Goal: Task Accomplishment & Management: Use online tool/utility

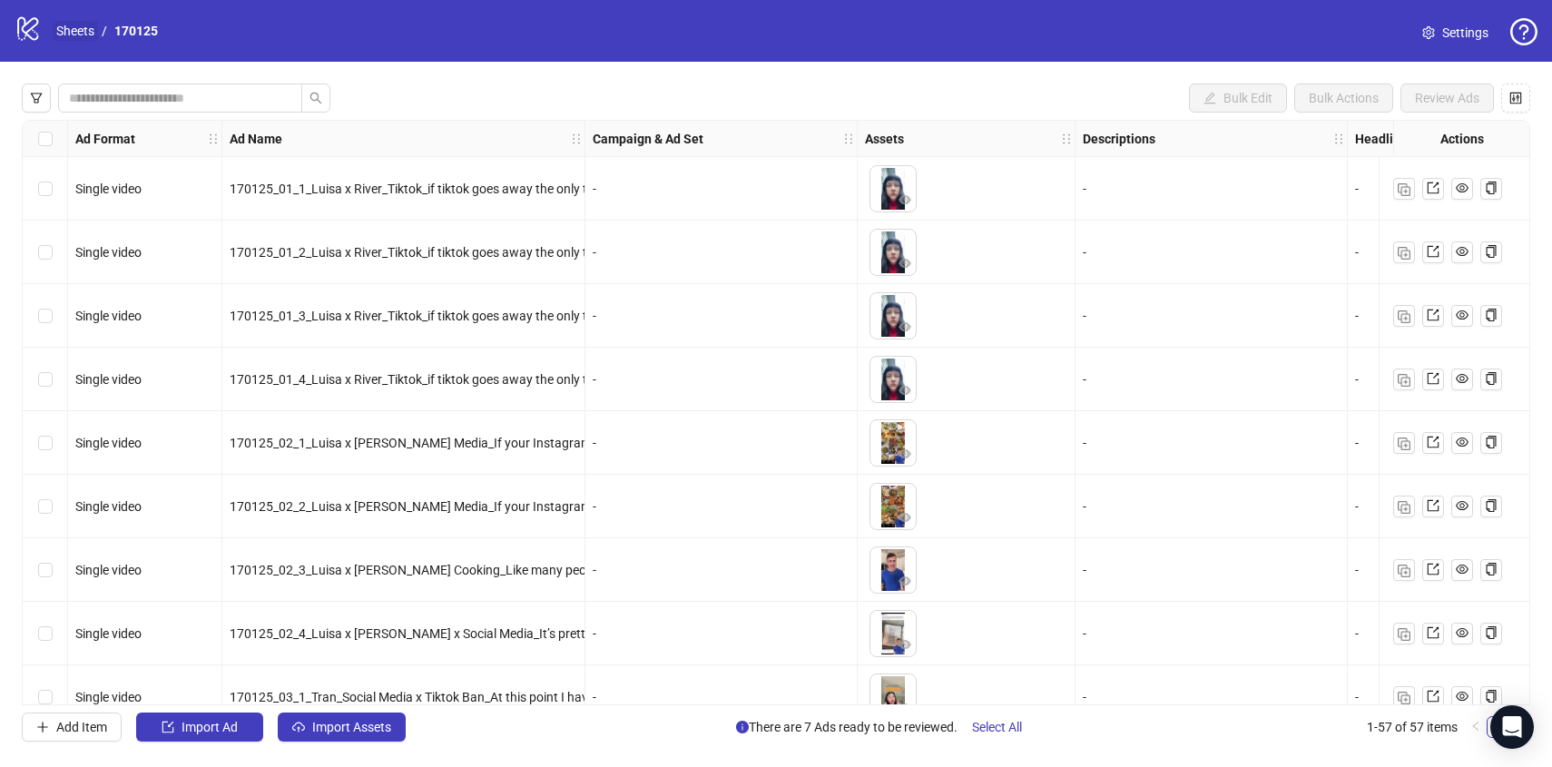
click at [85, 32] on link "Sheets" at bounding box center [75, 31] width 45 height 20
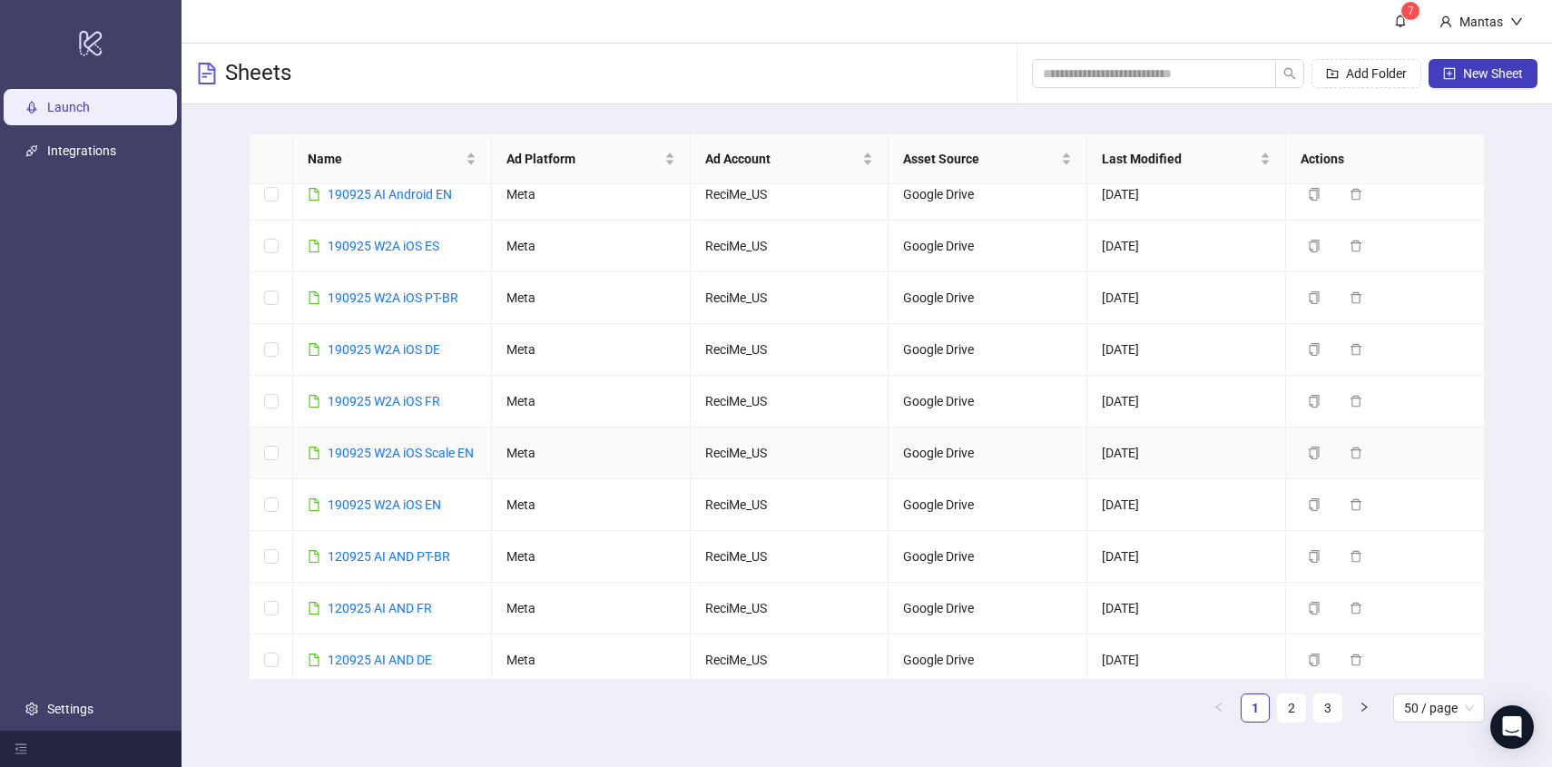
scroll to position [803, 0]
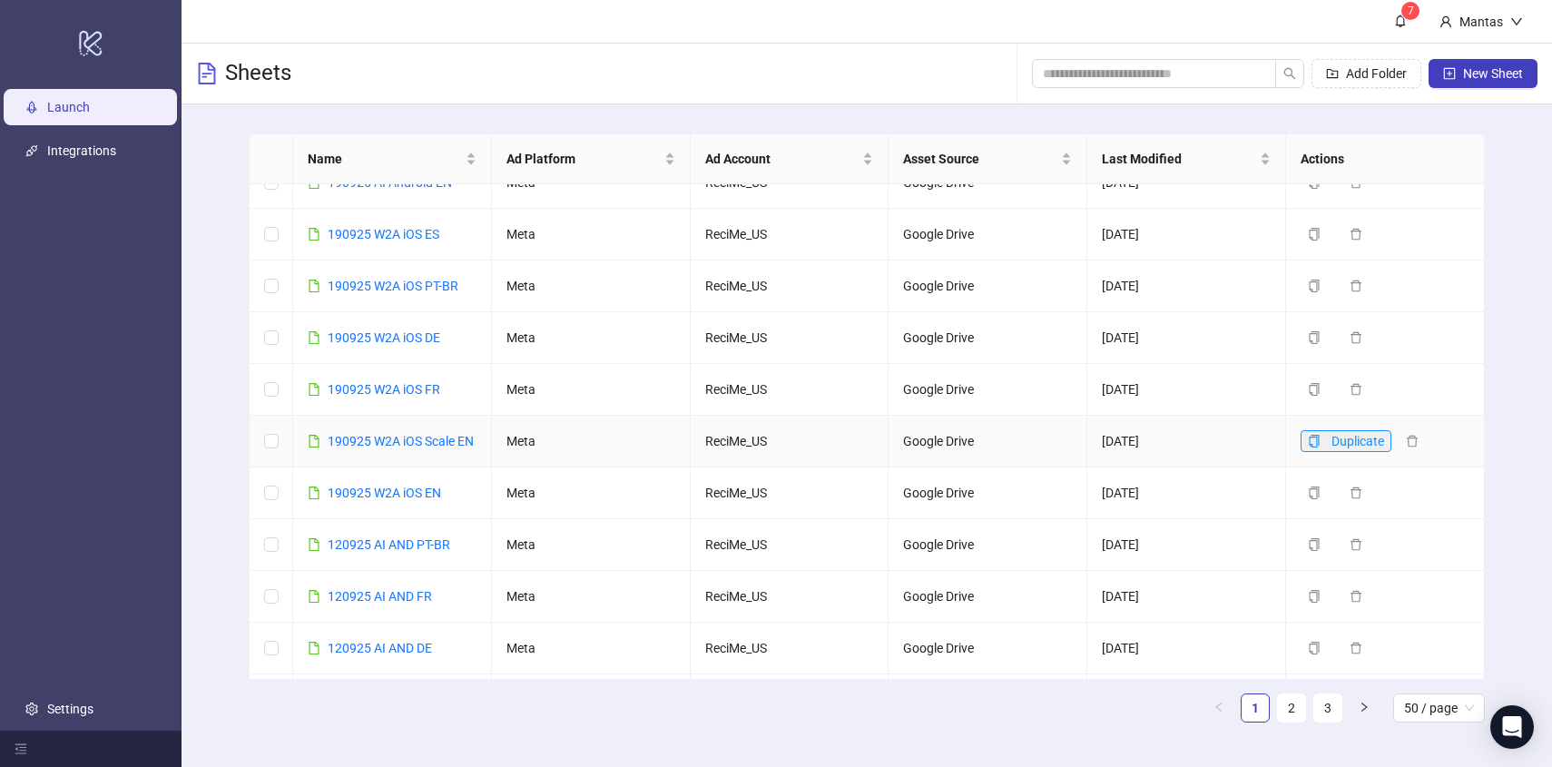
click at [1326, 447] on button "Duplicate" at bounding box center [1345, 441] width 91 height 22
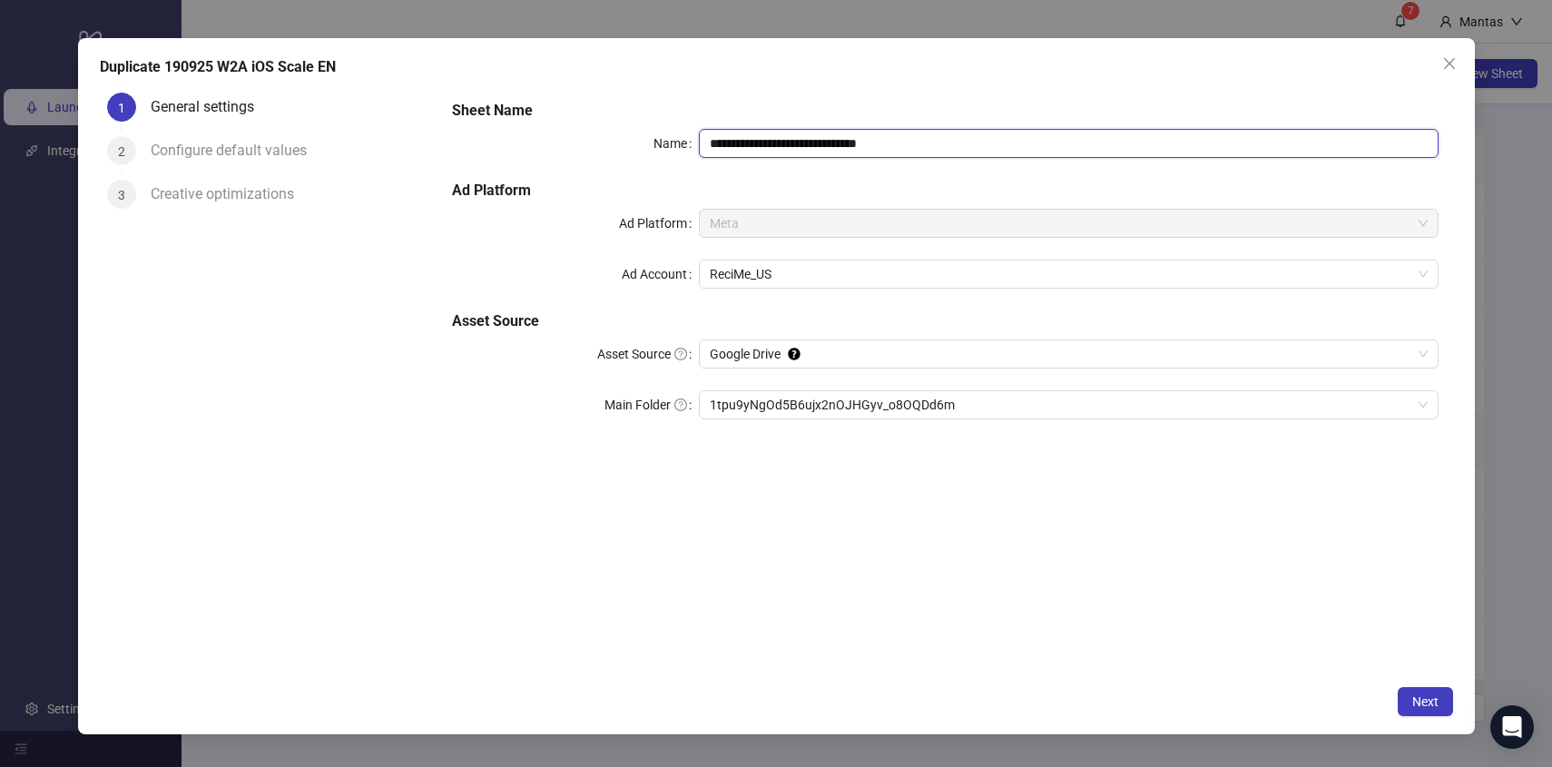
drag, startPoint x: 740, startPoint y: 140, endPoint x: 686, endPoint y: 141, distance: 54.4
click at [686, 141] on div "**********" at bounding box center [944, 143] width 985 height 29
click at [914, 145] on input "**********" at bounding box center [1069, 143] width 740 height 29
type input "**********"
click at [651, 194] on h5 "Ad Platform" at bounding box center [944, 191] width 985 height 22
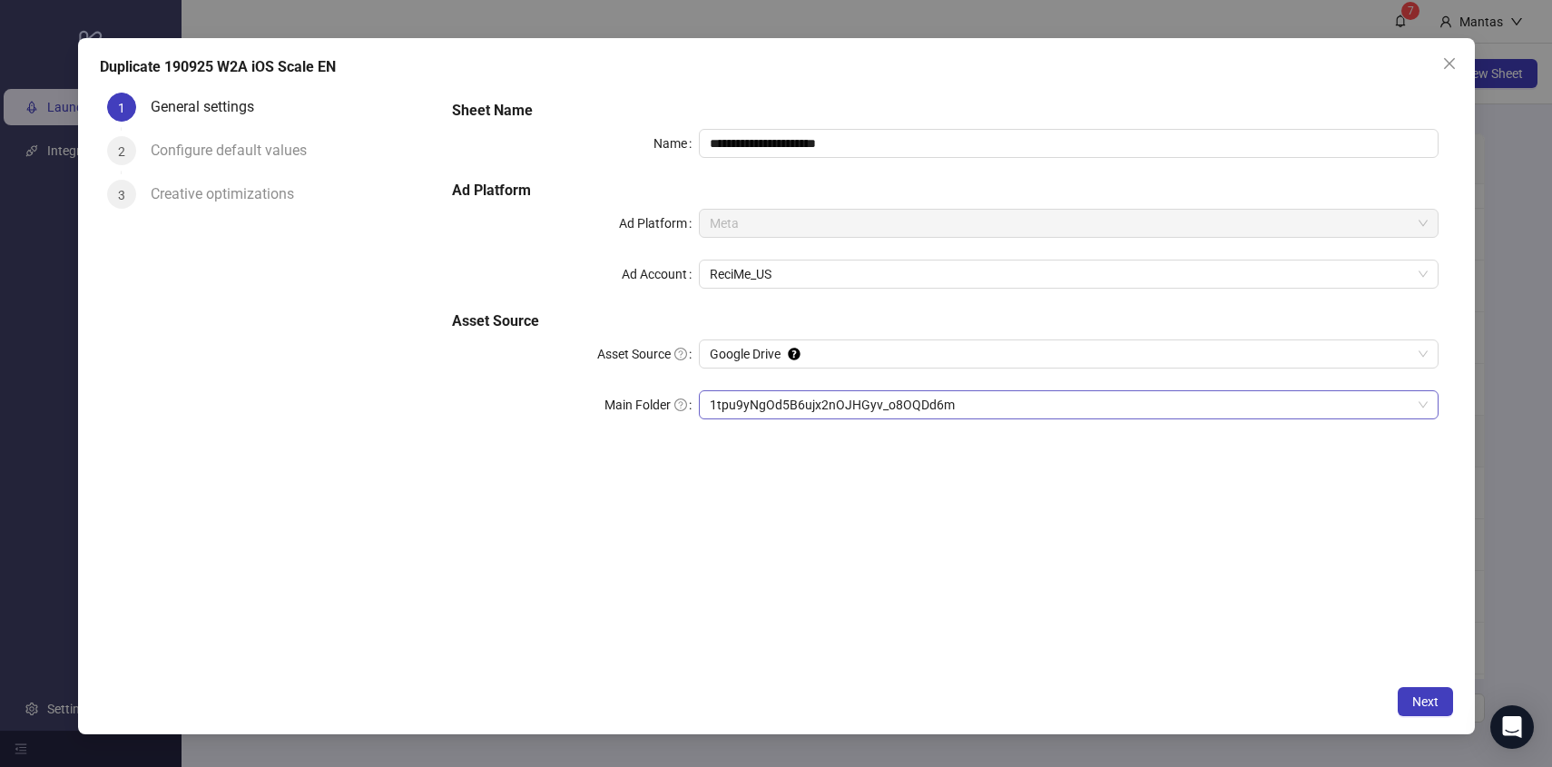
click at [762, 406] on span "1tpu9yNgOd5B6ujx2nOJHGyv_o8OQDd6m" at bounding box center [1069, 404] width 718 height 27
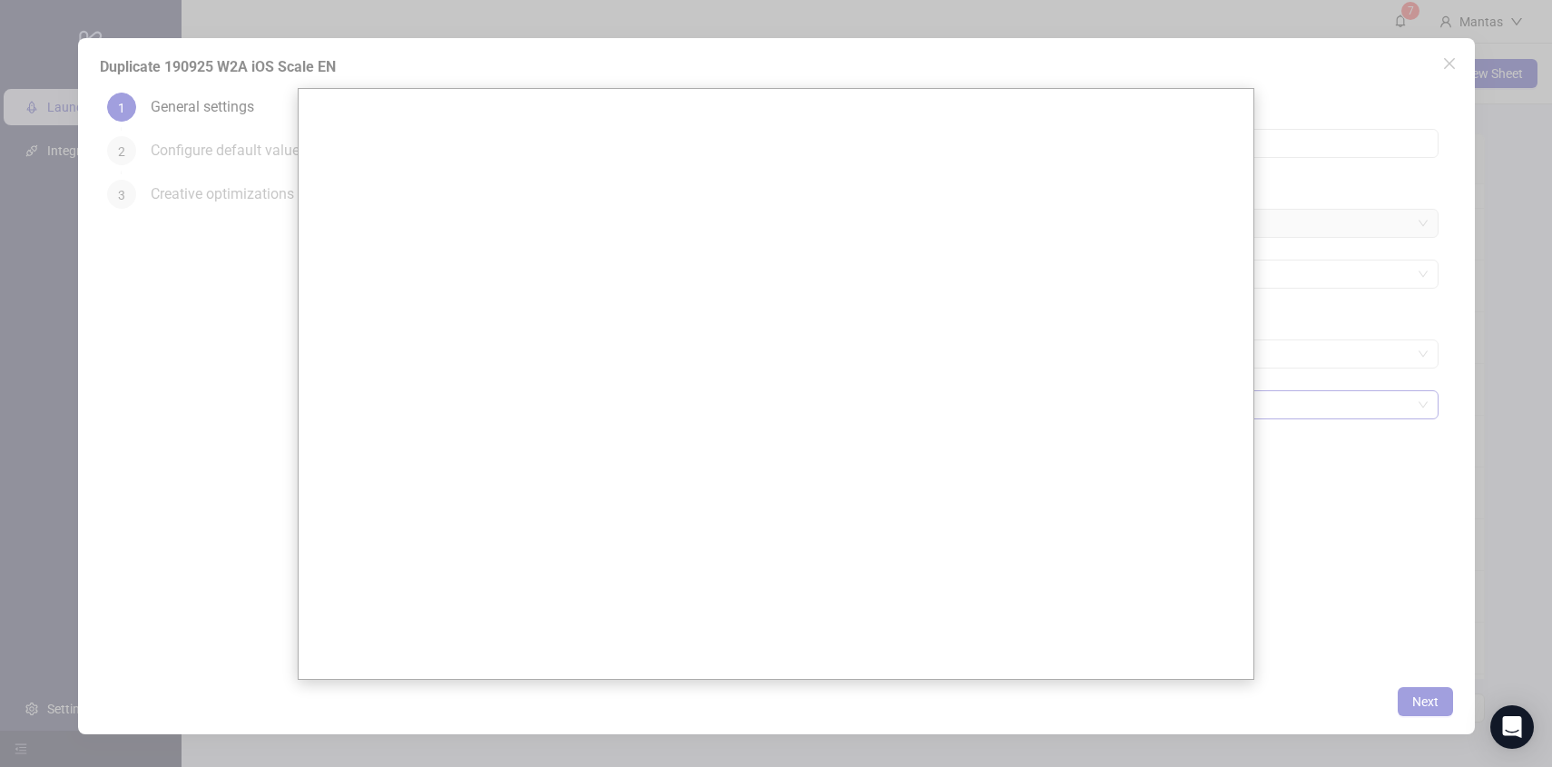
scroll to position [0, 0]
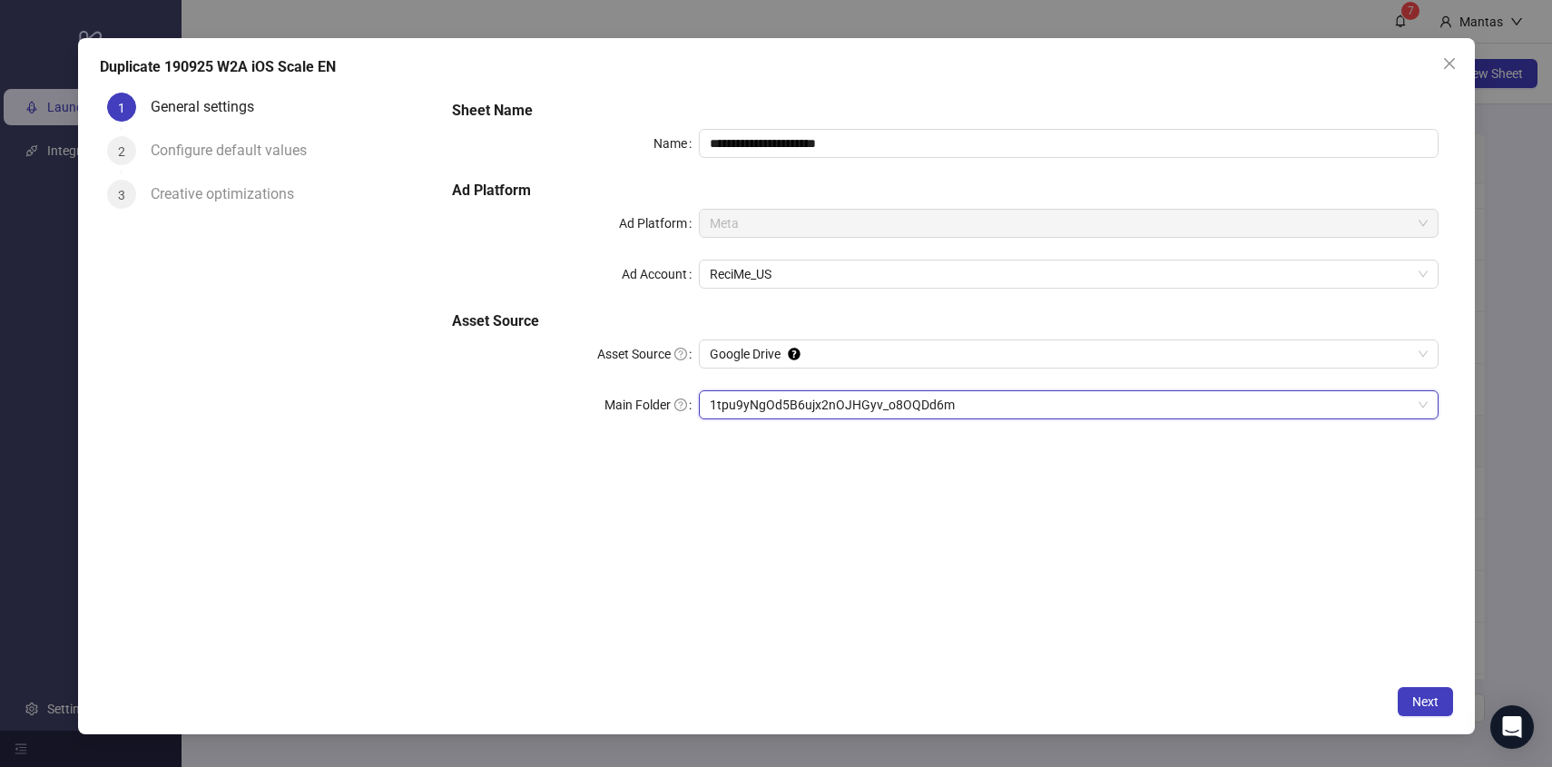
click at [727, 404] on span "1tpu9yNgOd5B6ujx2nOJHGyv_o8OQDd6m" at bounding box center [1069, 404] width 718 height 27
click at [785, 397] on span "1tpu9yNgOd5B6ujx2nOJHGyv_o8OQDd6m" at bounding box center [1069, 404] width 718 height 27
click at [1416, 700] on span "Next" at bounding box center [1425, 701] width 26 height 15
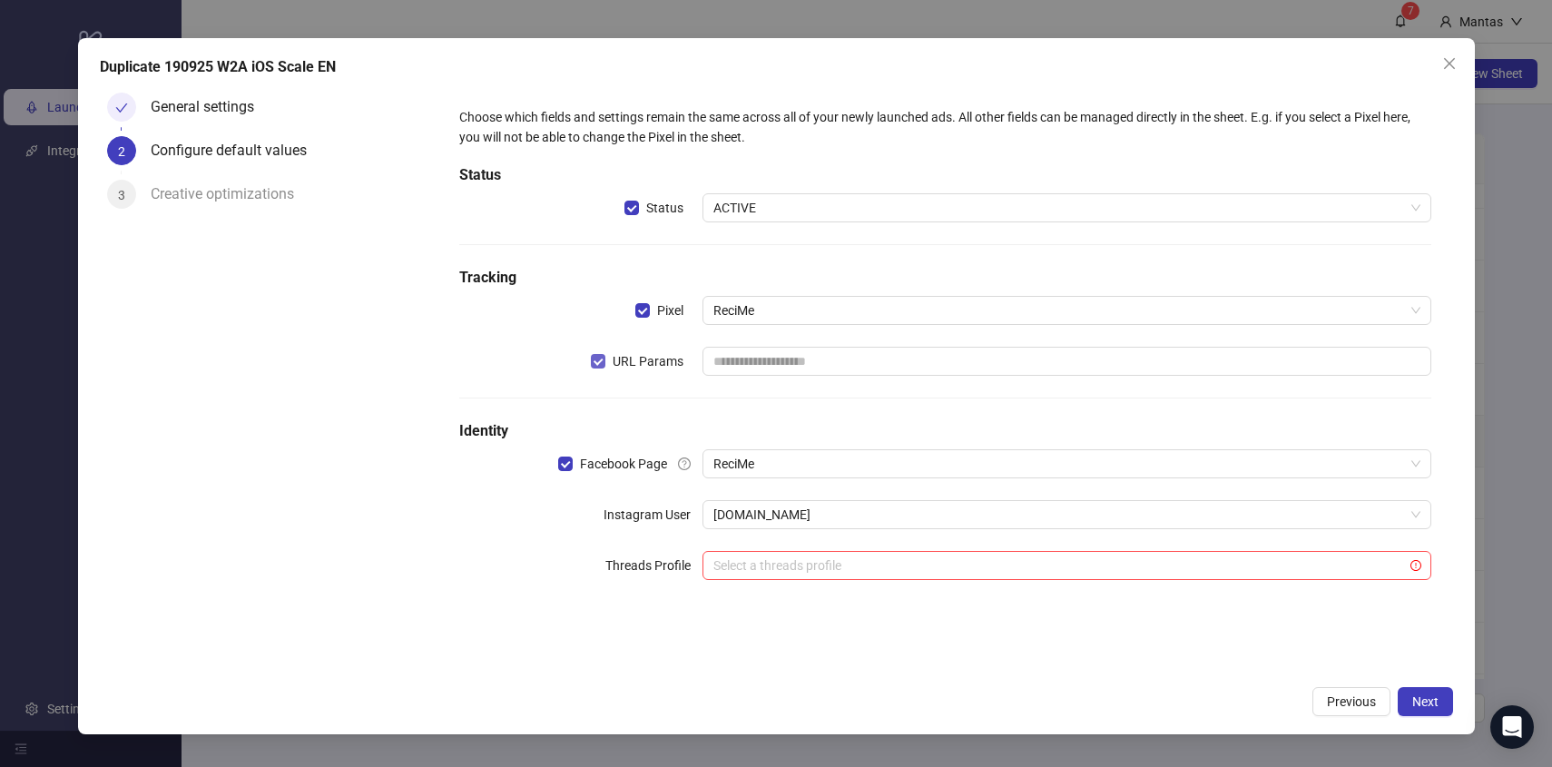
click at [609, 369] on span "URL Params" at bounding box center [647, 361] width 85 height 20
click at [1417, 694] on span "Next" at bounding box center [1425, 701] width 26 height 15
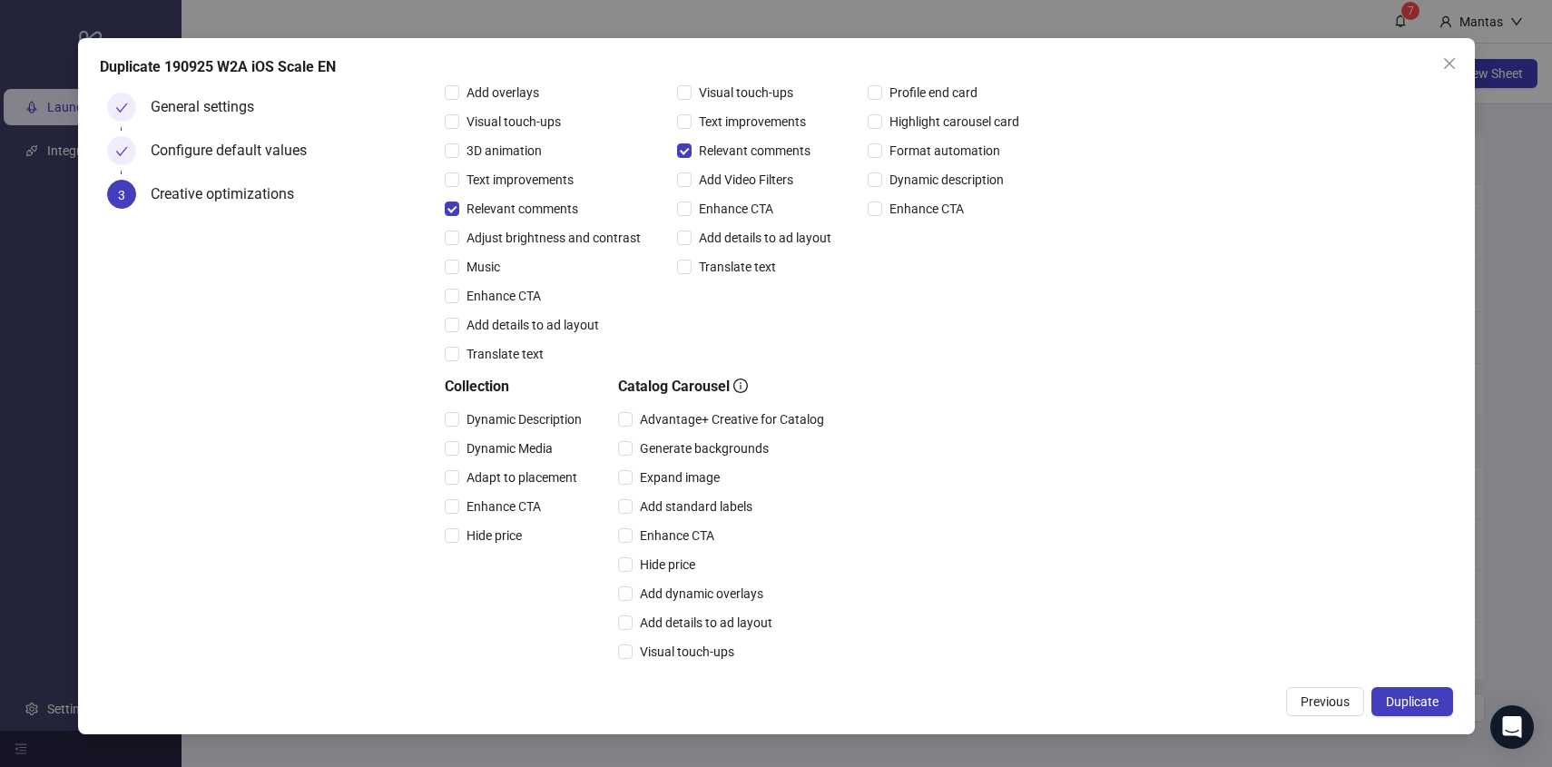
scroll to position [335, 0]
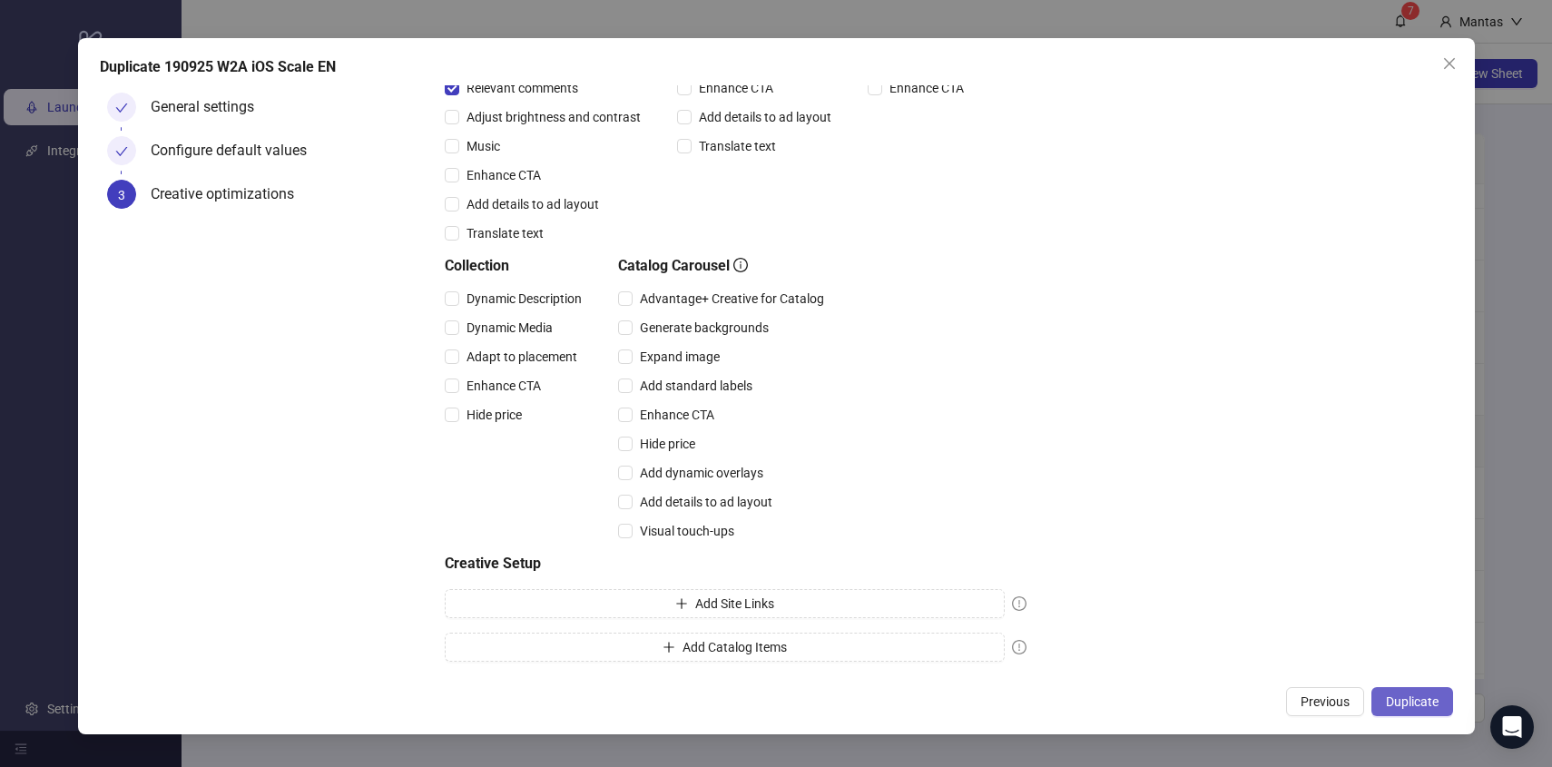
click at [1410, 696] on span "Duplicate" at bounding box center [1412, 701] width 53 height 15
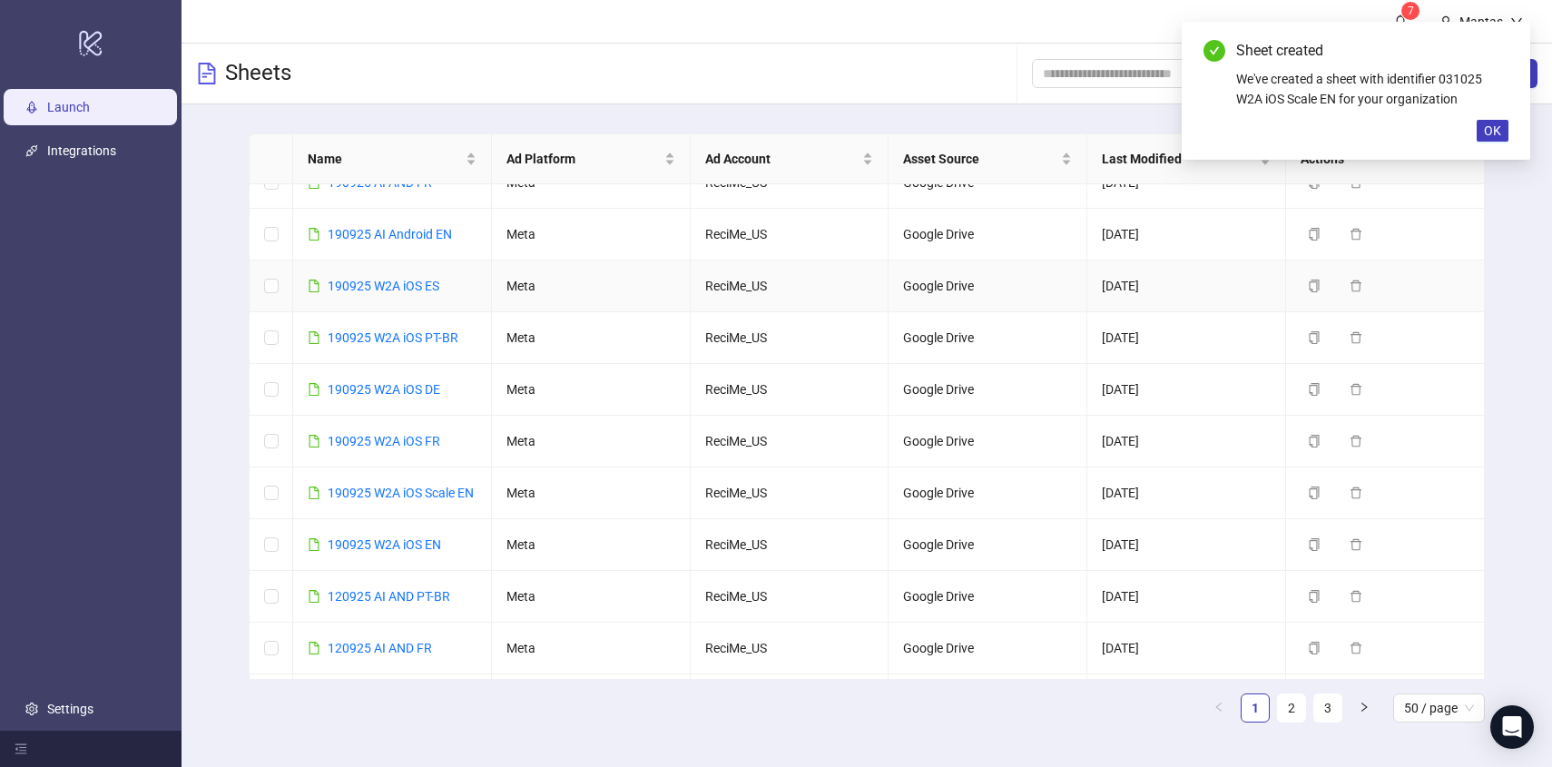
scroll to position [0, 0]
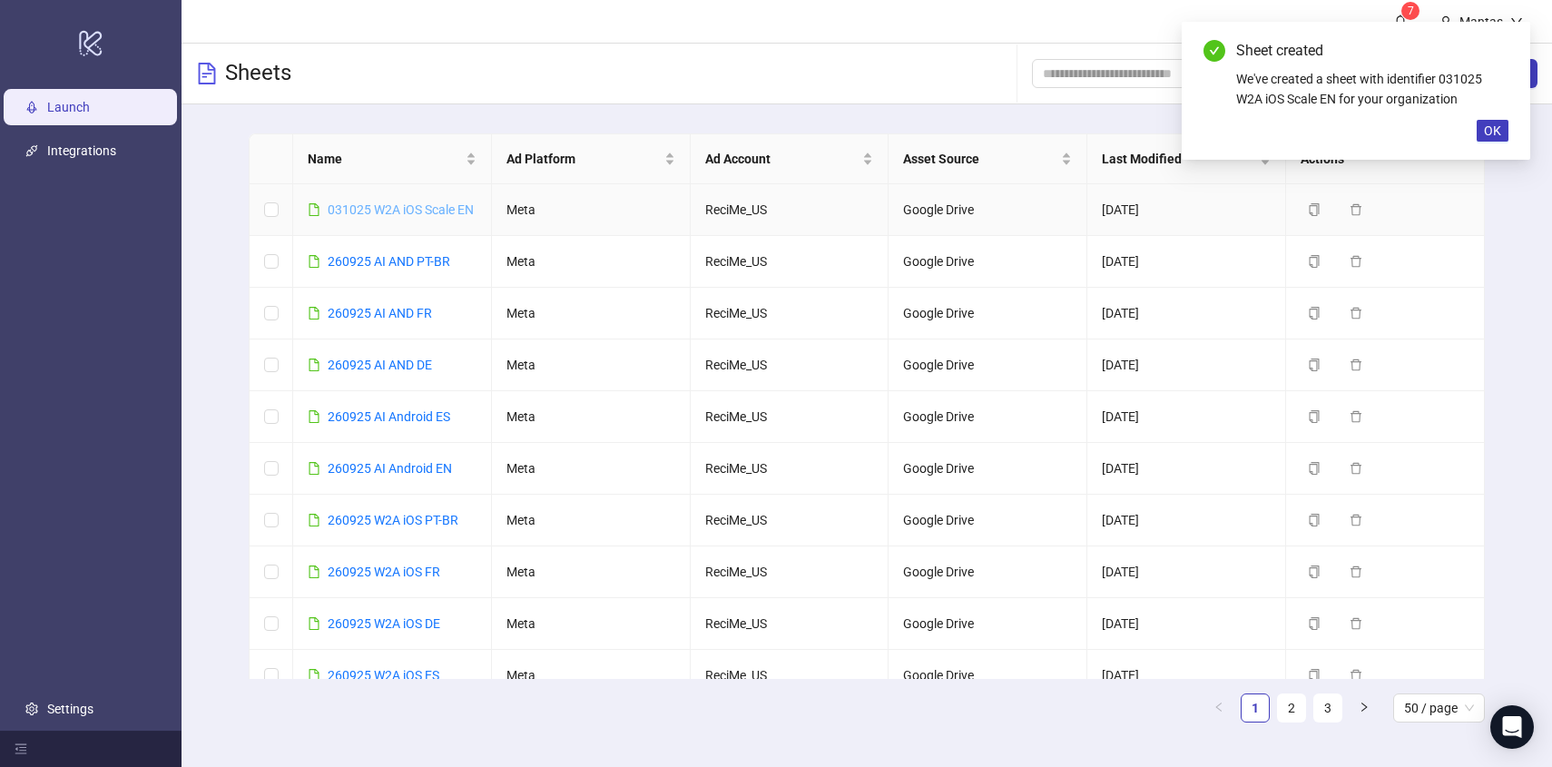
click at [387, 209] on link "031025 W2A iOS Scale EN" at bounding box center [401, 209] width 146 height 15
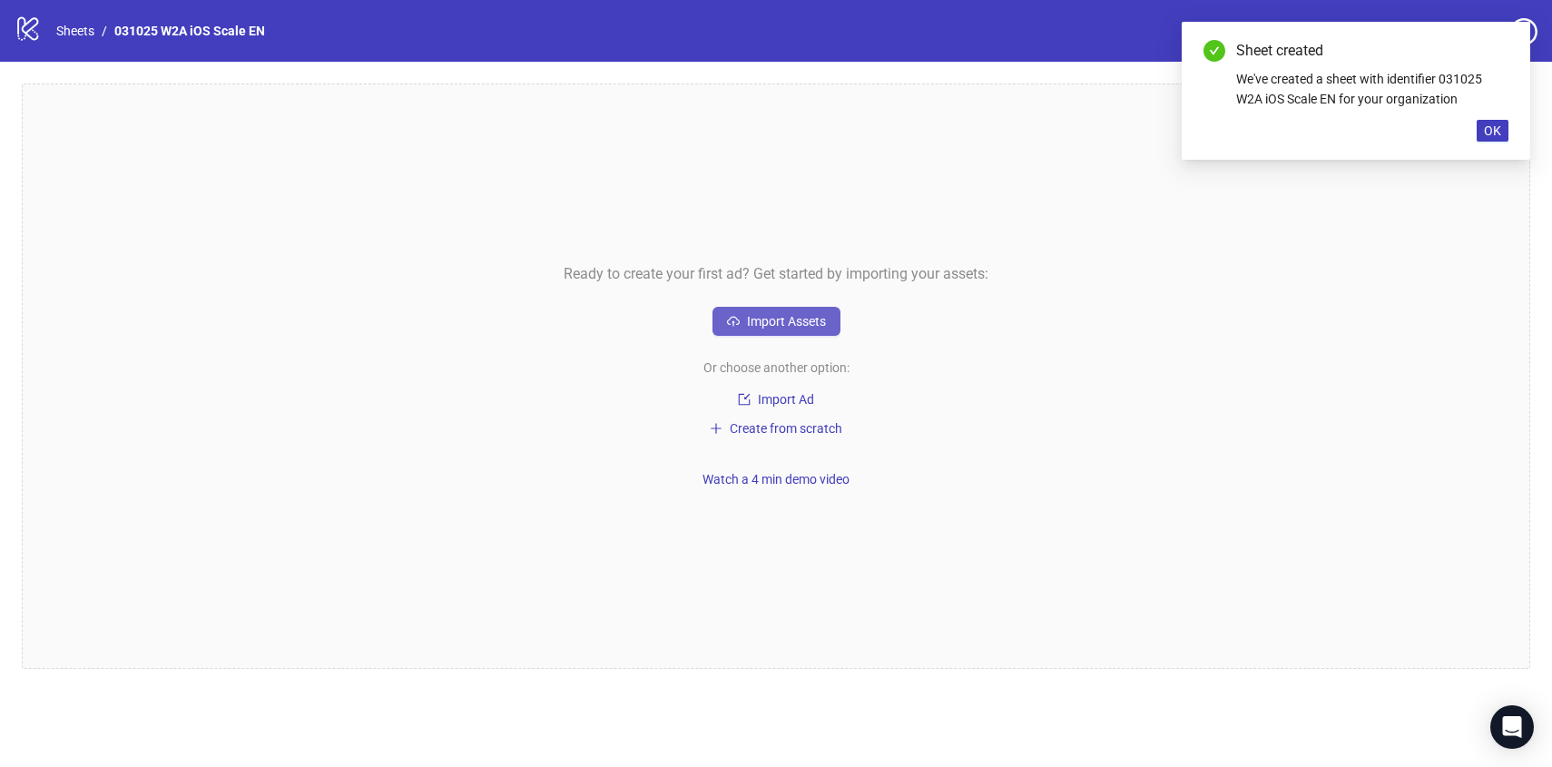
click at [757, 323] on span "Import Assets" at bounding box center [786, 321] width 79 height 15
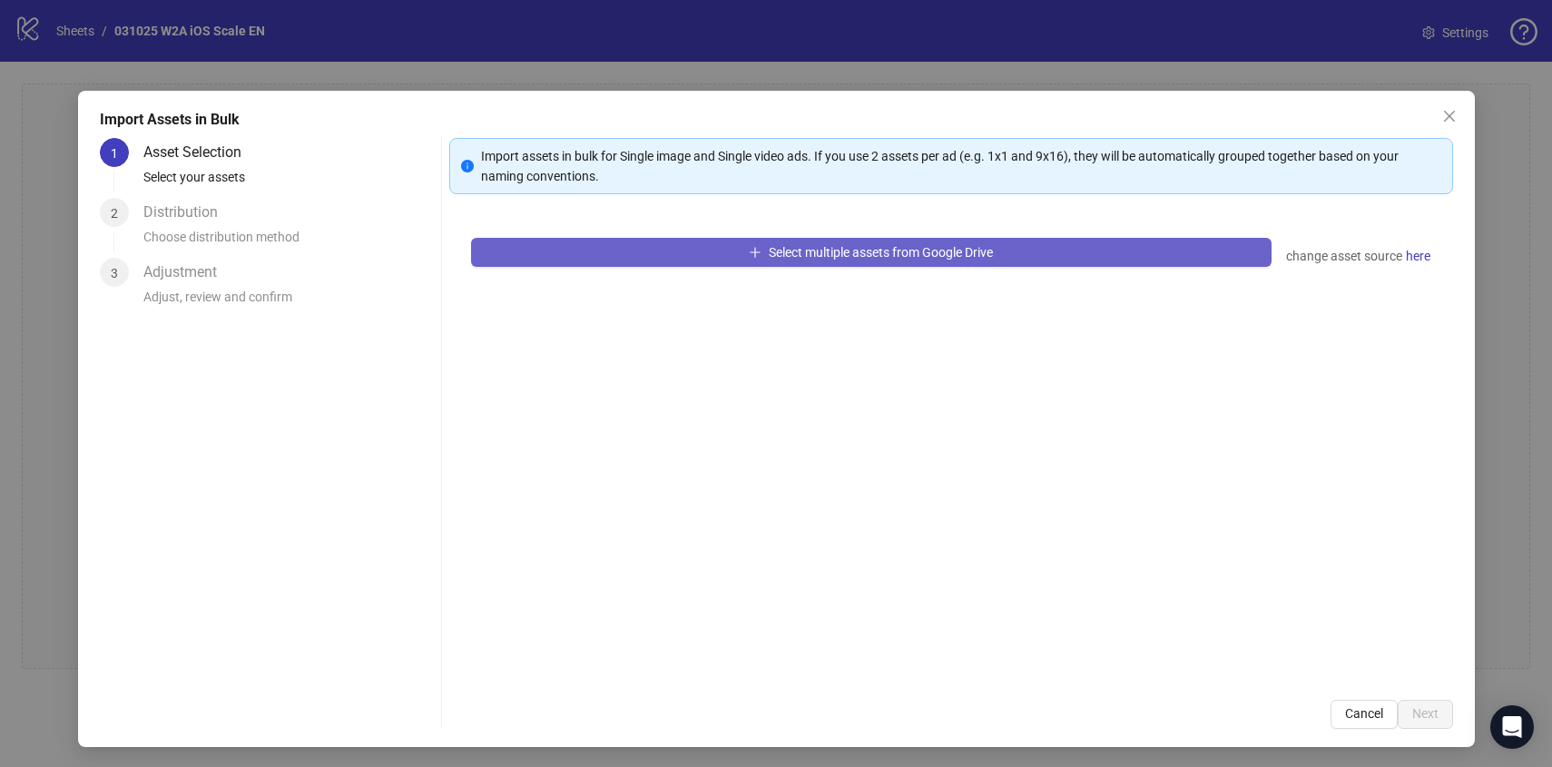
click at [769, 259] on span "Select multiple assets from Google Drive" at bounding box center [881, 252] width 224 height 15
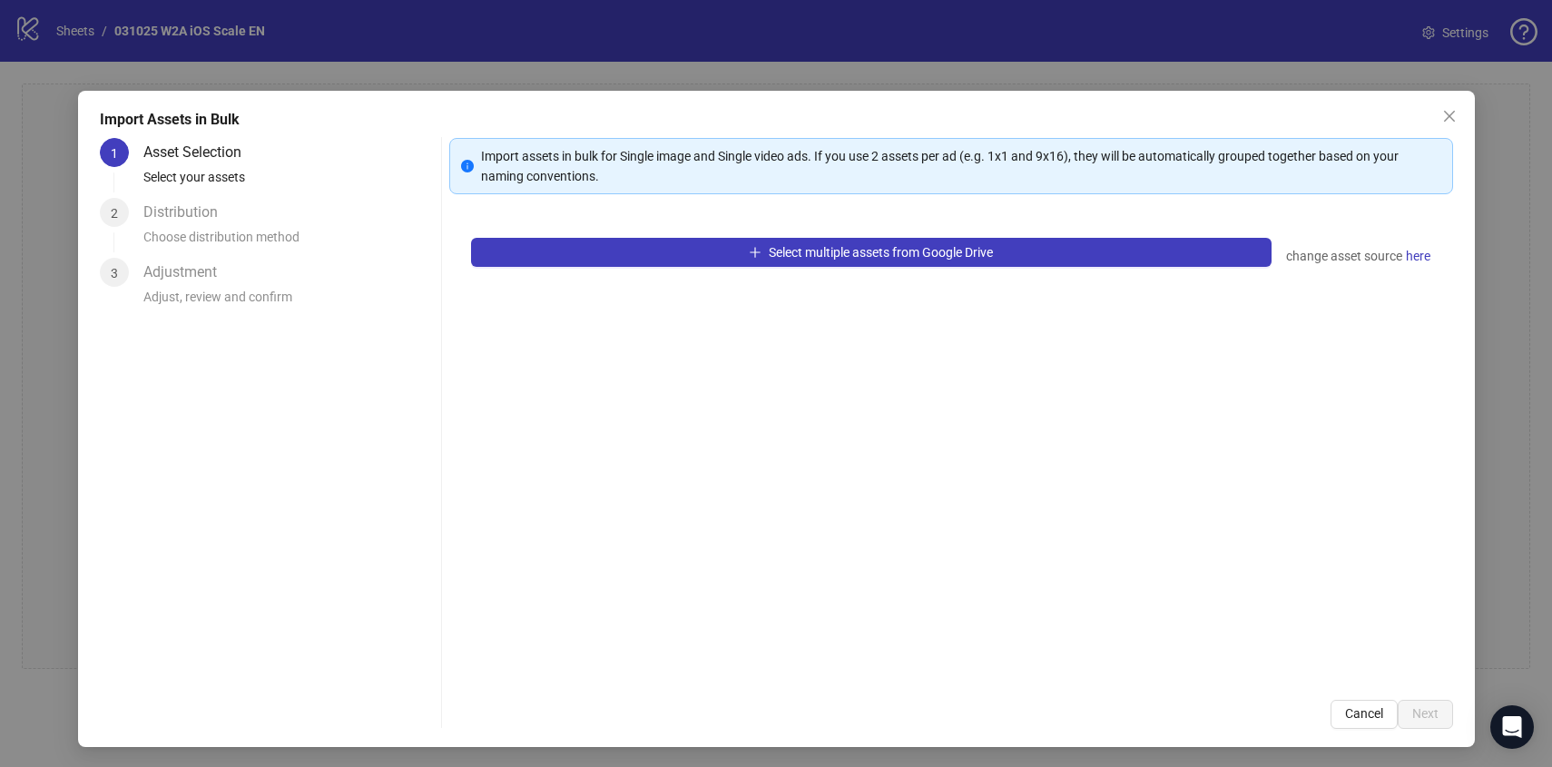
click at [1357, 713] on span "Cancel" at bounding box center [1364, 713] width 38 height 15
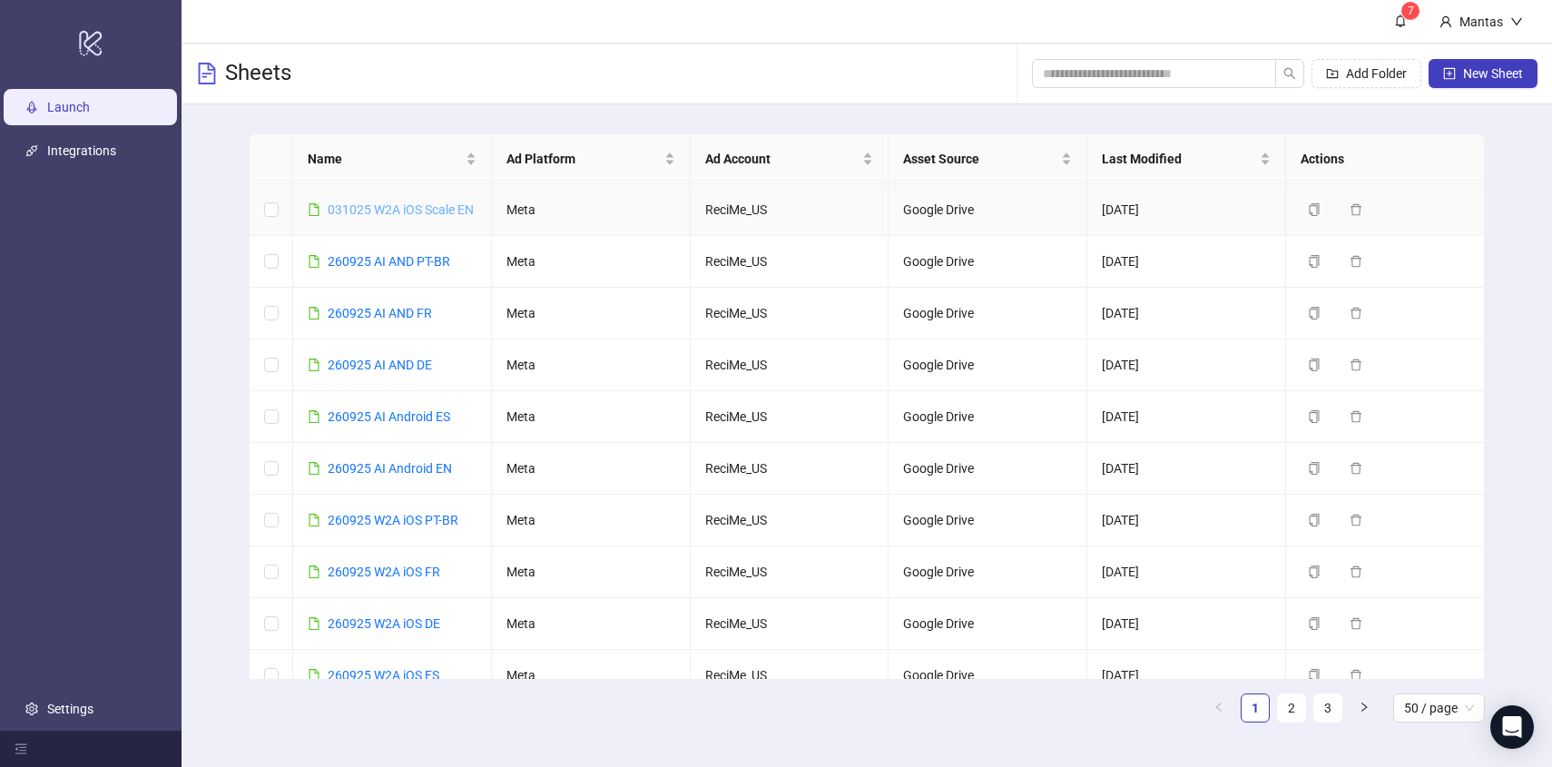
click at [379, 211] on link "031025 W2A iOS Scale EN" at bounding box center [401, 209] width 146 height 15
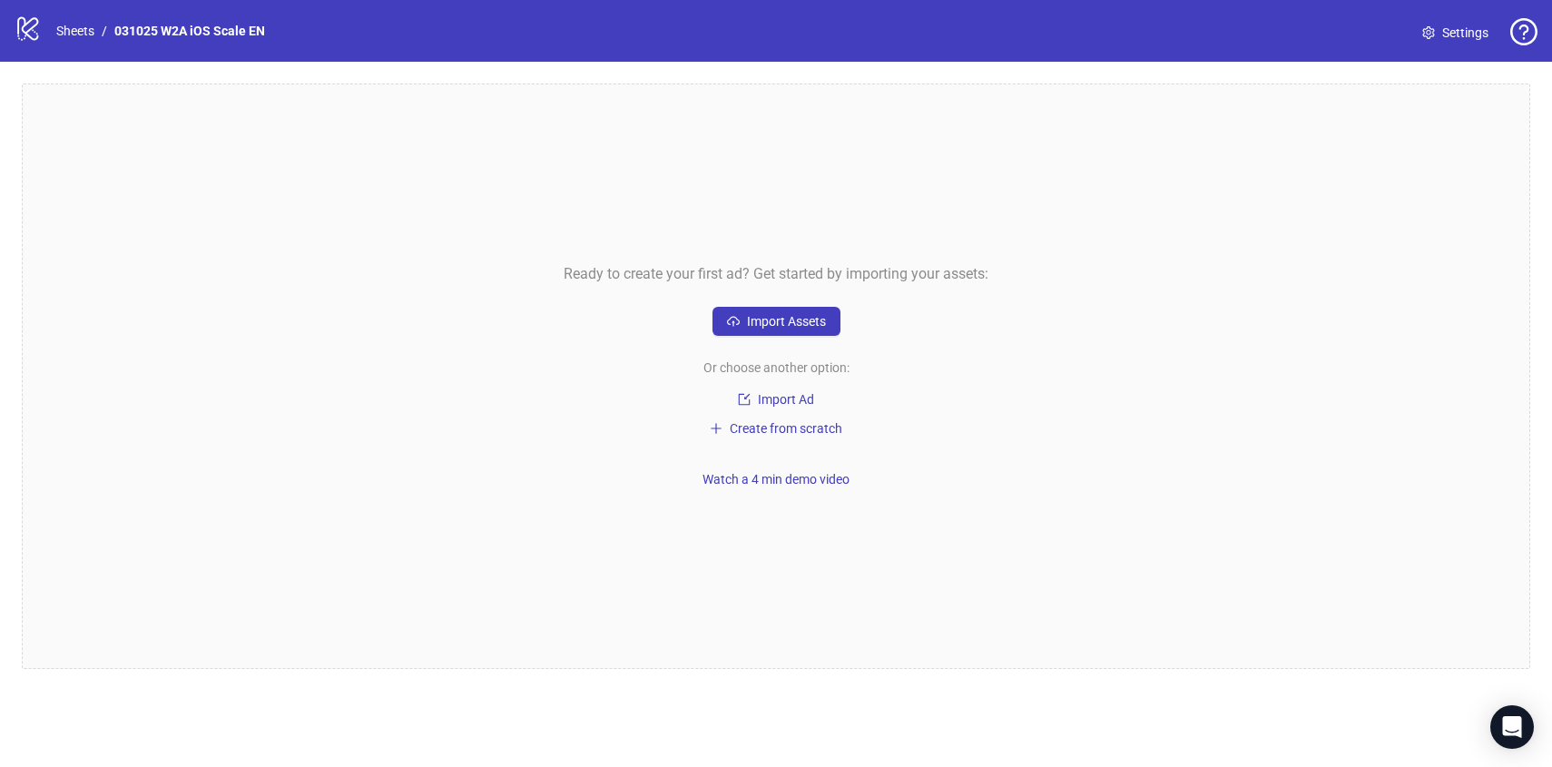
click at [1442, 31] on span "Settings" at bounding box center [1465, 33] width 46 height 20
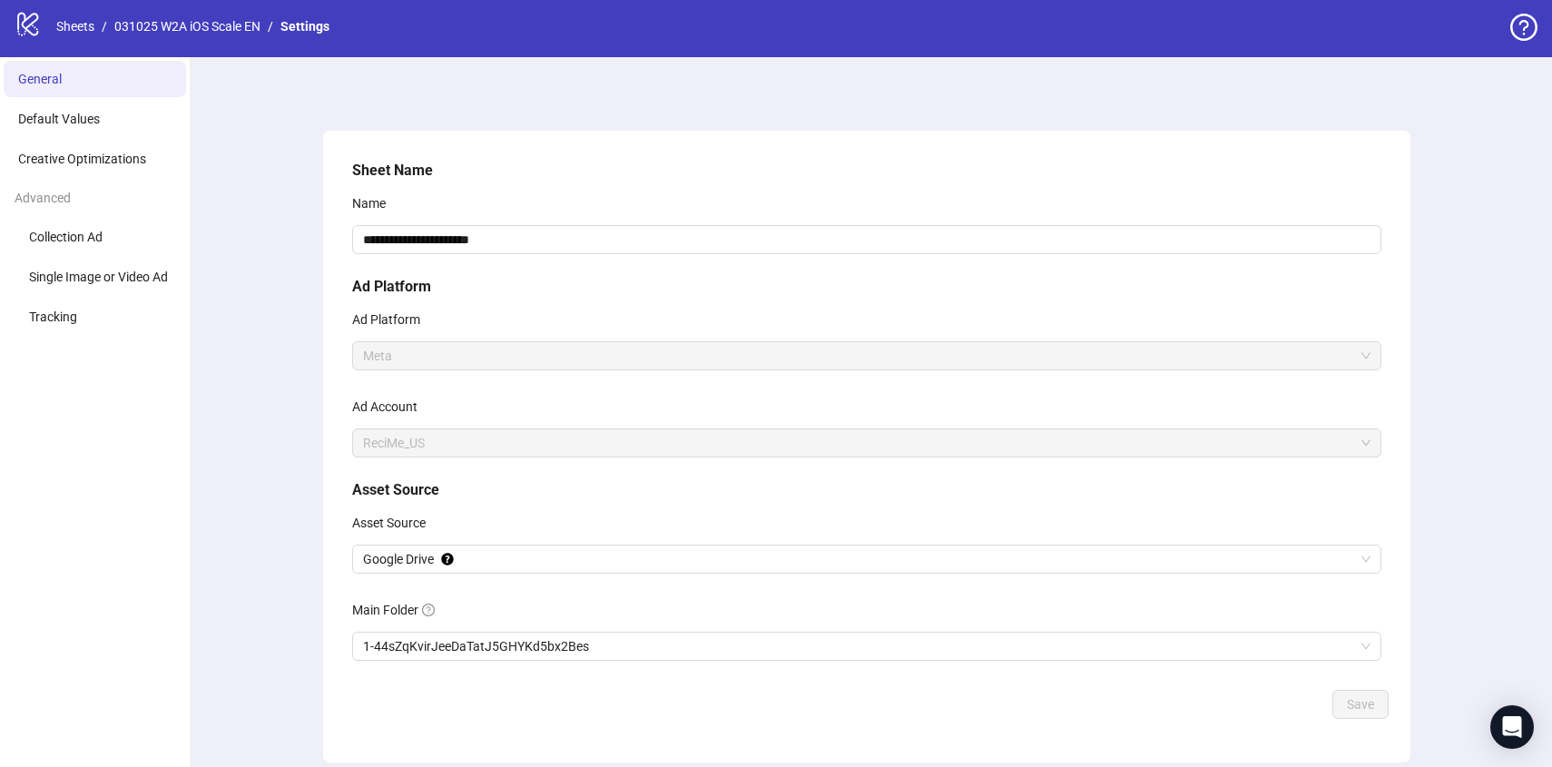
scroll to position [73, 0]
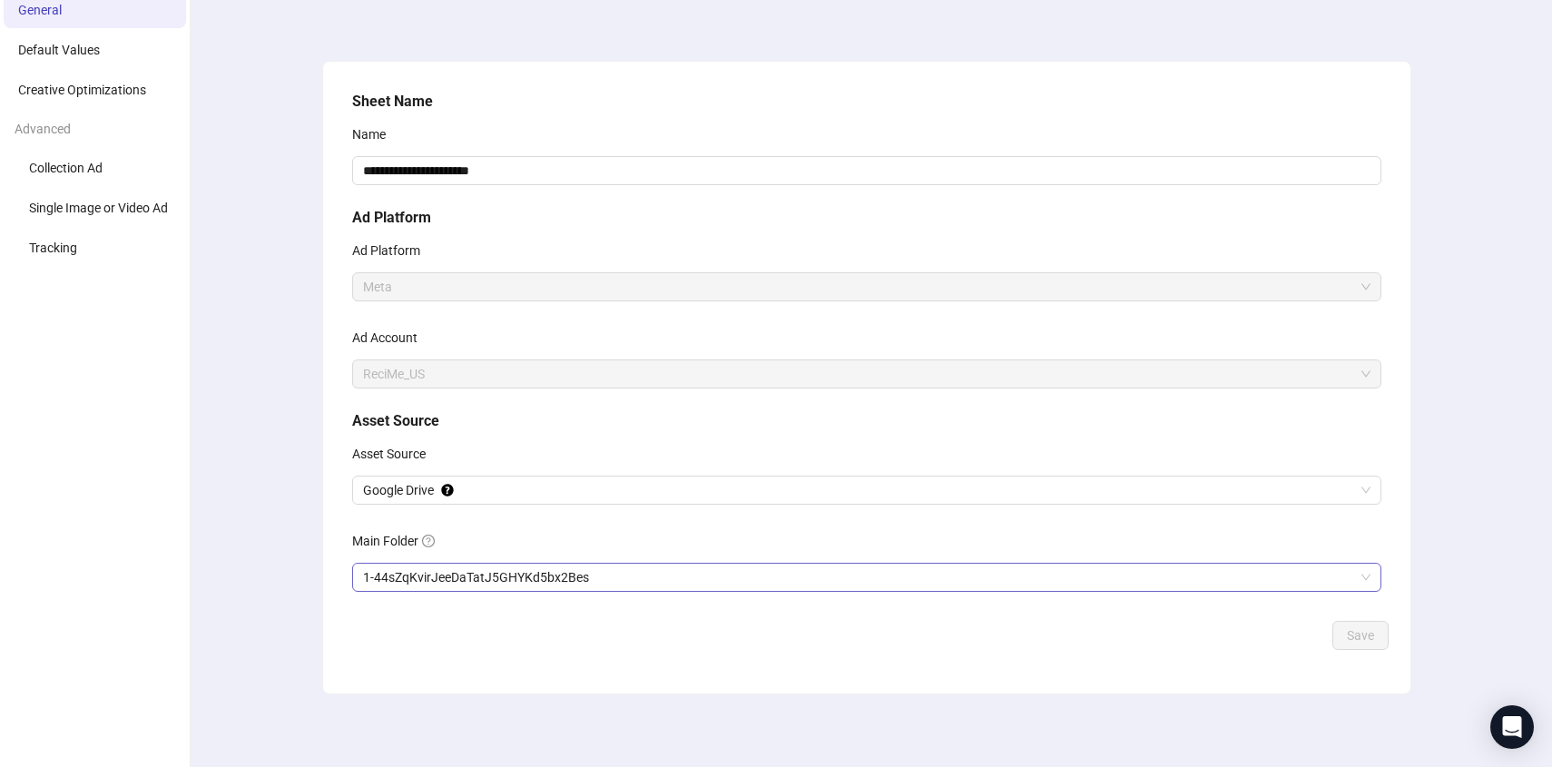
click at [676, 580] on span "1-44sZqKvirJeeDaTatJ5GHYKd5bx2Bes" at bounding box center [866, 576] width 1007 height 27
click at [483, 577] on span "031025_iOS_EN_Meta_Scale" at bounding box center [866, 576] width 1007 height 27
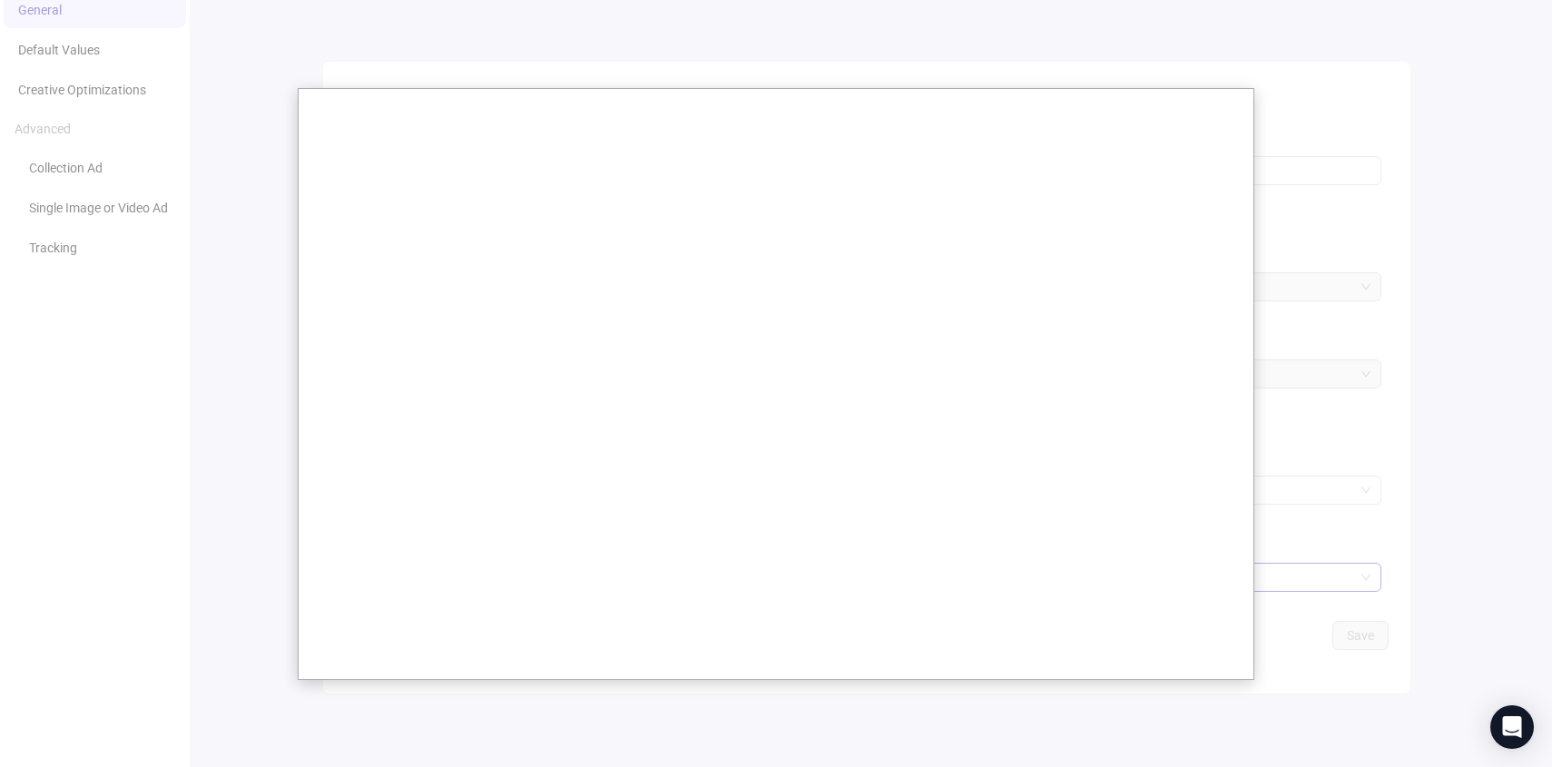
scroll to position [0, 0]
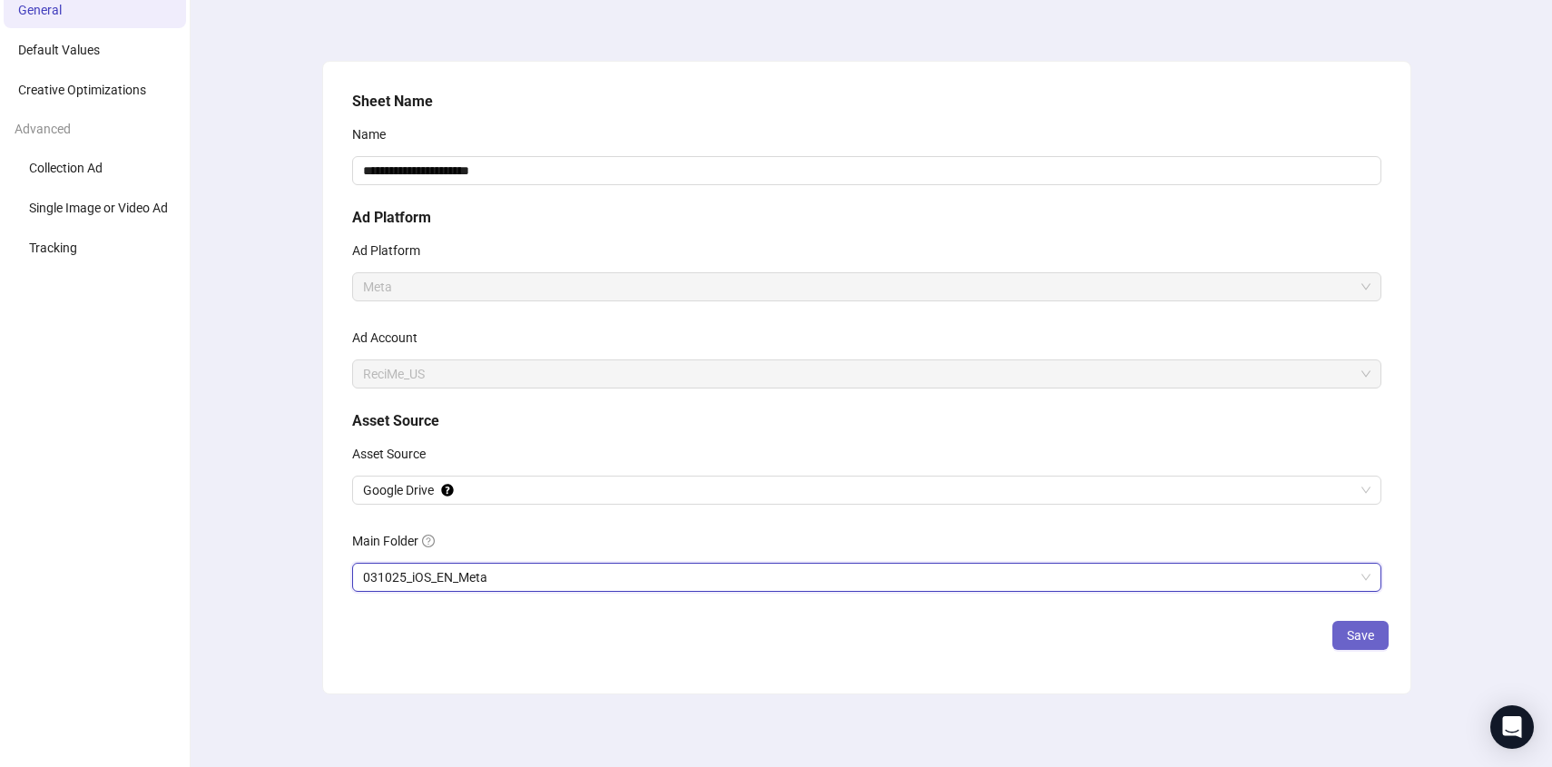
click at [1352, 647] on button "Save" at bounding box center [1360, 635] width 56 height 29
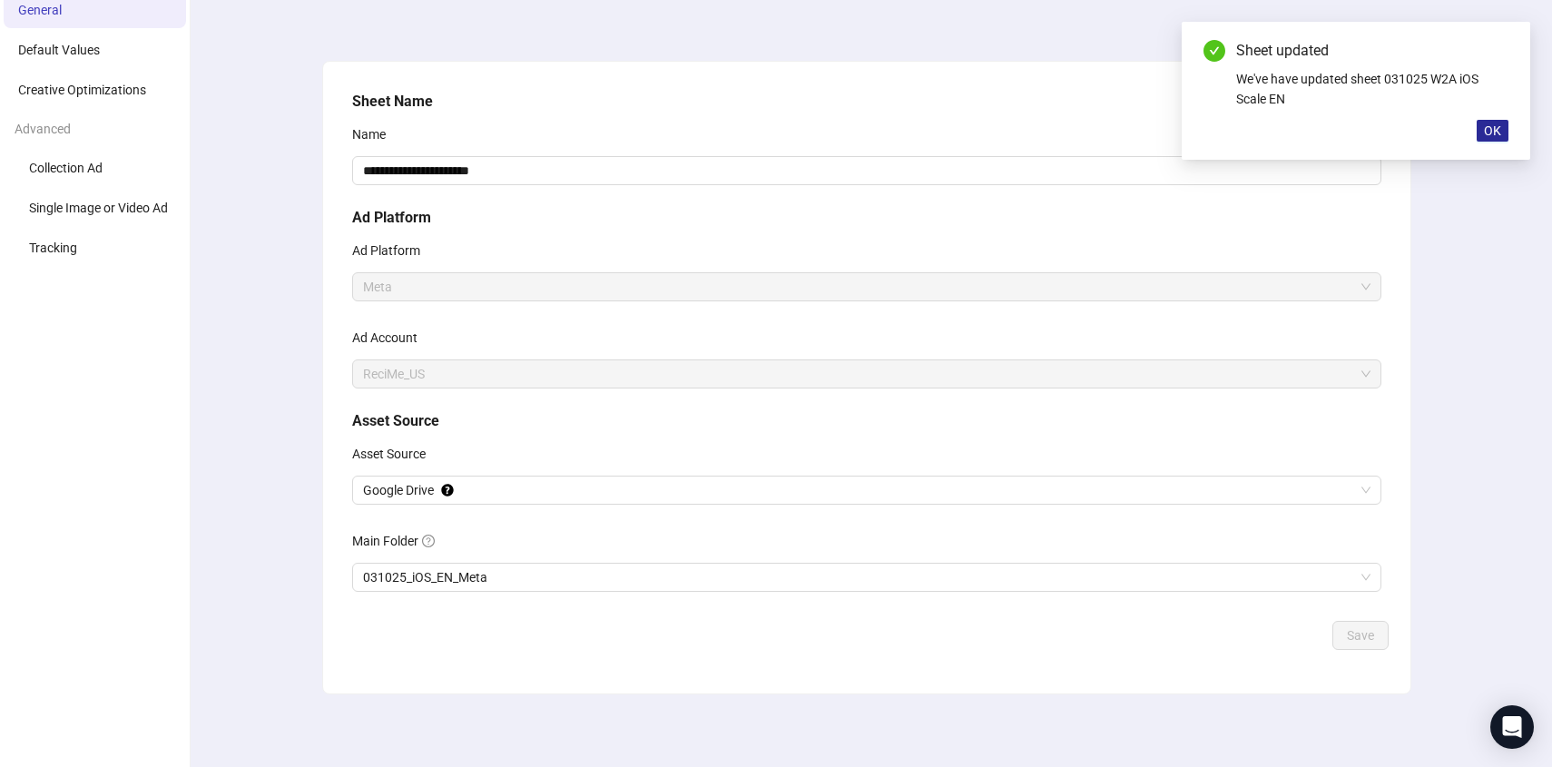
click at [1485, 126] on span "OK" at bounding box center [1492, 130] width 17 height 15
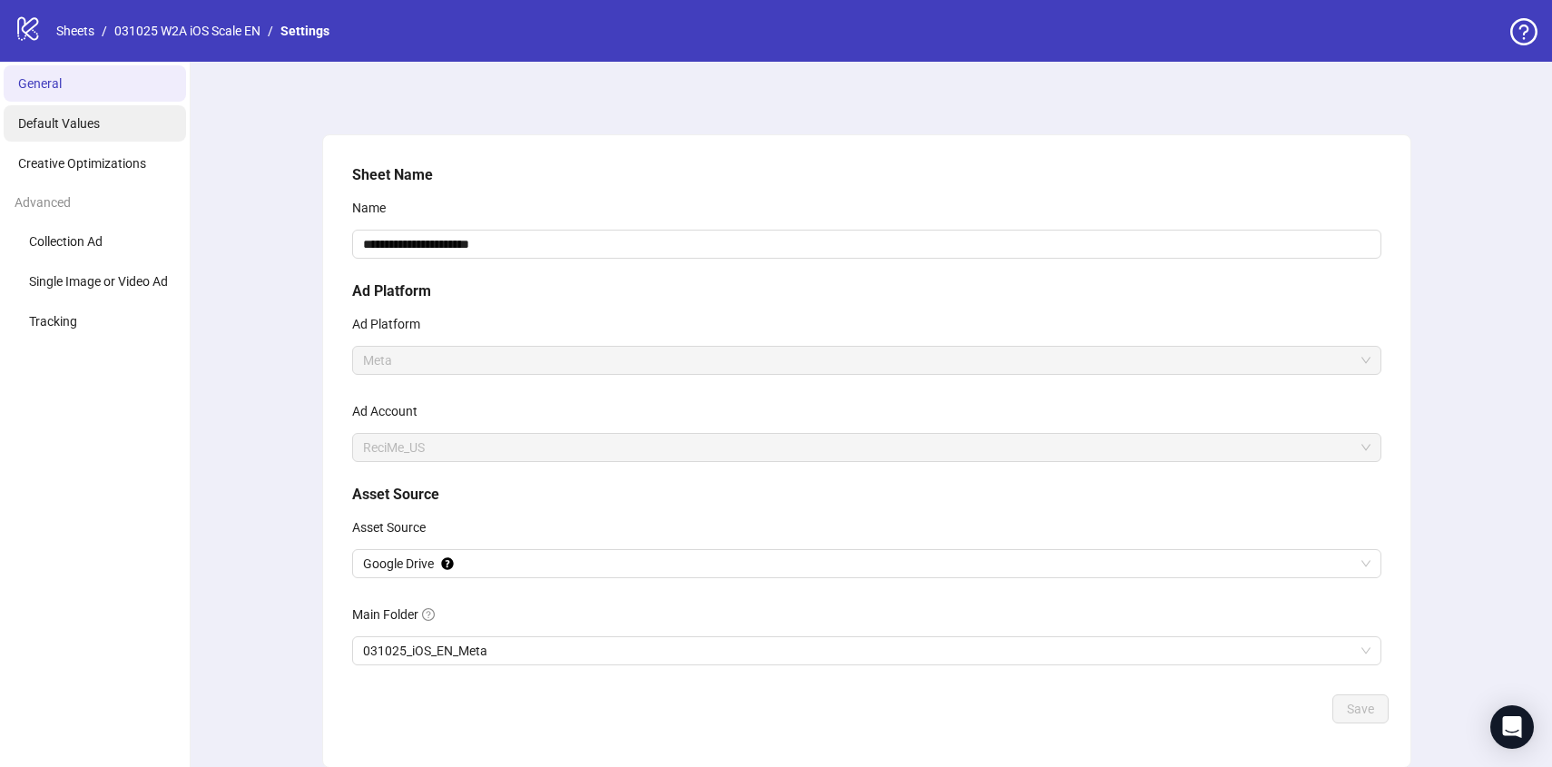
click at [77, 106] on li "Default Values" at bounding box center [95, 123] width 182 height 36
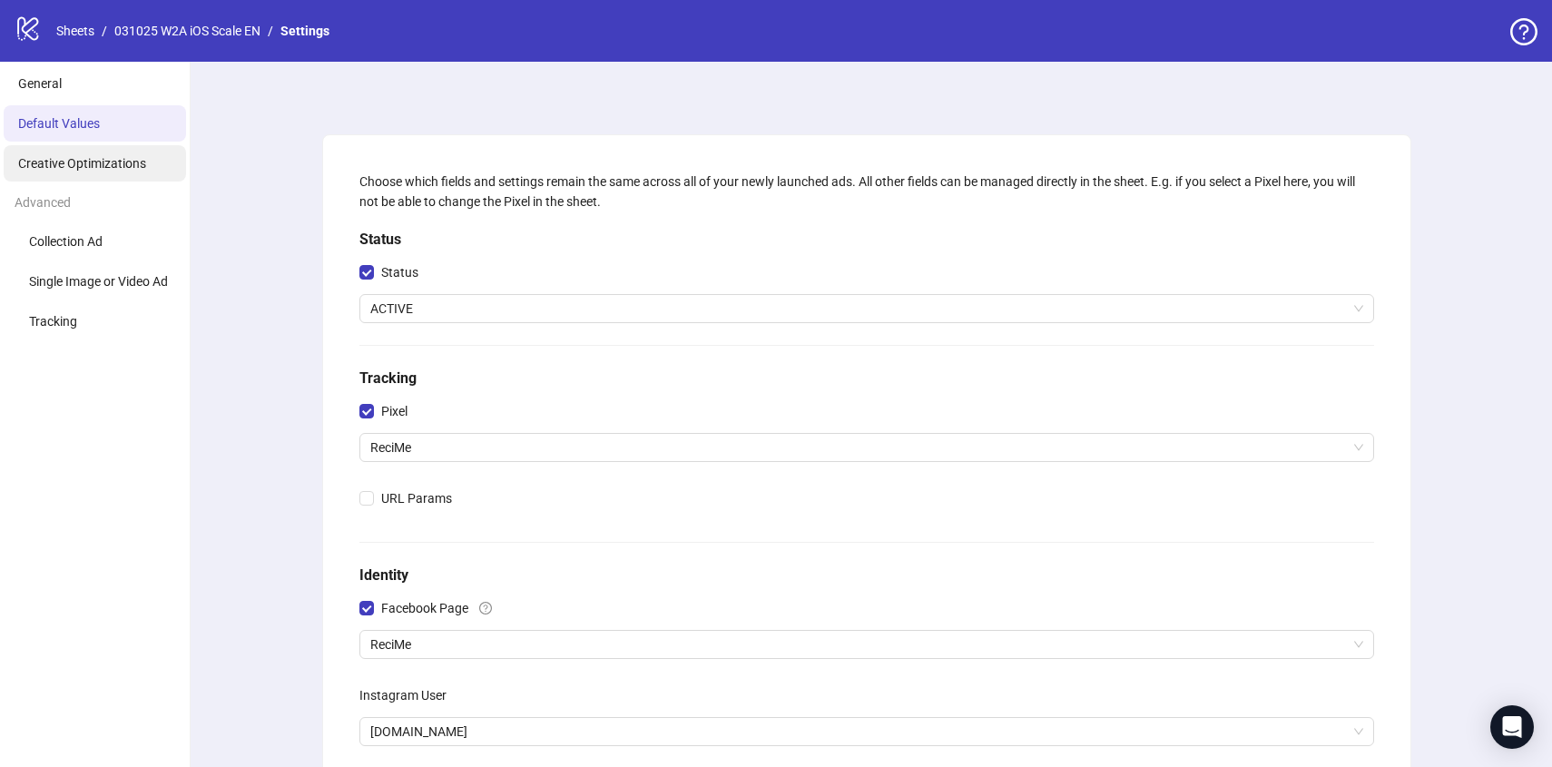
click at [72, 171] on li "Creative Optimizations" at bounding box center [95, 163] width 182 height 36
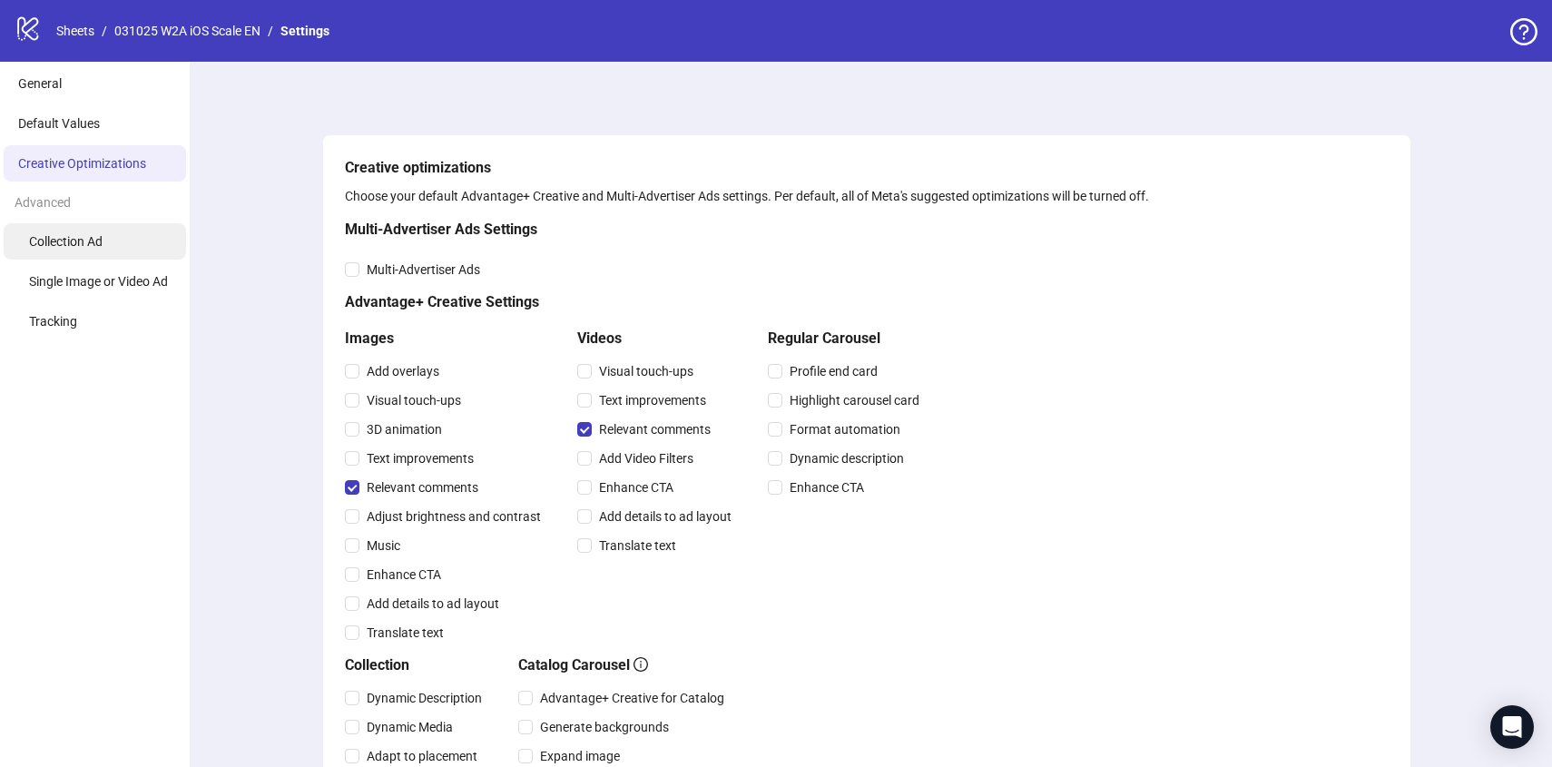
click at [79, 232] on li "Collection Ad" at bounding box center [95, 241] width 182 height 36
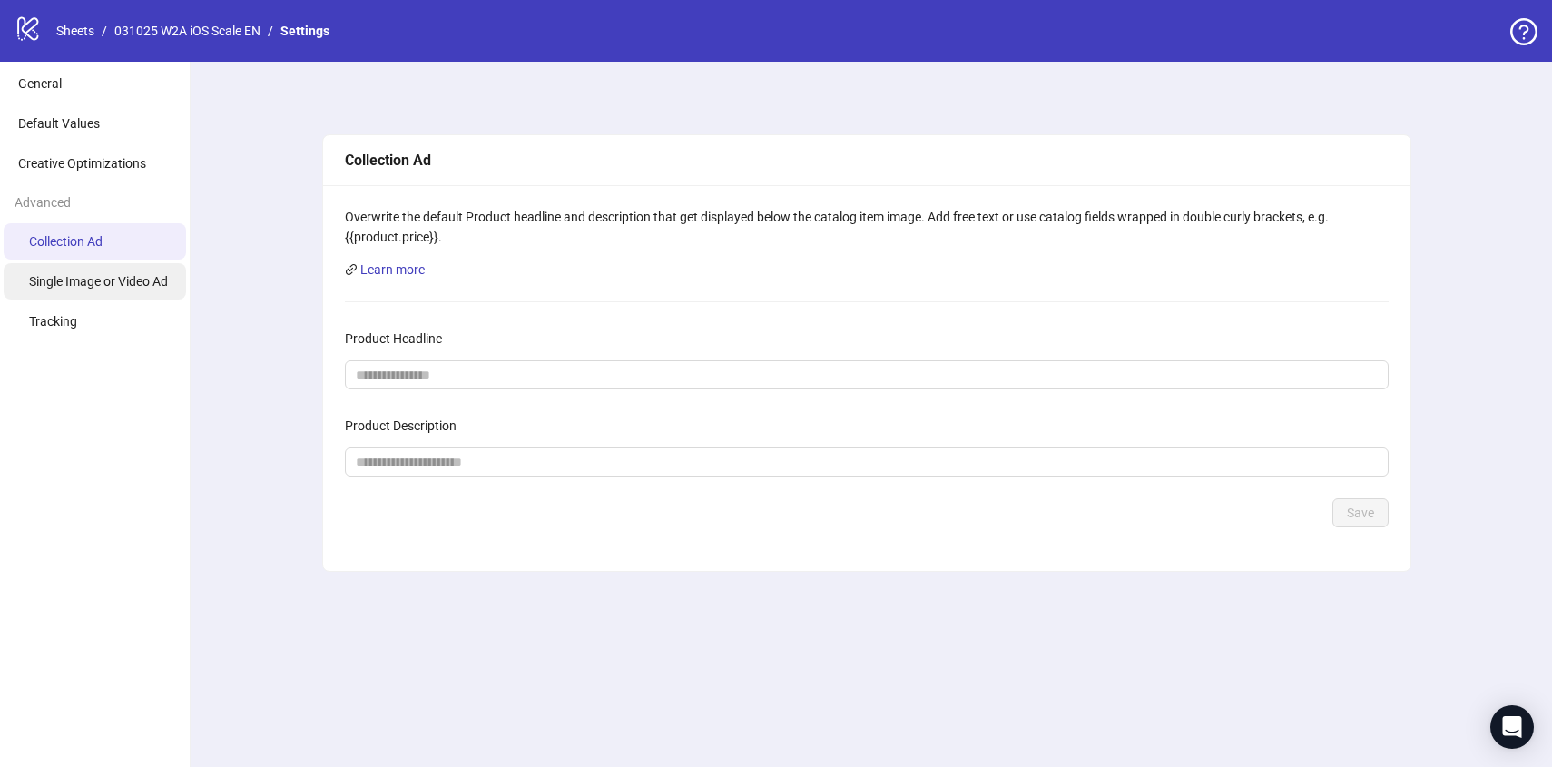
click at [83, 290] on li "Single Image or Video Ad" at bounding box center [95, 281] width 182 height 36
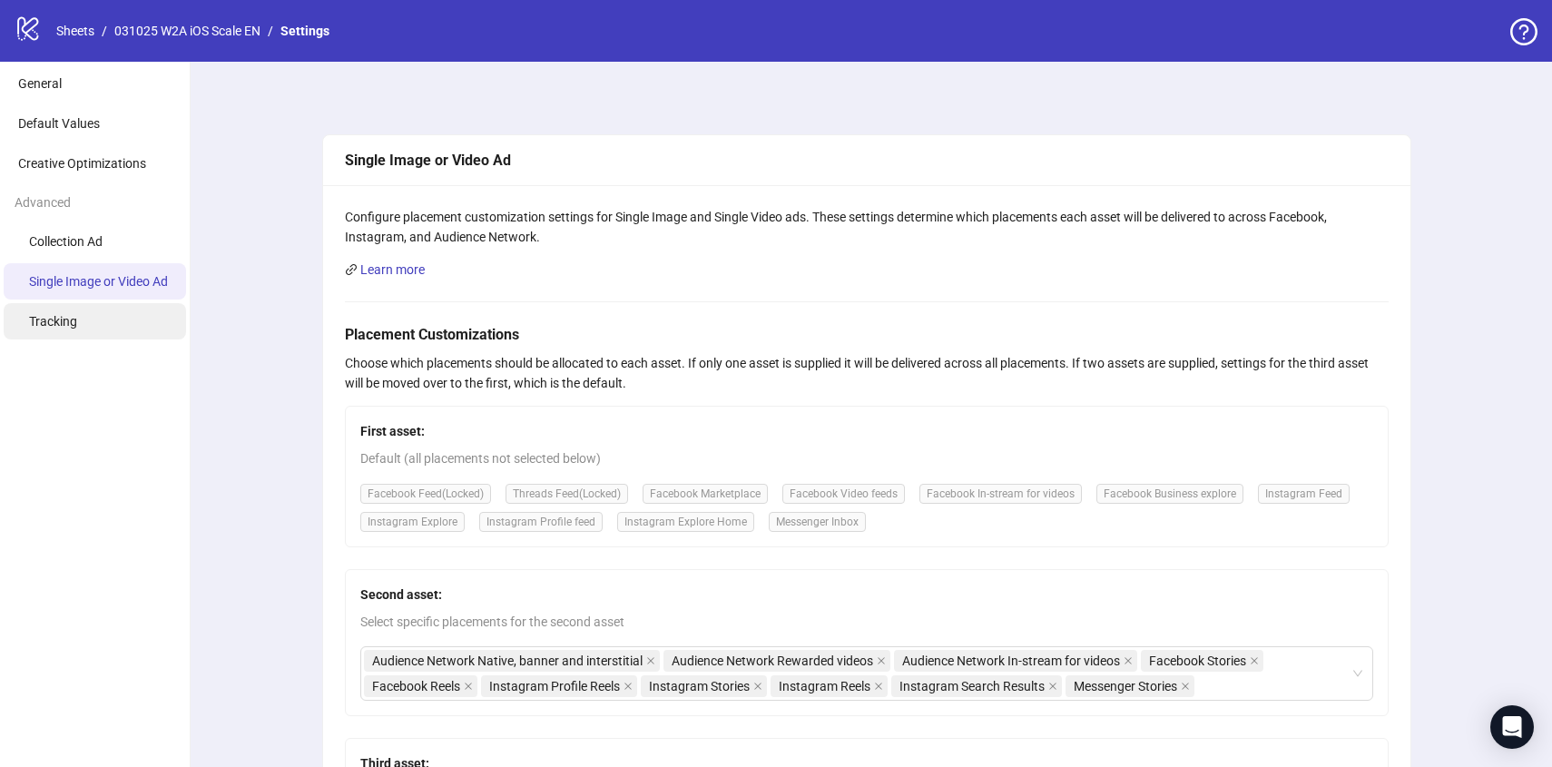
click at [70, 327] on span "Tracking" at bounding box center [53, 321] width 48 height 15
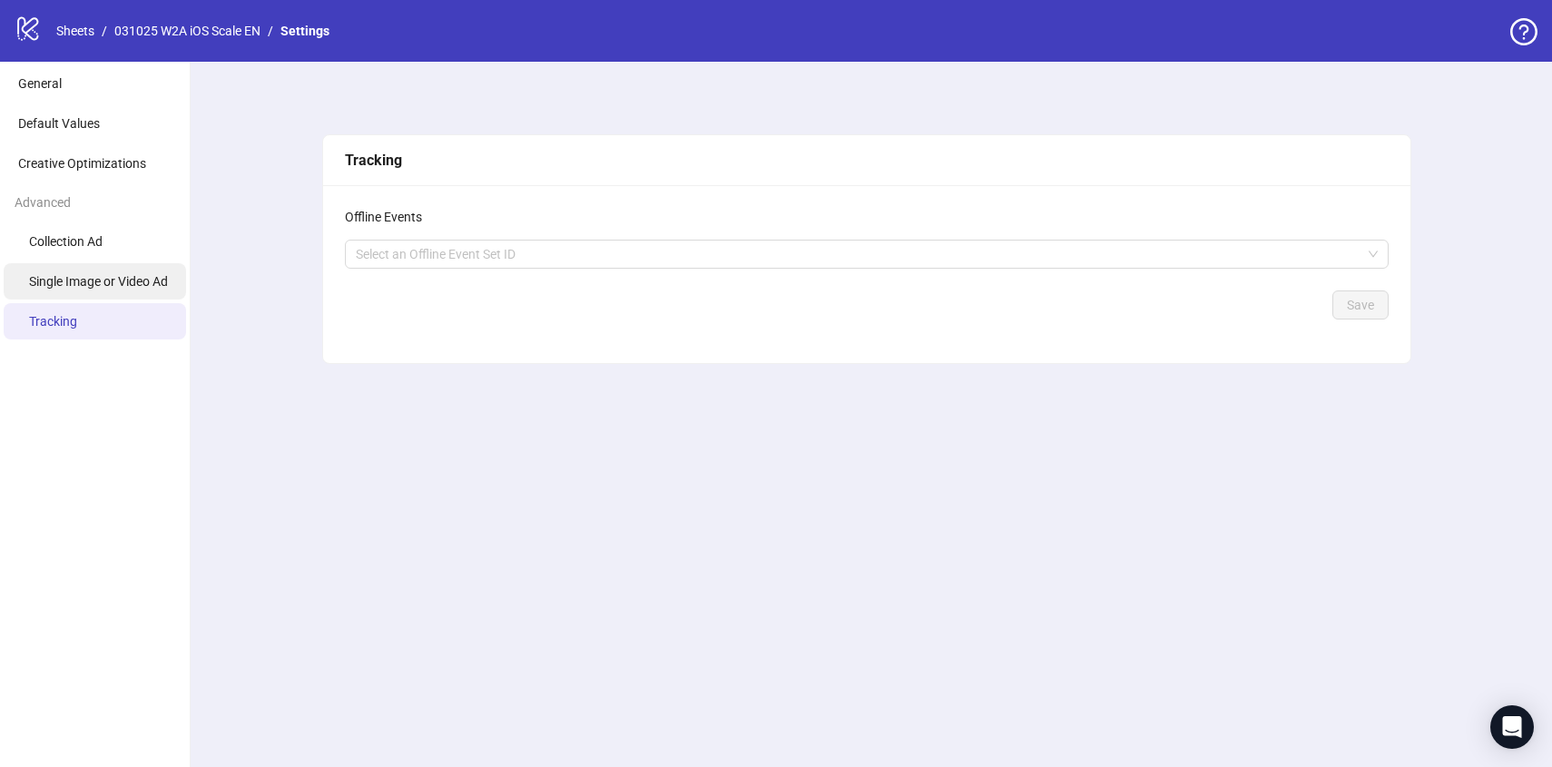
click at [106, 283] on span "Single Image or Video Ad" at bounding box center [98, 281] width 139 height 15
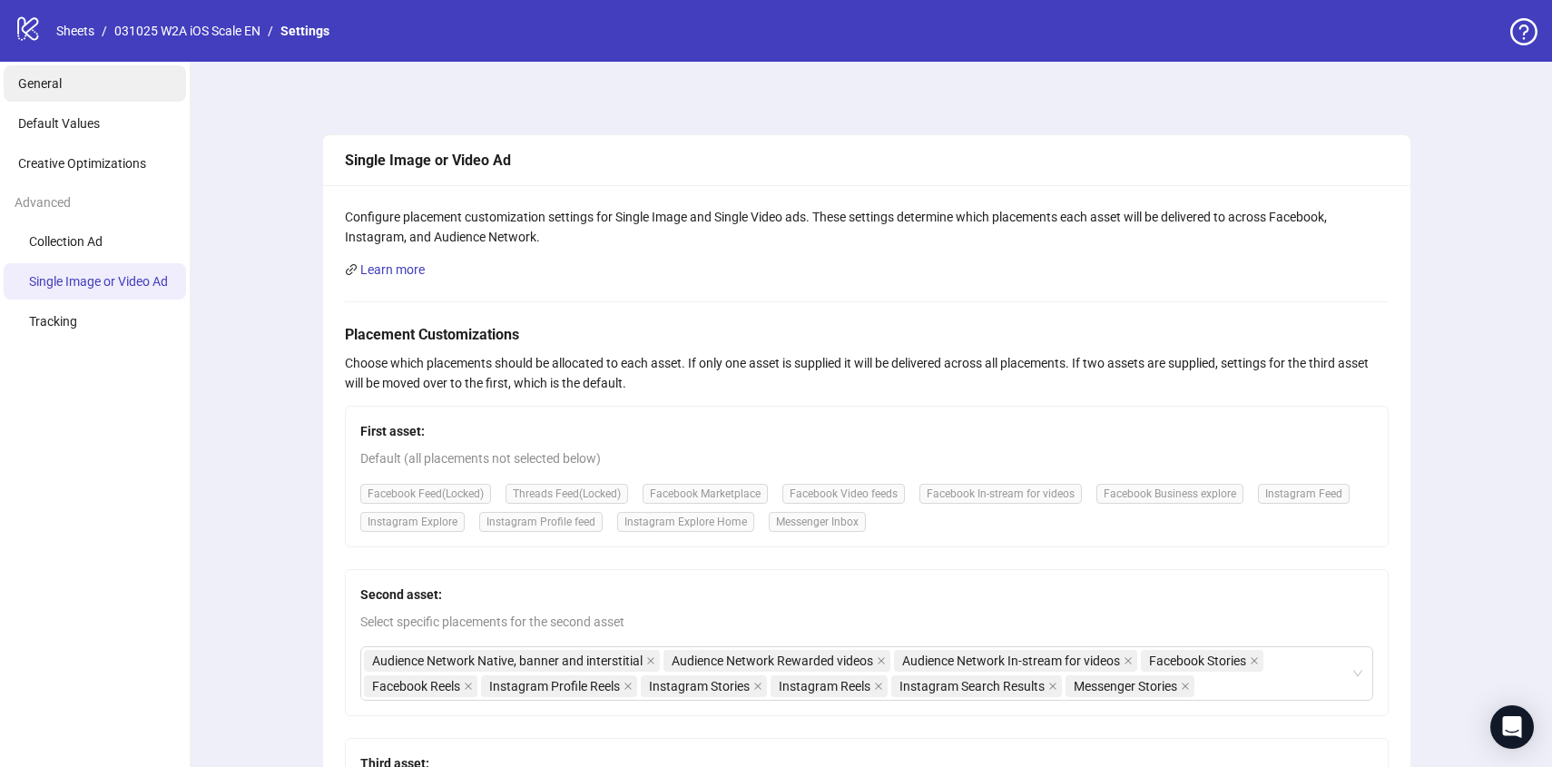
click at [72, 94] on li "General" at bounding box center [95, 83] width 182 height 36
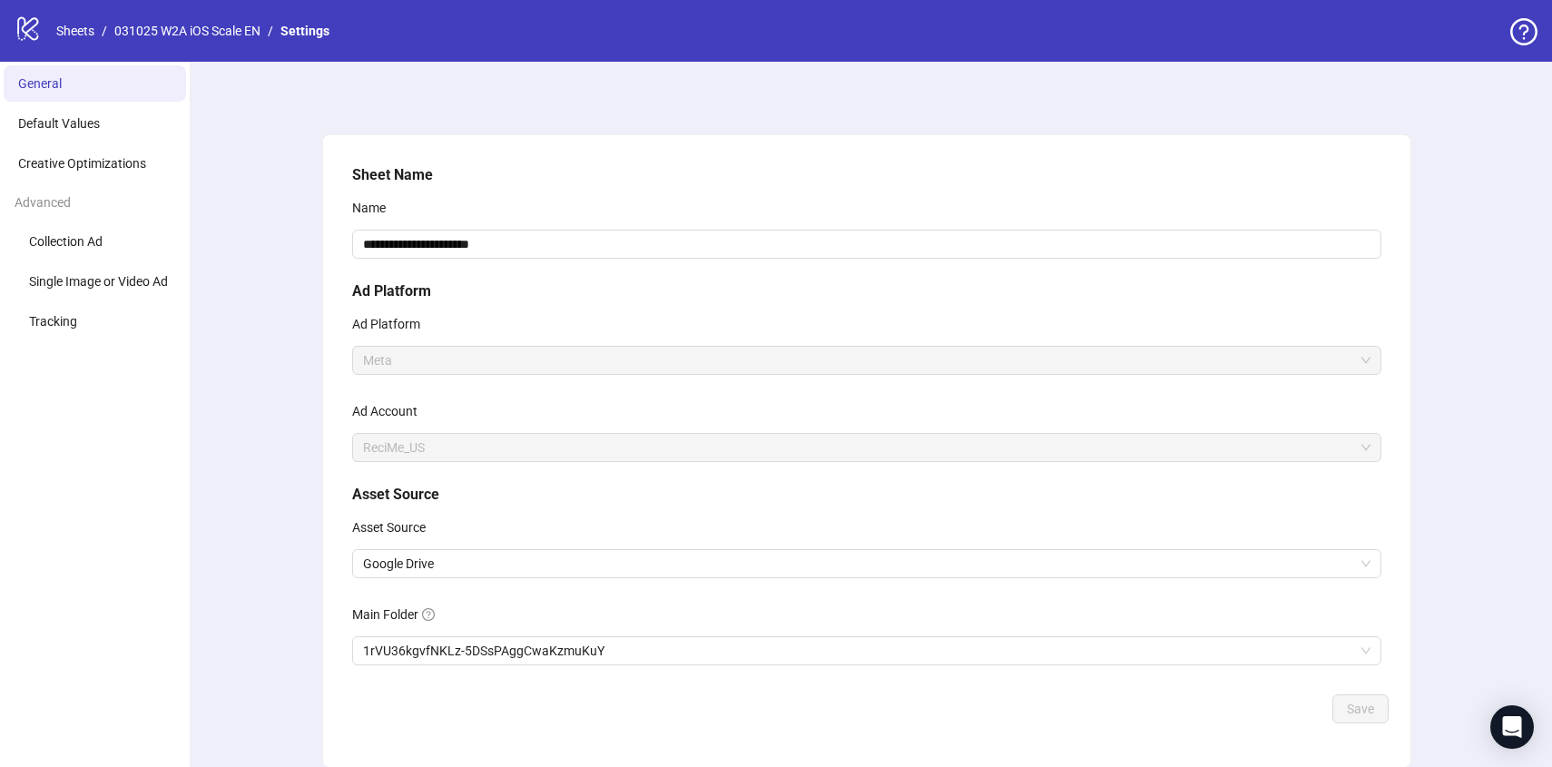
click at [201, 43] on div "logo/logo-mobile Sheets / 031025 W2A iOS Scale EN / Settings" at bounding box center [176, 31] width 322 height 33
click at [202, 35] on link "031025 W2A iOS Scale EN" at bounding box center [187, 31] width 153 height 20
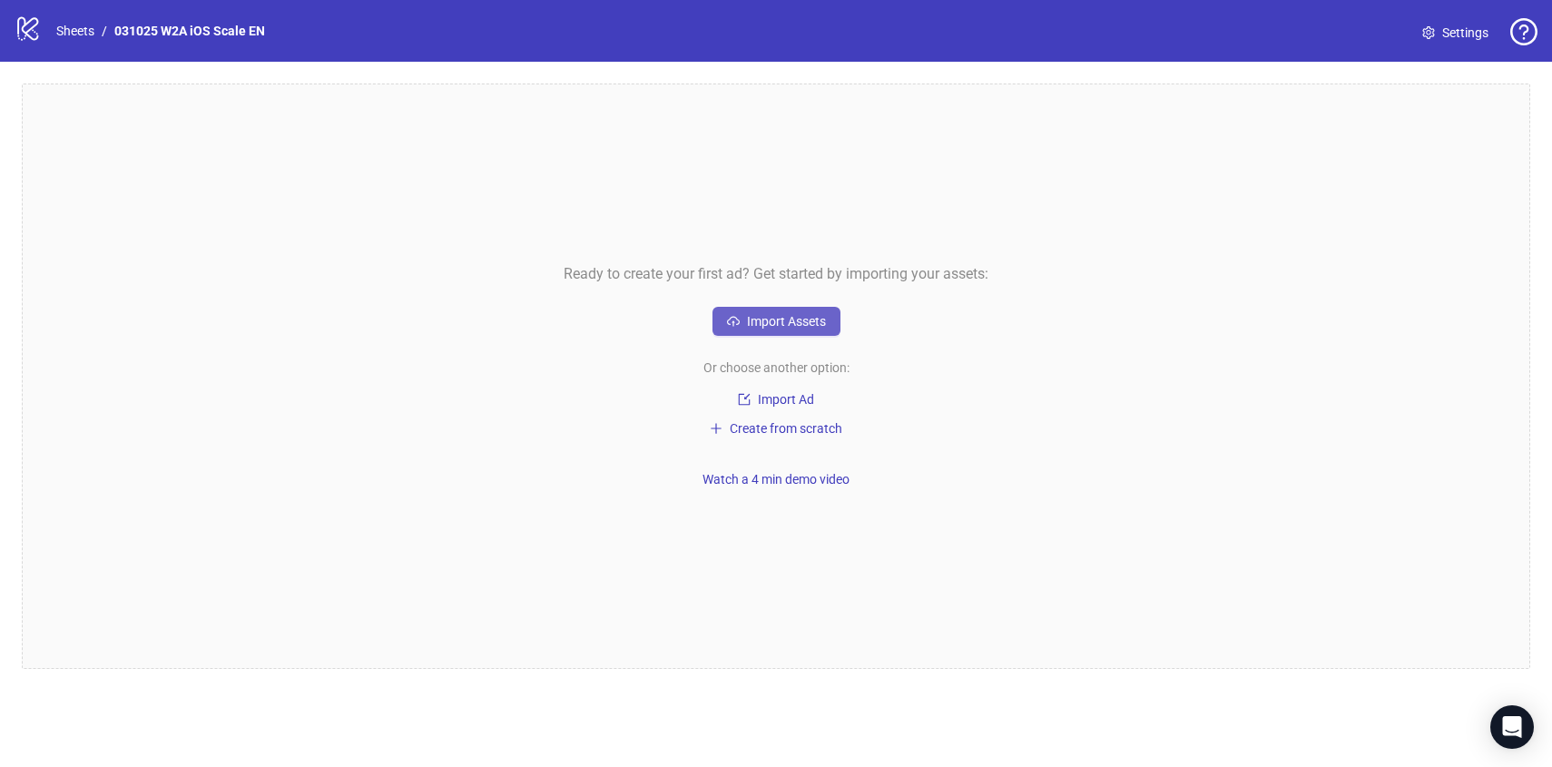
click at [785, 317] on span "Import Assets" at bounding box center [786, 321] width 79 height 15
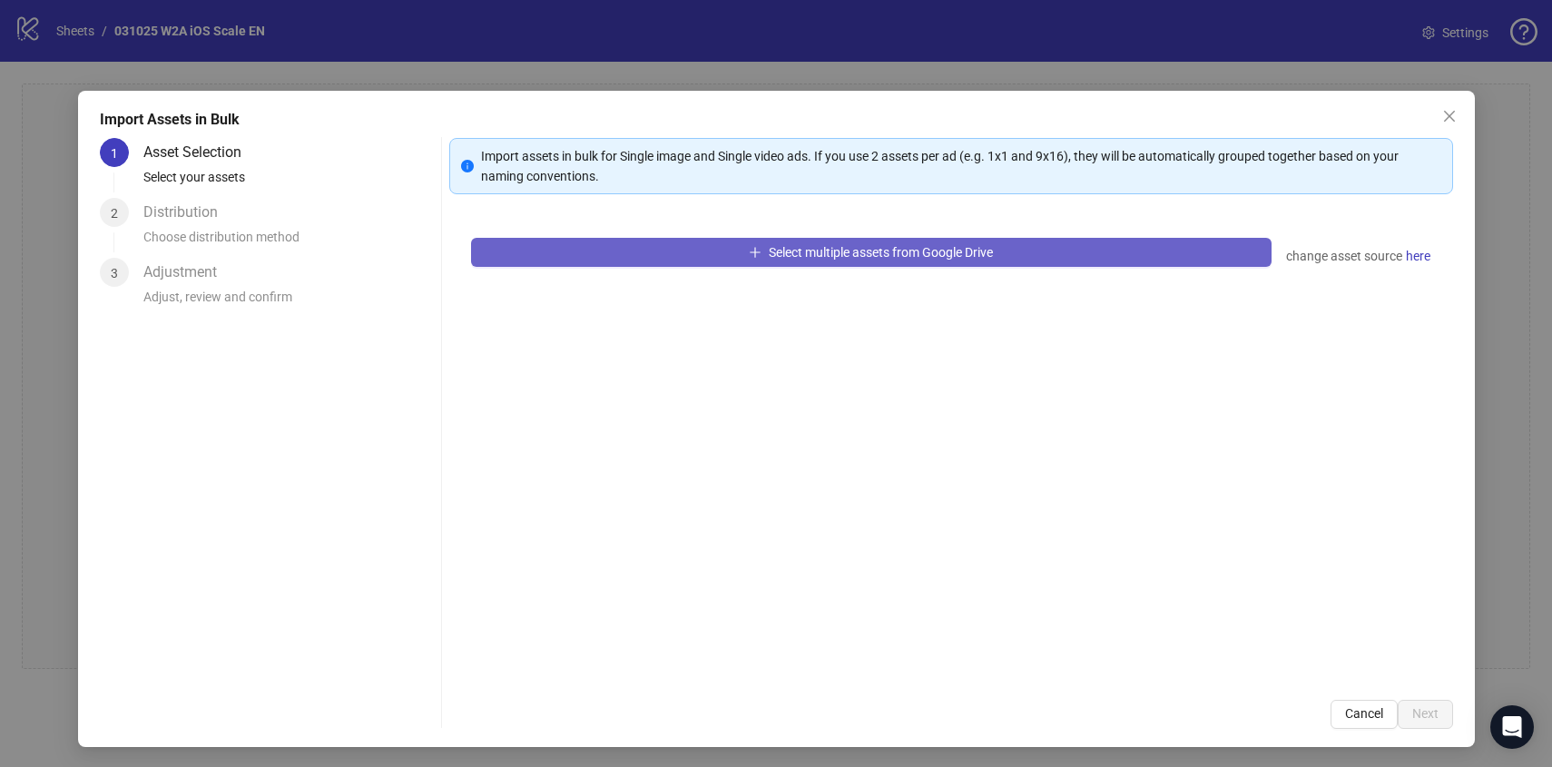
click at [673, 259] on button "Select multiple assets from Google Drive" at bounding box center [871, 252] width 800 height 29
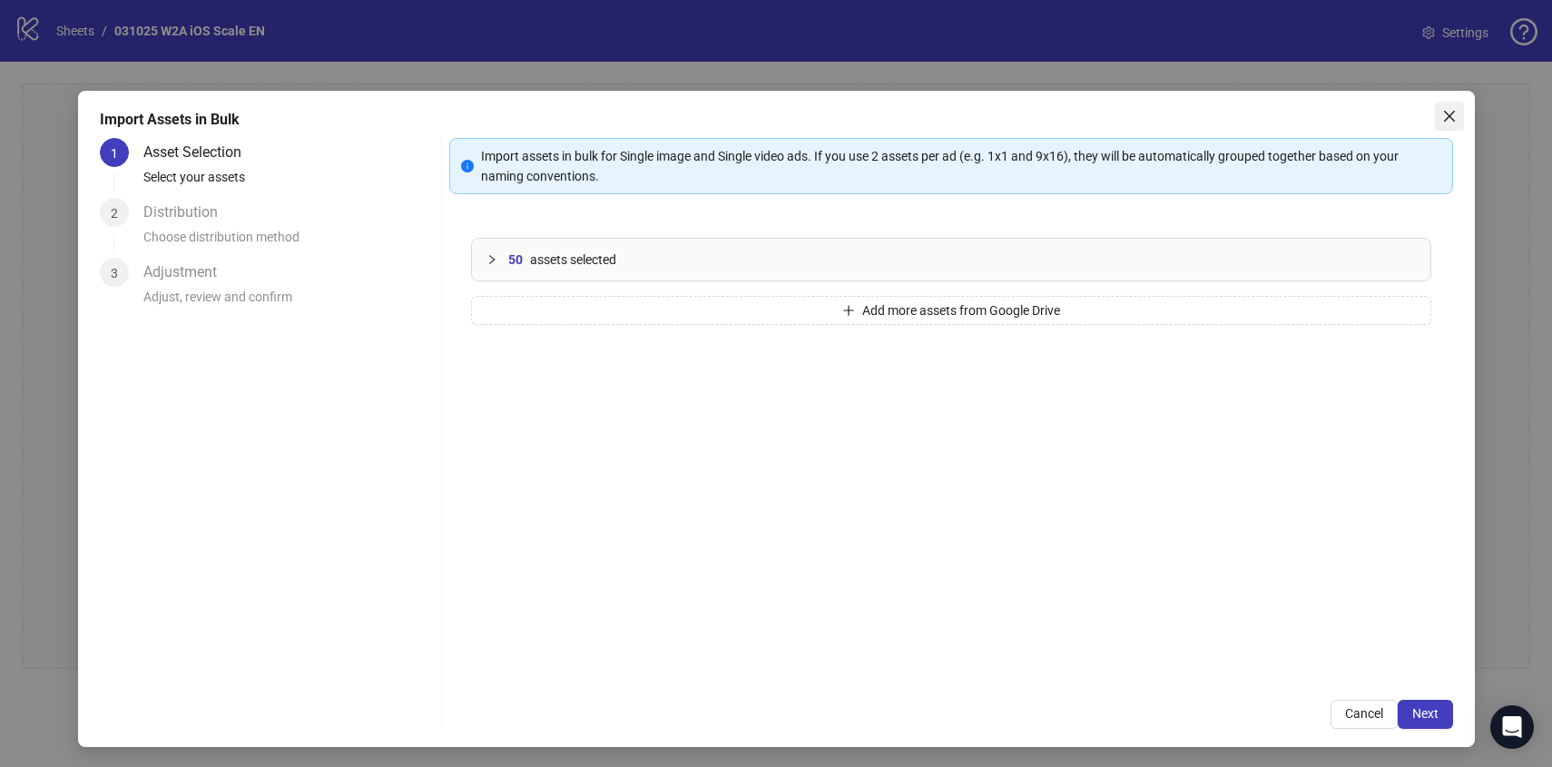
click at [1454, 126] on button "Close" at bounding box center [1449, 116] width 29 height 29
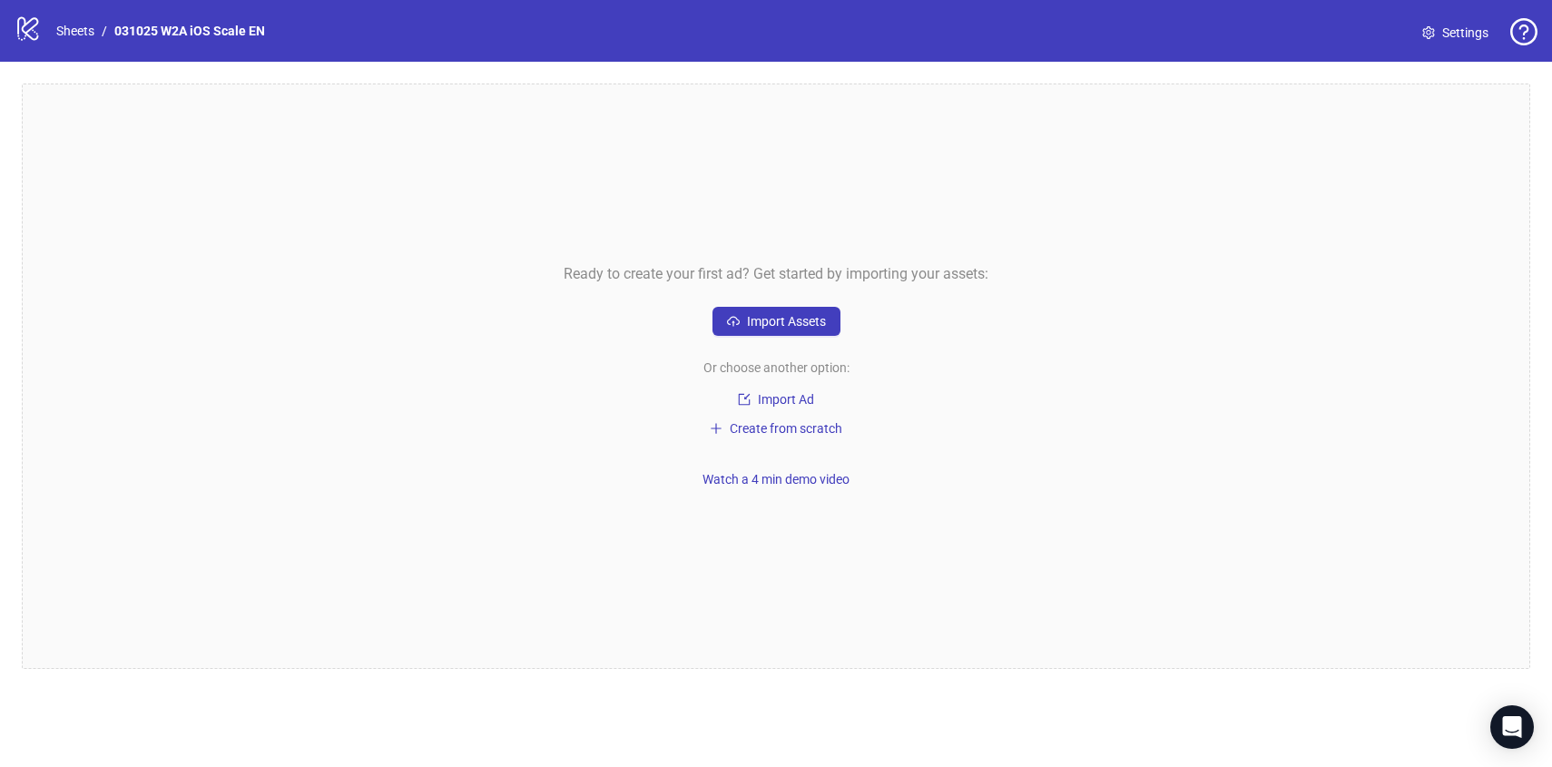
click at [1430, 33] on icon "setting" at bounding box center [1428, 32] width 12 height 13
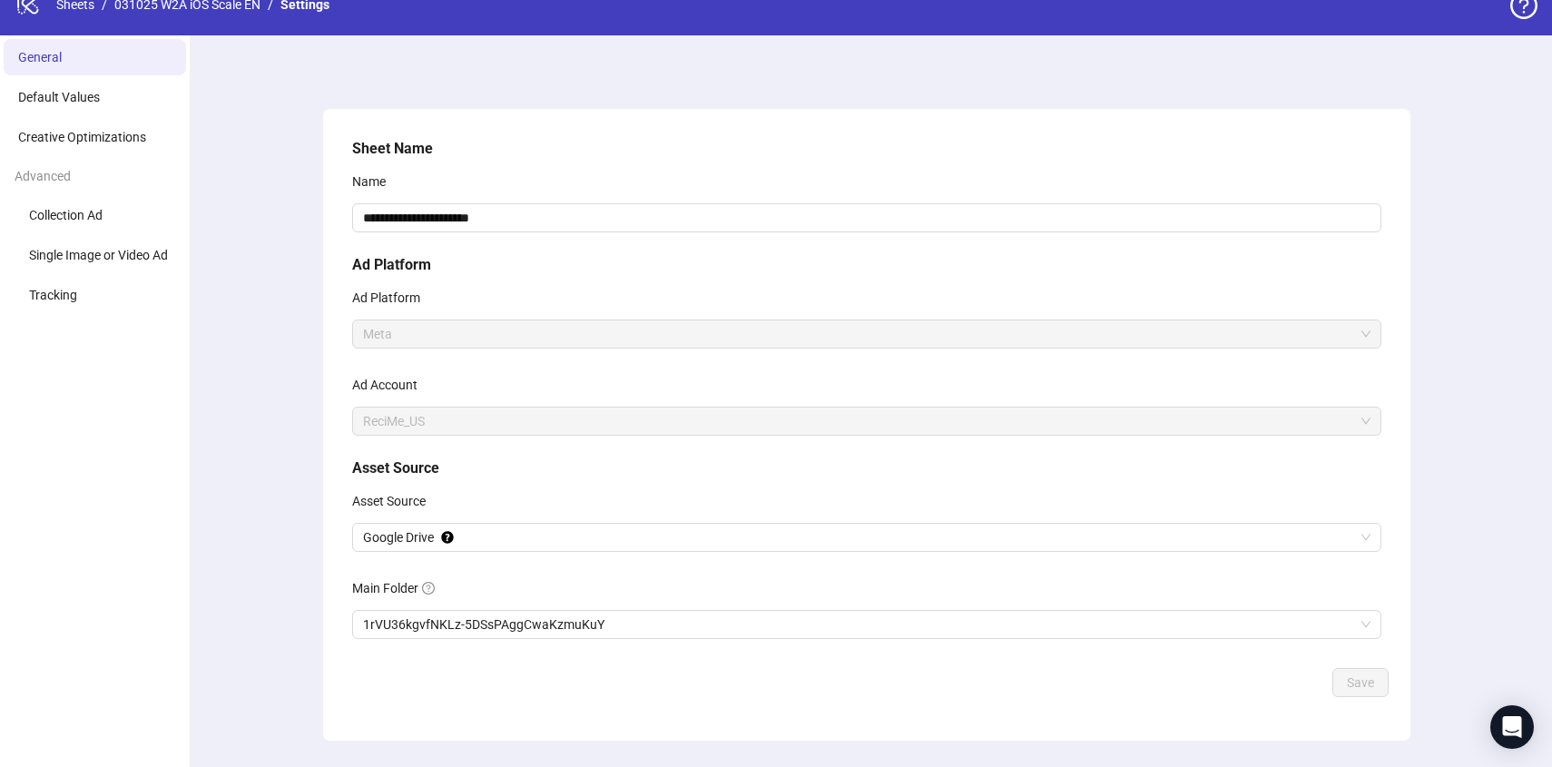
scroll to position [73, 0]
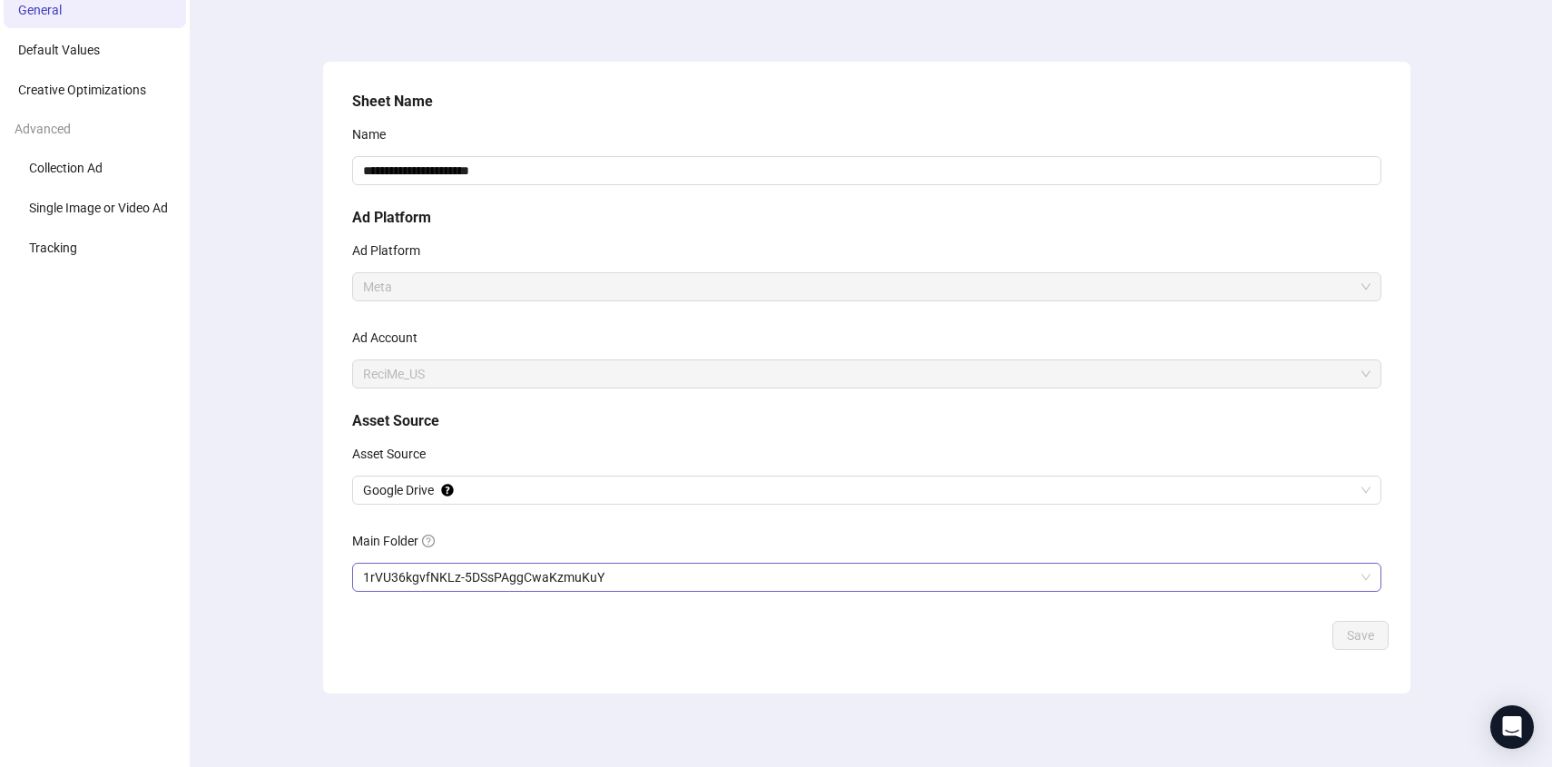
click at [472, 563] on span "1rVU36kgvfNKLz-5DSsPAggCwaKzmuKuY" at bounding box center [866, 576] width 1007 height 27
click at [578, 571] on span "1rVU36kgvfNKLz-5DSsPAggCwaKzmuKuY" at bounding box center [866, 576] width 1007 height 27
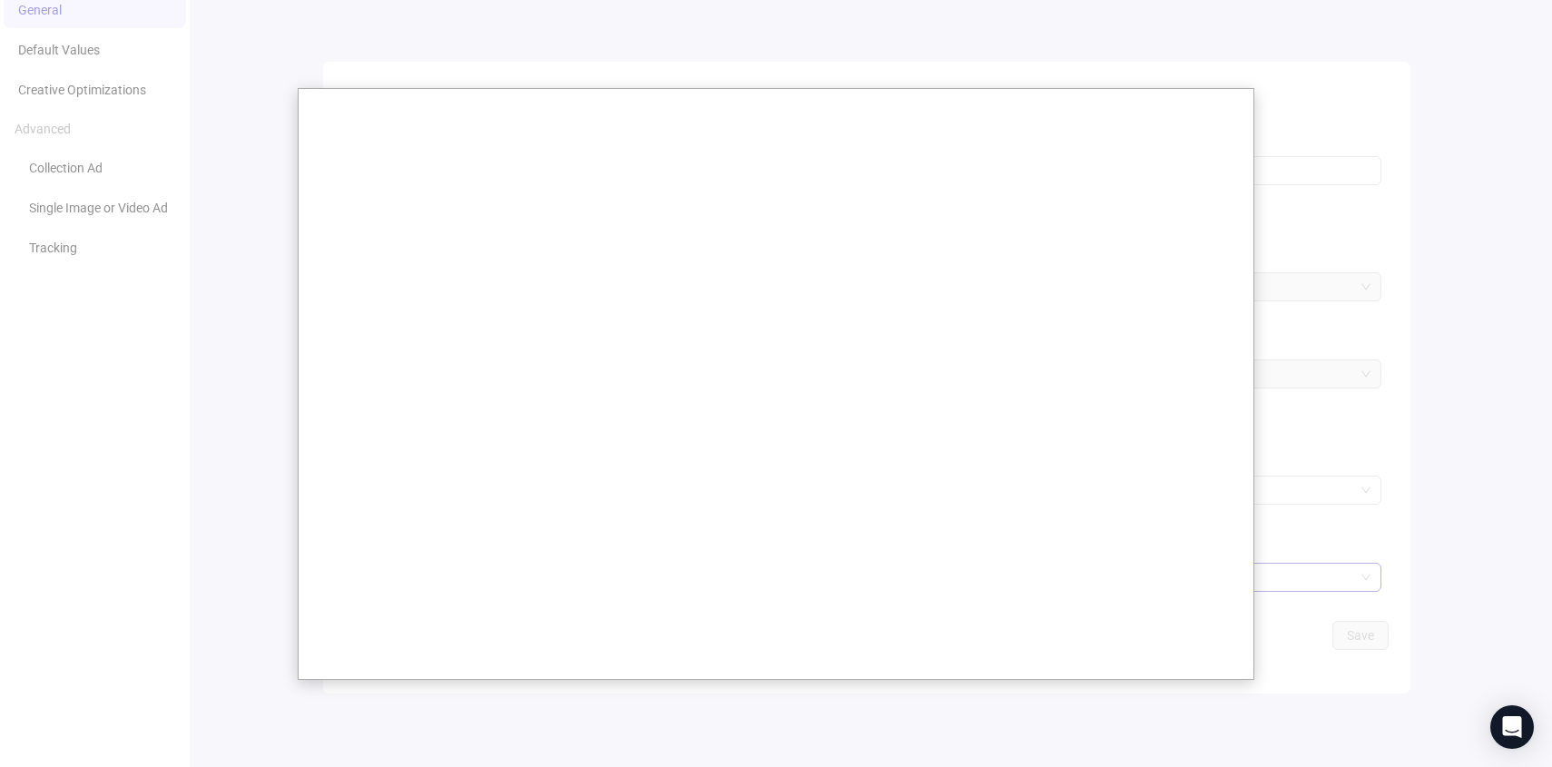
scroll to position [0, 0]
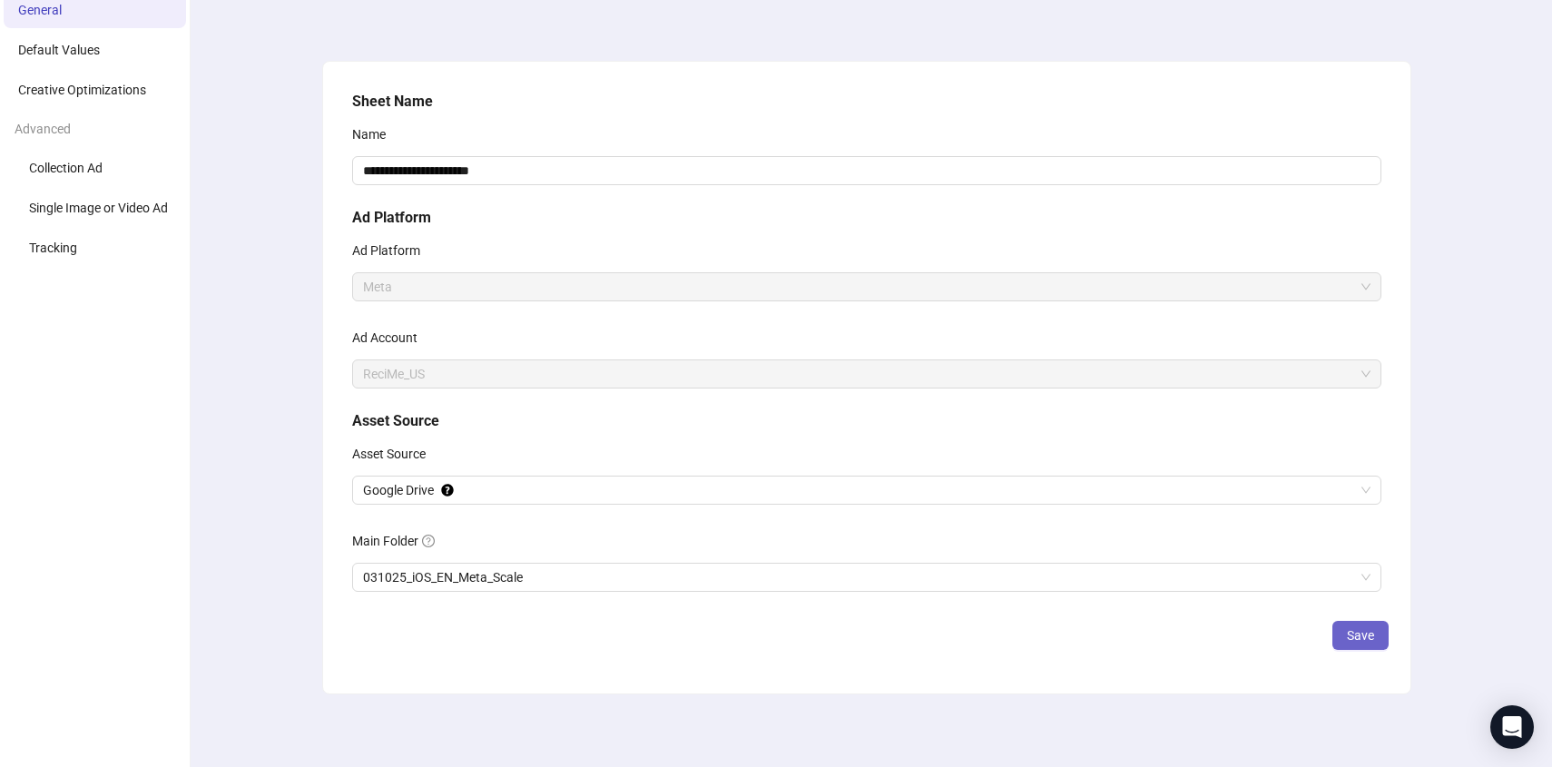
click at [1361, 640] on span "Save" at bounding box center [1360, 635] width 27 height 15
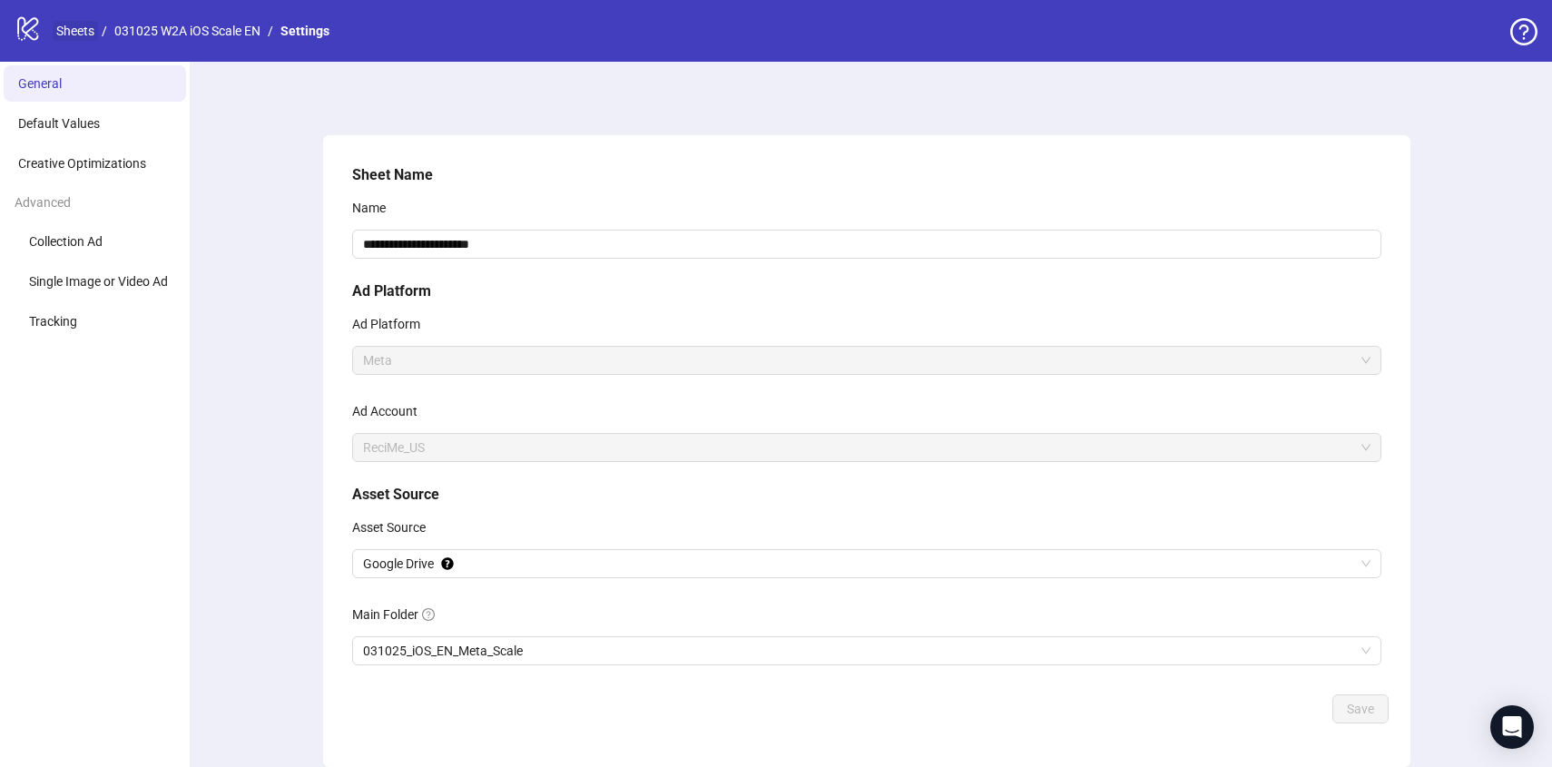
click at [84, 24] on link "Sheets" at bounding box center [75, 31] width 45 height 20
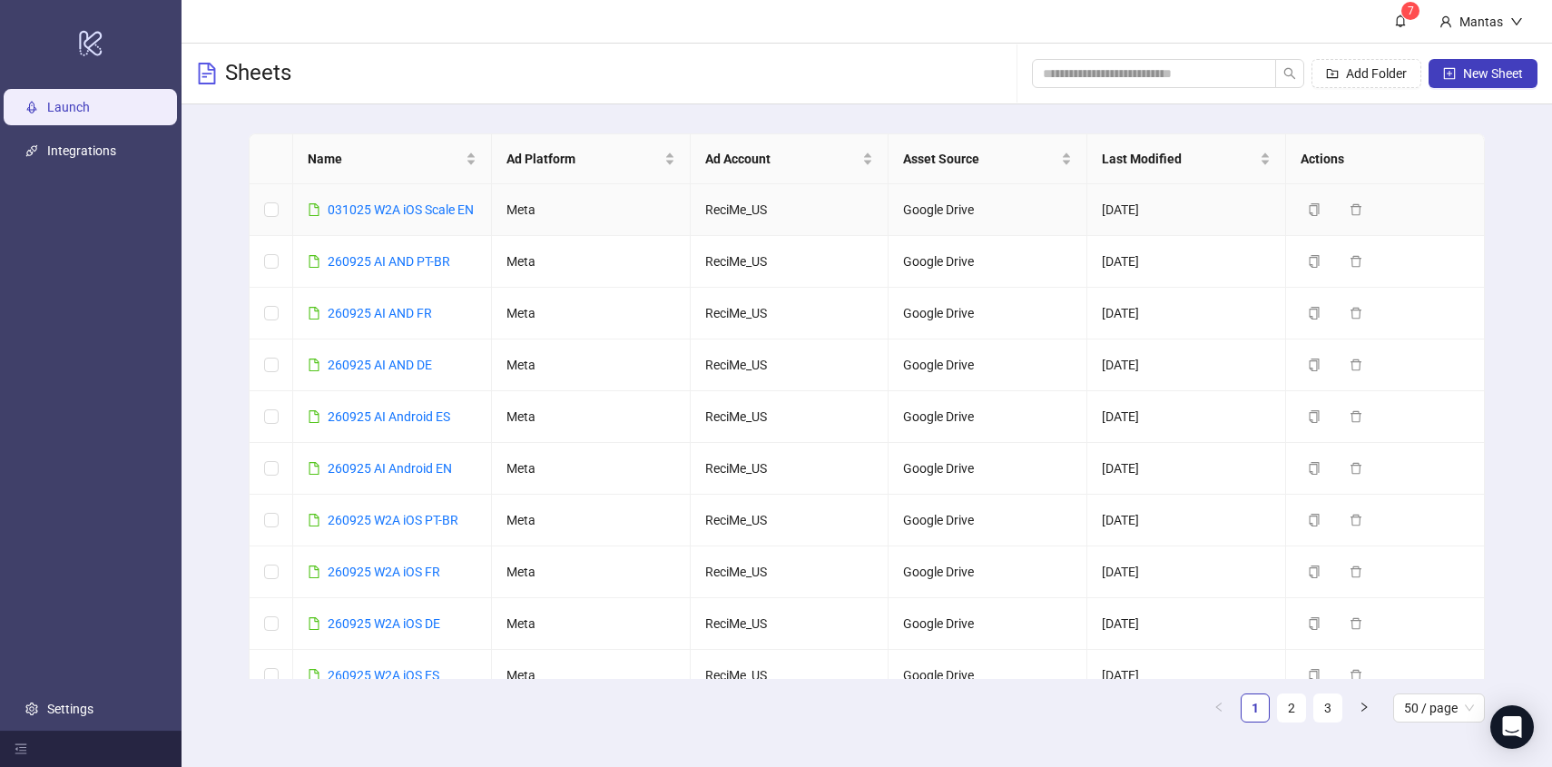
click at [402, 216] on div "031025 W2A iOS Scale EN" at bounding box center [401, 210] width 146 height 20
click at [399, 207] on link "031025 W2A iOS Scale EN" at bounding box center [401, 209] width 146 height 15
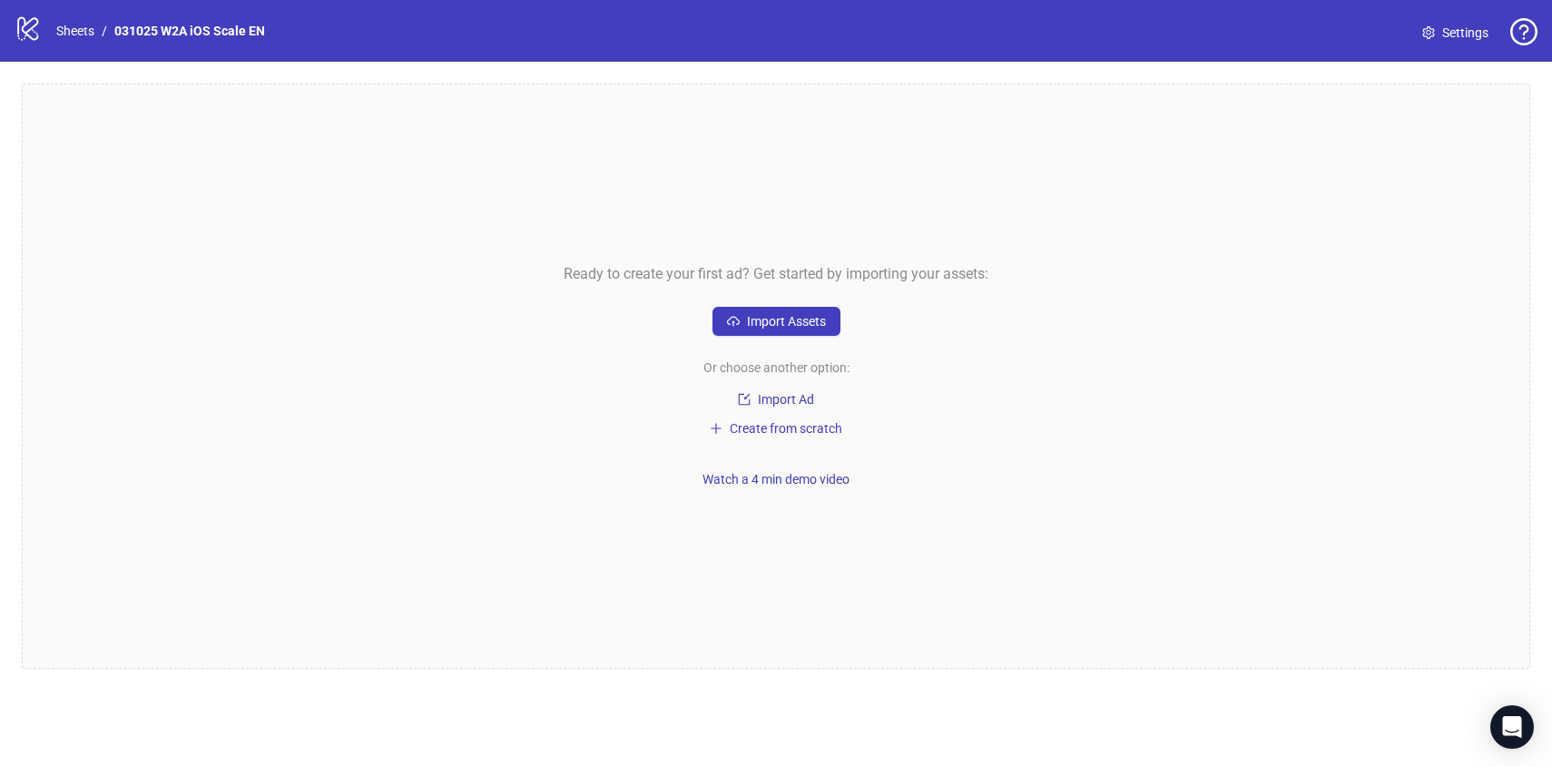
click at [756, 350] on div "Ready to create your first ad? Get started by importing your assets: Import Ass…" at bounding box center [776, 375] width 1508 height 585
click at [756, 318] on span "Import Assets" at bounding box center [786, 321] width 79 height 15
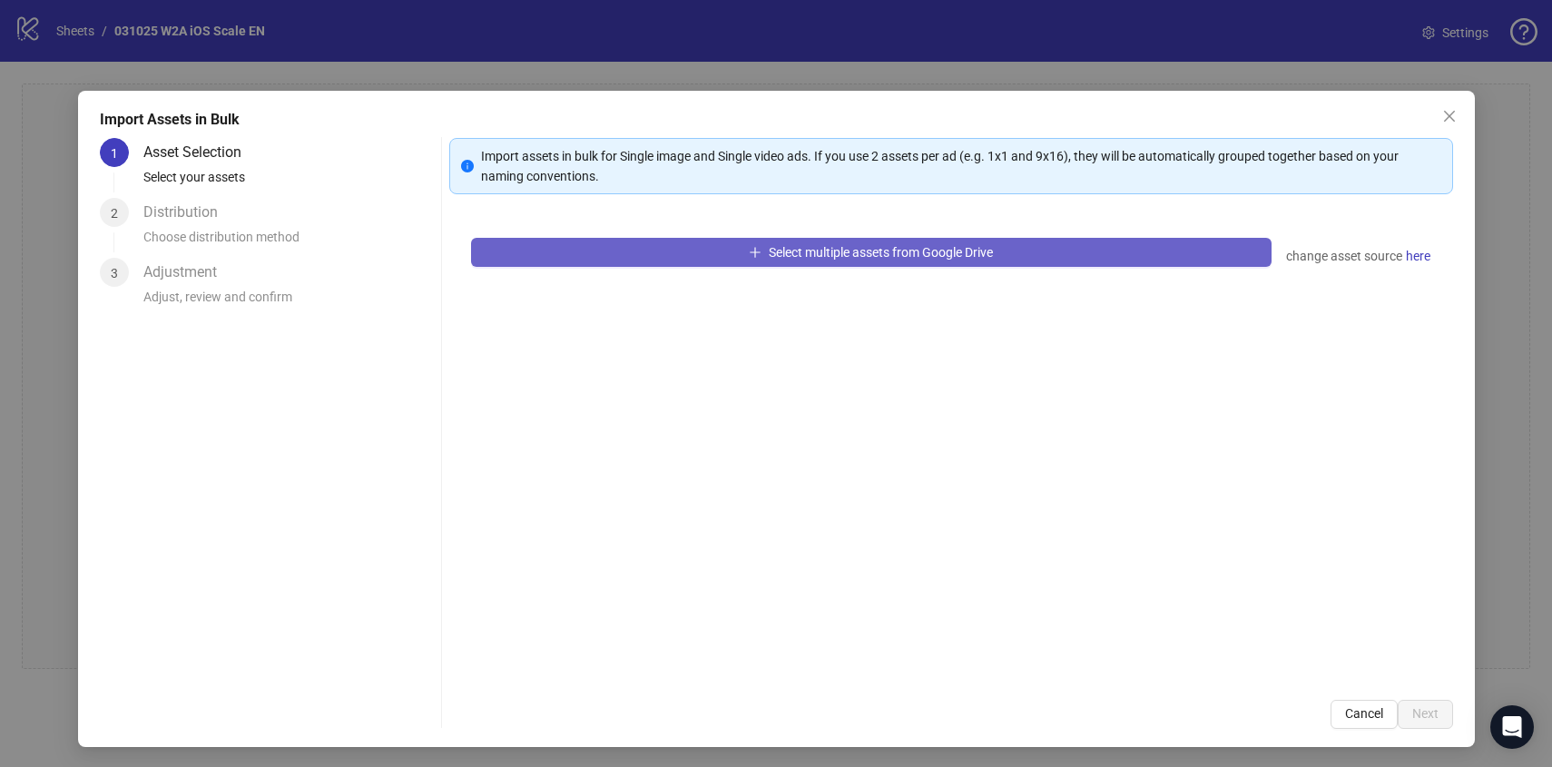
click at [654, 265] on button "Select multiple assets from Google Drive" at bounding box center [871, 252] width 800 height 29
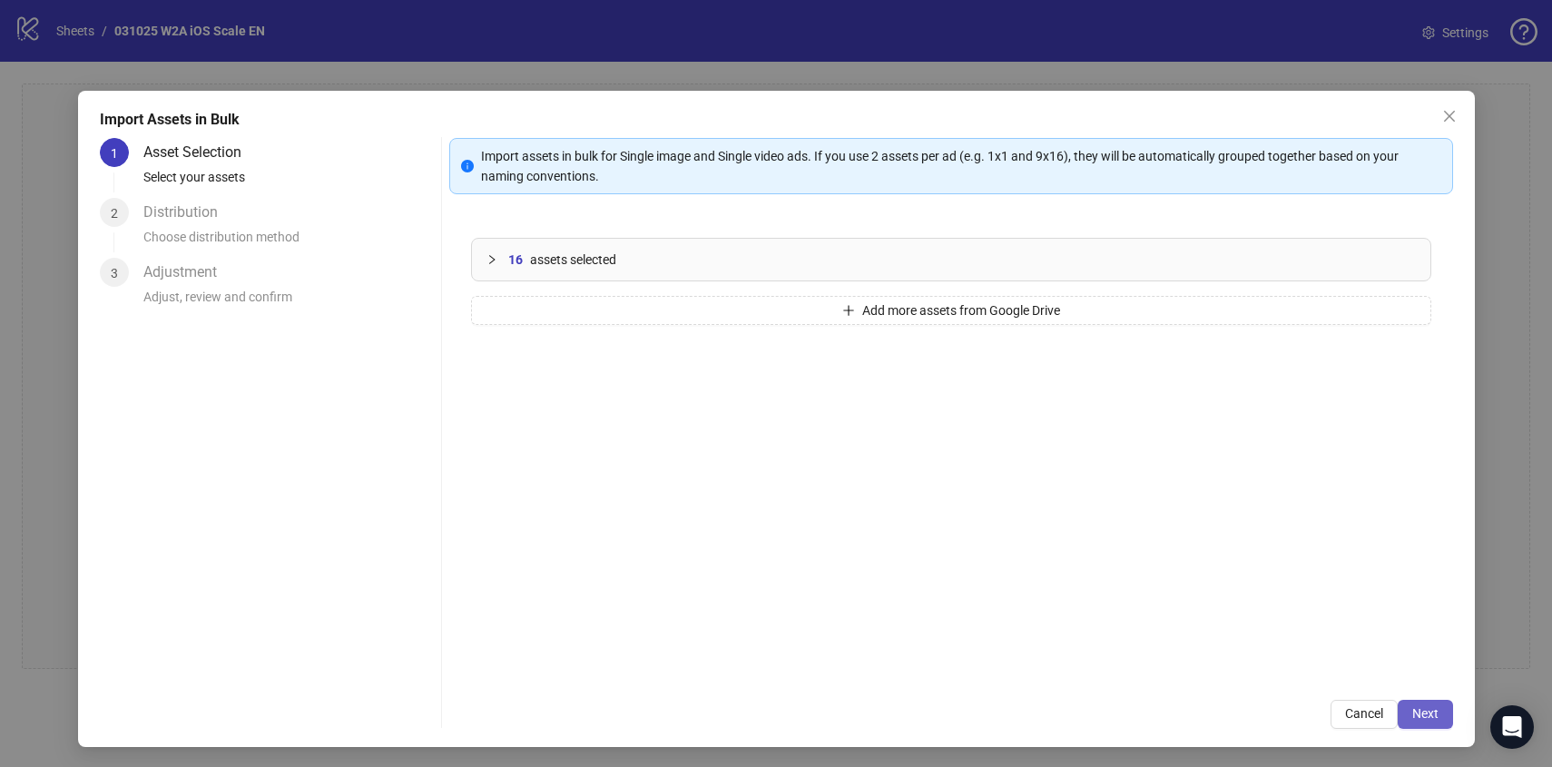
click at [1423, 702] on button "Next" at bounding box center [1424, 714] width 55 height 29
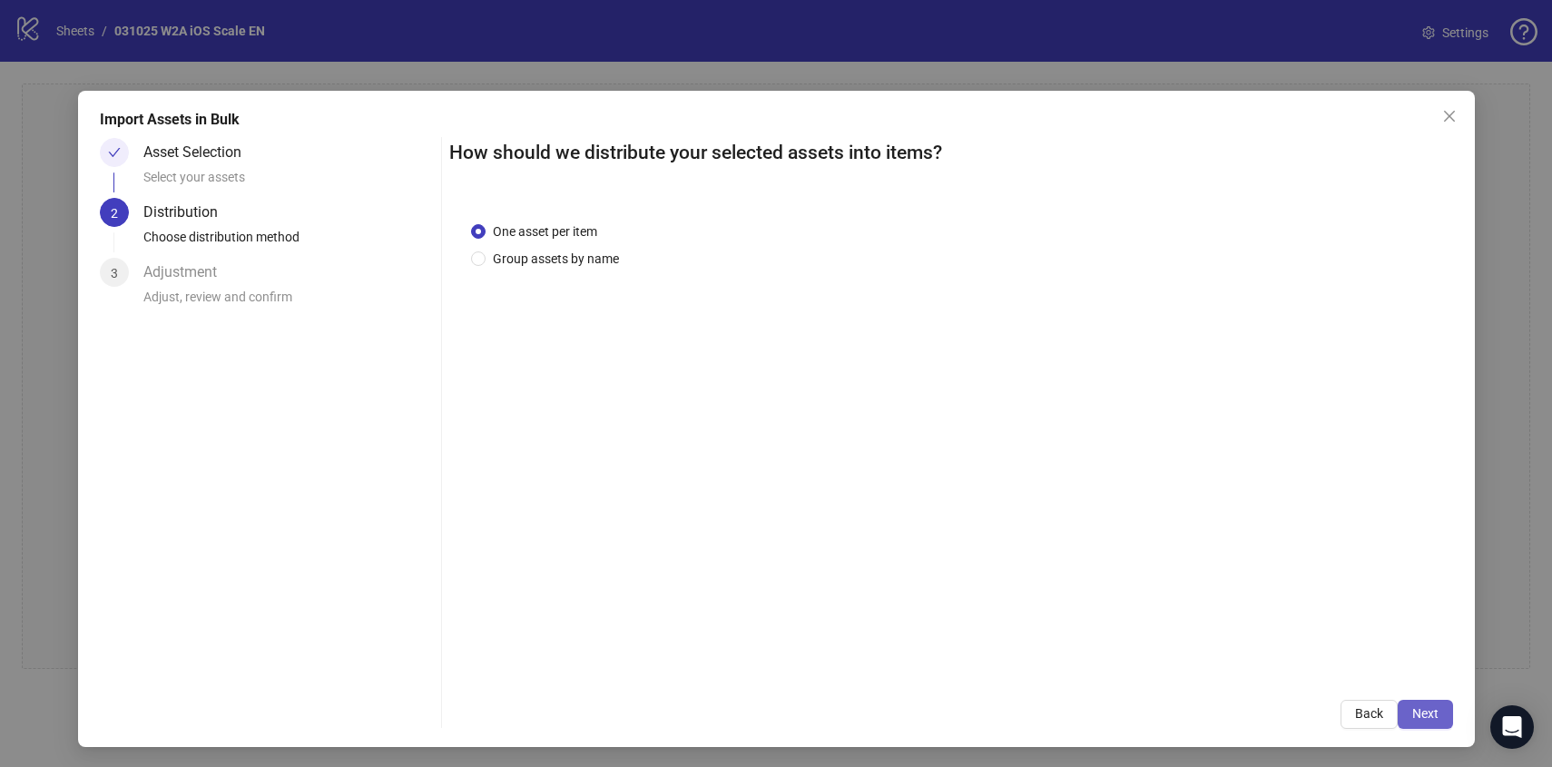
click at [1436, 711] on span "Next" at bounding box center [1425, 713] width 26 height 15
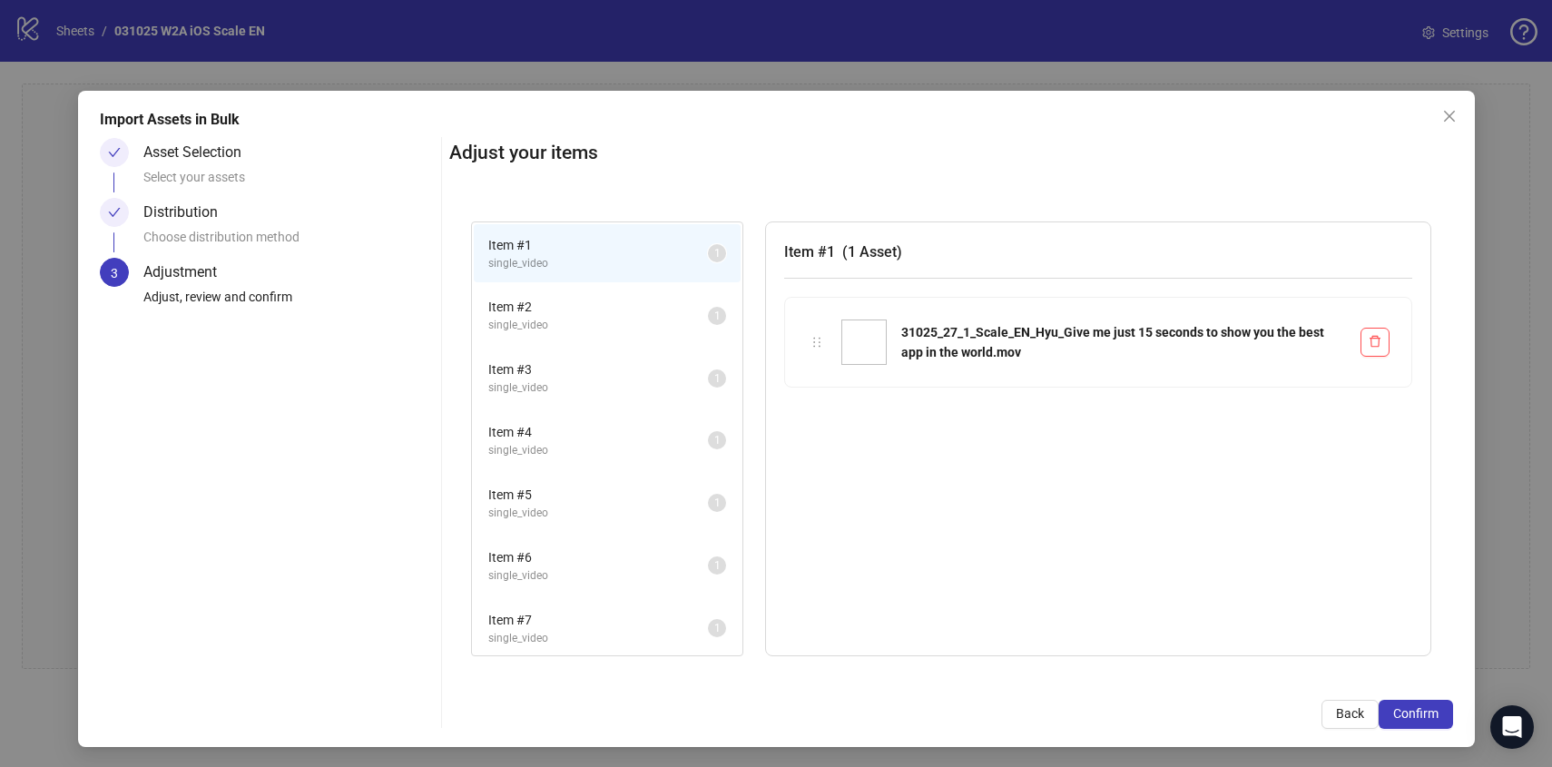
click at [1436, 711] on span "Confirm" at bounding box center [1415, 713] width 45 height 15
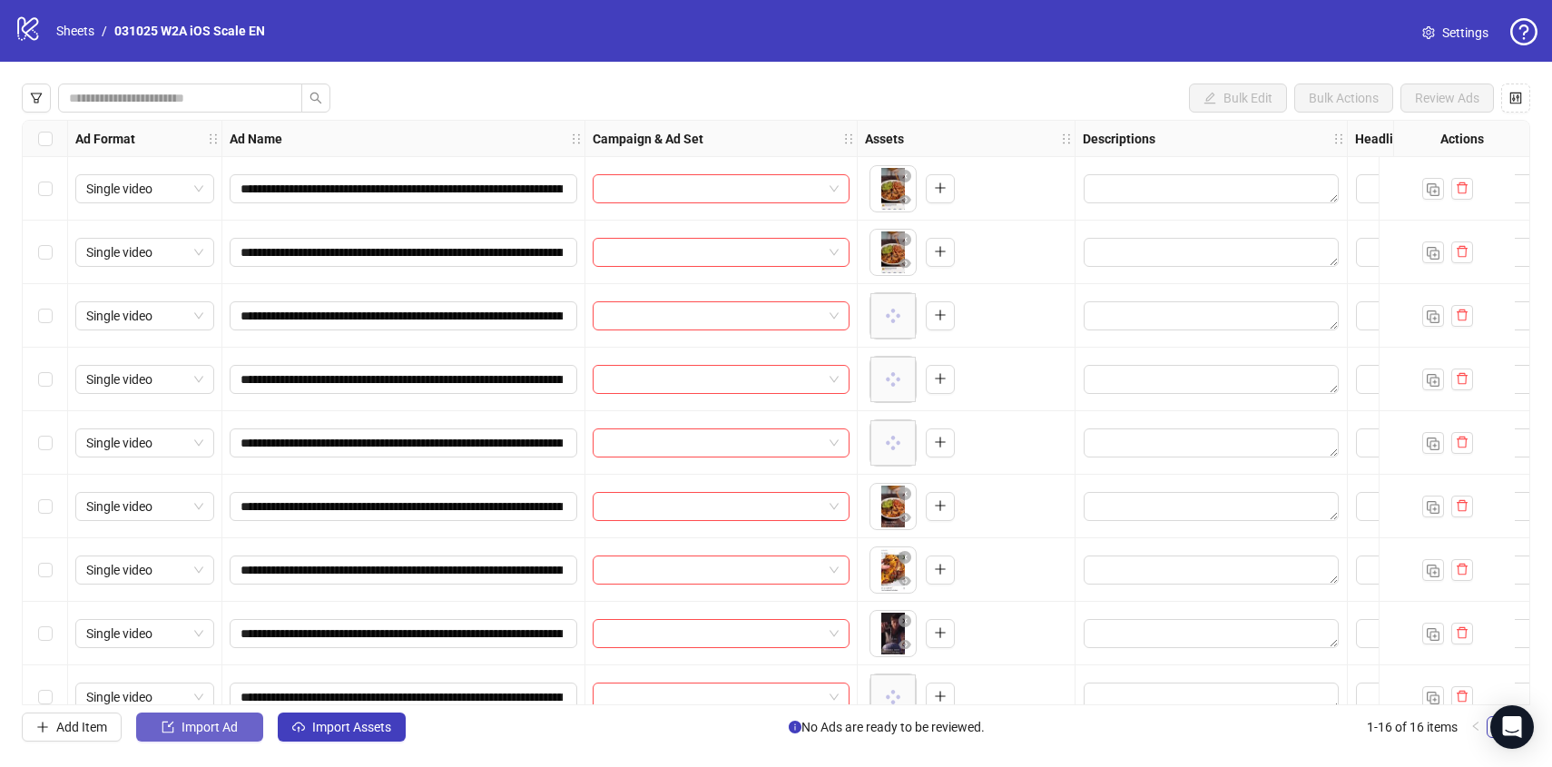
click at [217, 722] on span "Import Ad" at bounding box center [209, 727] width 56 height 15
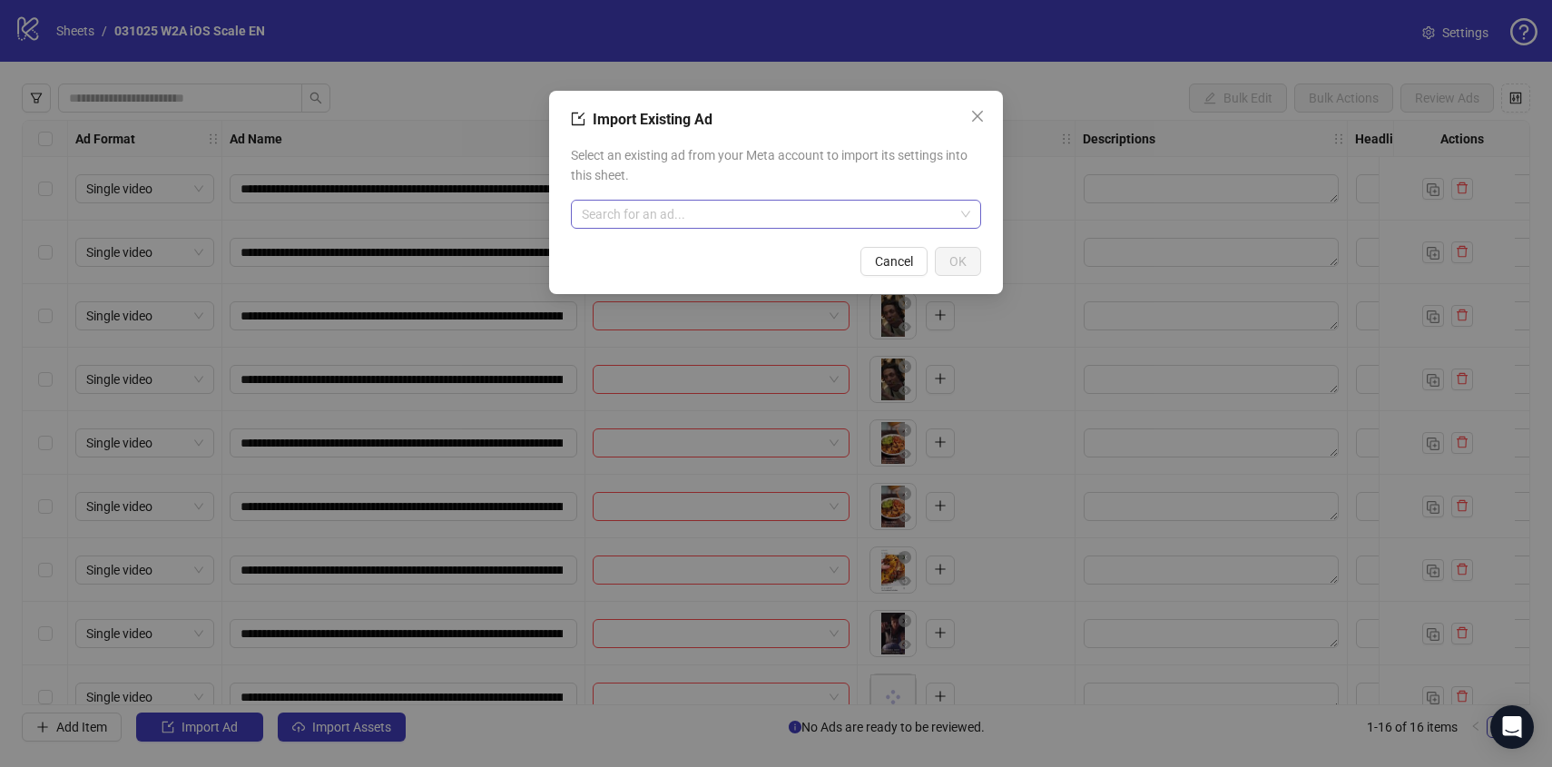
click at [681, 216] on input "search" at bounding box center [768, 214] width 372 height 27
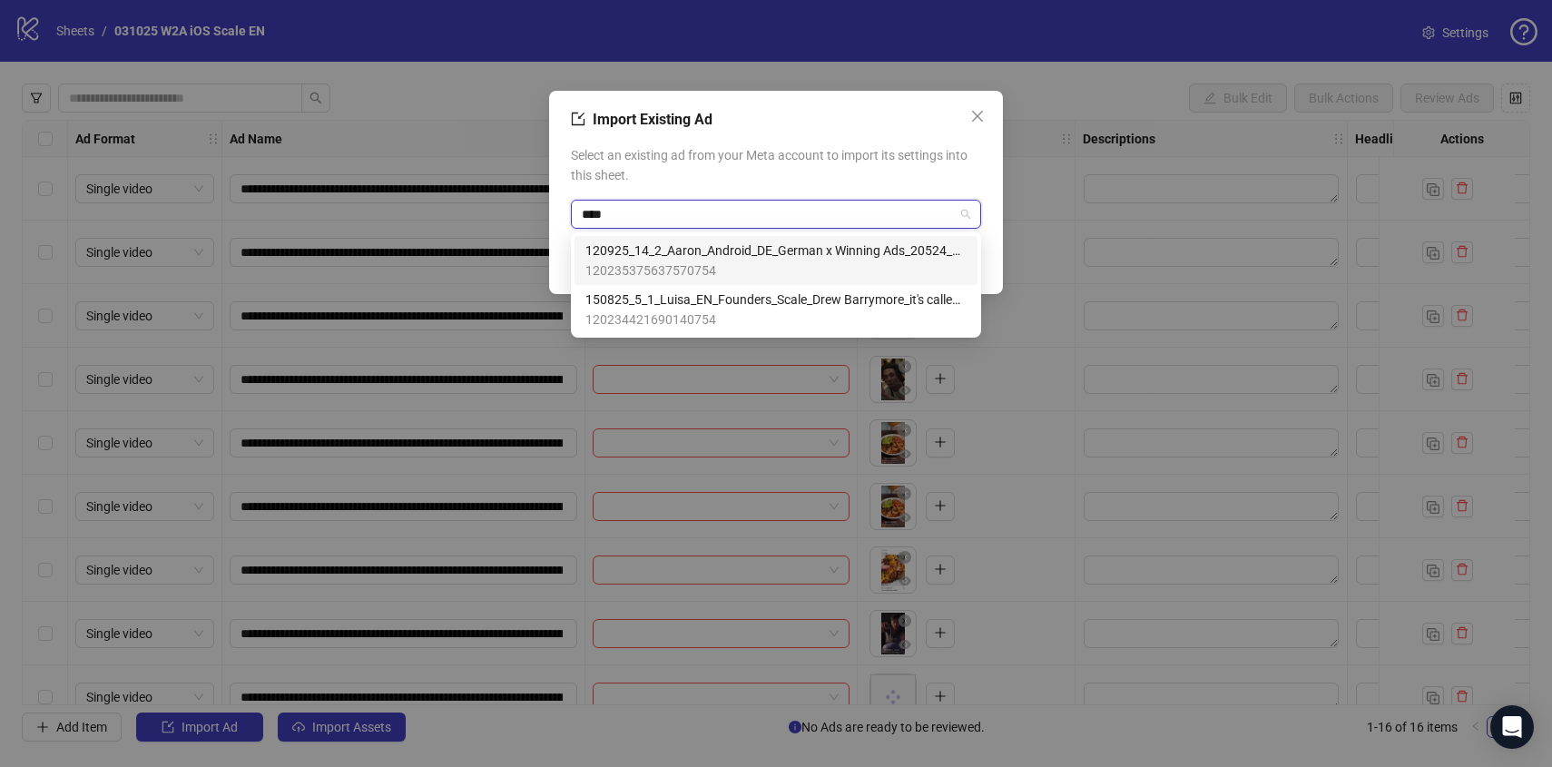
type input "*****"
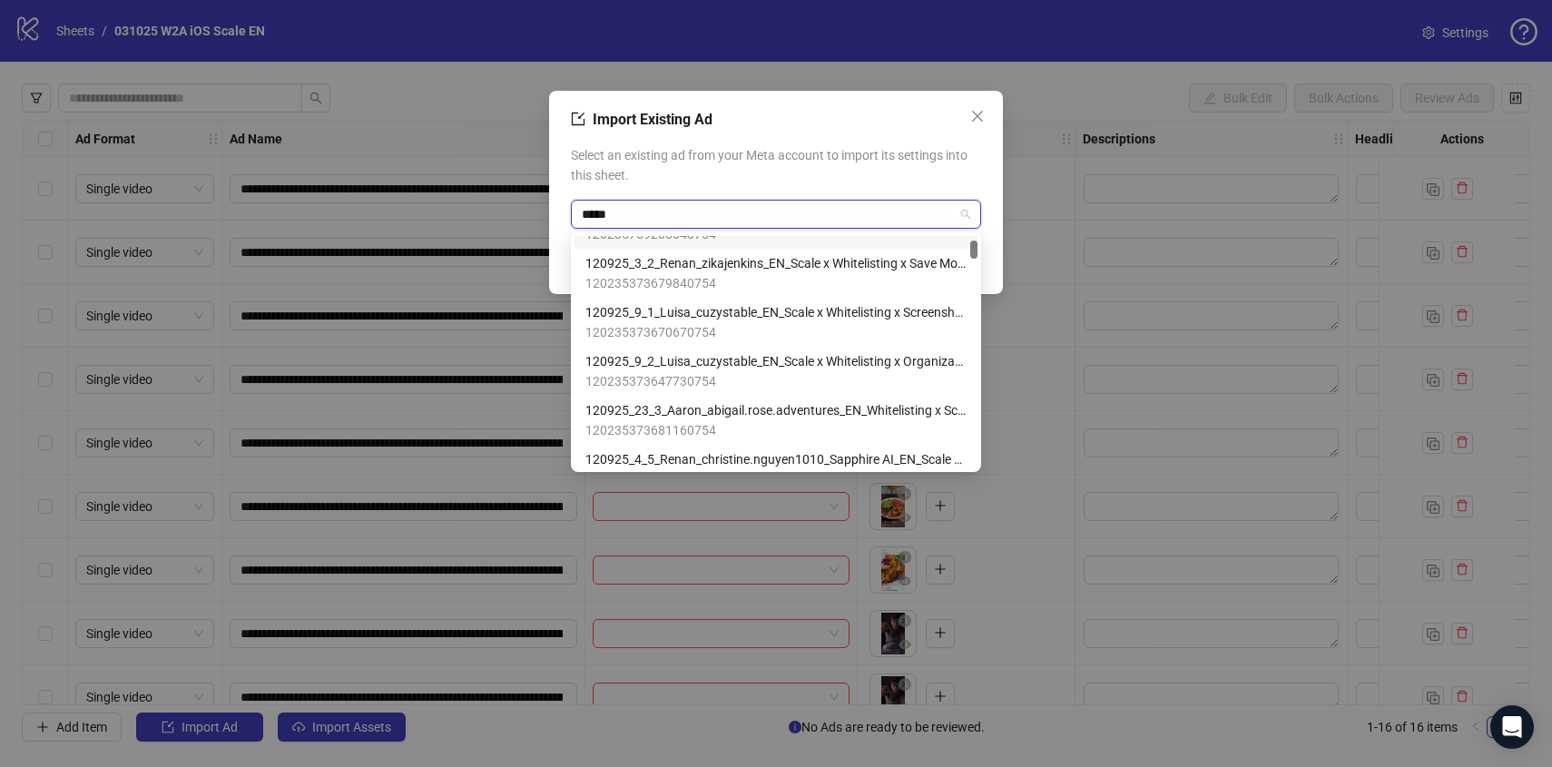
scroll to position [135, 0]
click at [749, 315] on span "120925_9_1_Luisa_cuzystable_EN_Scale x Whitelisting x Screenshots_don't screens…" at bounding box center [775, 311] width 381 height 20
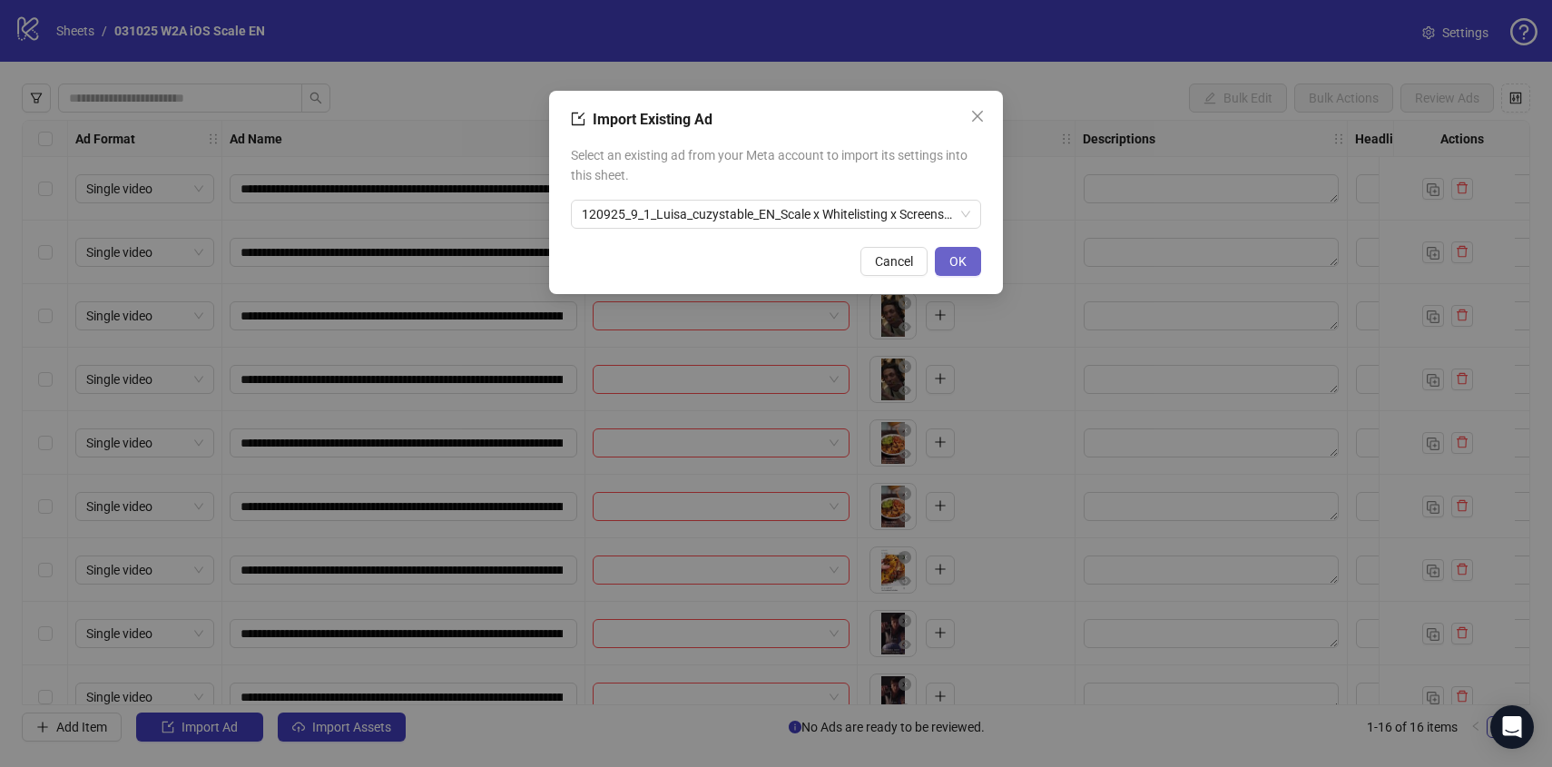
click at [966, 250] on button "OK" at bounding box center [958, 261] width 46 height 29
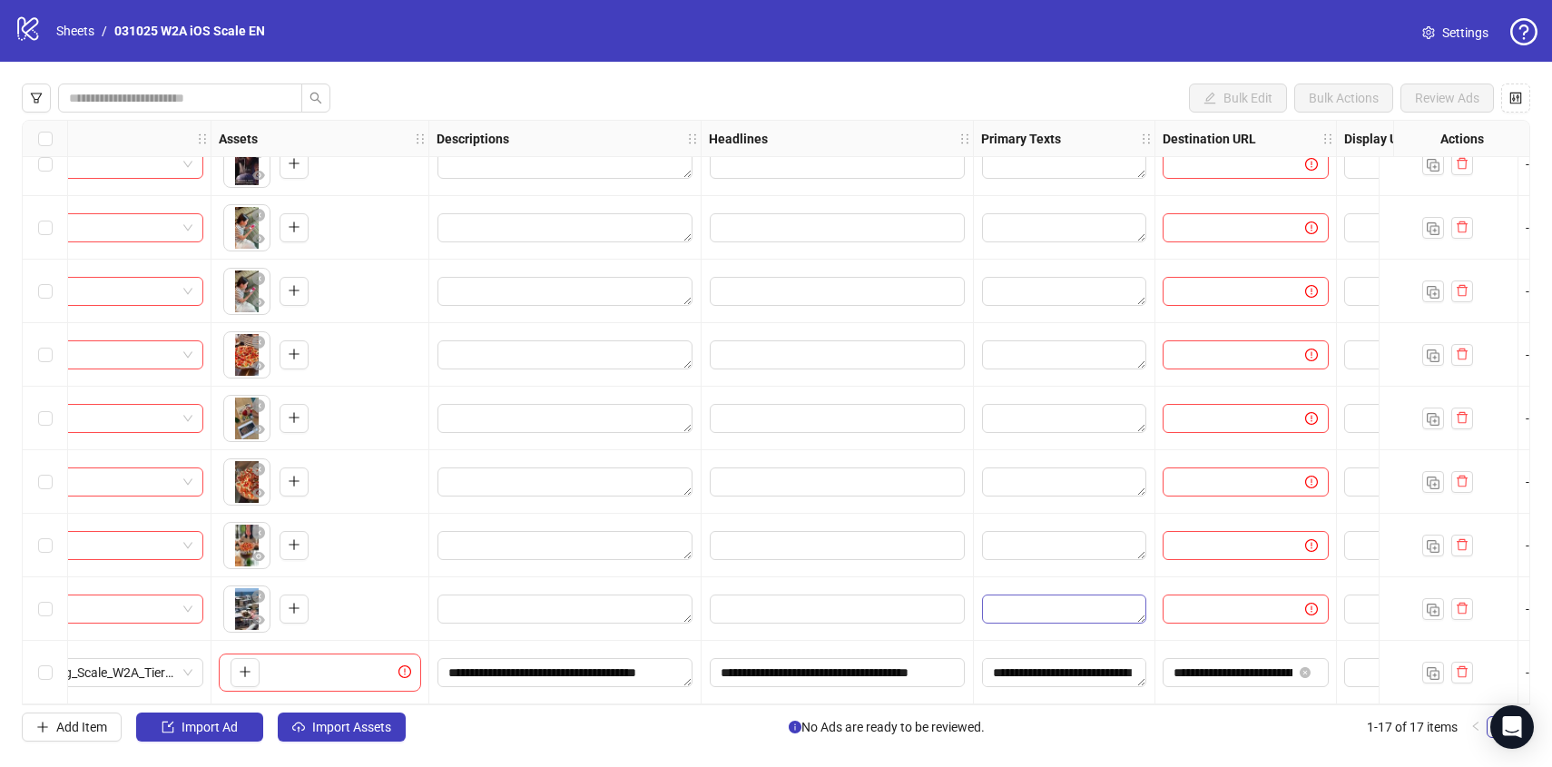
scroll to position [540, 598]
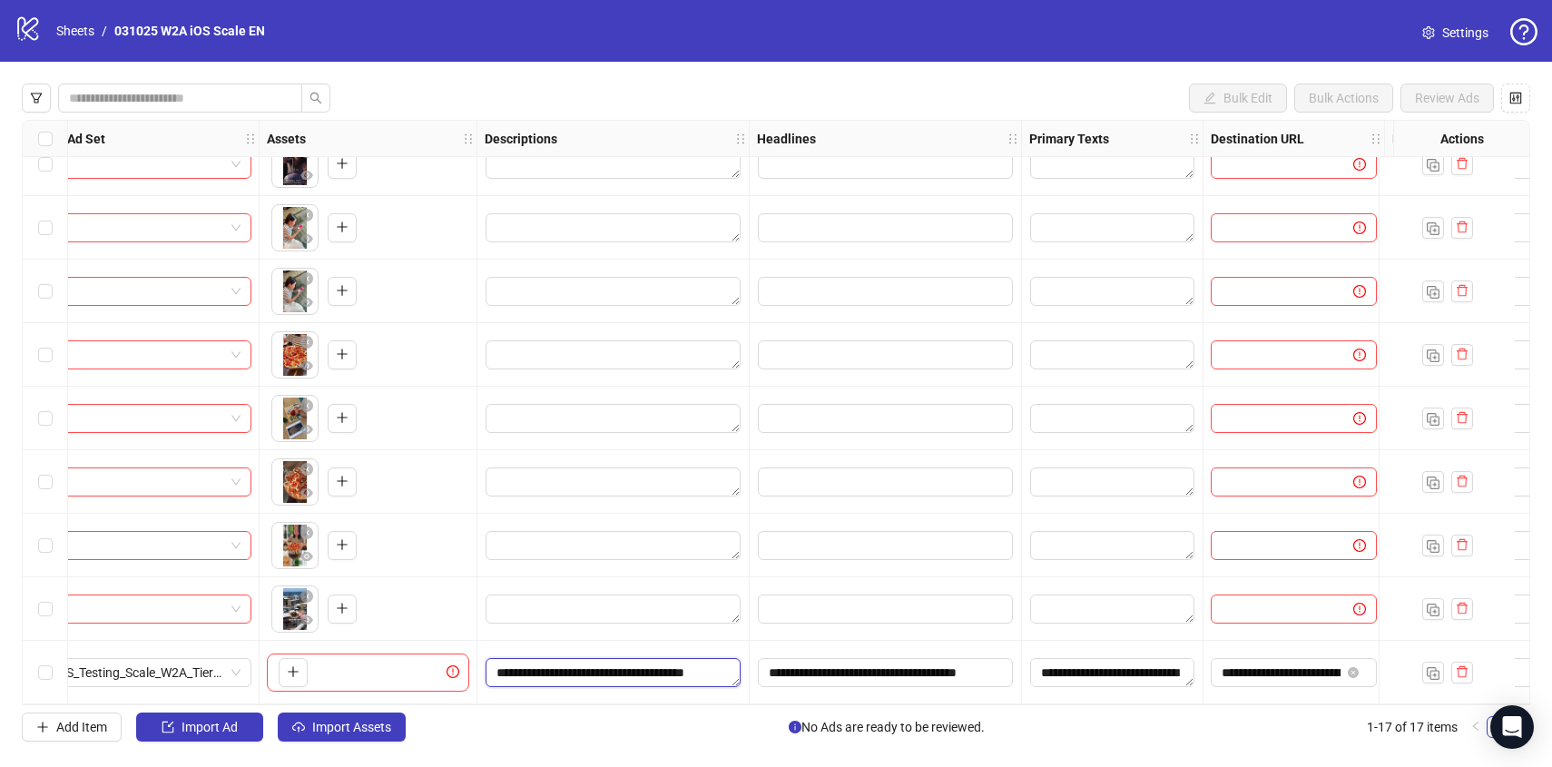
click at [649, 667] on textarea "**********" at bounding box center [612, 672] width 255 height 29
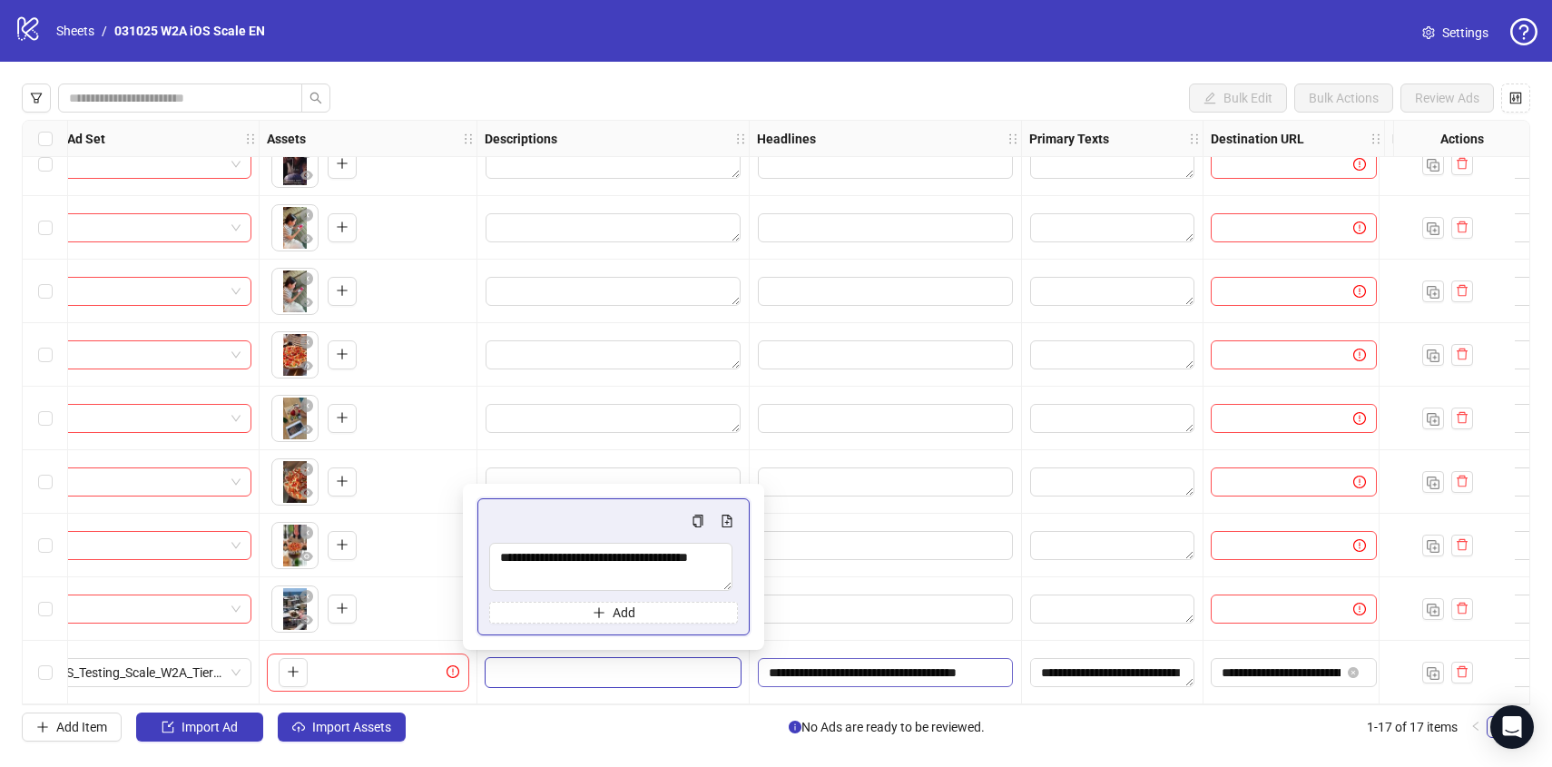
click at [844, 663] on input "**********" at bounding box center [885, 672] width 255 height 29
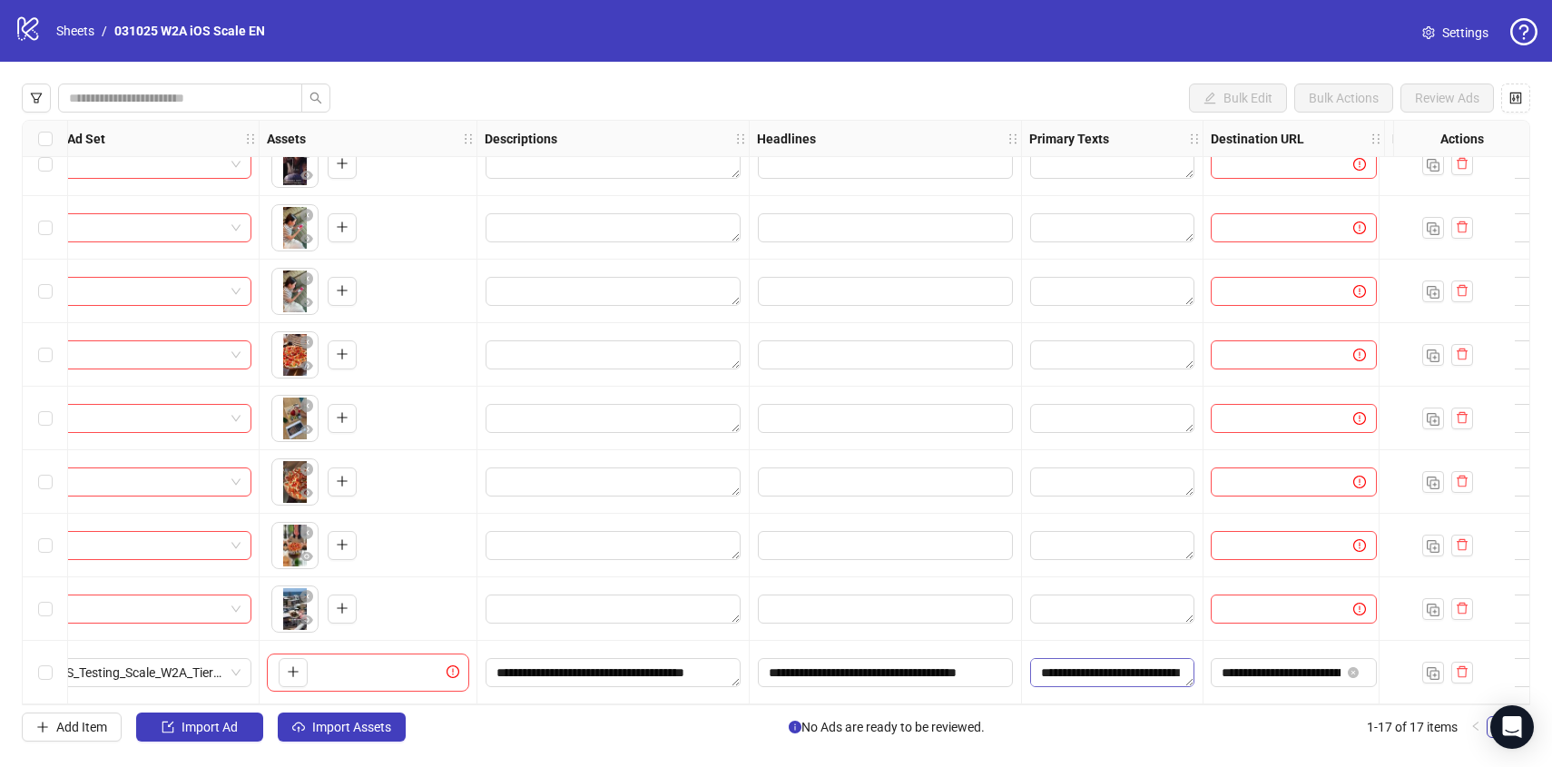
click at [1104, 661] on textarea "**********" at bounding box center [1112, 672] width 164 height 29
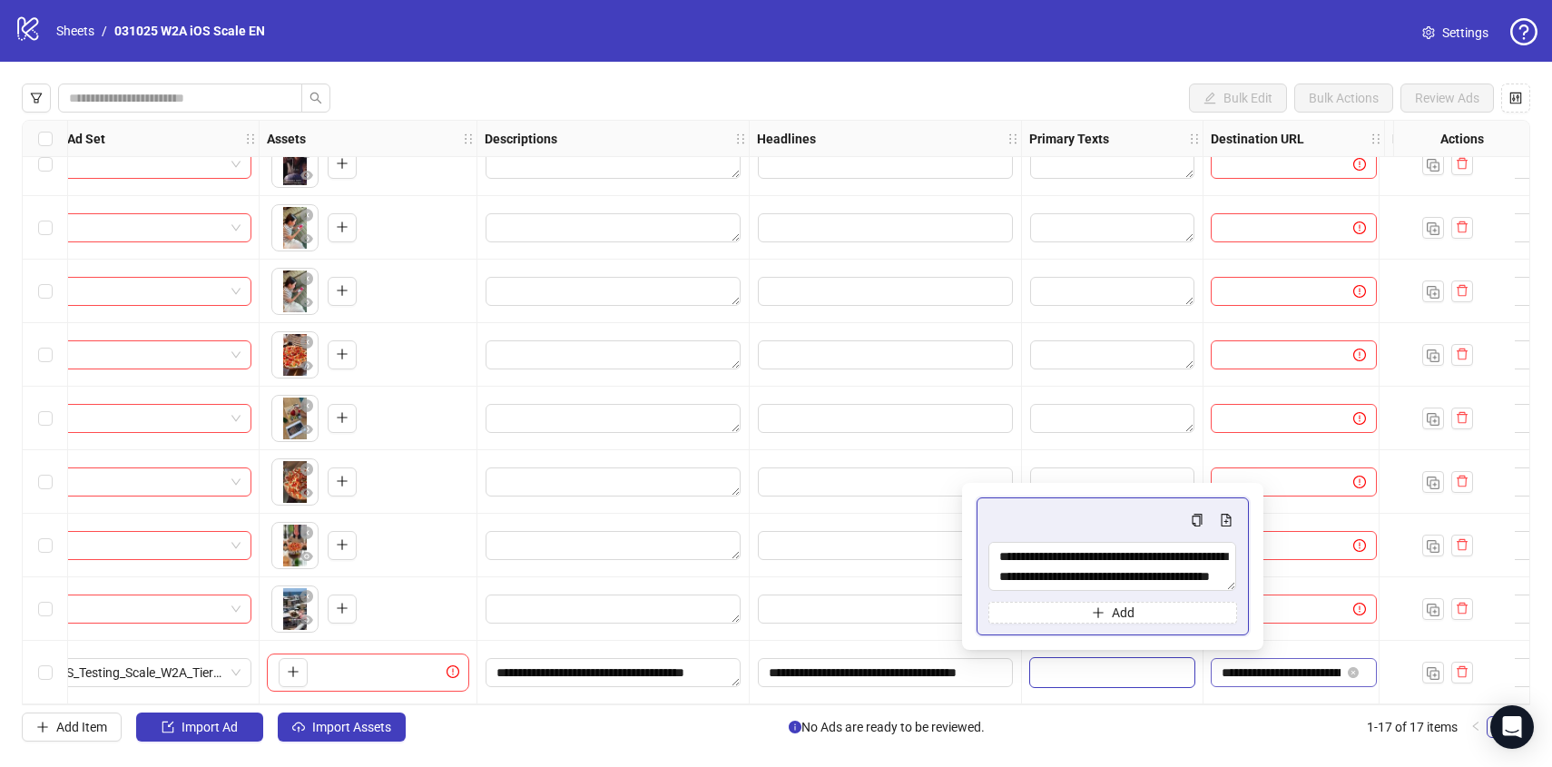
click at [1250, 662] on input "**********" at bounding box center [1280, 672] width 119 height 20
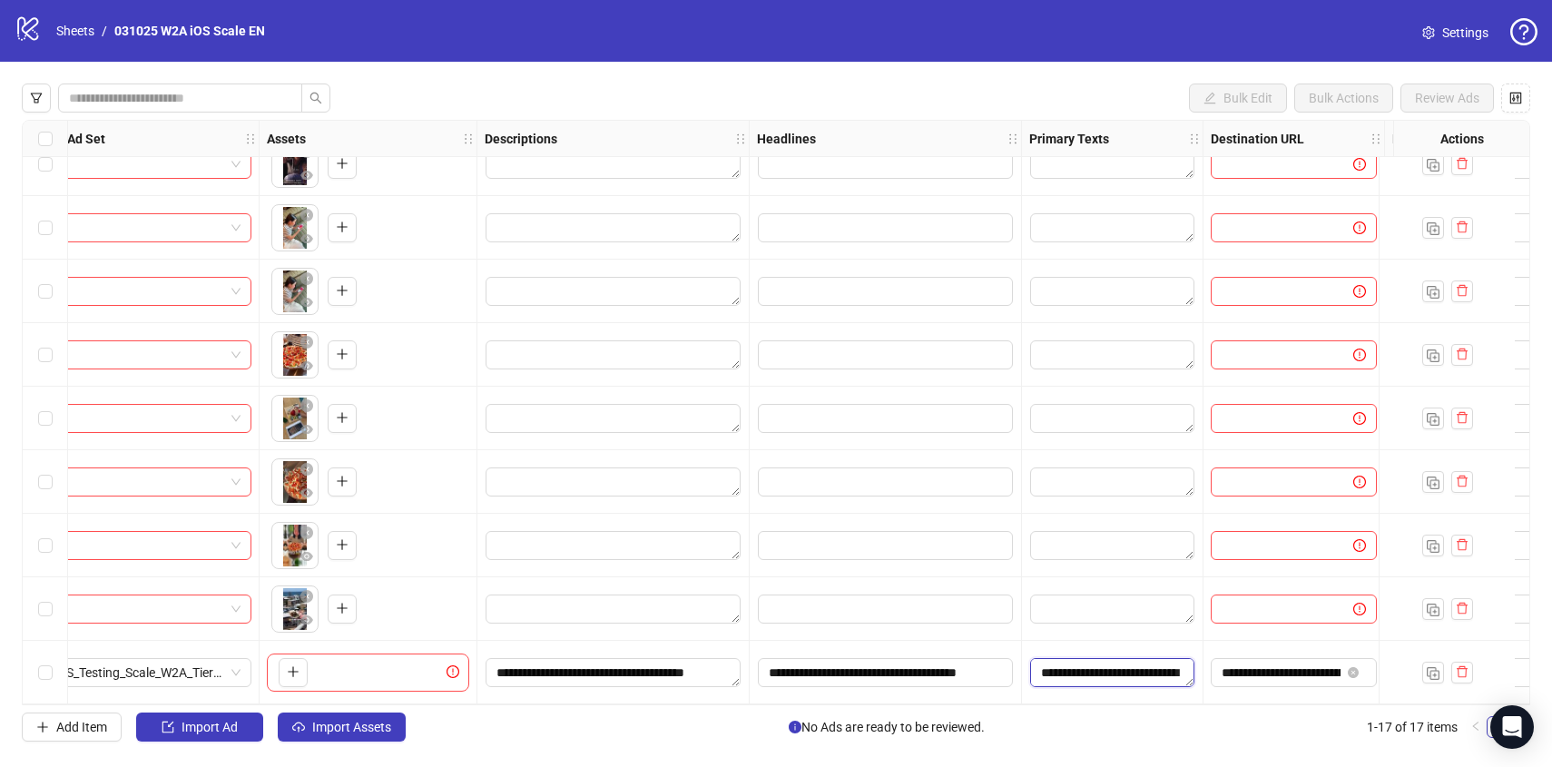
click at [1150, 661] on textarea "**********" at bounding box center [1112, 672] width 164 height 29
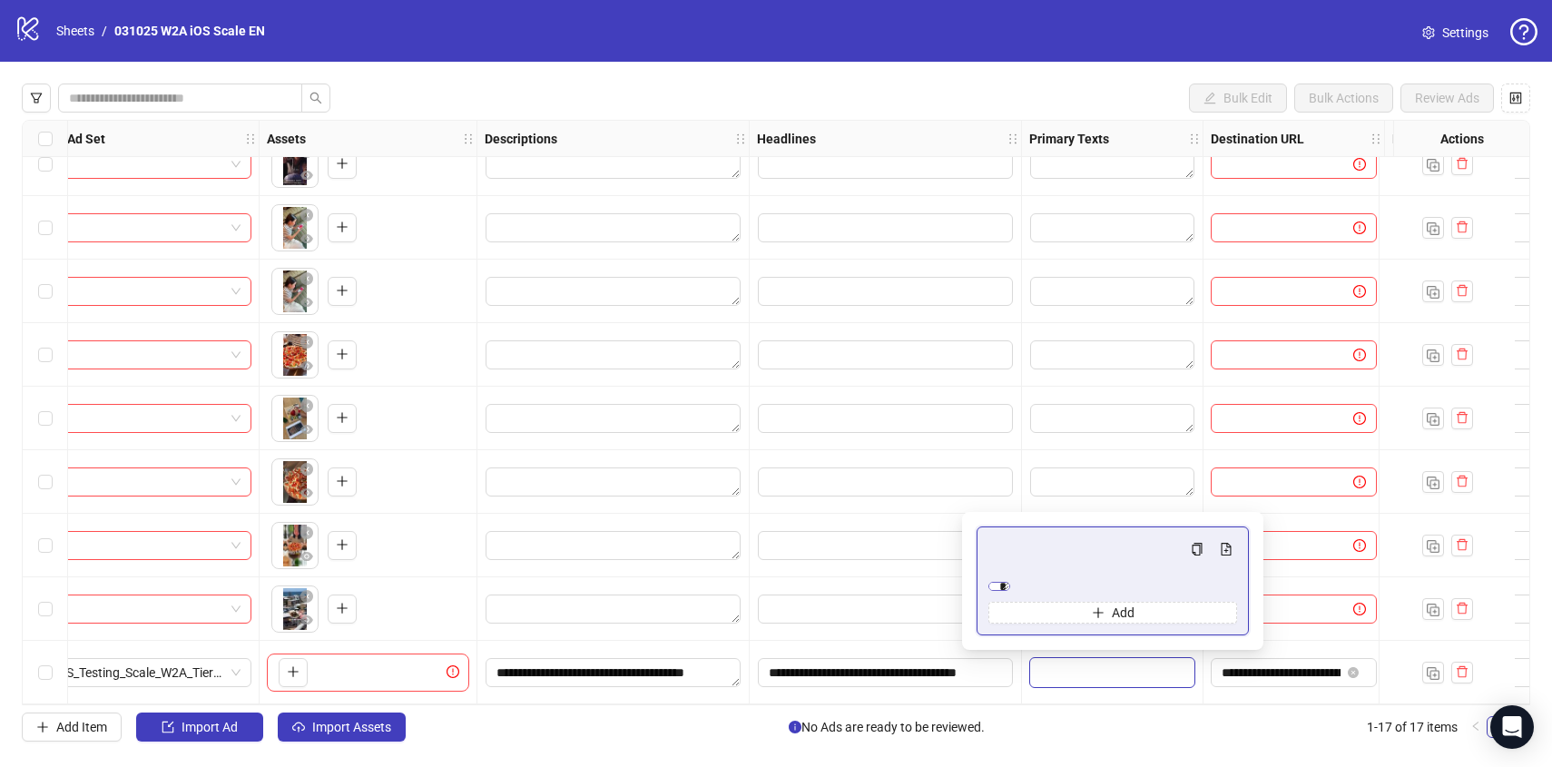
scroll to position [519, 0]
click at [879, 667] on input "**********" at bounding box center [885, 672] width 255 height 29
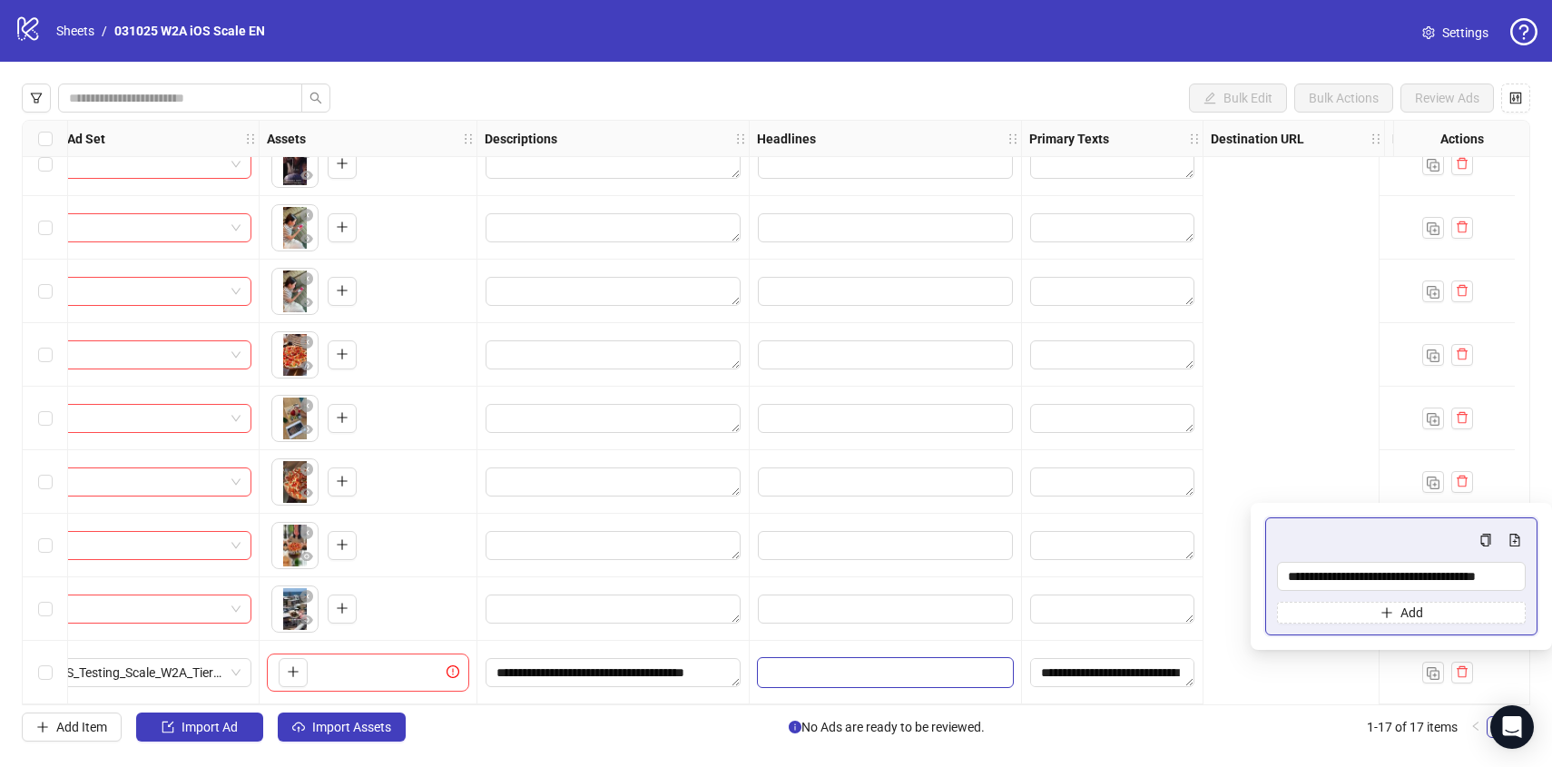
scroll to position [540, 0]
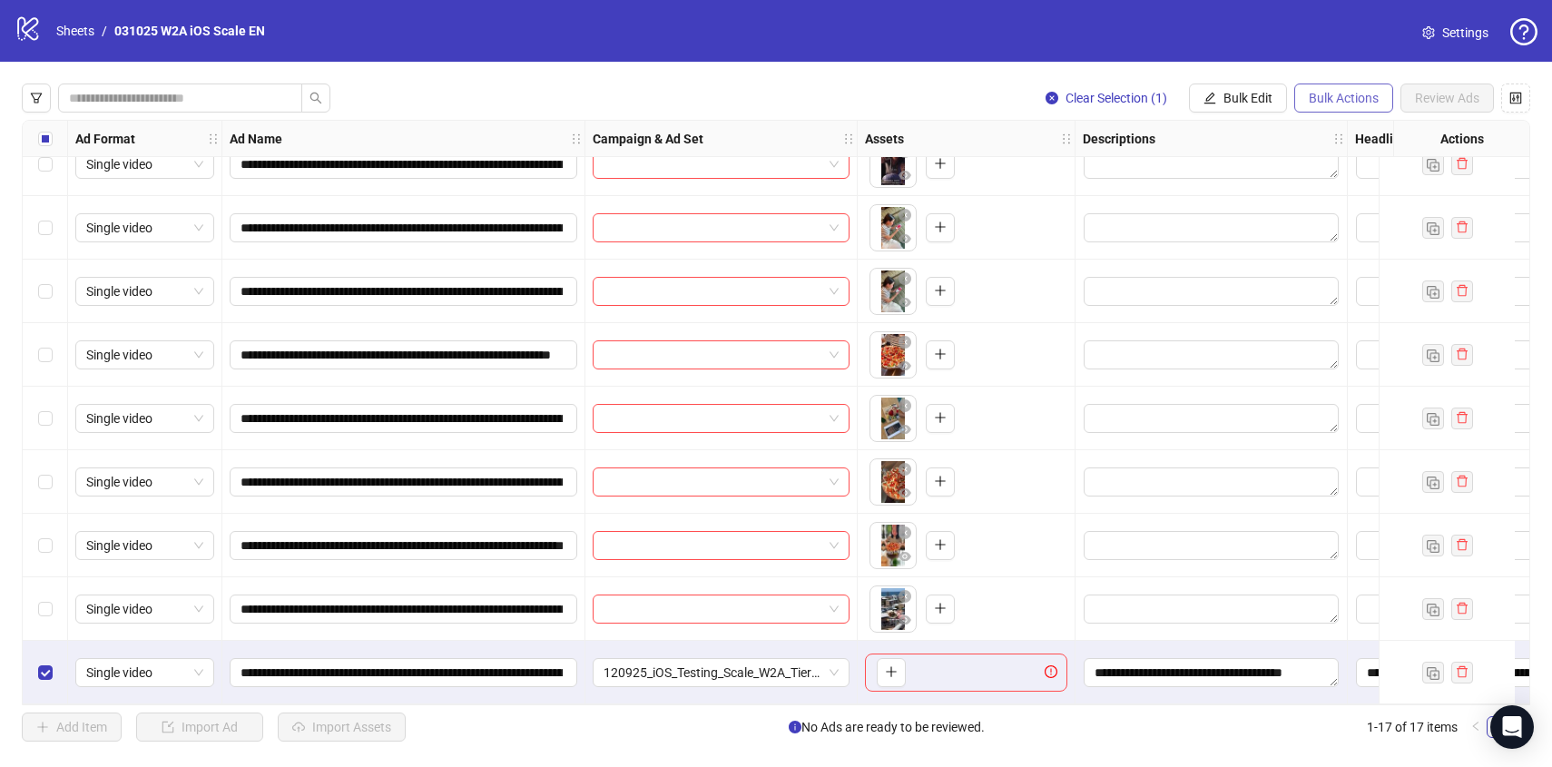
click at [1337, 86] on button "Bulk Actions" at bounding box center [1343, 97] width 99 height 29
click at [1317, 138] on span "Delete" at bounding box center [1369, 135] width 124 height 20
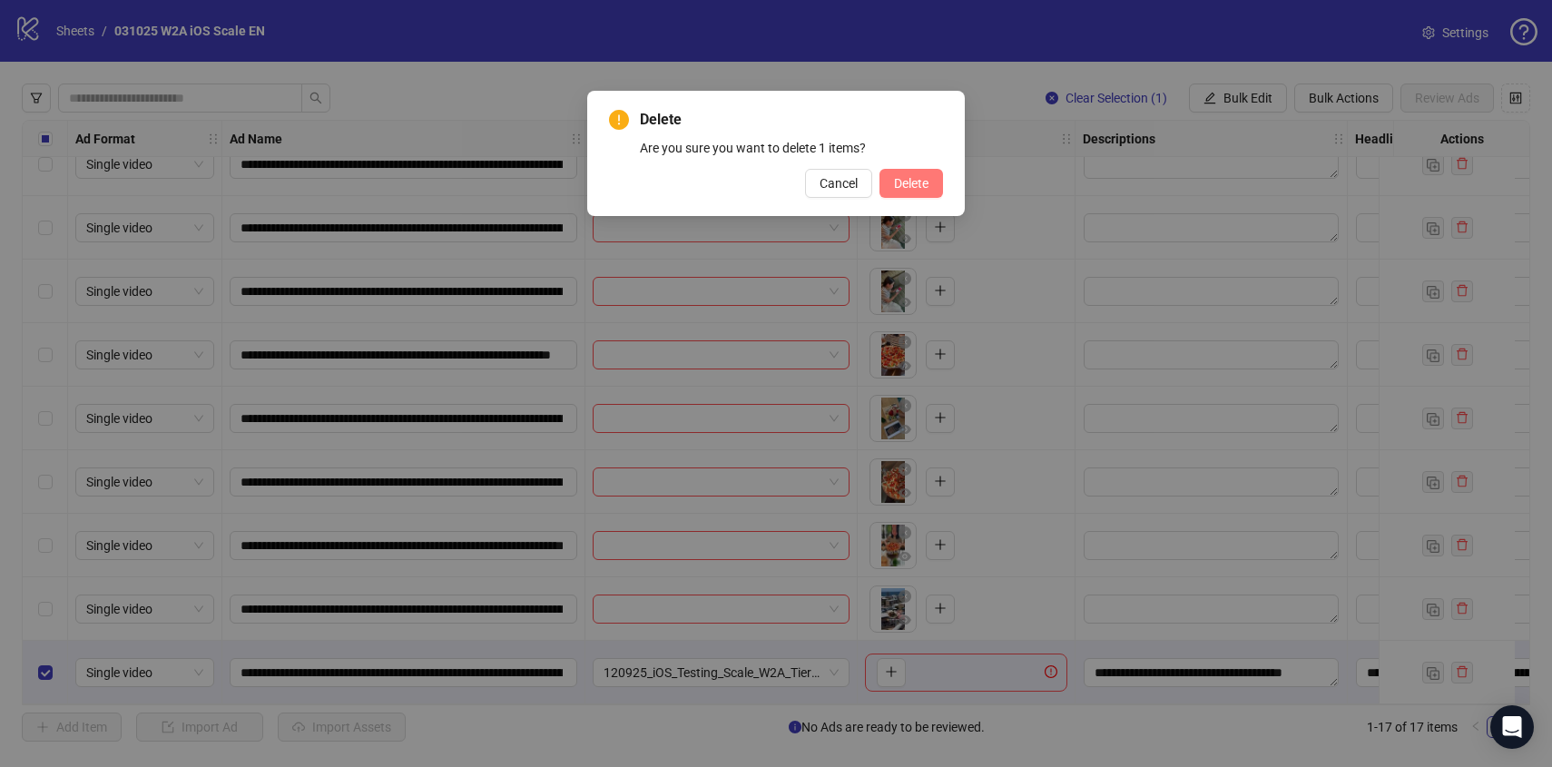
click at [906, 169] on button "Delete" at bounding box center [911, 183] width 64 height 29
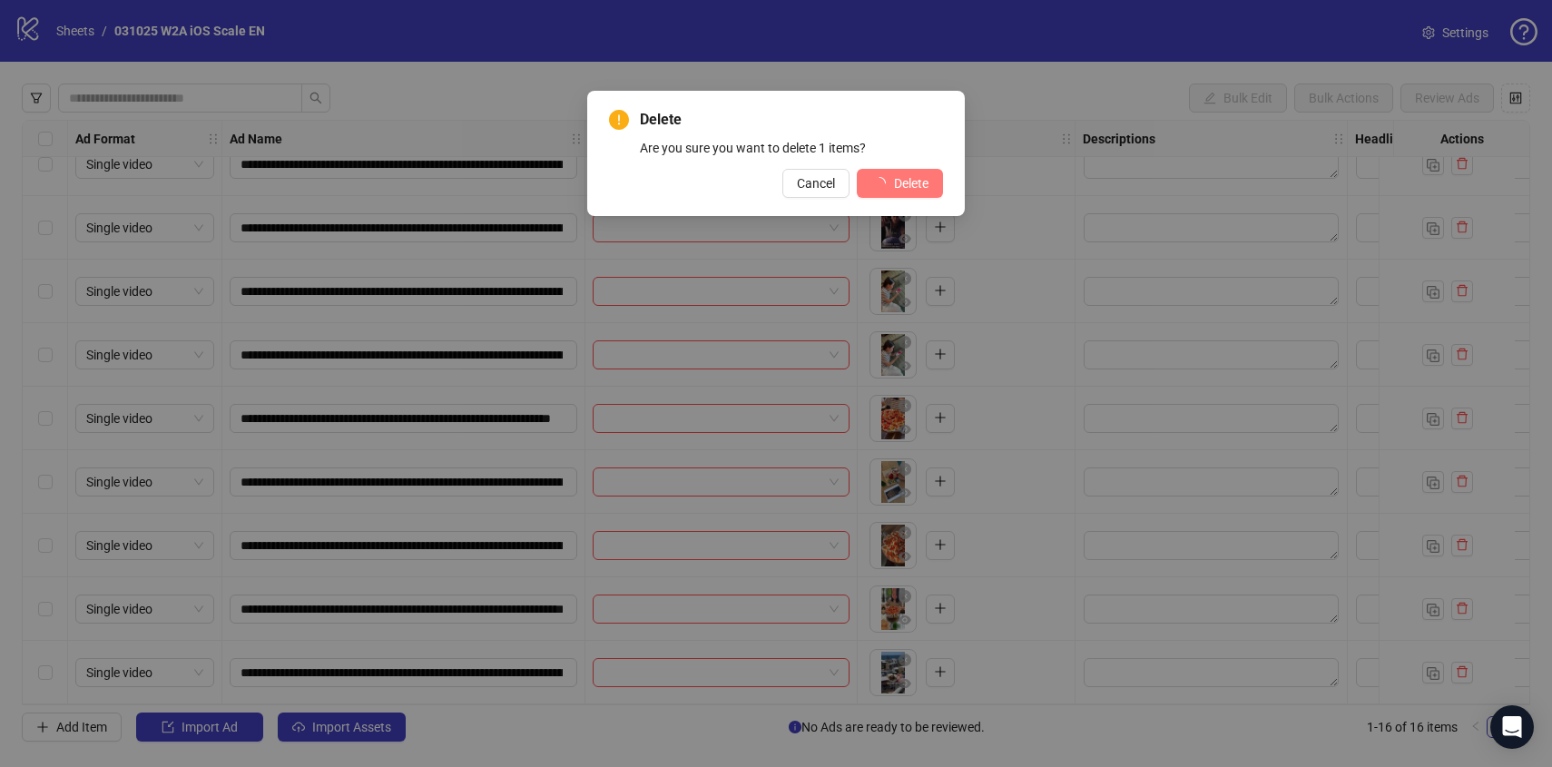
scroll to position [476, 0]
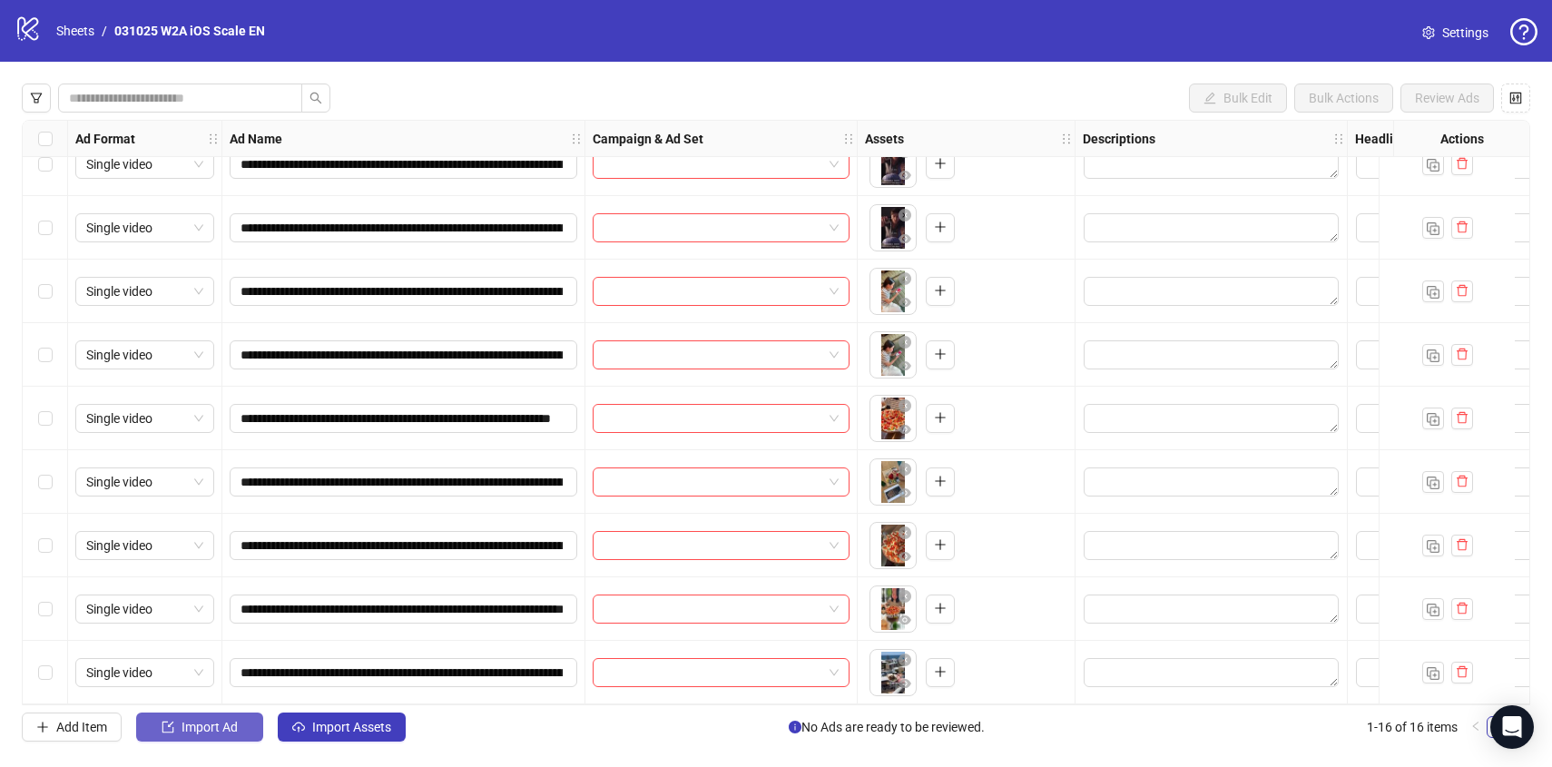
click at [208, 726] on span "Import Ad" at bounding box center [209, 727] width 56 height 15
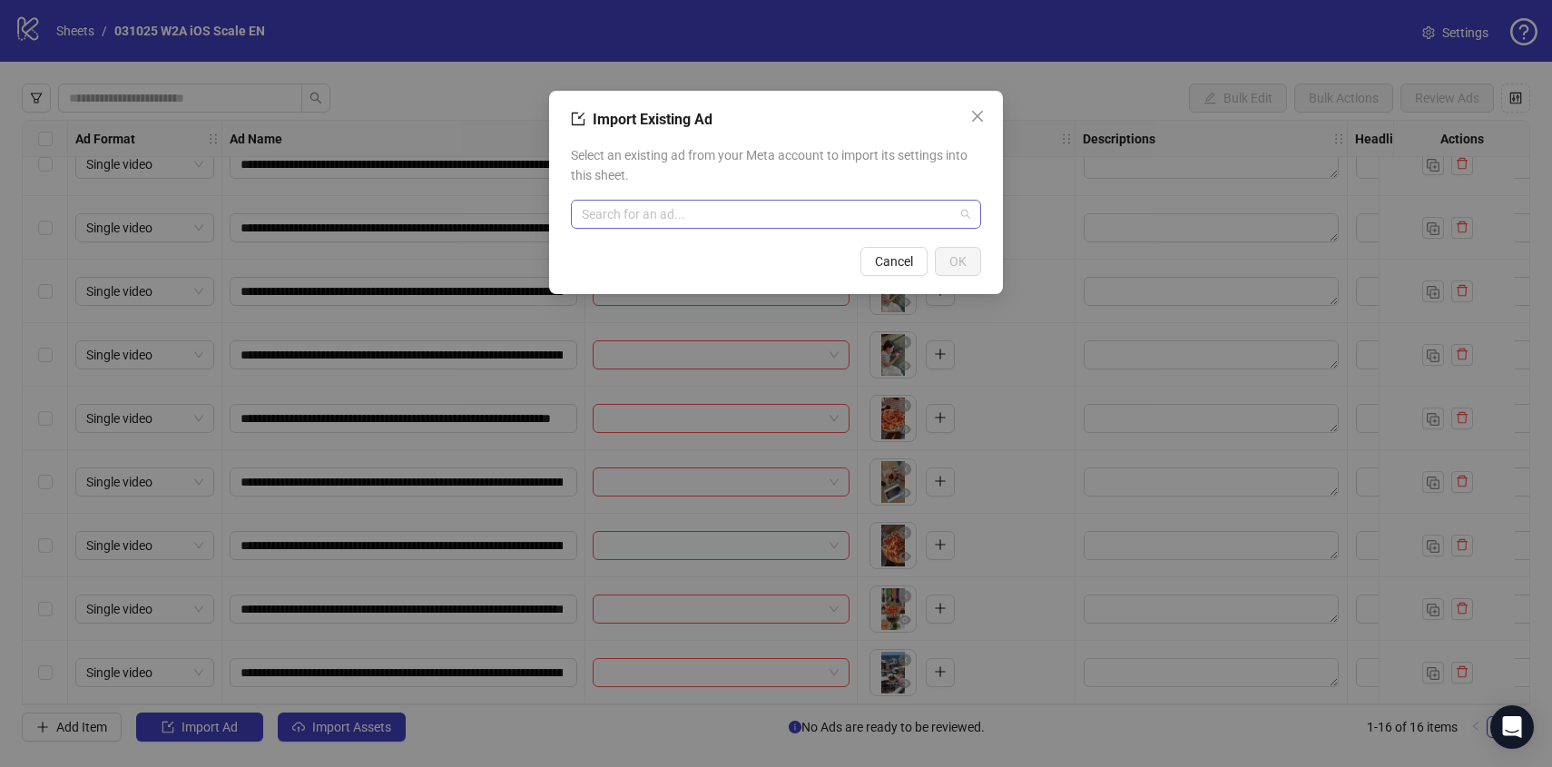
click at [681, 217] on input "search" at bounding box center [768, 214] width 372 height 27
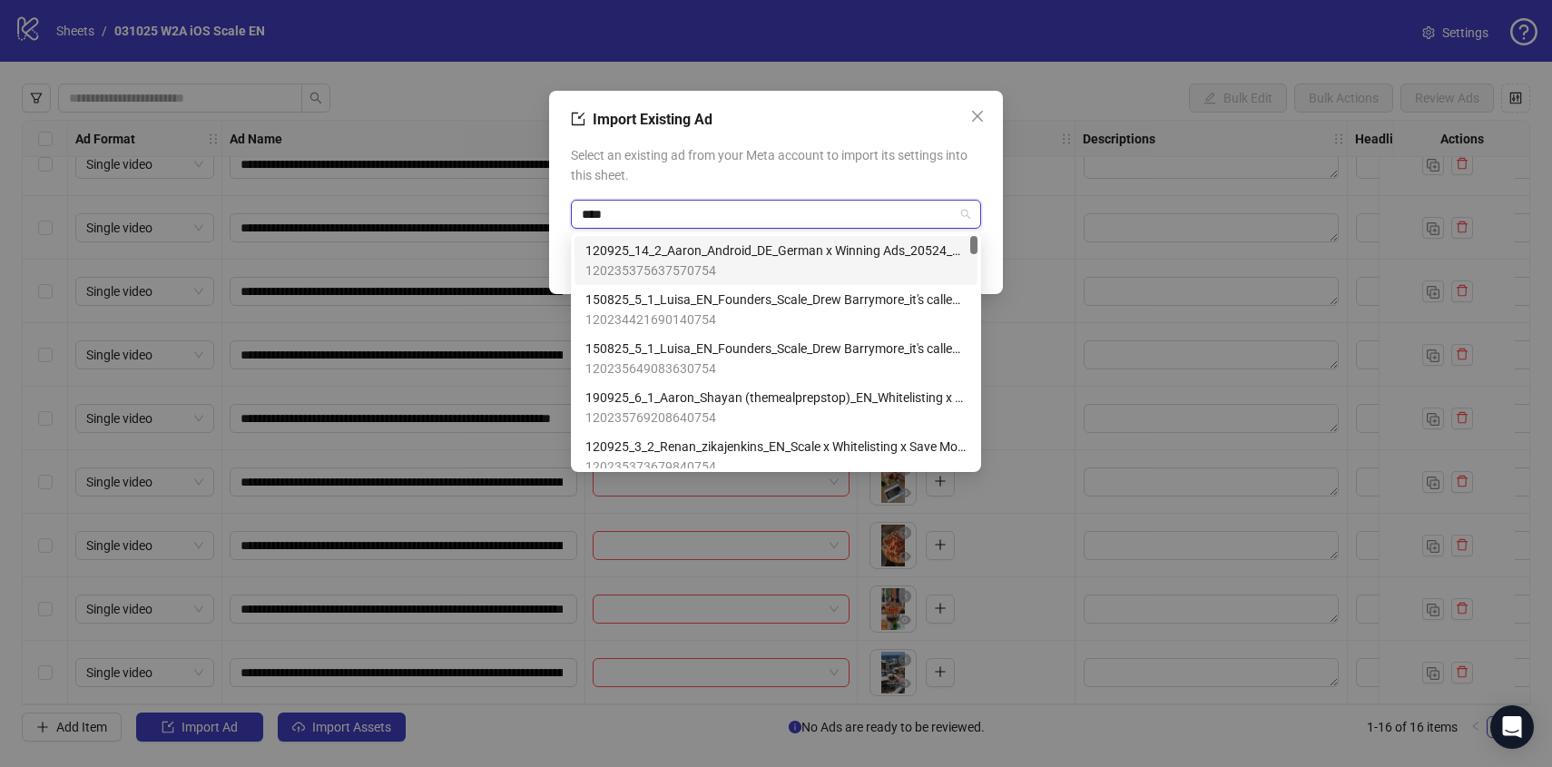
type input "*****"
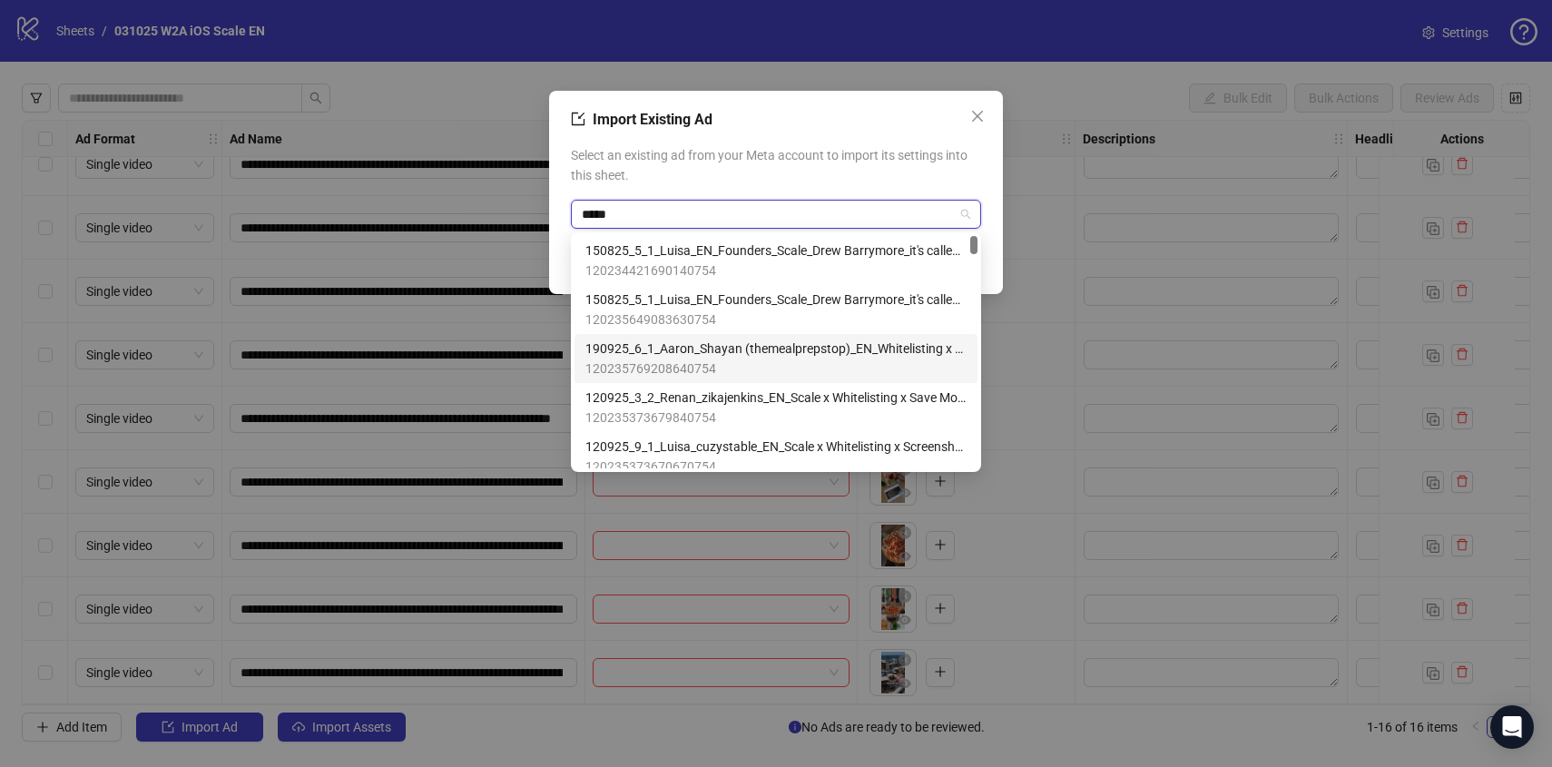
scroll to position [9, 0]
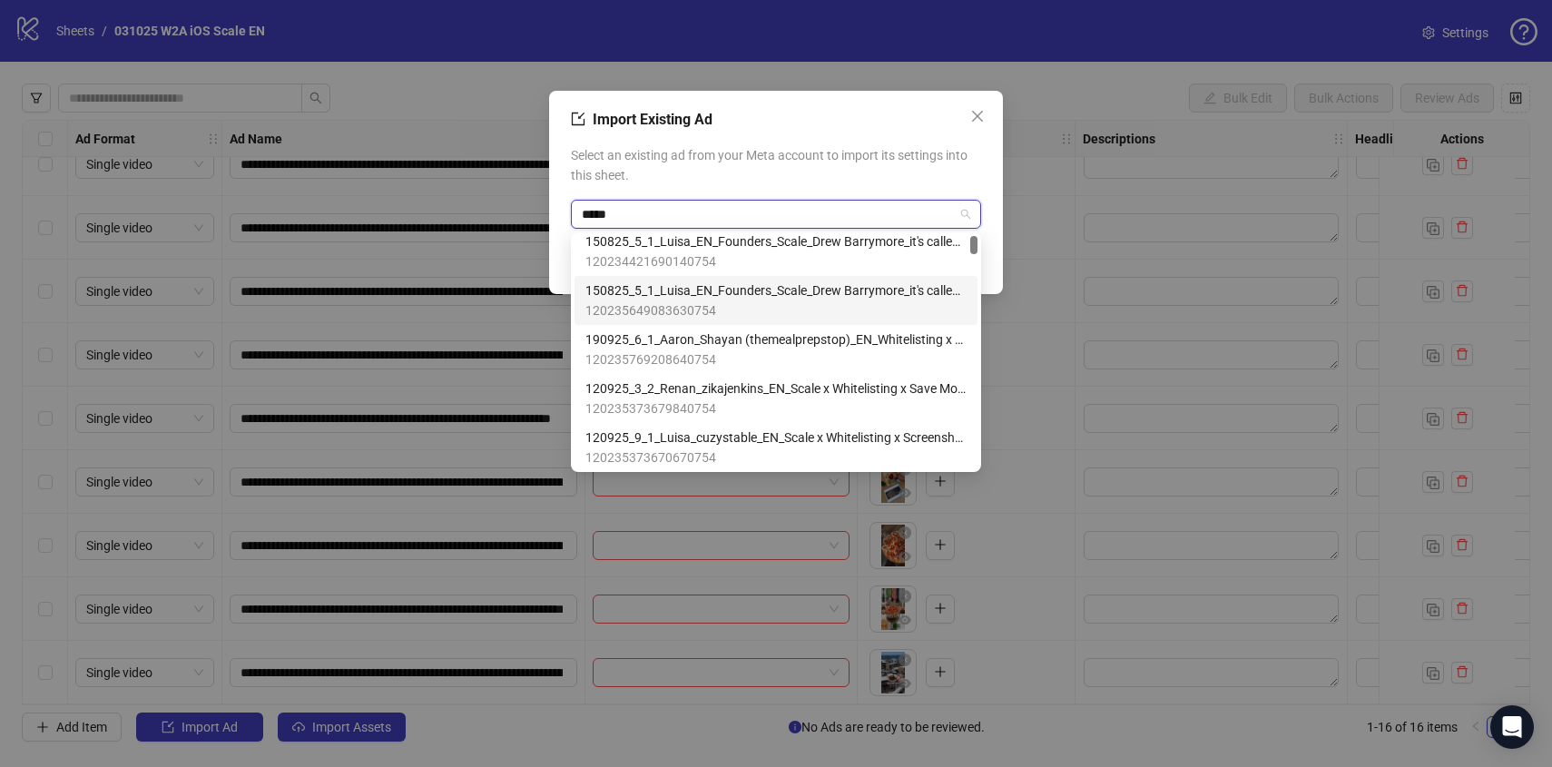
click at [754, 302] on span "120235649083630754" at bounding box center [775, 310] width 381 height 20
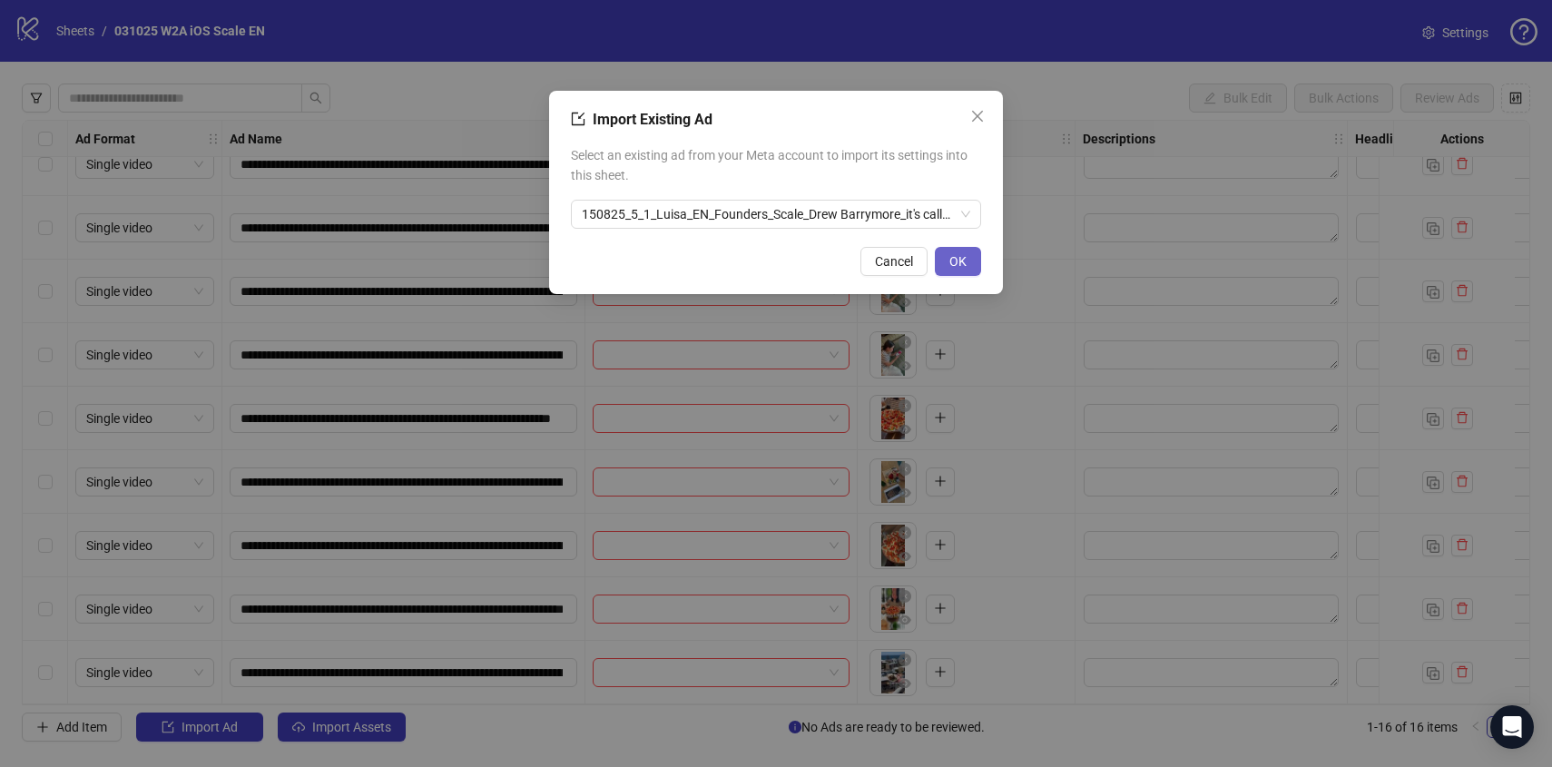
click at [950, 261] on span "OK" at bounding box center [957, 261] width 17 height 15
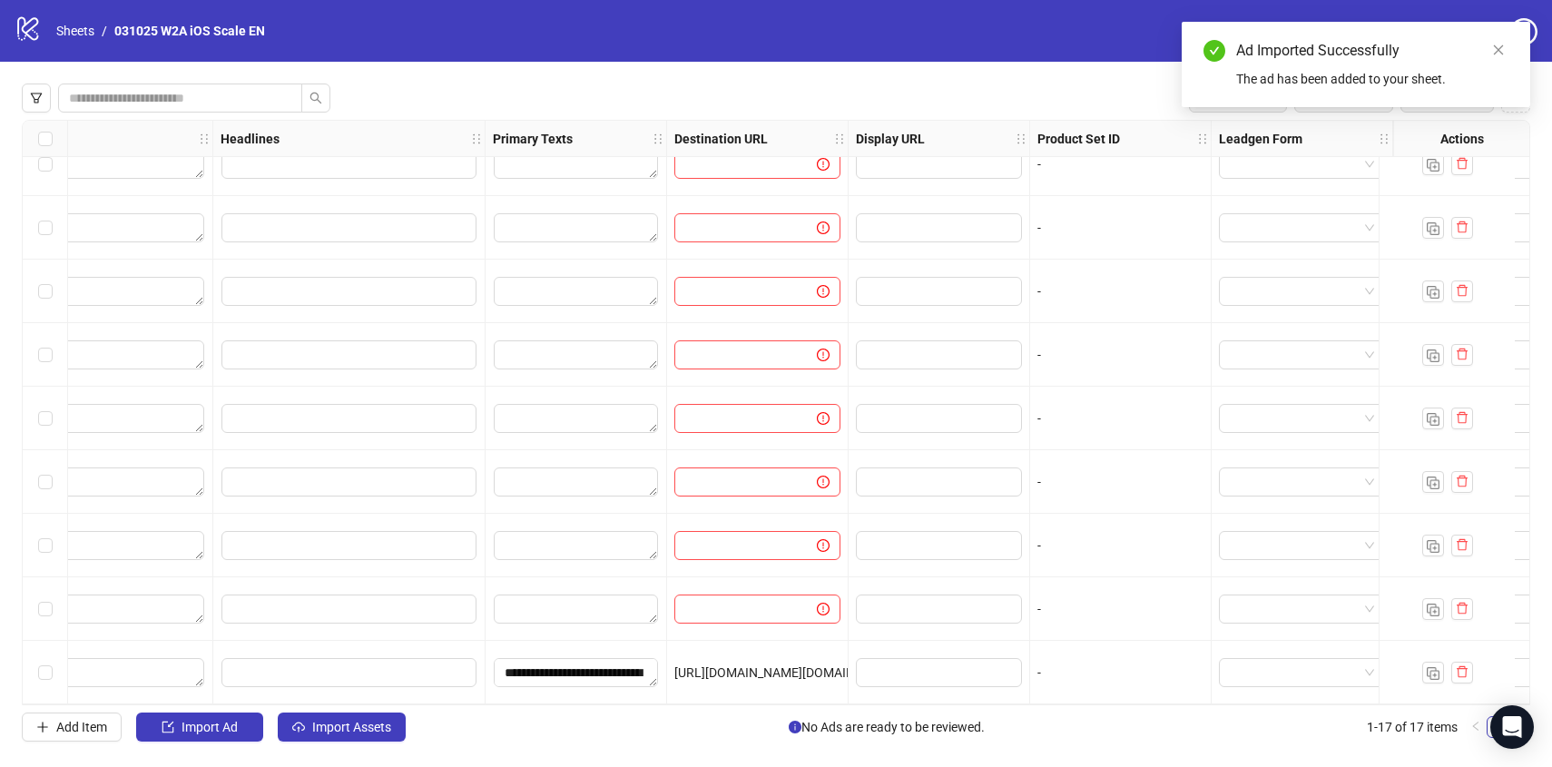
scroll to position [540, 0]
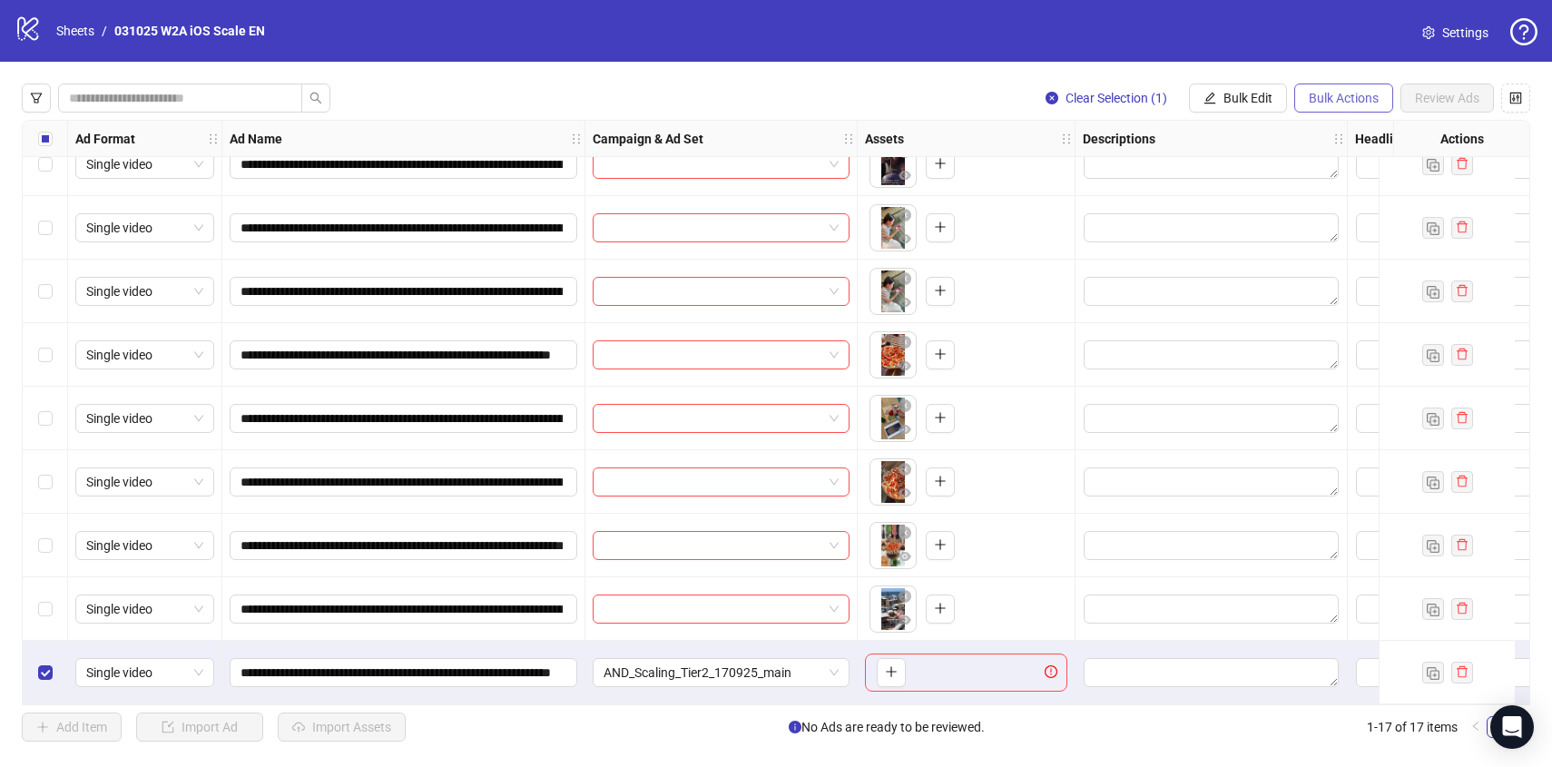
click at [1321, 89] on button "Bulk Actions" at bounding box center [1343, 97] width 99 height 29
click at [1326, 138] on span "Delete" at bounding box center [1369, 135] width 124 height 20
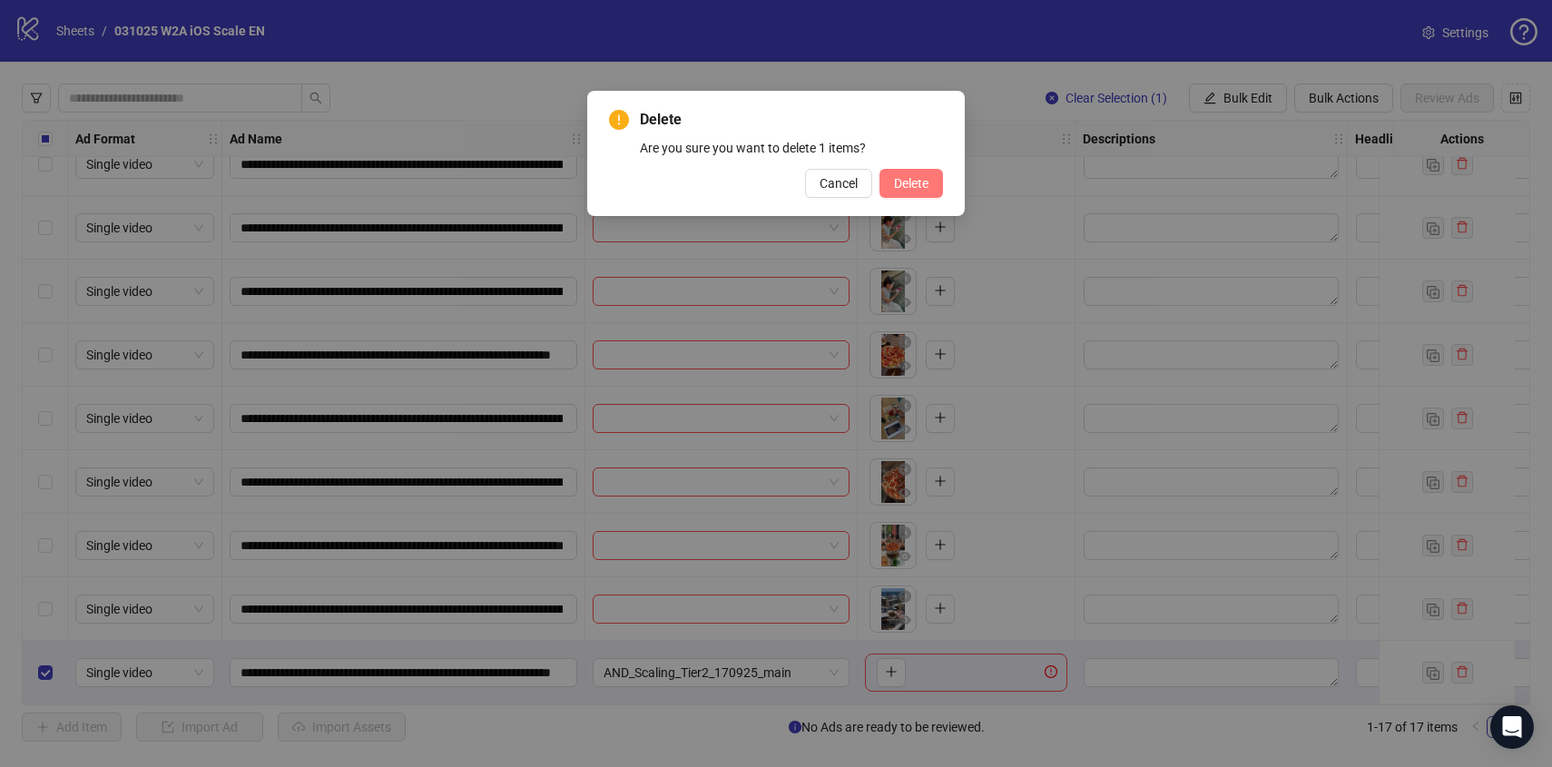
click at [912, 189] on span "Delete" at bounding box center [911, 183] width 34 height 15
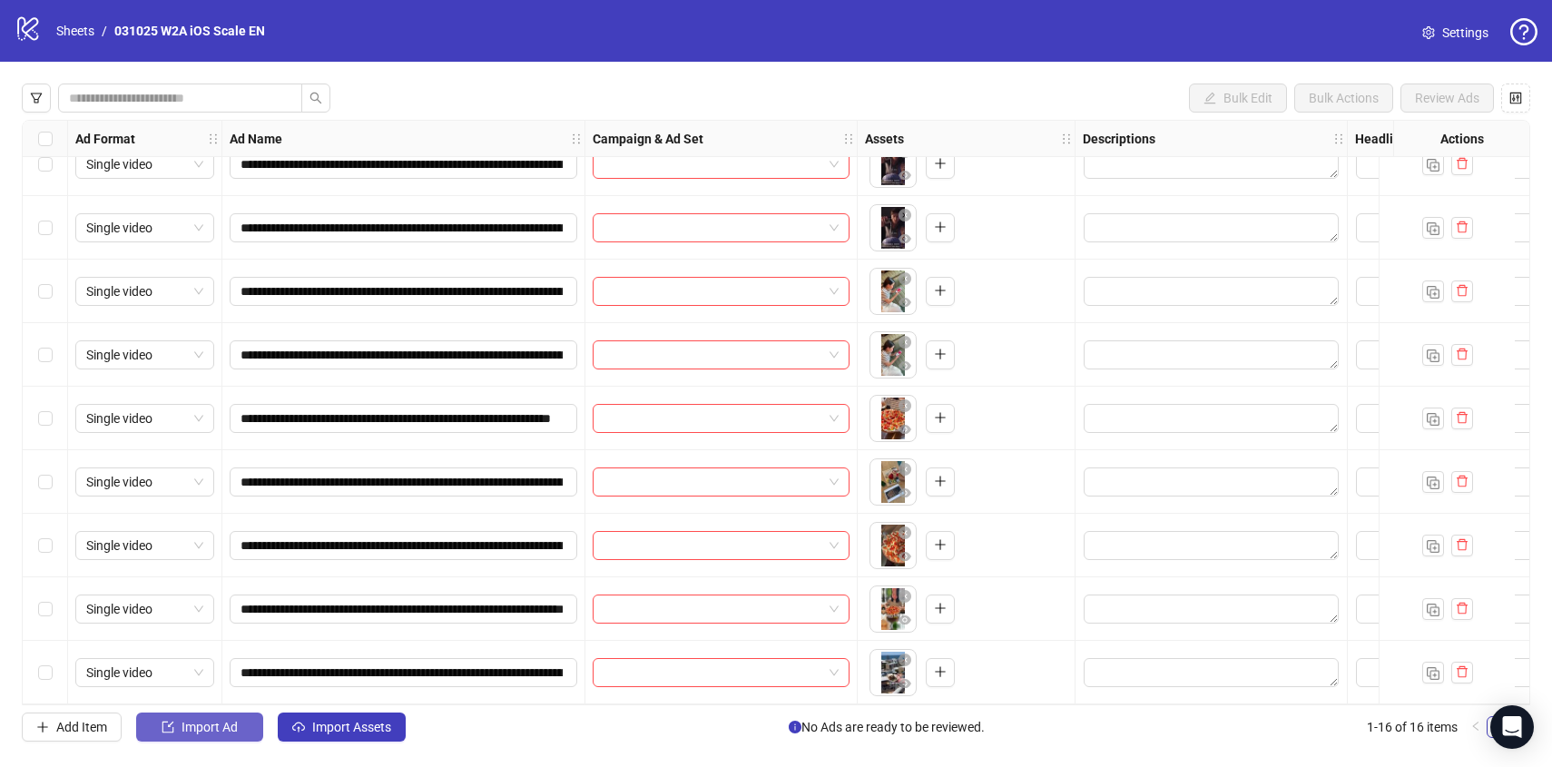
click at [229, 724] on span "Import Ad" at bounding box center [209, 727] width 56 height 15
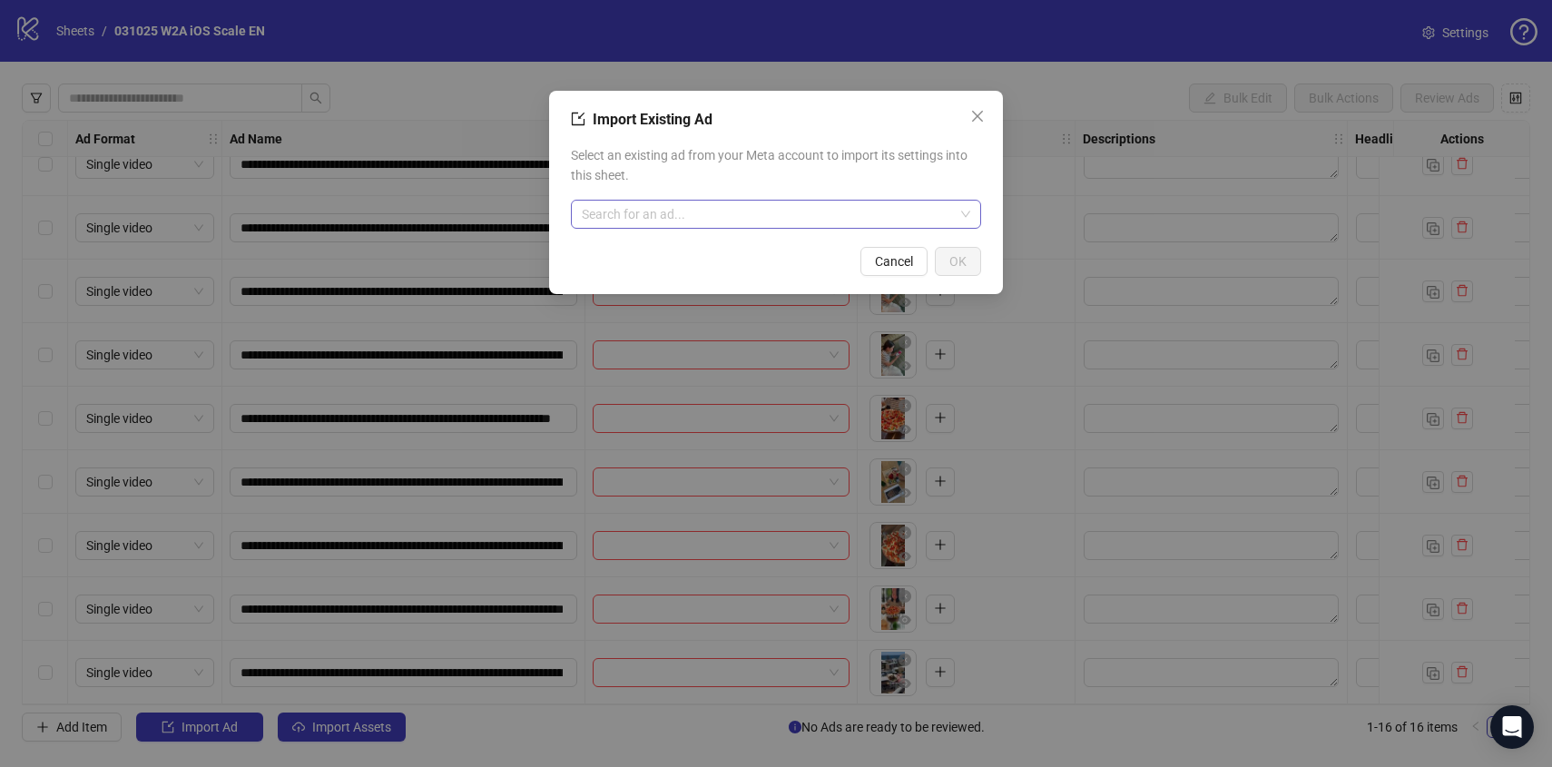
click at [655, 223] on input "search" at bounding box center [768, 214] width 372 height 27
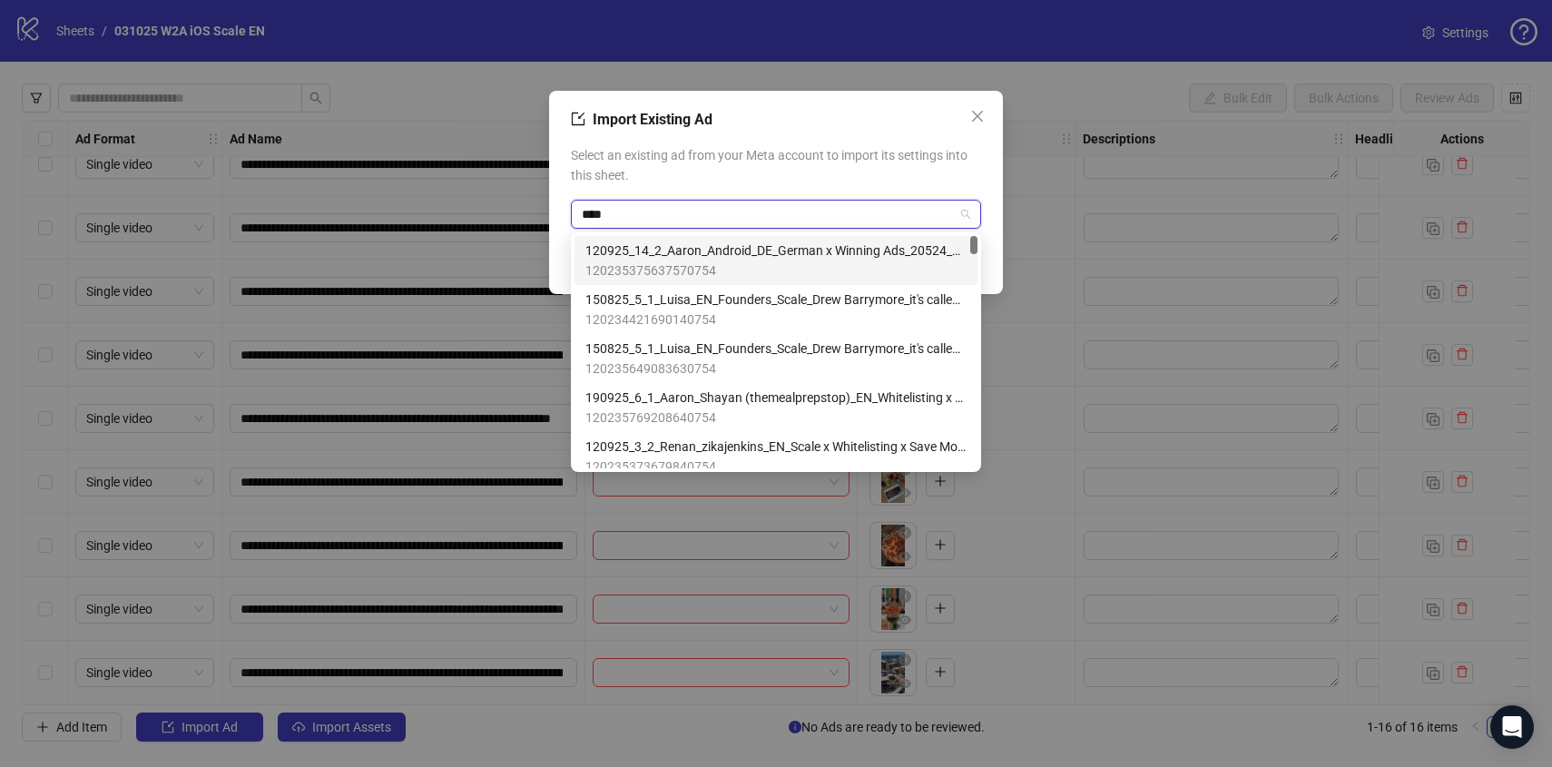
type input "*****"
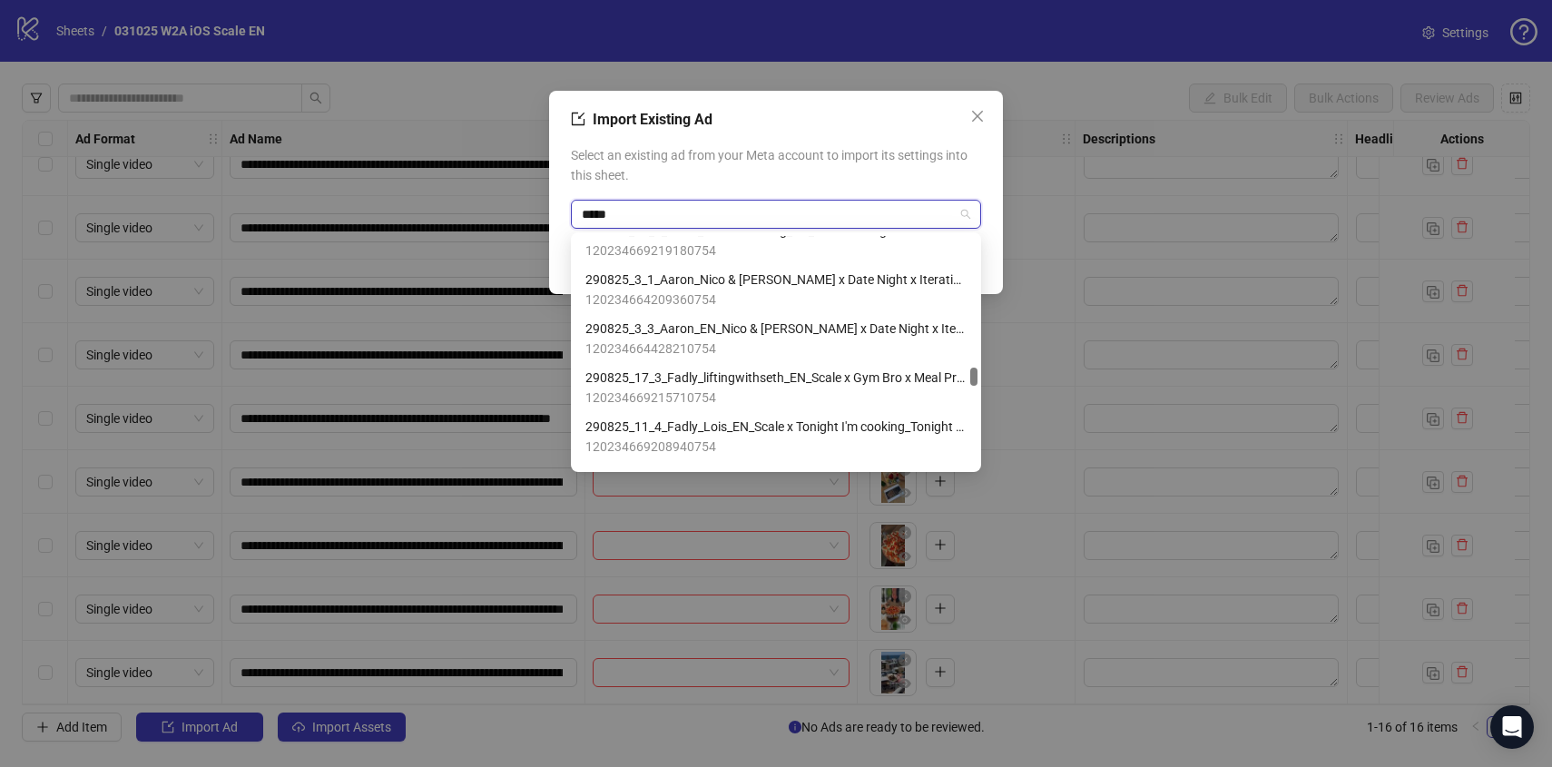
scroll to position [5020, 0]
click at [706, 378] on span "290825_17_3_Fadly_liftingwithseth_EN_Scale x Gym Bro x Meal Prep_Meal prep used…" at bounding box center [775, 376] width 381 height 20
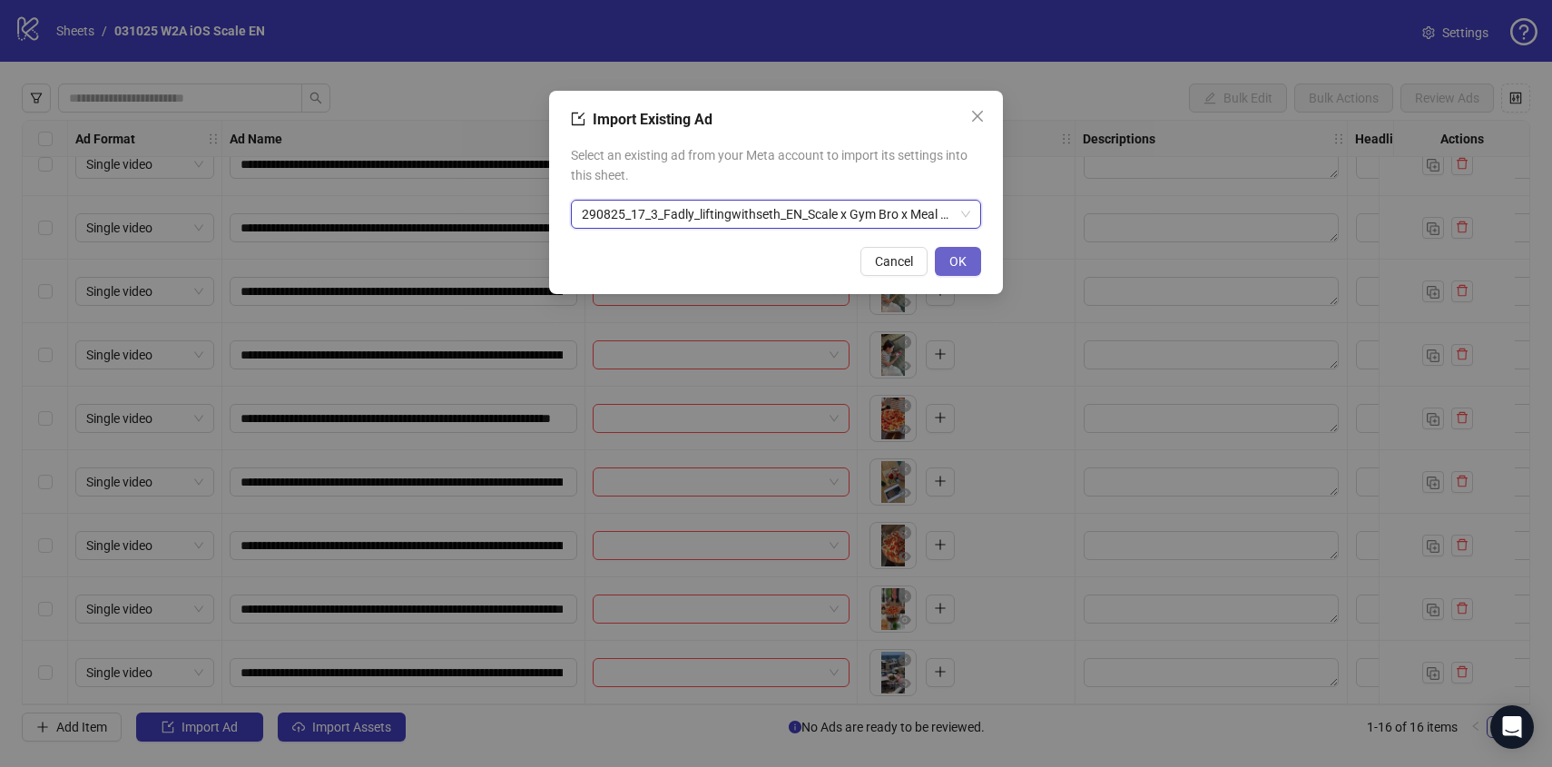
click at [954, 258] on span "OK" at bounding box center [957, 261] width 17 height 15
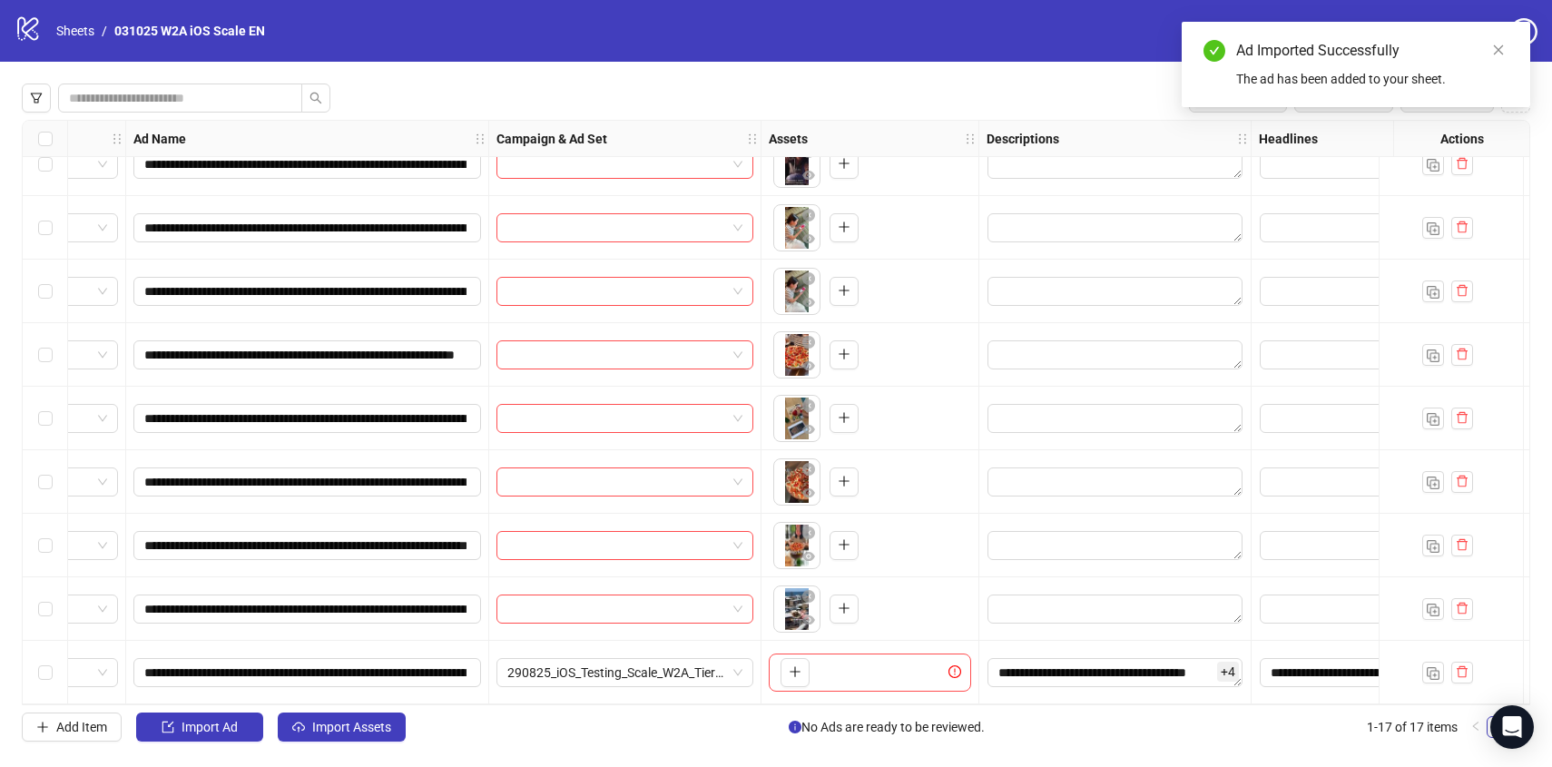
scroll to position [540, 471]
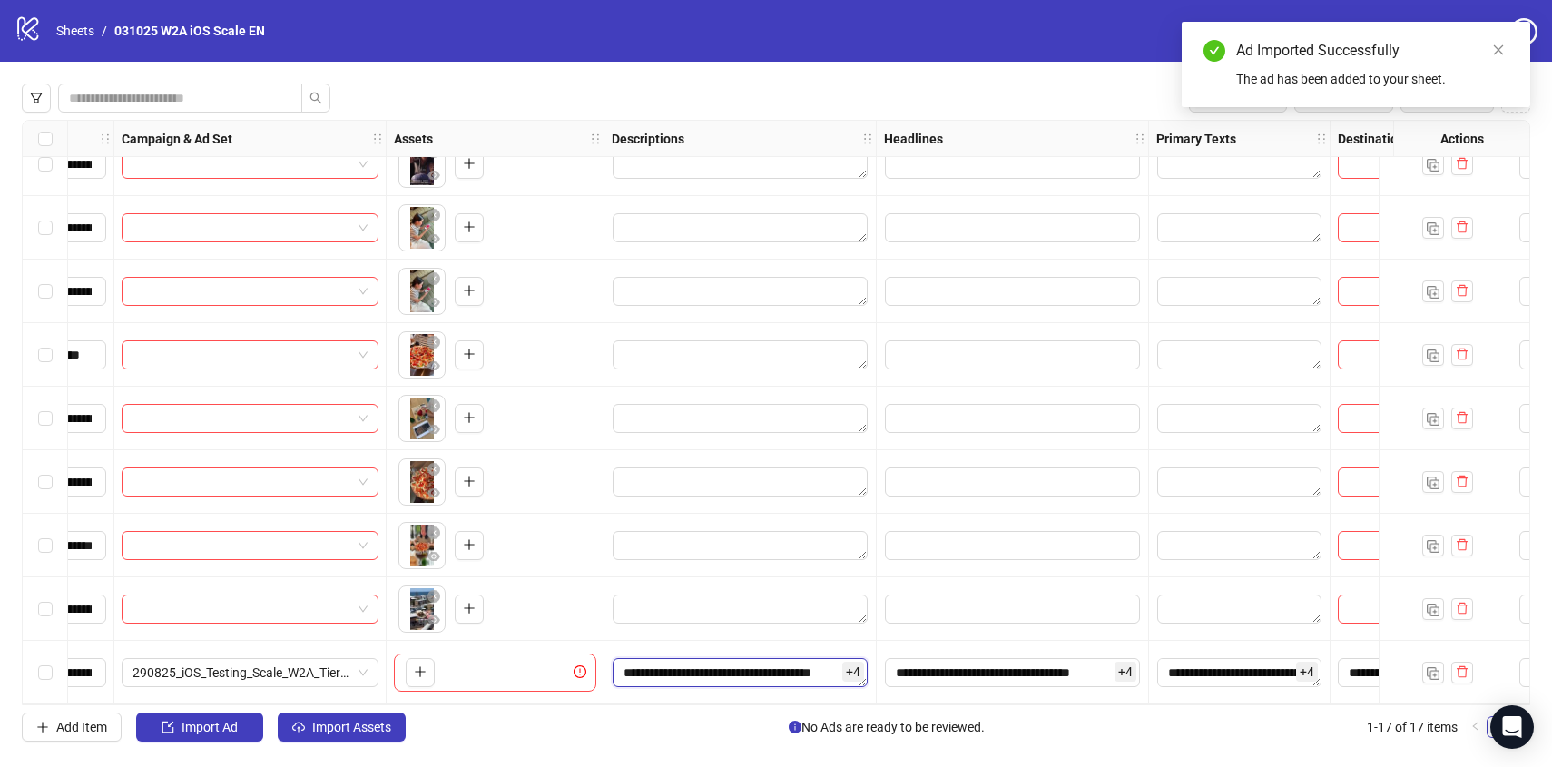
click at [746, 668] on textarea "**********" at bounding box center [739, 672] width 255 height 29
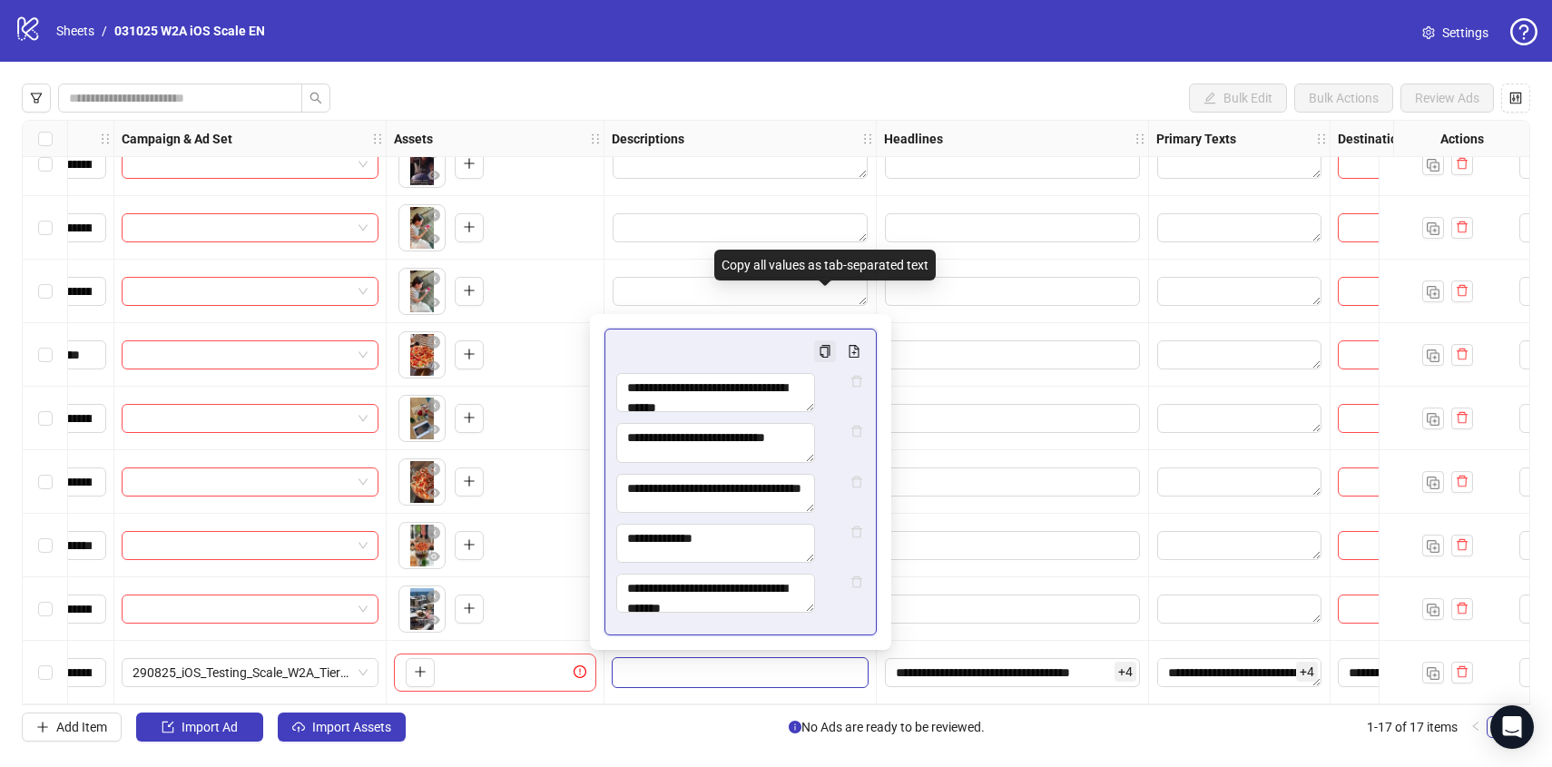
click at [828, 345] on icon "copy" at bounding box center [825, 351] width 10 height 13
click at [677, 52] on div "logo/logo-mobile Sheets / 031025 W2A iOS Scale EN Settings" at bounding box center [776, 31] width 1552 height 62
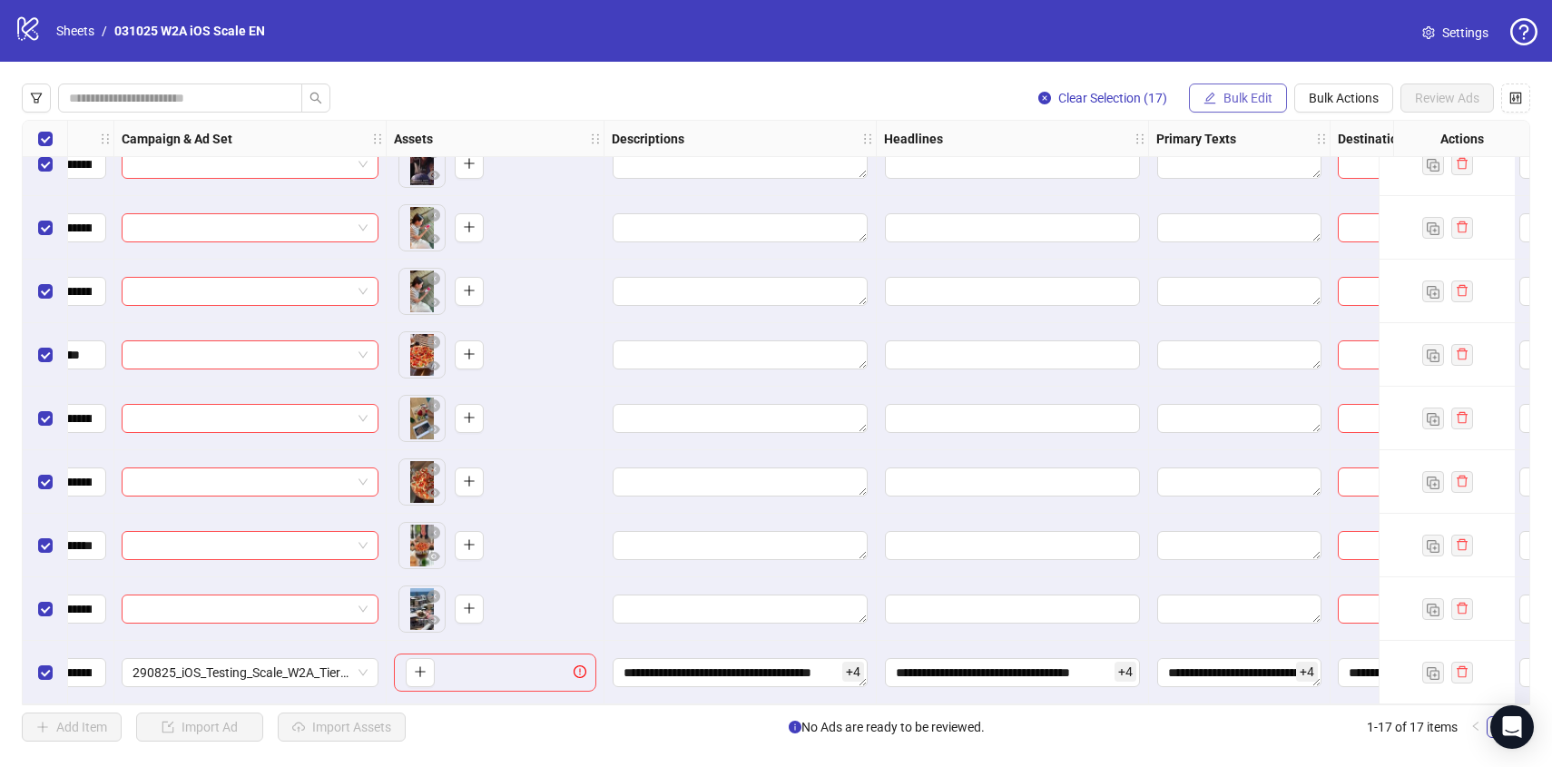
click at [1232, 92] on span "Bulk Edit" at bounding box center [1247, 98] width 49 height 15
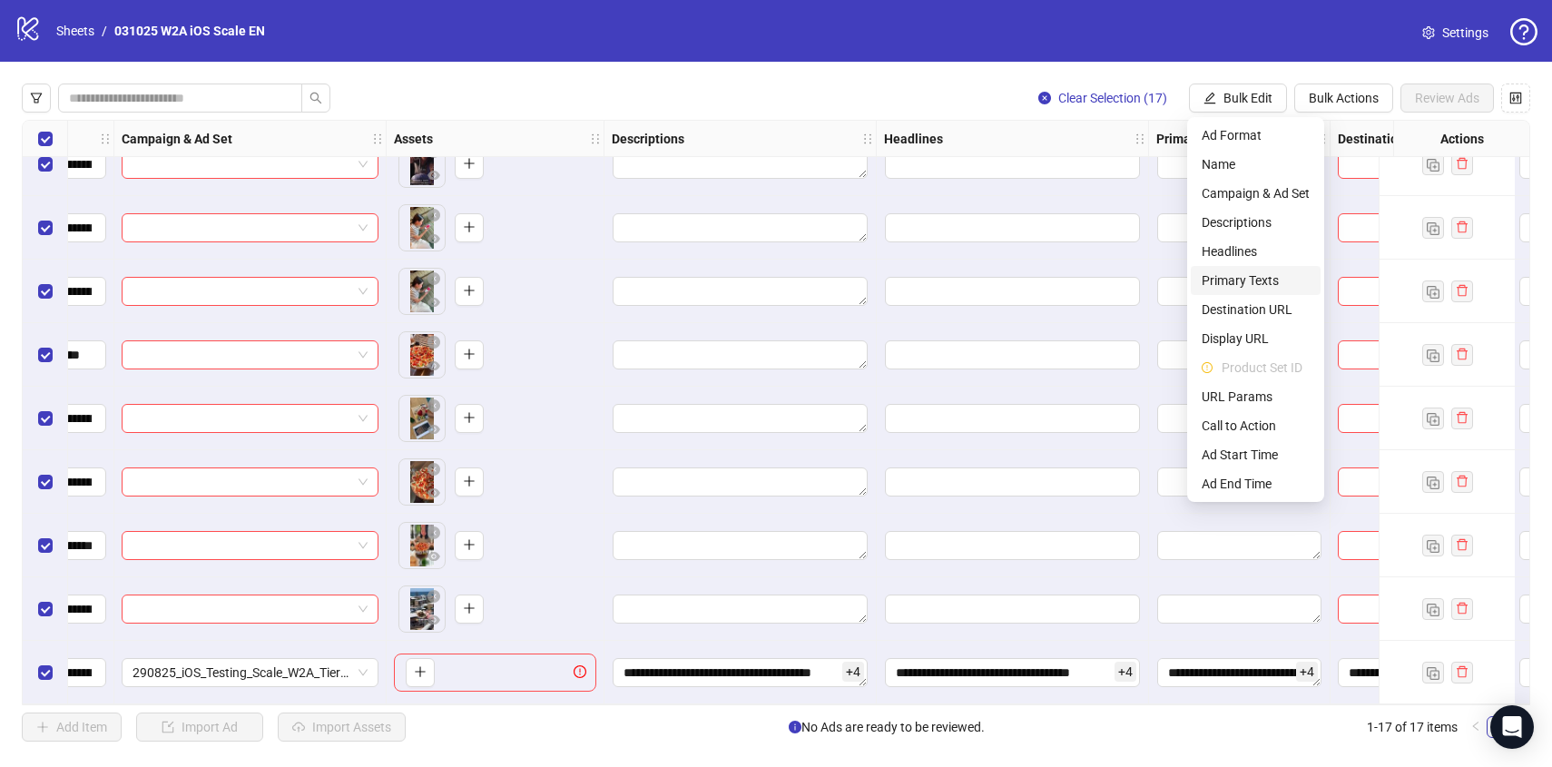
click at [1219, 282] on span "Primary Texts" at bounding box center [1255, 280] width 108 height 20
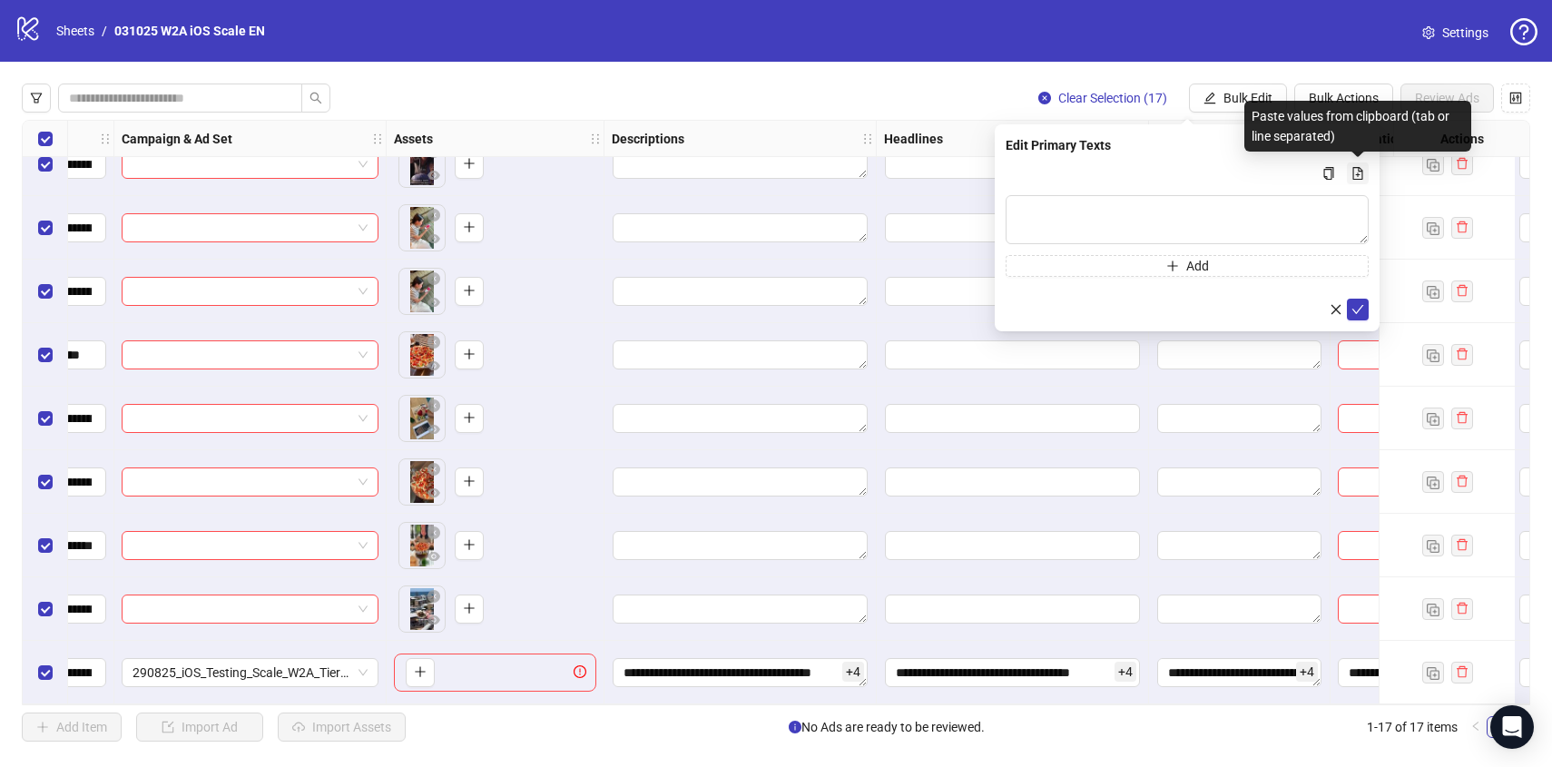
click at [1355, 163] on button "Multi-text input container - paste or copy values" at bounding box center [1358, 173] width 22 height 22
type textarea "**********"
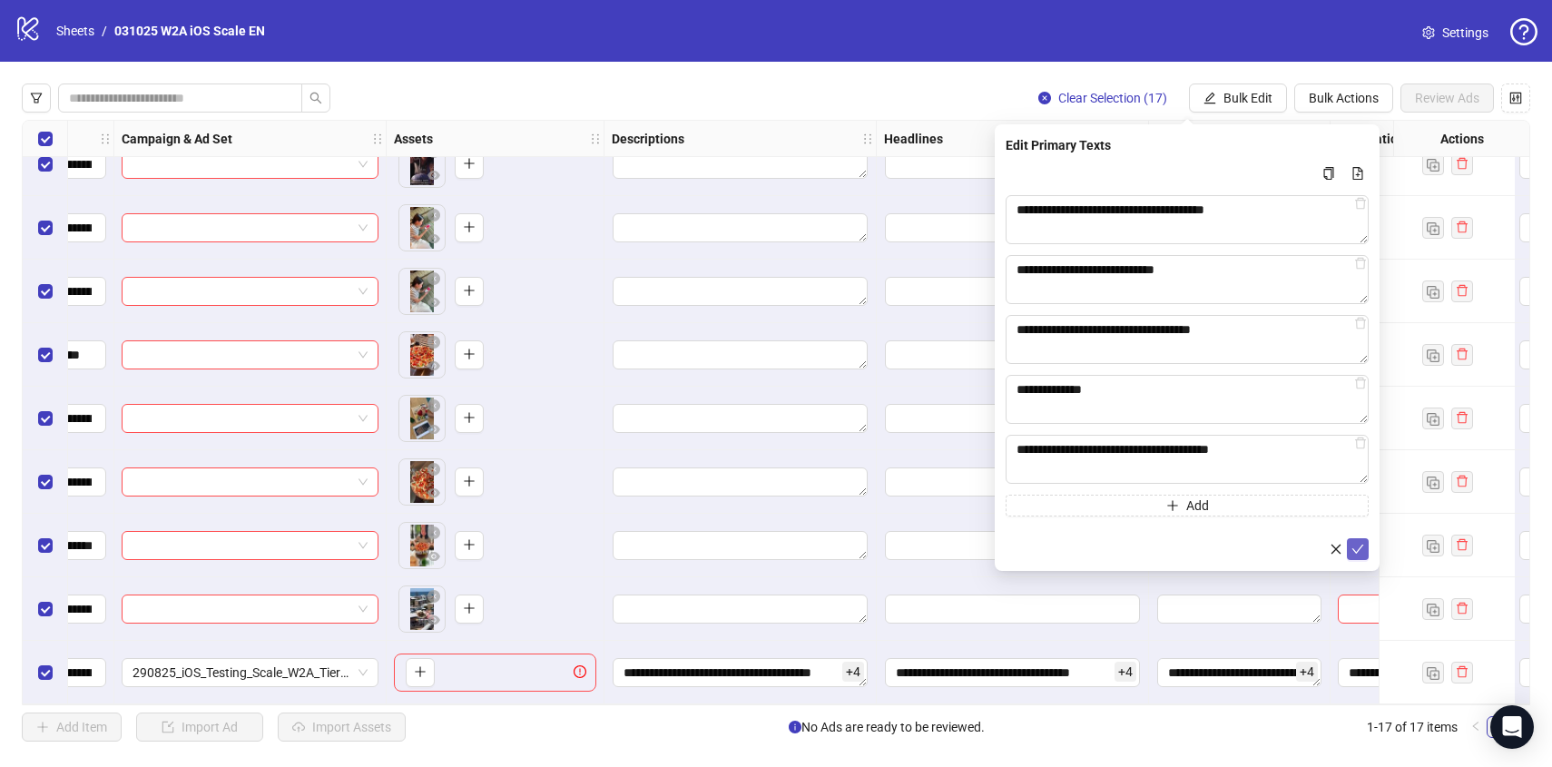
click at [1354, 547] on icon "check" at bounding box center [1357, 549] width 13 height 13
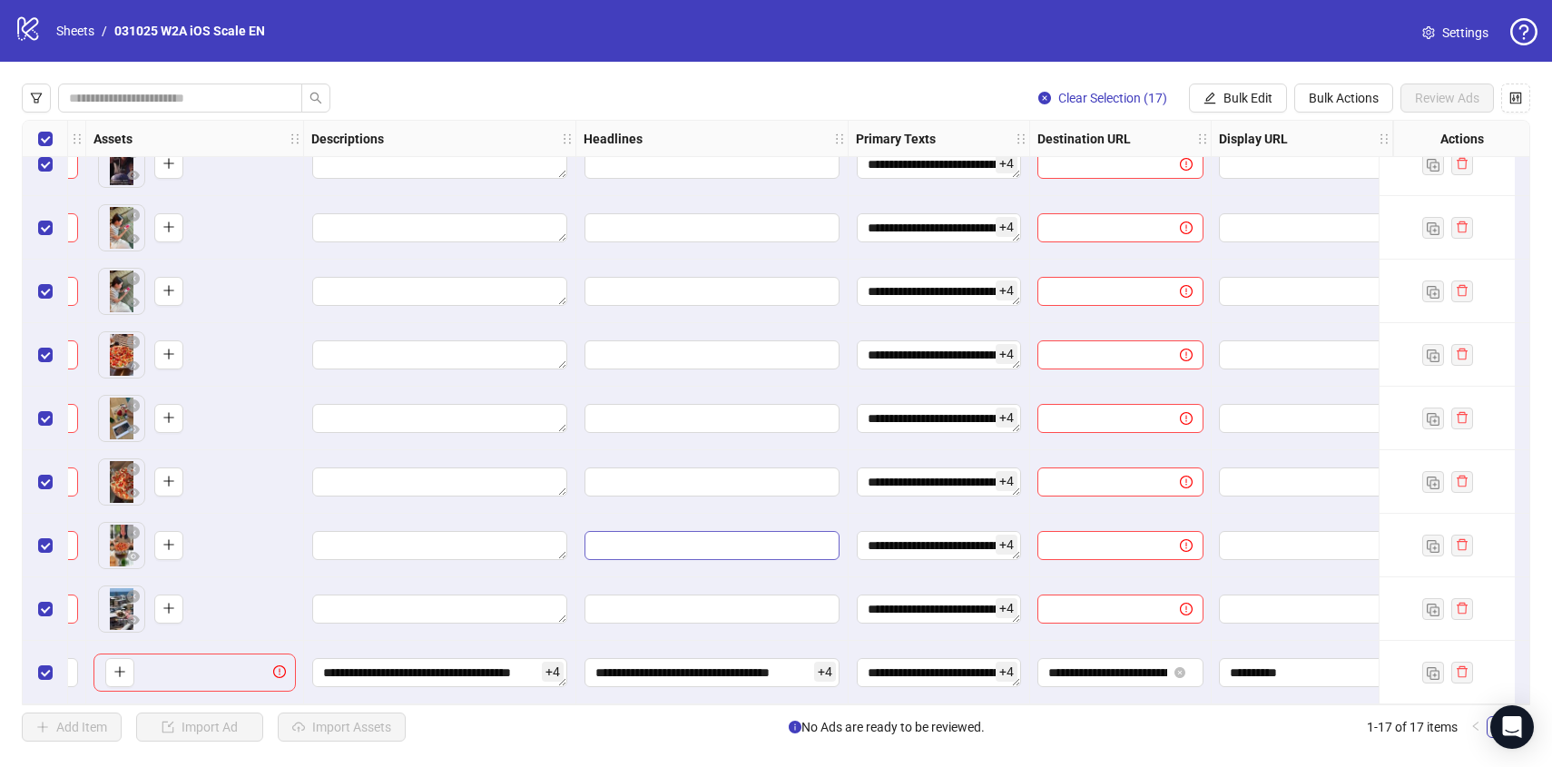
scroll to position [540, 773]
click at [1240, 103] on span "Bulk Edit" at bounding box center [1247, 98] width 49 height 15
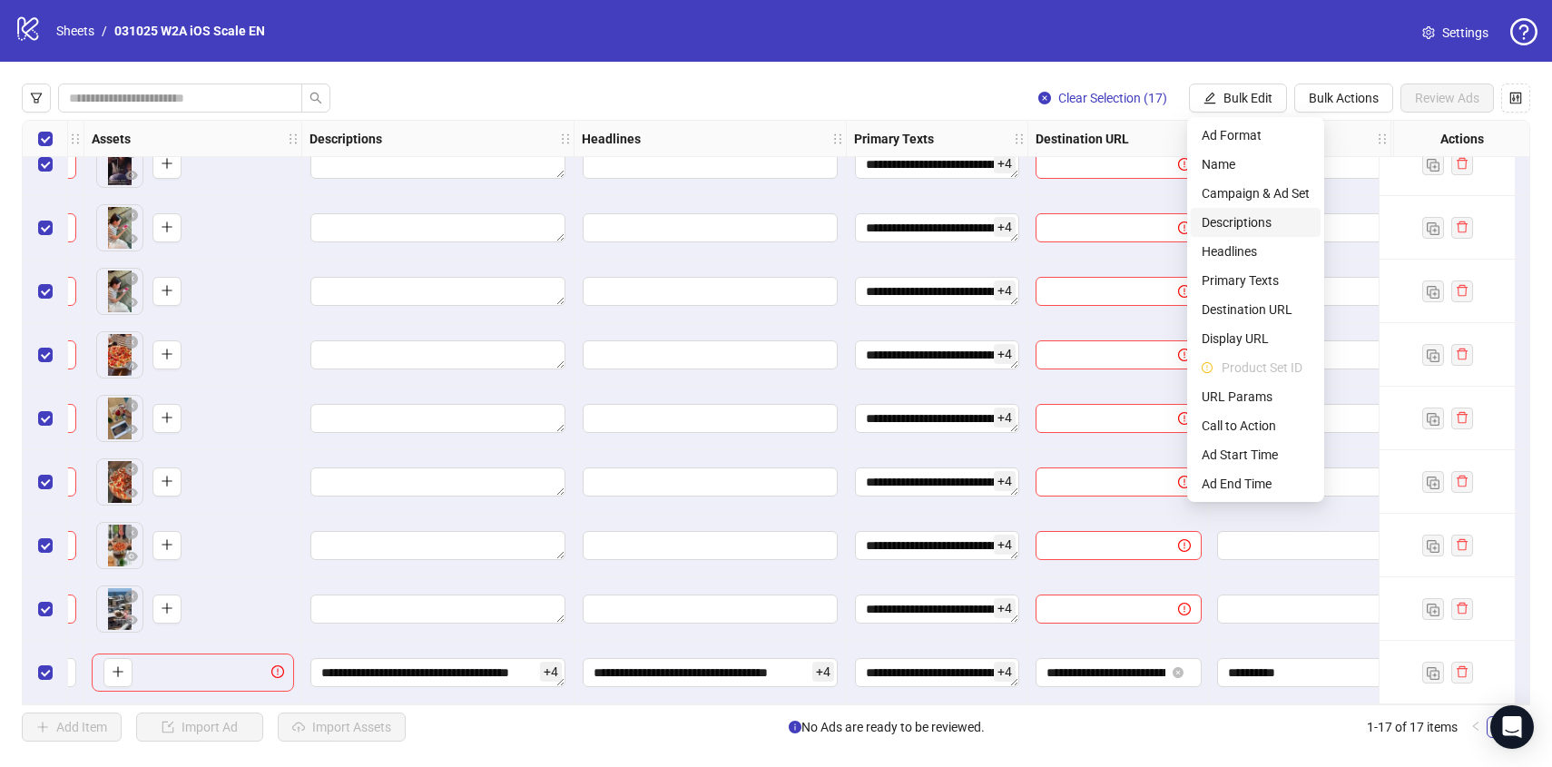
click at [1240, 220] on span "Descriptions" at bounding box center [1255, 222] width 108 height 20
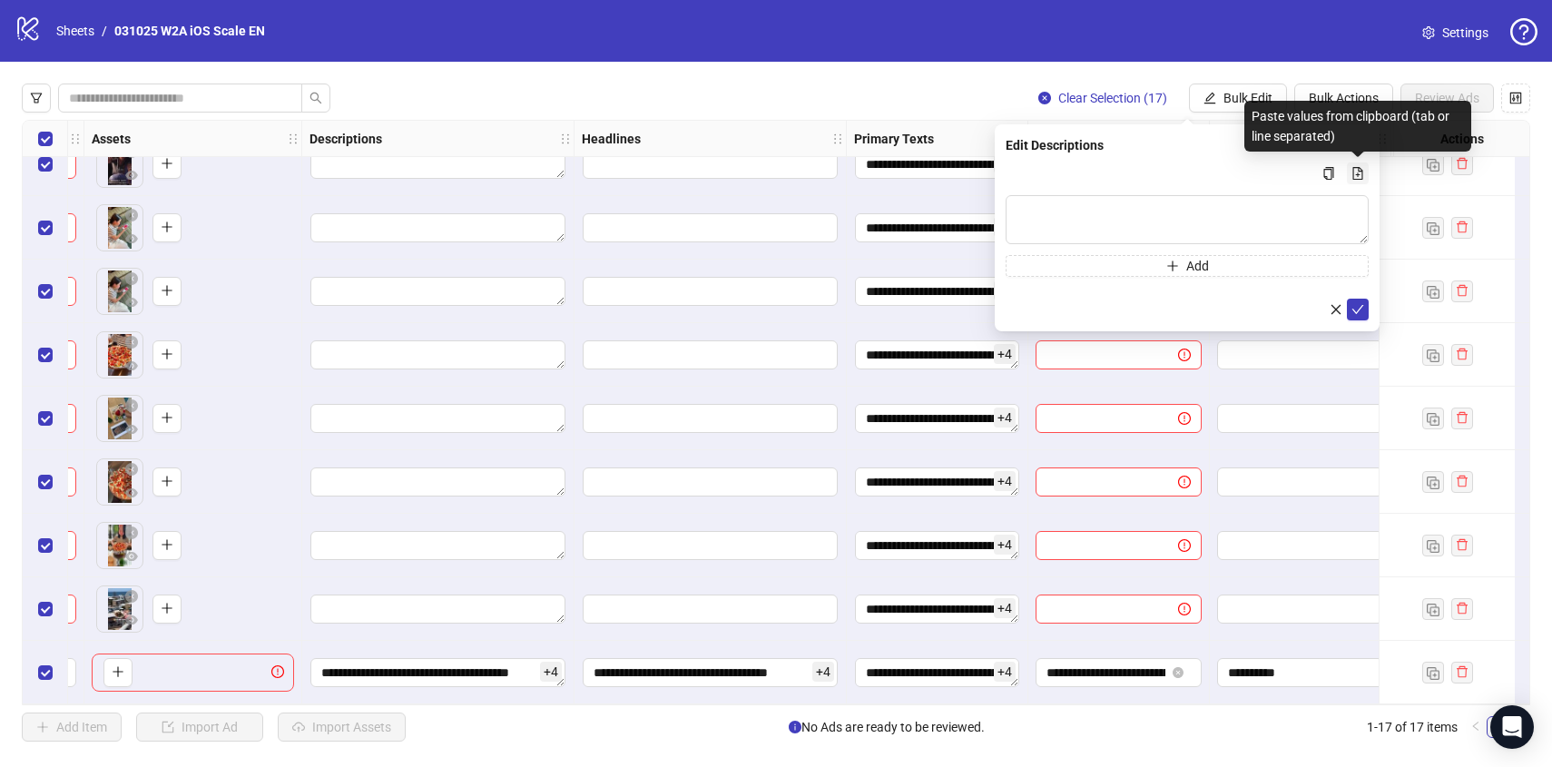
click at [1356, 163] on button "Multi-text input container - paste or copy values" at bounding box center [1358, 173] width 22 height 22
type textarea "**********"
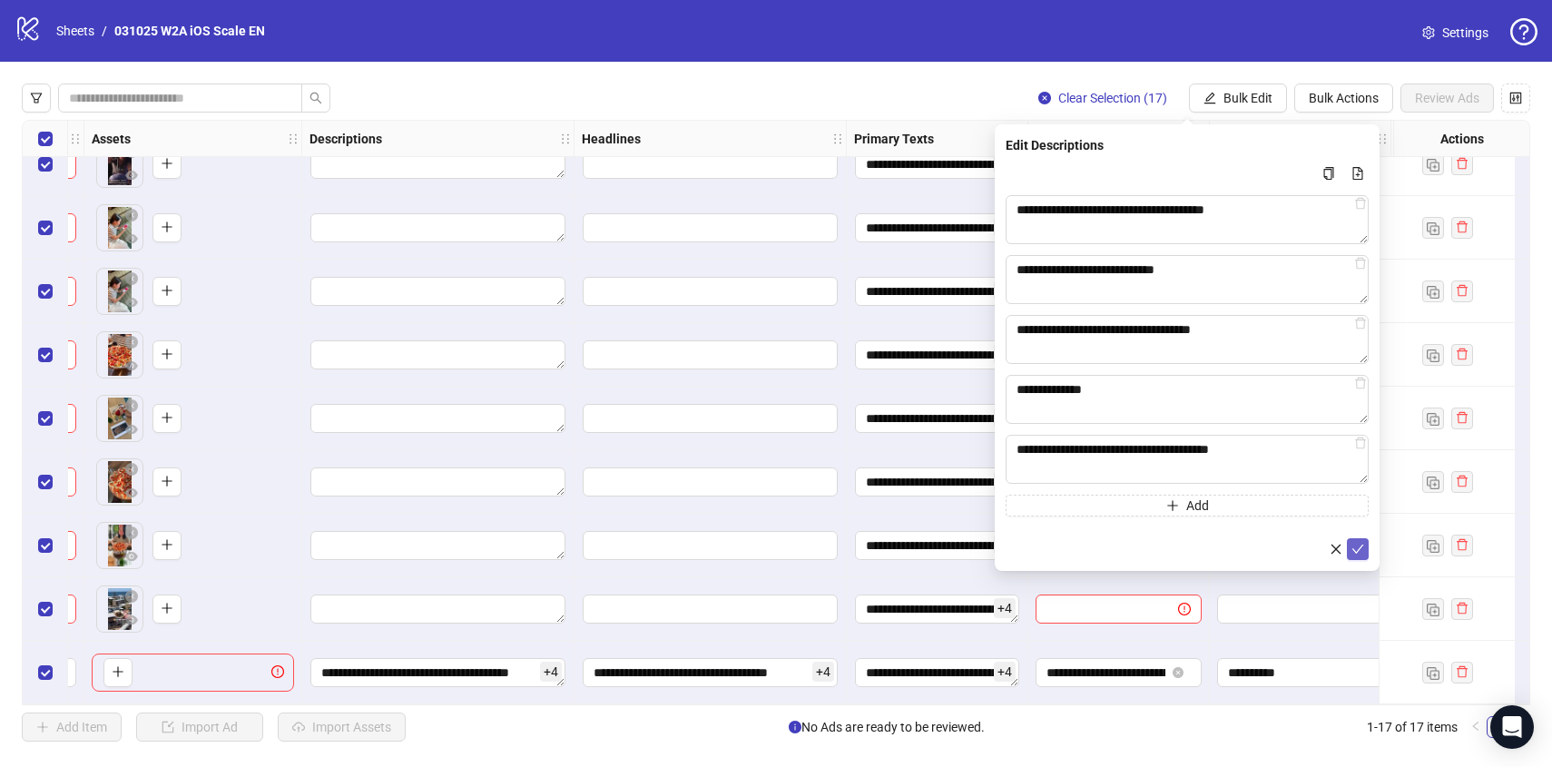
click at [1352, 549] on icon "check" at bounding box center [1357, 549] width 13 height 13
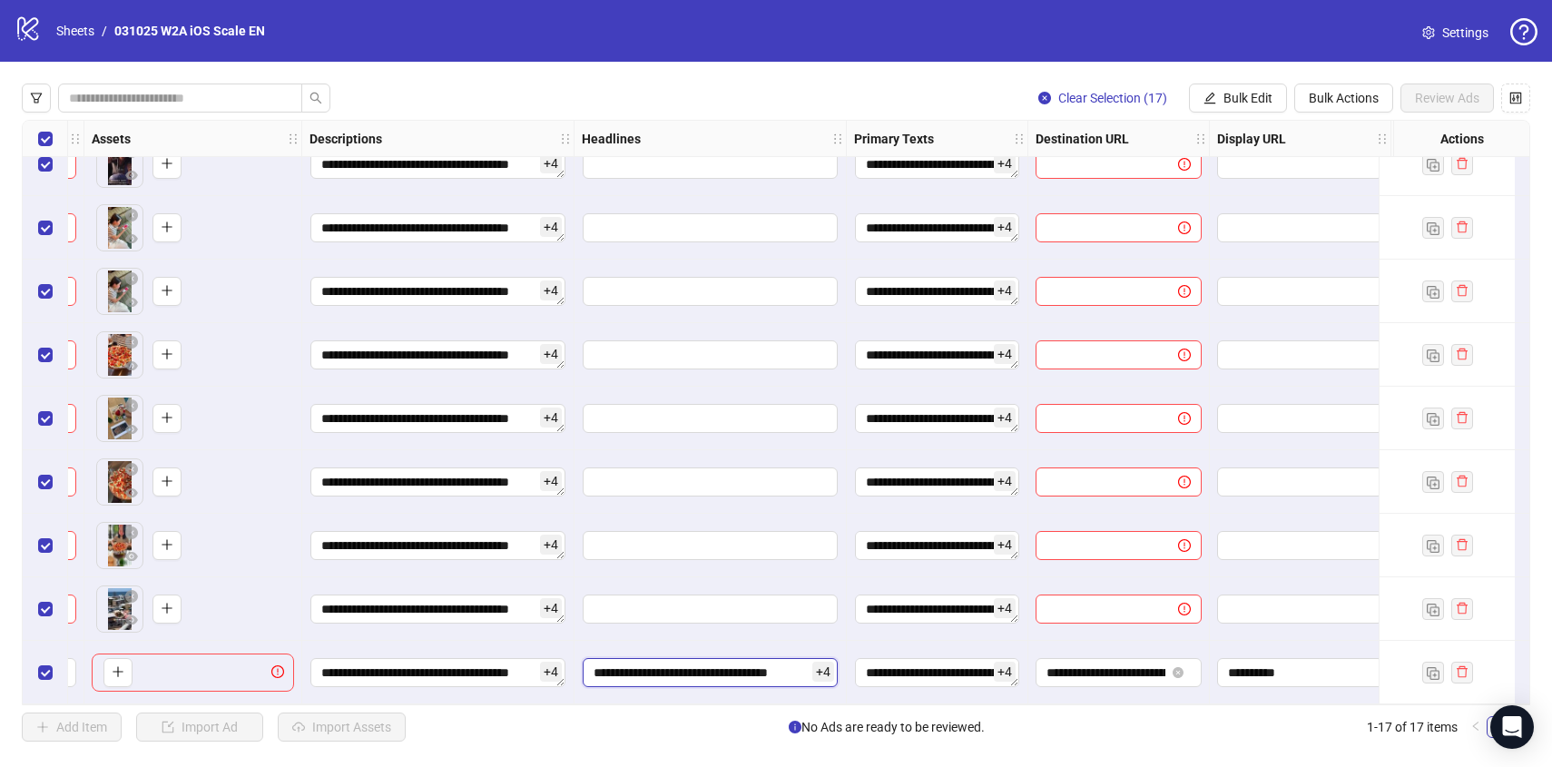
click at [723, 668] on input "**********" at bounding box center [710, 672] width 255 height 29
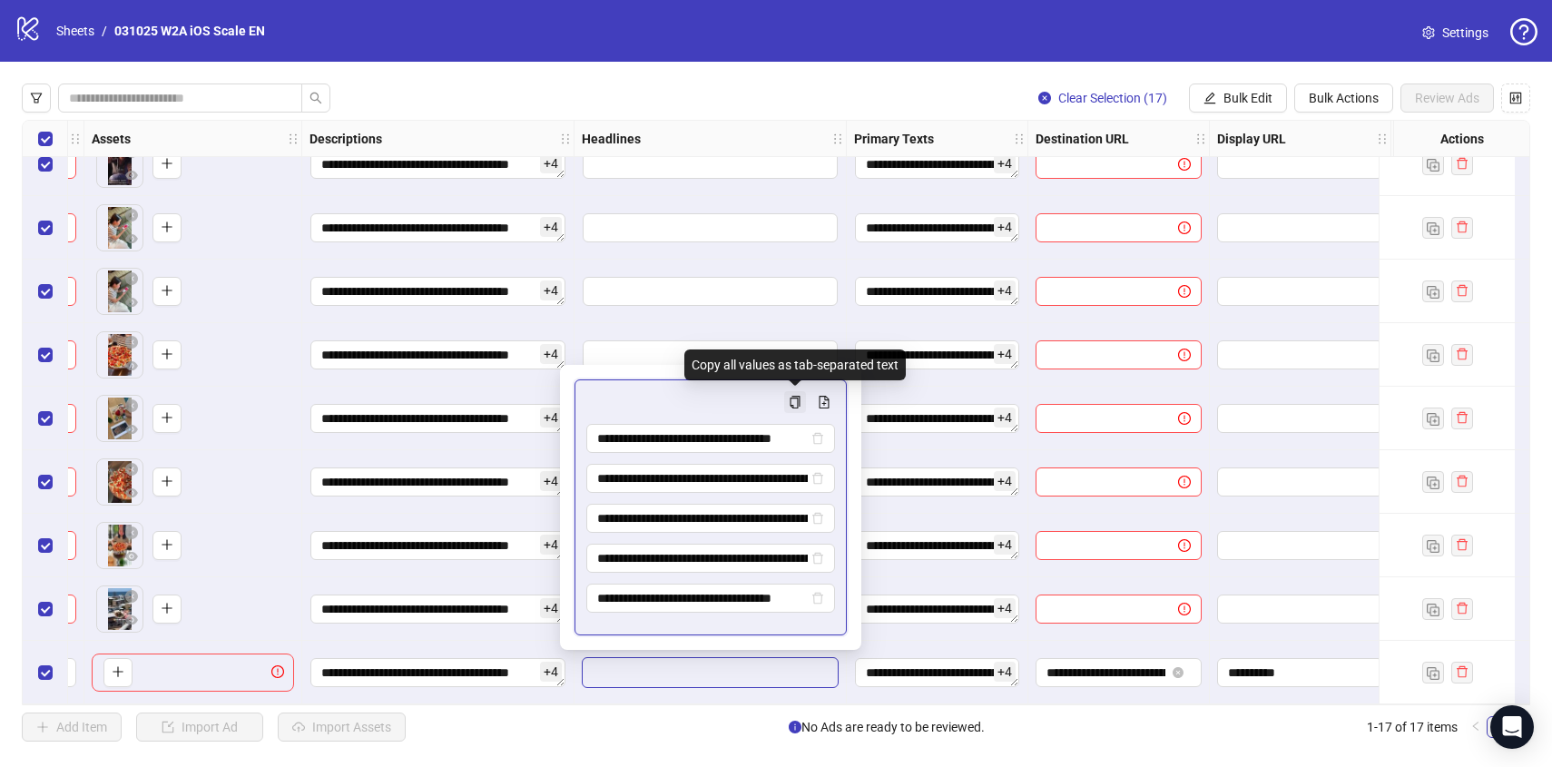
click at [789, 403] on icon "copy" at bounding box center [795, 402] width 13 height 13
click at [1206, 94] on icon "edit" at bounding box center [1209, 98] width 13 height 13
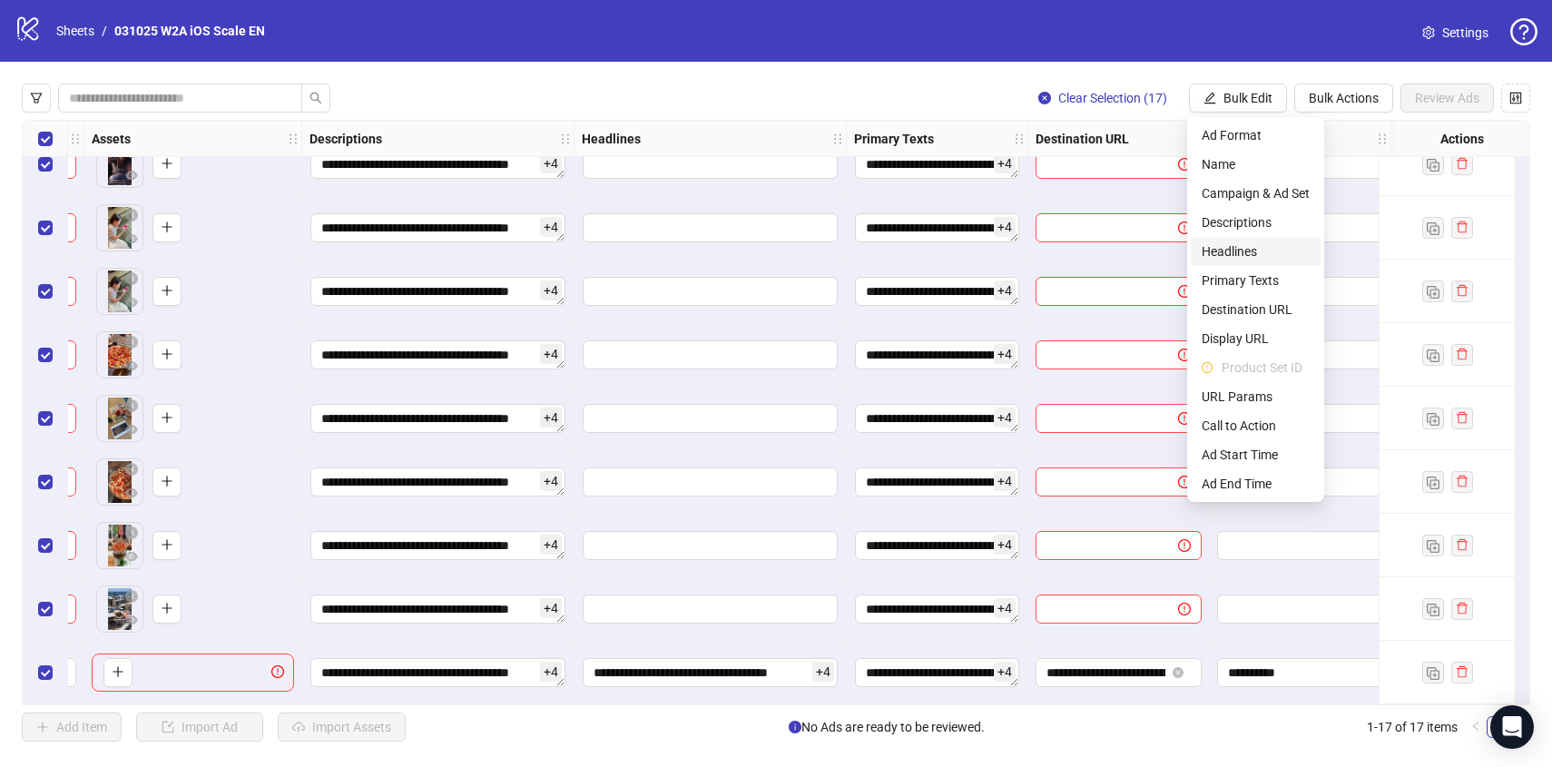
click at [1241, 254] on span "Headlines" at bounding box center [1255, 251] width 108 height 20
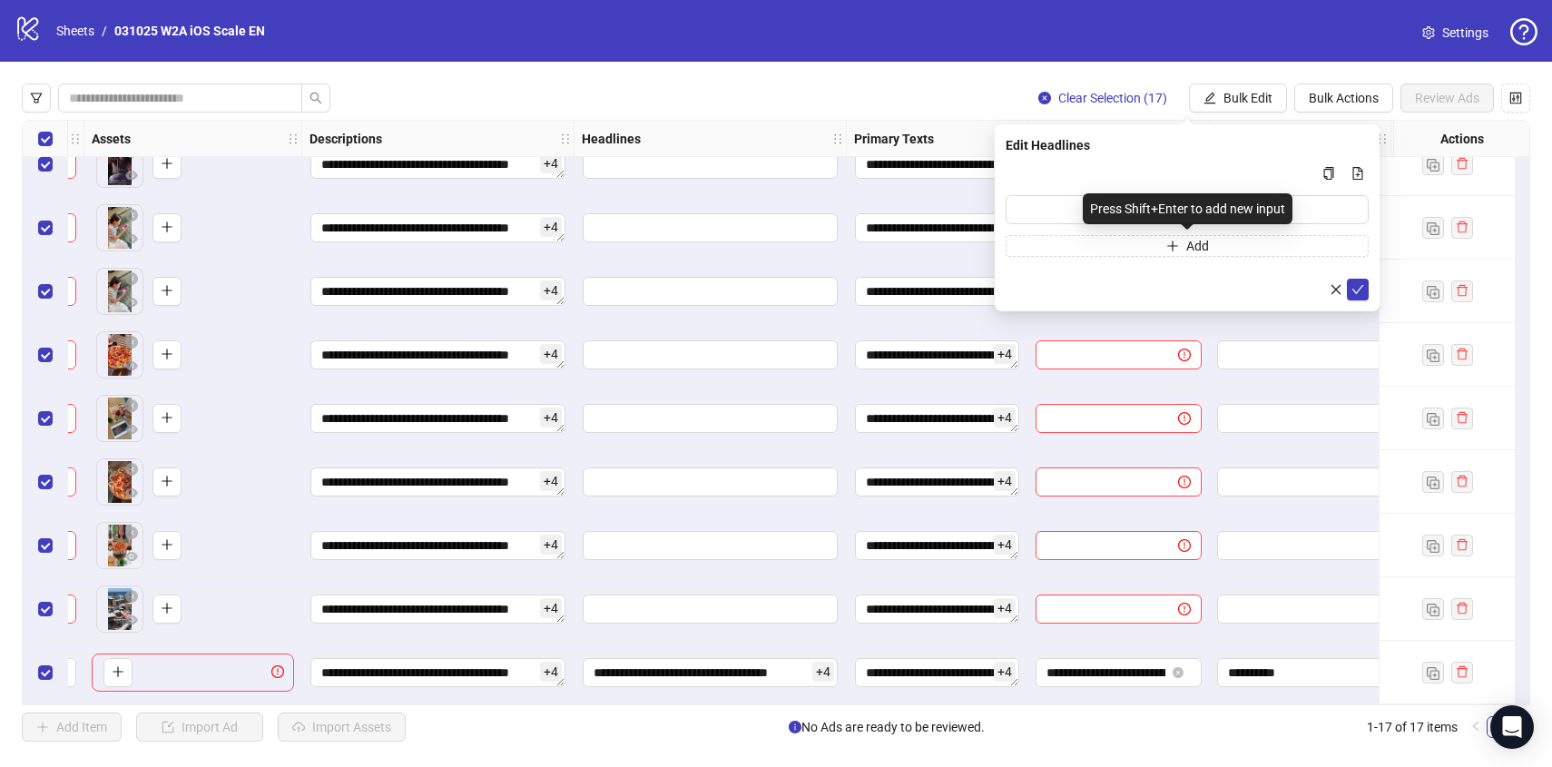
click at [1201, 206] on div "Press Shift+Enter to add new input" at bounding box center [1187, 208] width 210 height 31
click at [1084, 215] on div "Press Shift+Enter to add new input" at bounding box center [1187, 208] width 210 height 31
click at [1070, 210] on input "Multi-input container - paste or copy values" at bounding box center [1186, 209] width 363 height 29
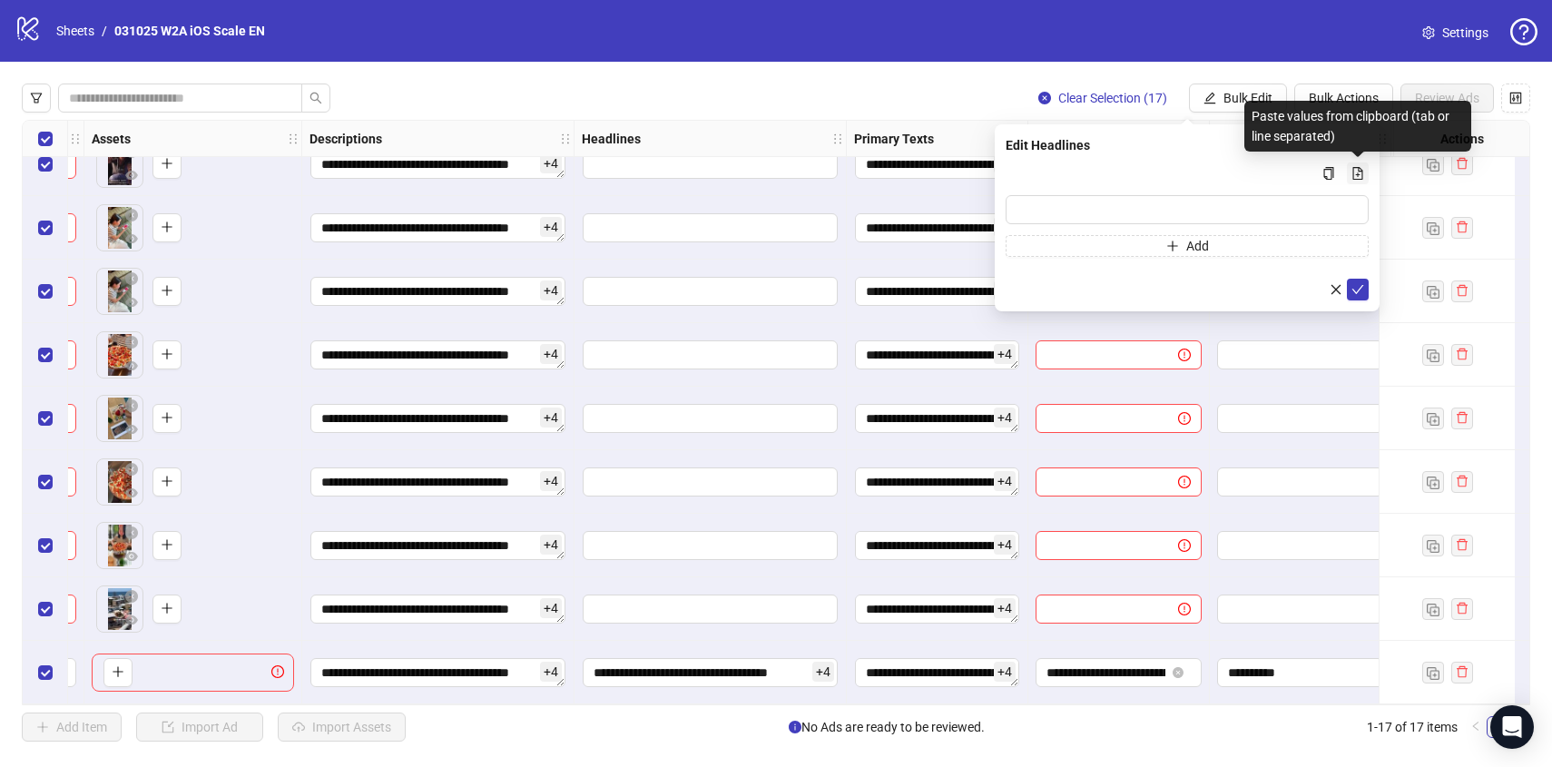
click at [1357, 168] on icon "file-add" at bounding box center [1357, 173] width 13 height 13
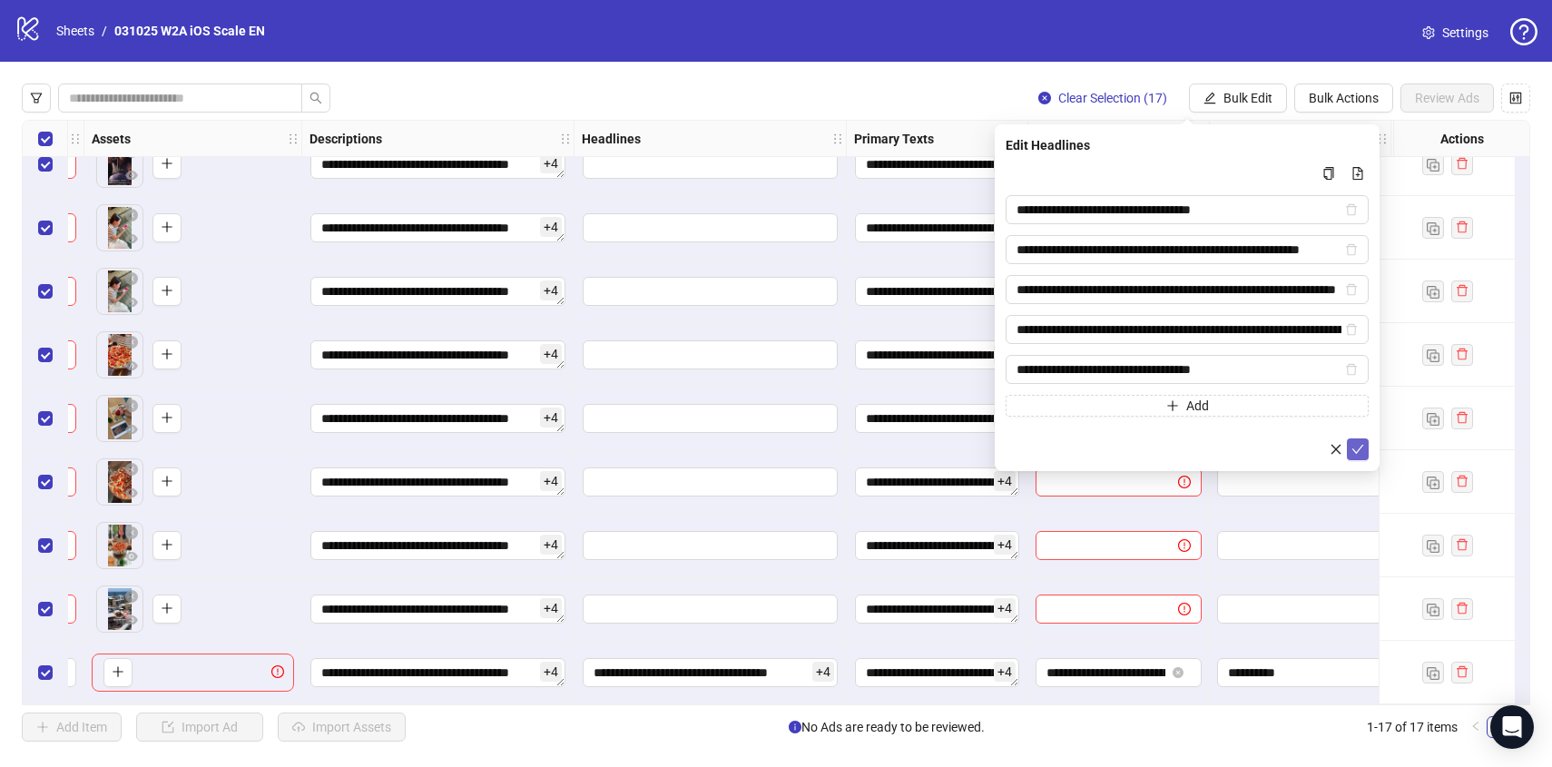
click at [1347, 443] on button "submit" at bounding box center [1358, 449] width 22 height 22
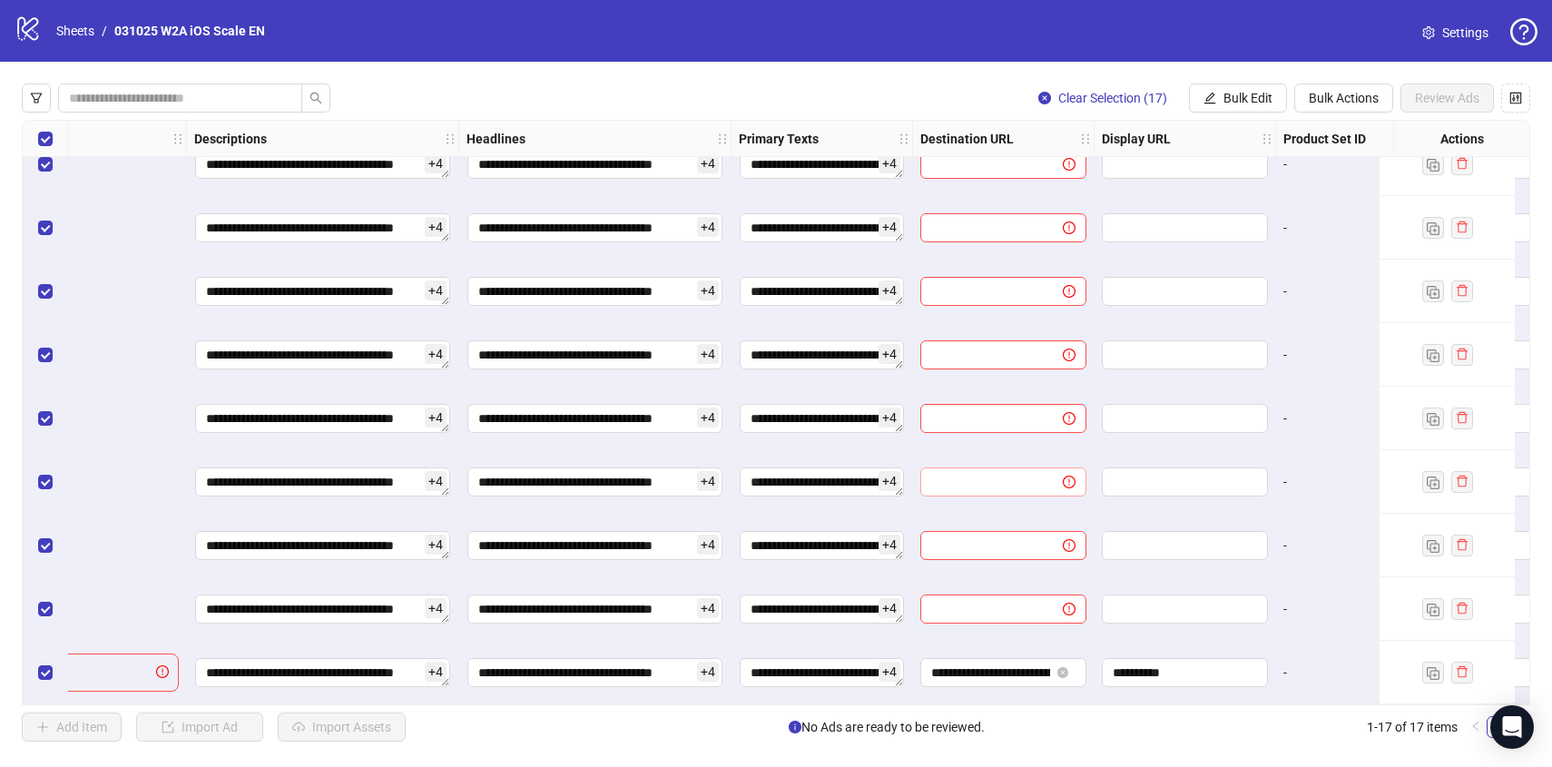
scroll to position [540, 0]
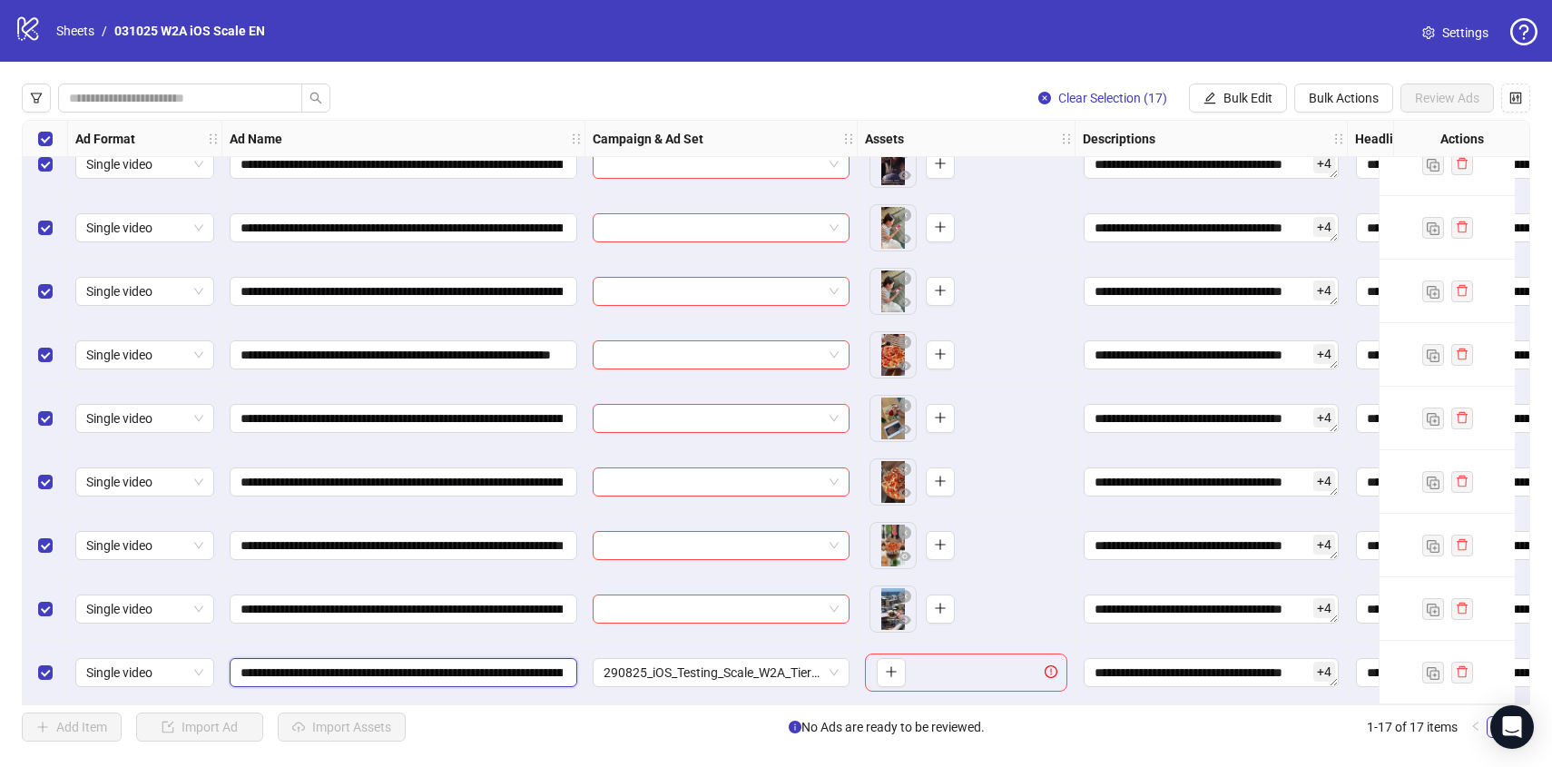
click at [409, 662] on input "**********" at bounding box center [401, 672] width 322 height 20
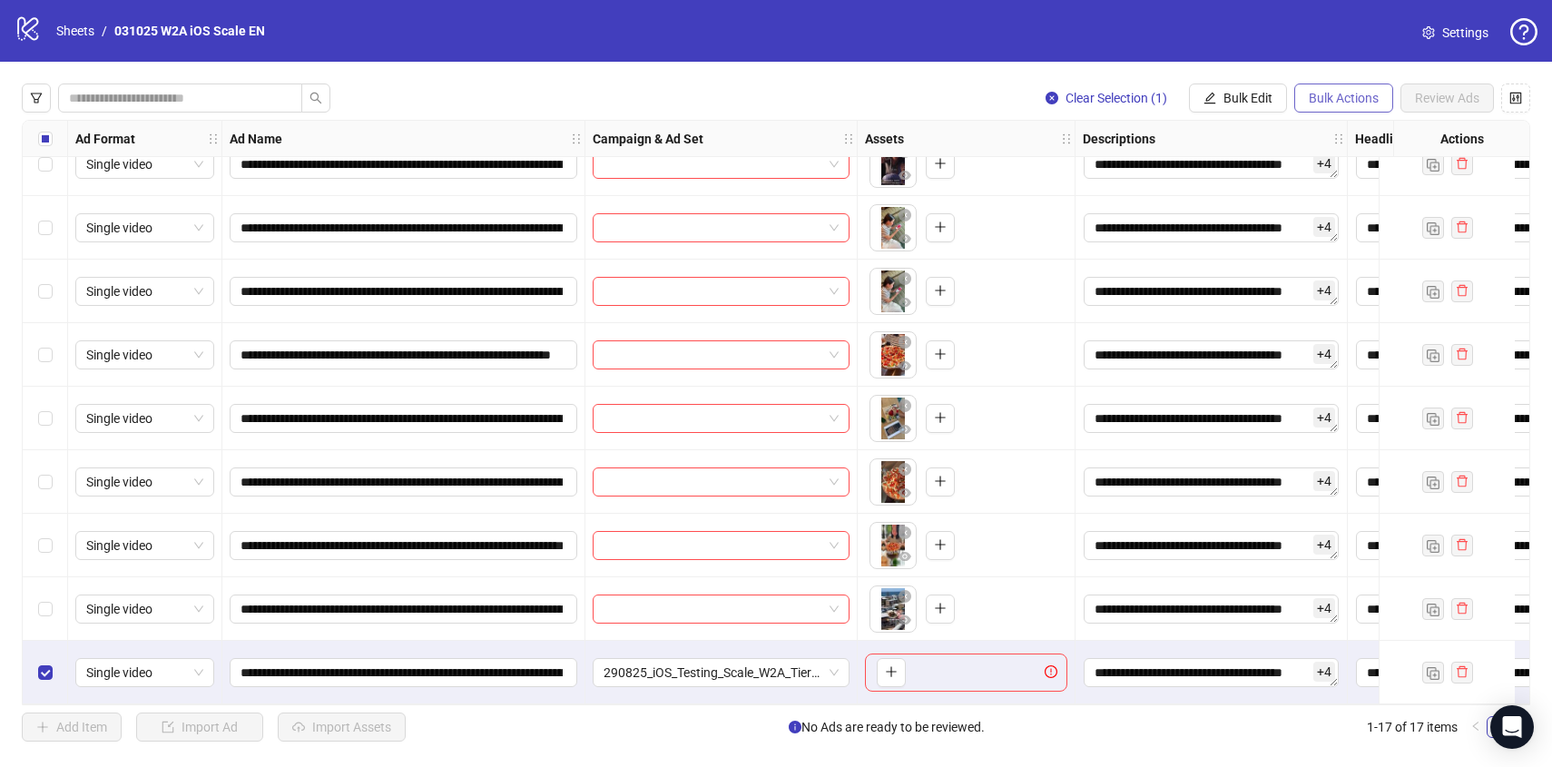
click at [1327, 93] on span "Bulk Actions" at bounding box center [1343, 98] width 70 height 15
click at [1313, 140] on span "Delete" at bounding box center [1369, 135] width 124 height 20
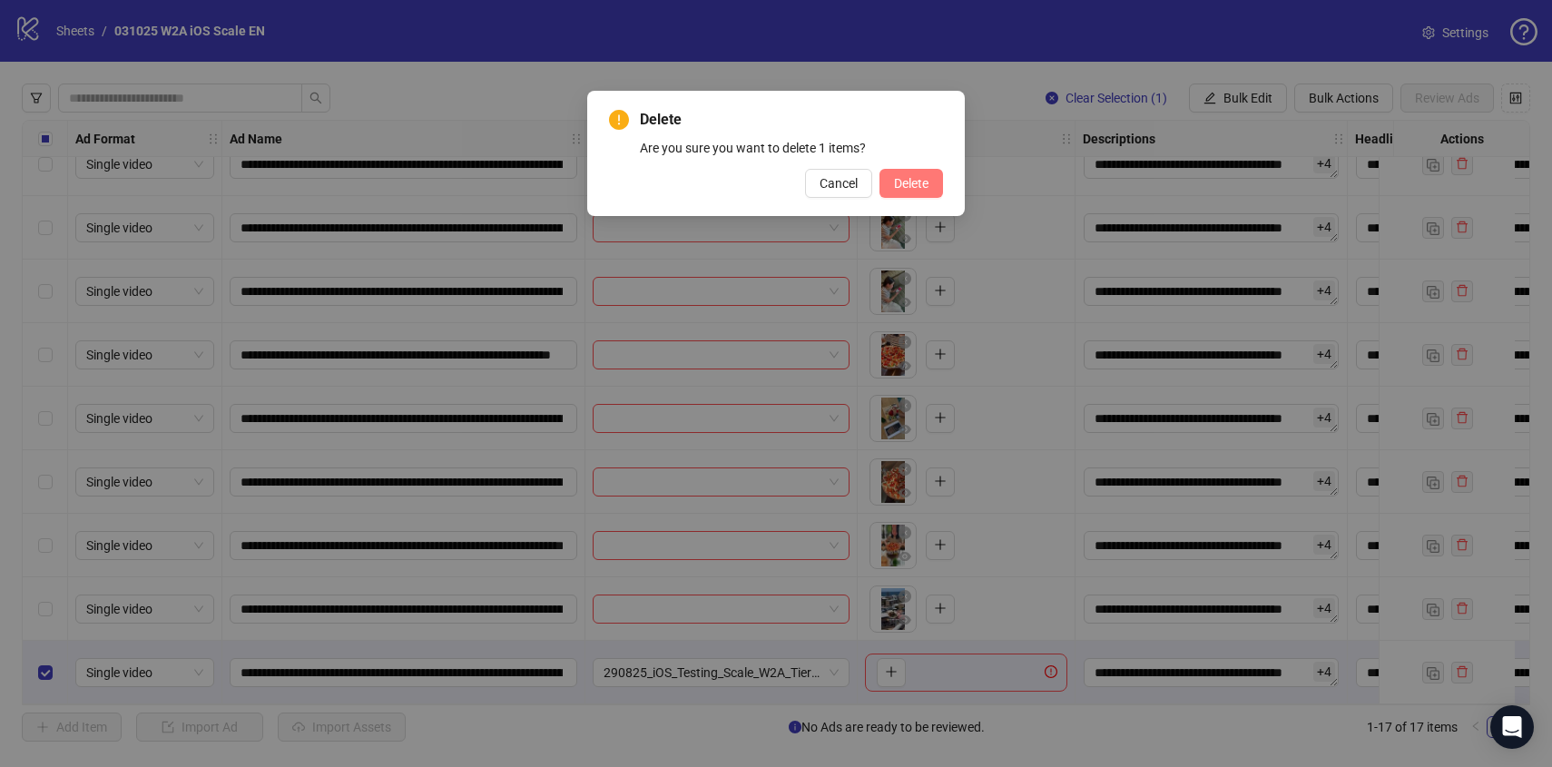
click at [916, 191] on button "Delete" at bounding box center [911, 183] width 64 height 29
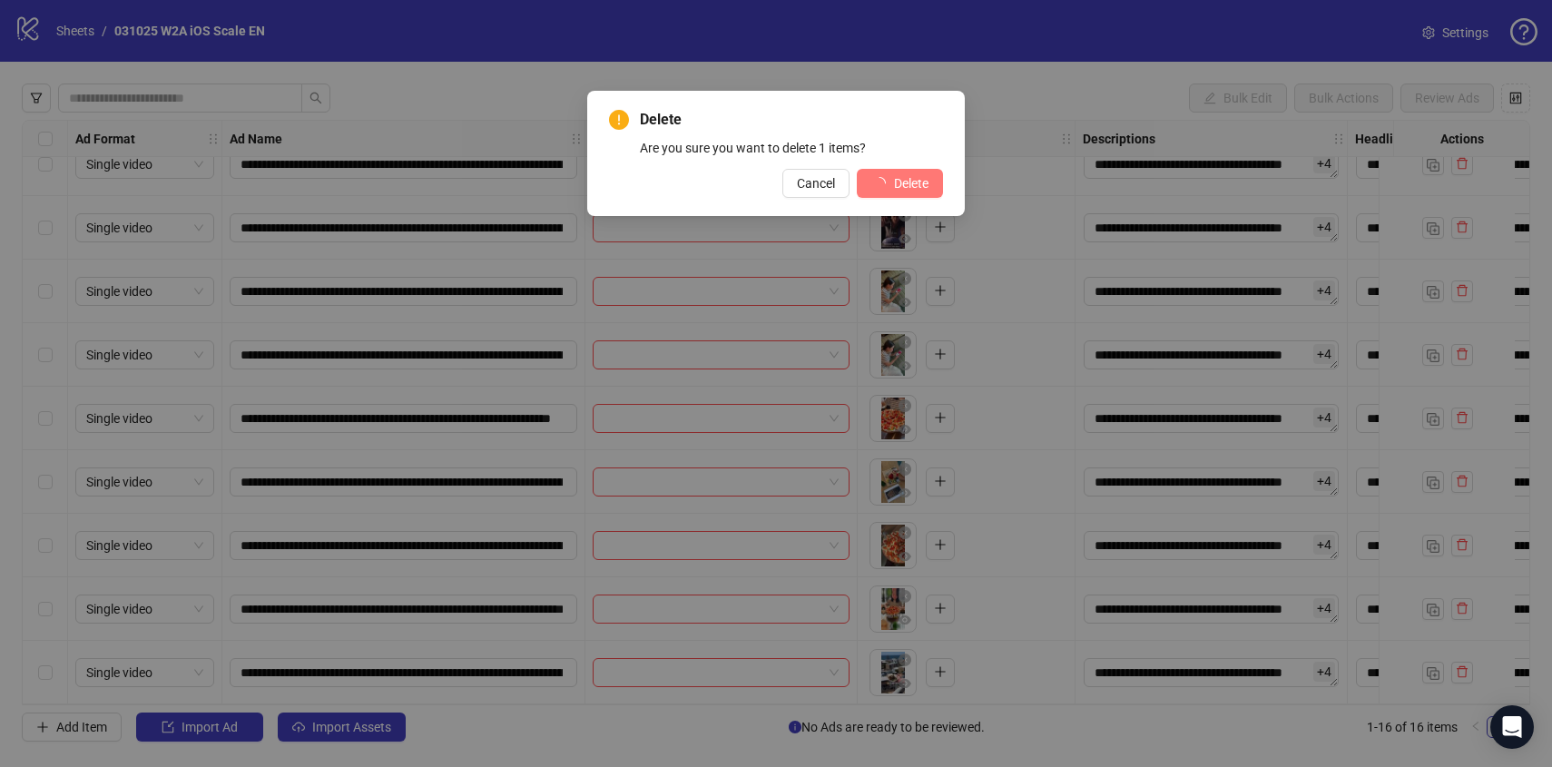
scroll to position [476, 0]
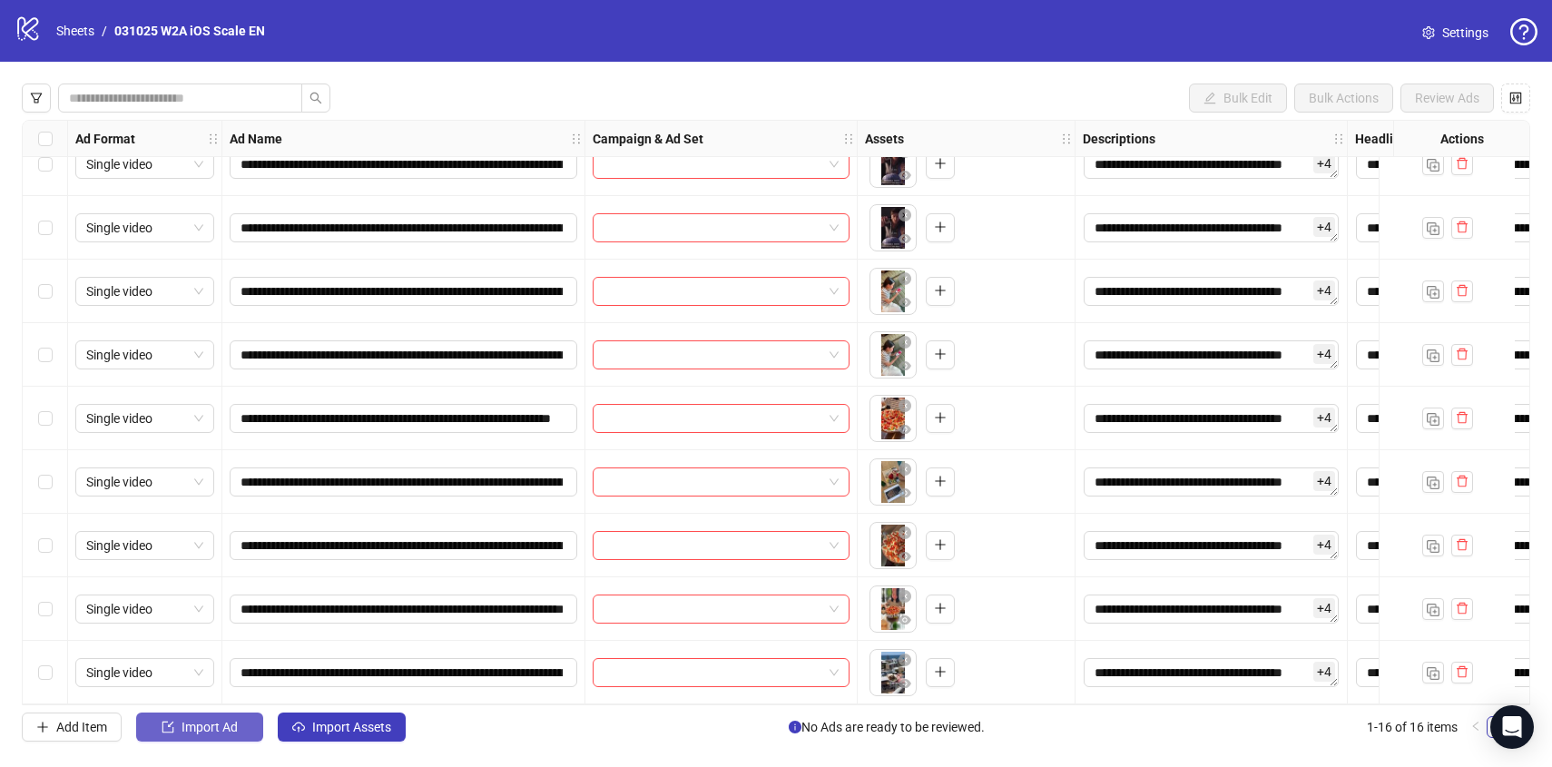
click at [215, 716] on button "Import Ad" at bounding box center [199, 726] width 127 height 29
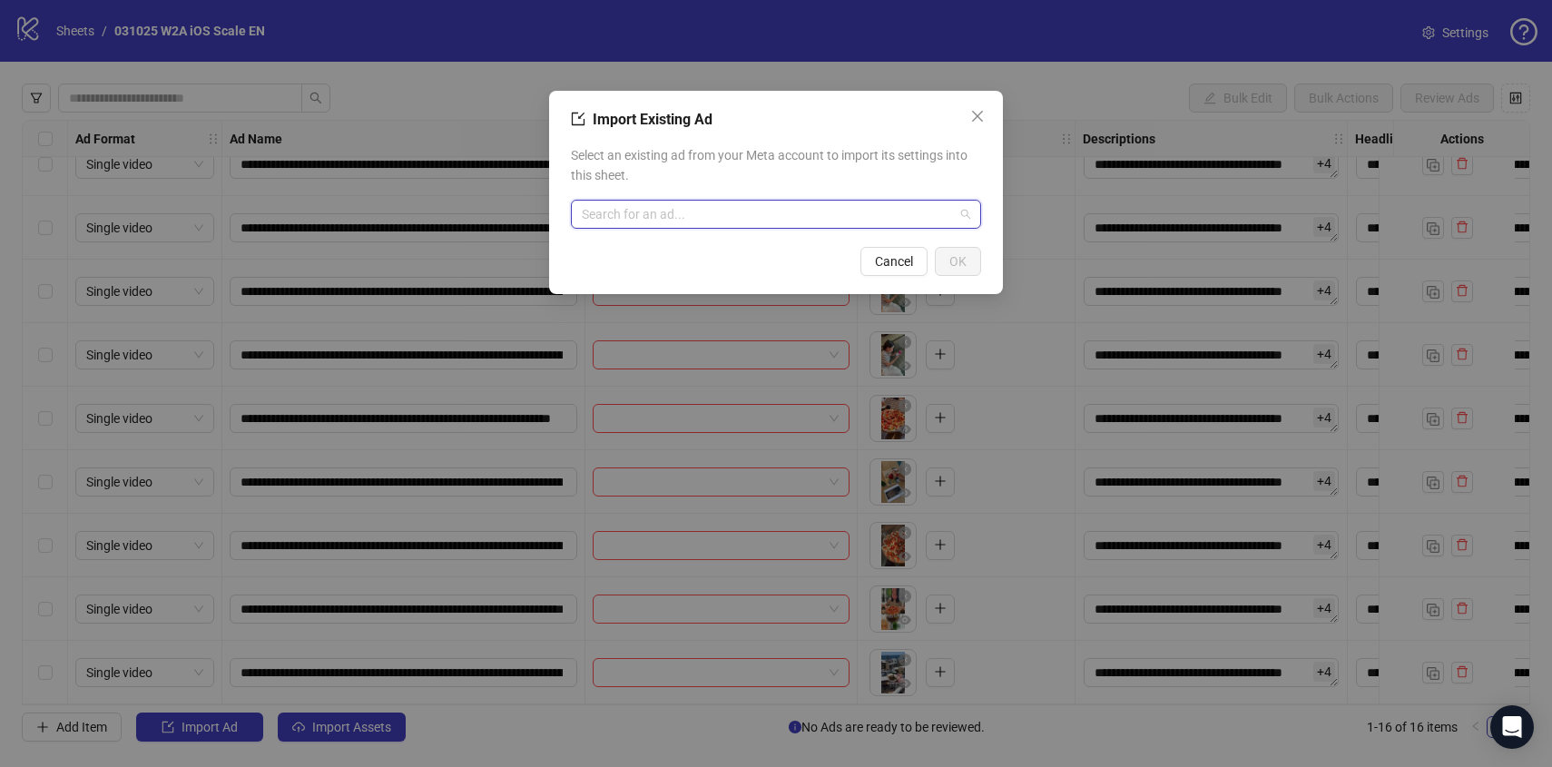
click at [643, 207] on input "search" at bounding box center [768, 214] width 372 height 27
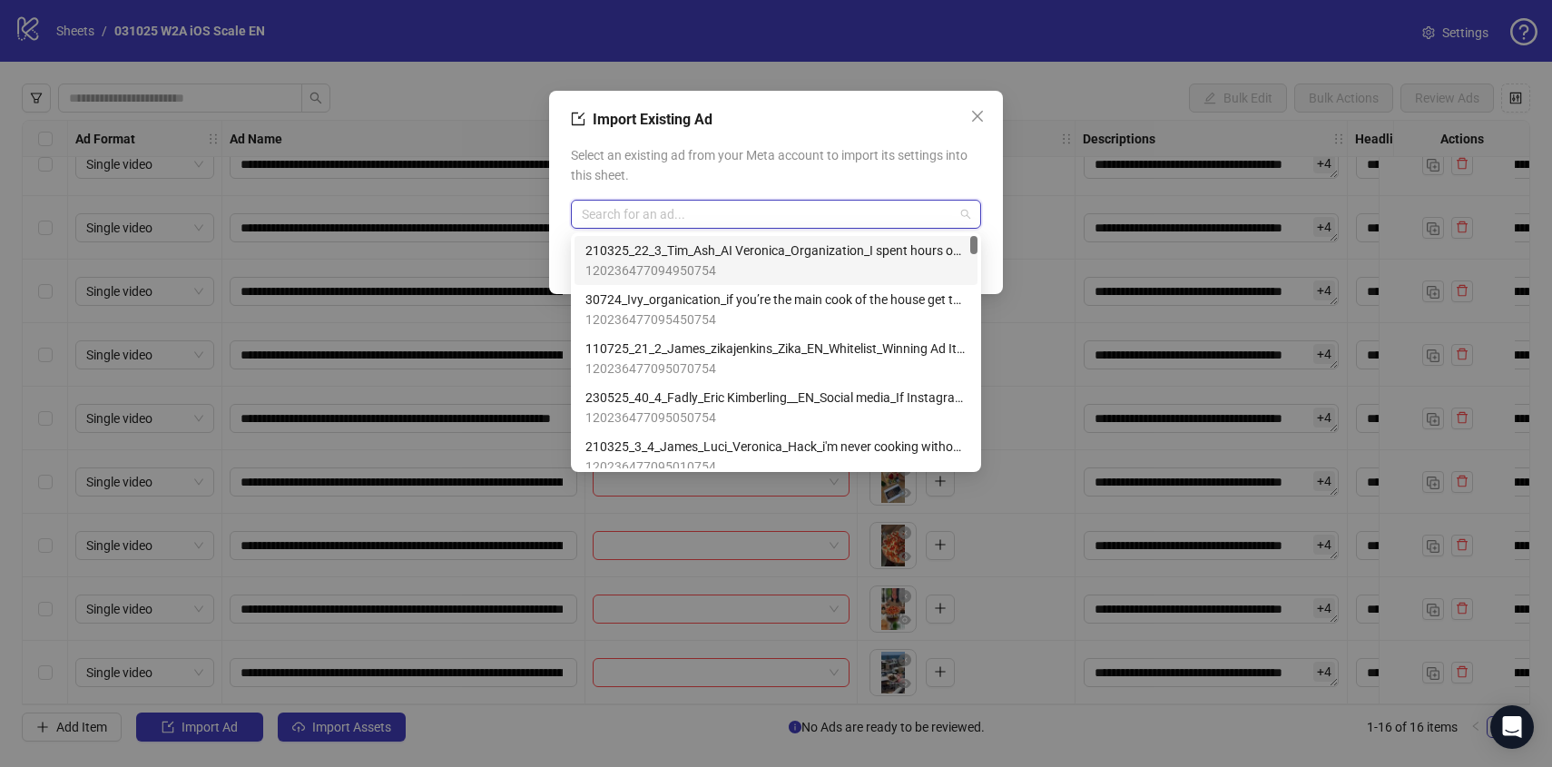
paste input "**********"
type input "**********"
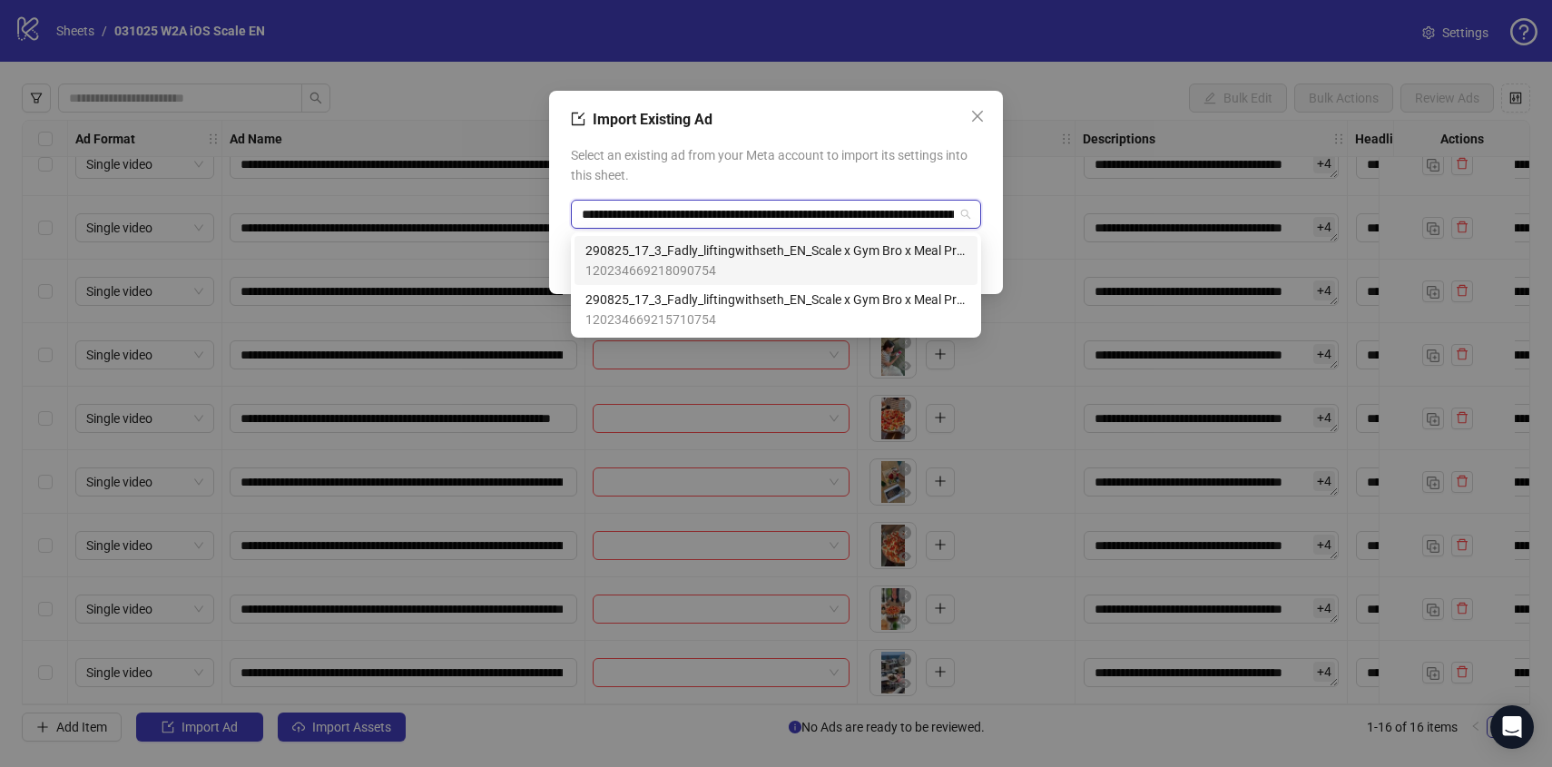
scroll to position [0, 224]
click at [691, 241] on span "290825_17_3_Fadly_liftingwithseth_EN_Scale x Gym Bro x Meal Prep_Meal prep used…" at bounding box center [775, 250] width 381 height 20
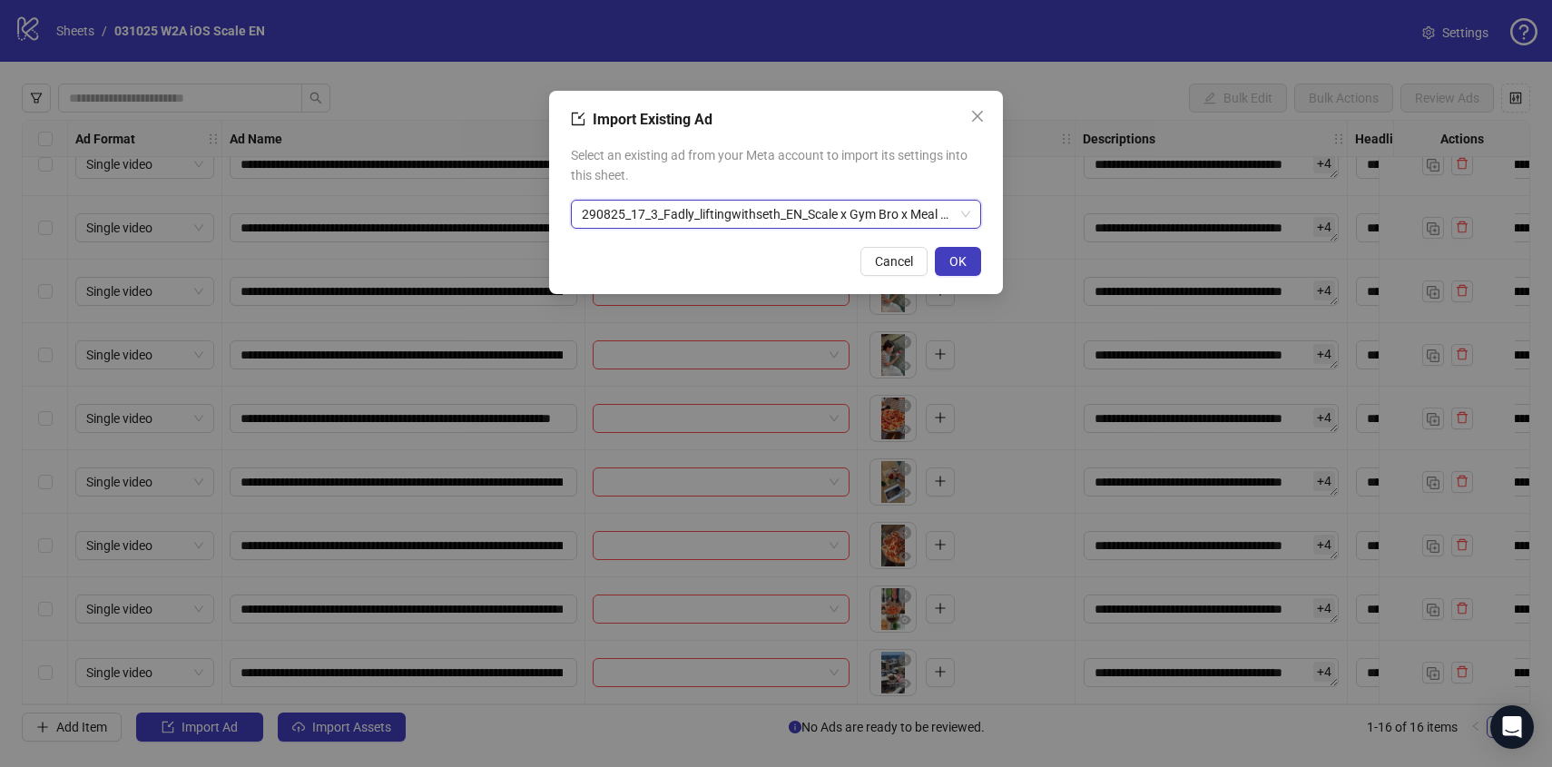
scroll to position [0, 0]
click at [962, 248] on button "OK" at bounding box center [958, 261] width 46 height 29
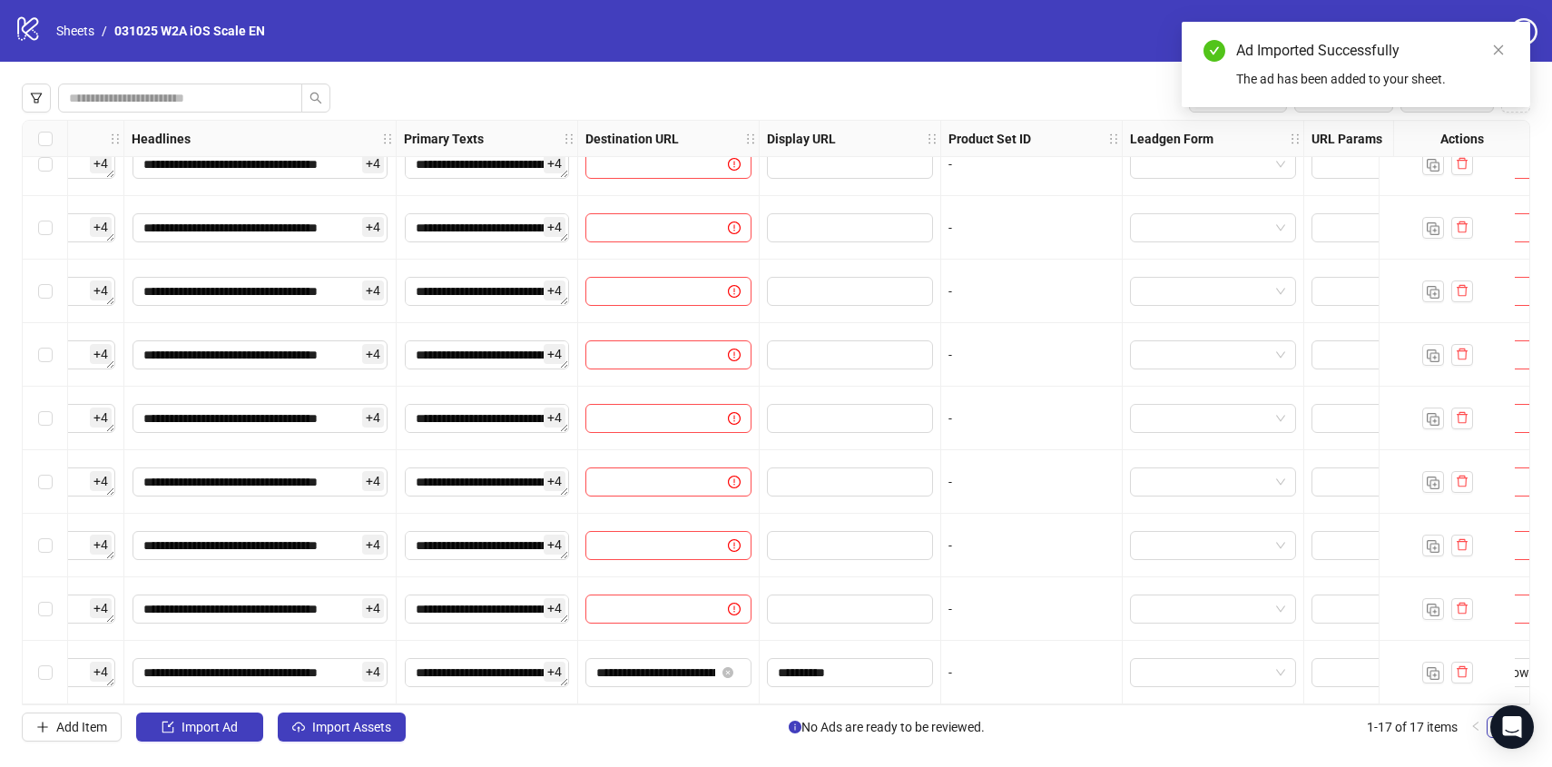
scroll to position [540, 1219]
click at [495, 660] on textarea "**********" at bounding box center [491, 672] width 164 height 29
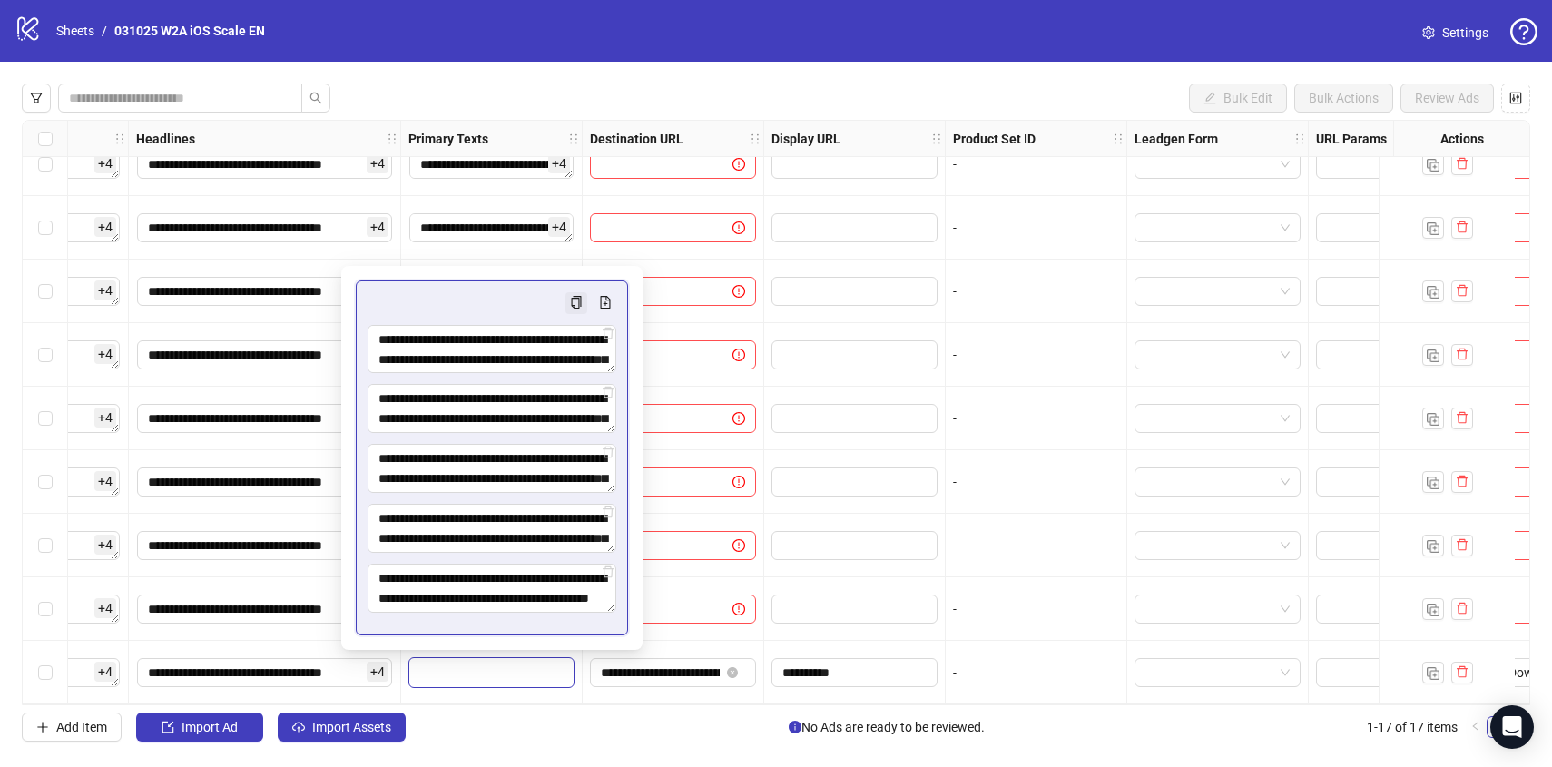
click at [574, 302] on icon "copy" at bounding box center [576, 302] width 13 height 13
click at [45, 130] on label "Select all rows" at bounding box center [45, 139] width 15 height 20
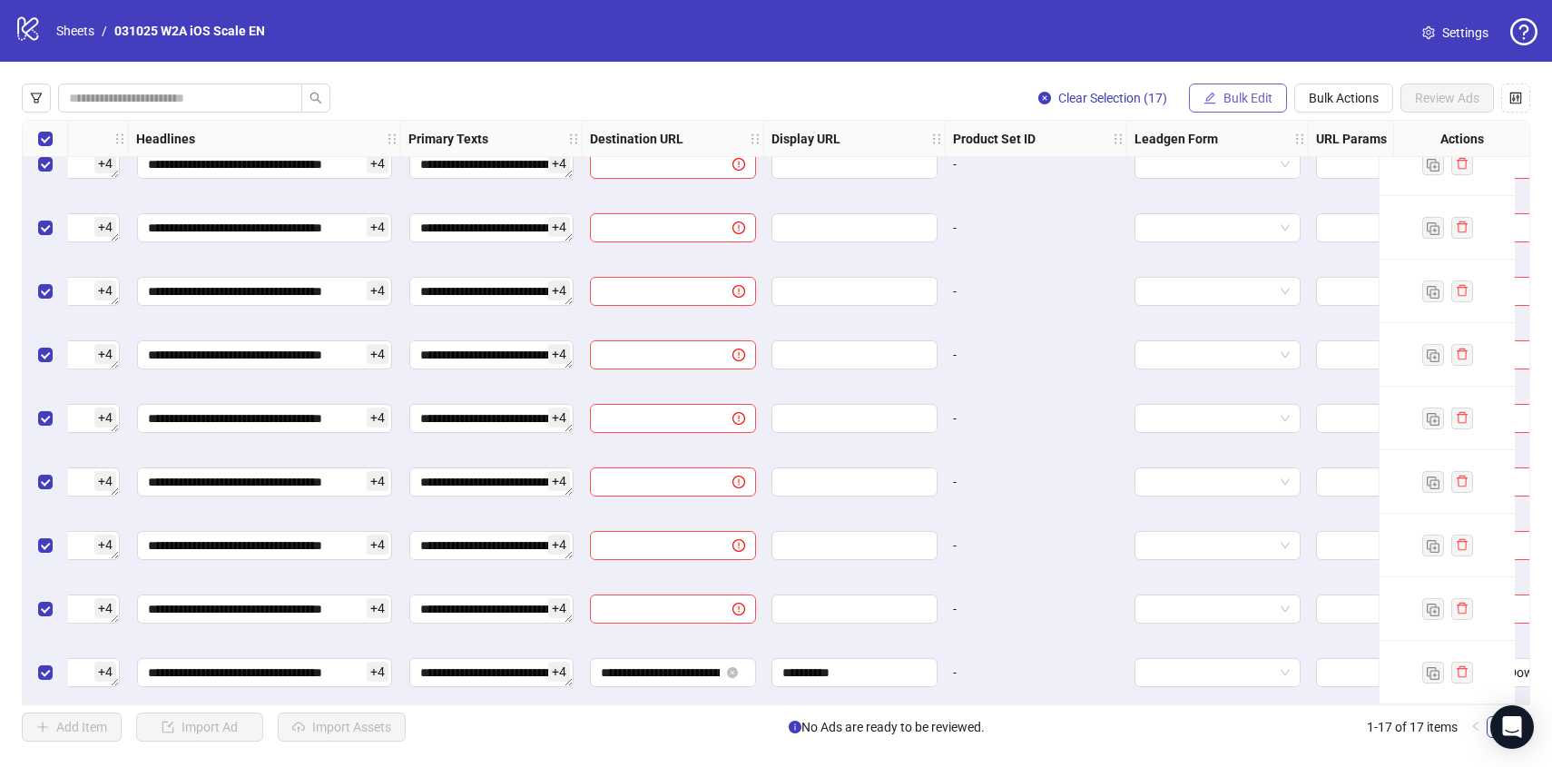
click at [1246, 91] on span "Bulk Edit" at bounding box center [1247, 98] width 49 height 15
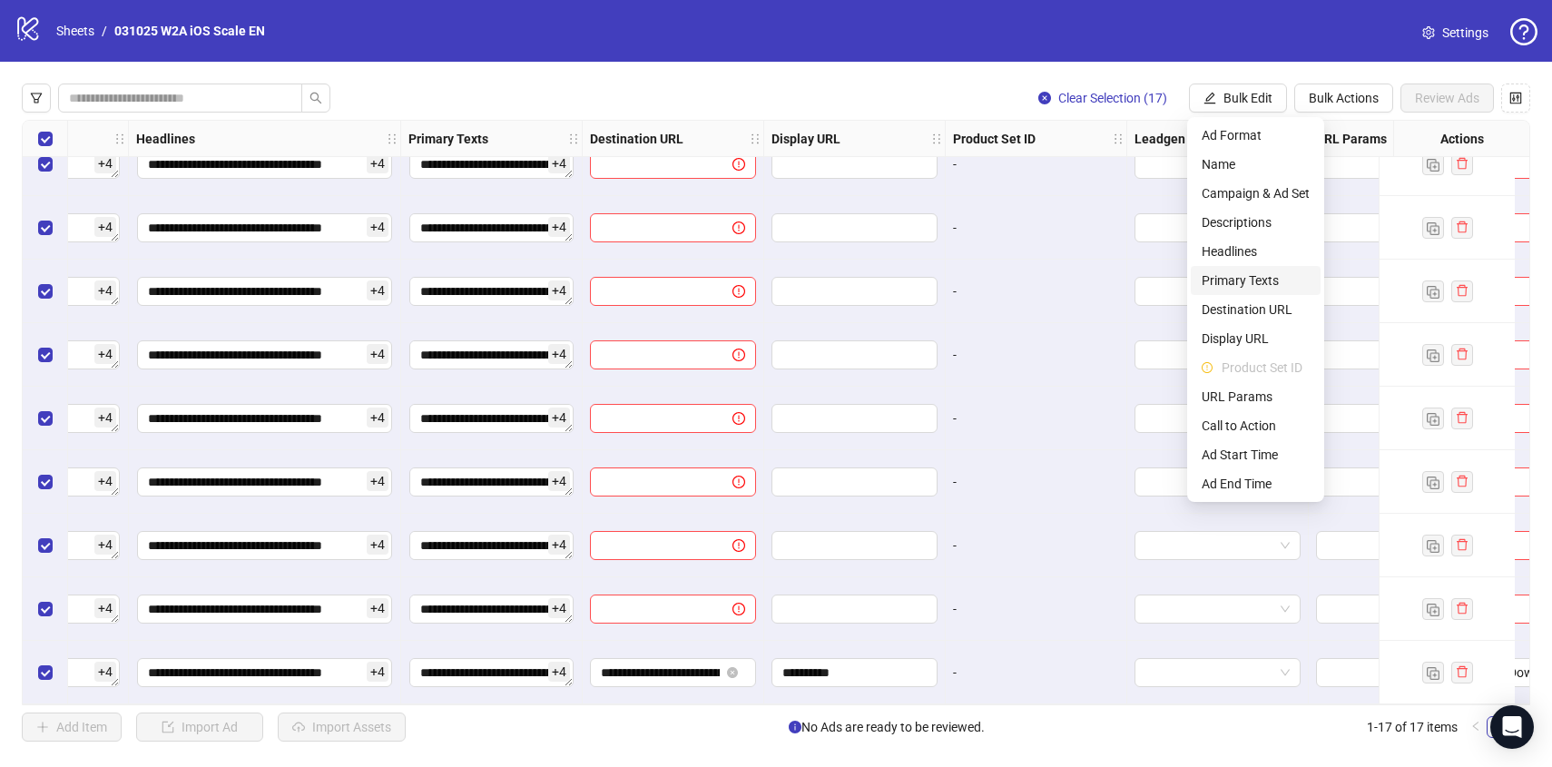
click at [1227, 278] on span "Primary Texts" at bounding box center [1255, 280] width 108 height 20
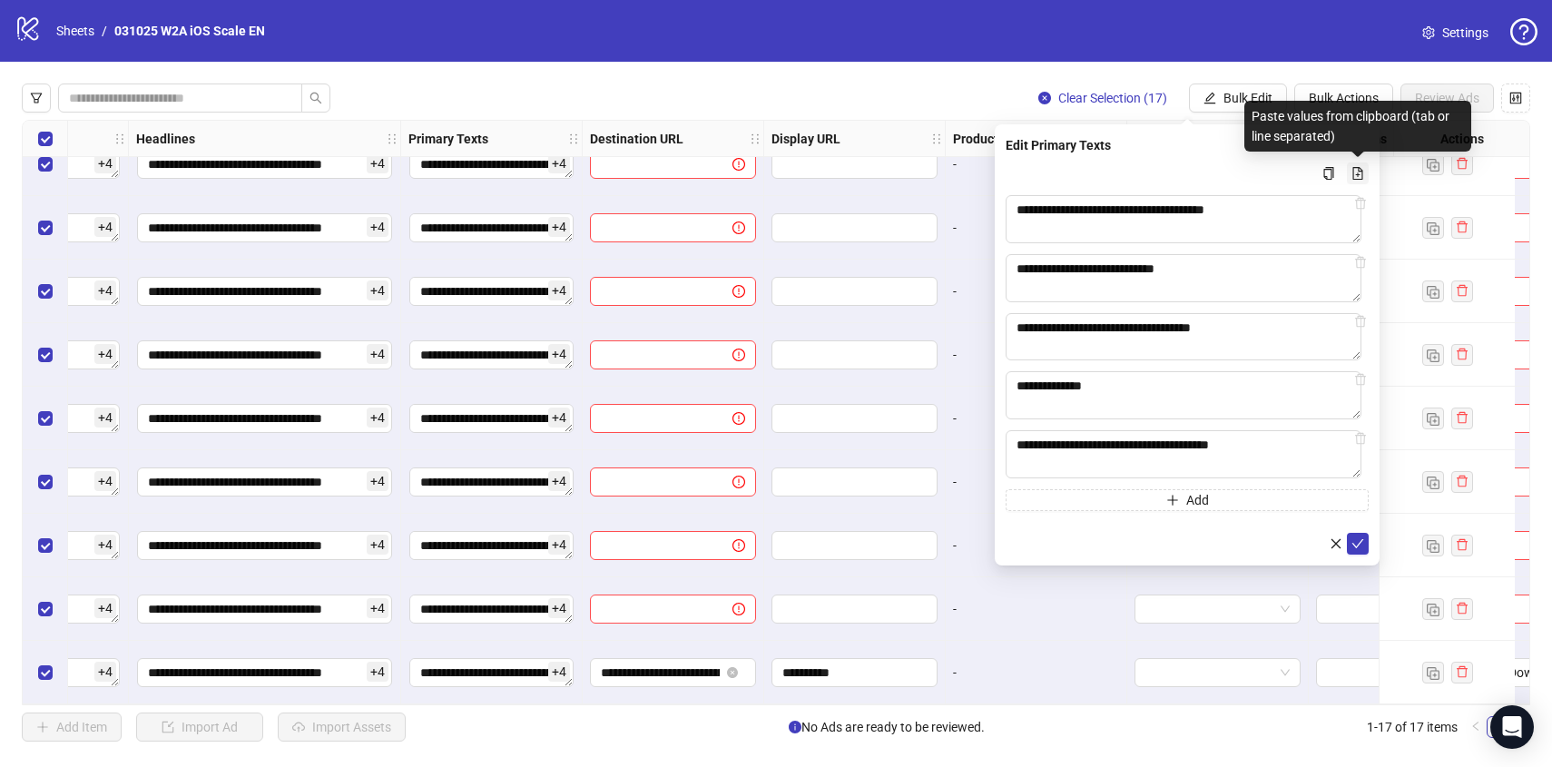
click at [1356, 172] on icon "file-add" at bounding box center [1357, 173] width 13 height 13
type textarea "**********"
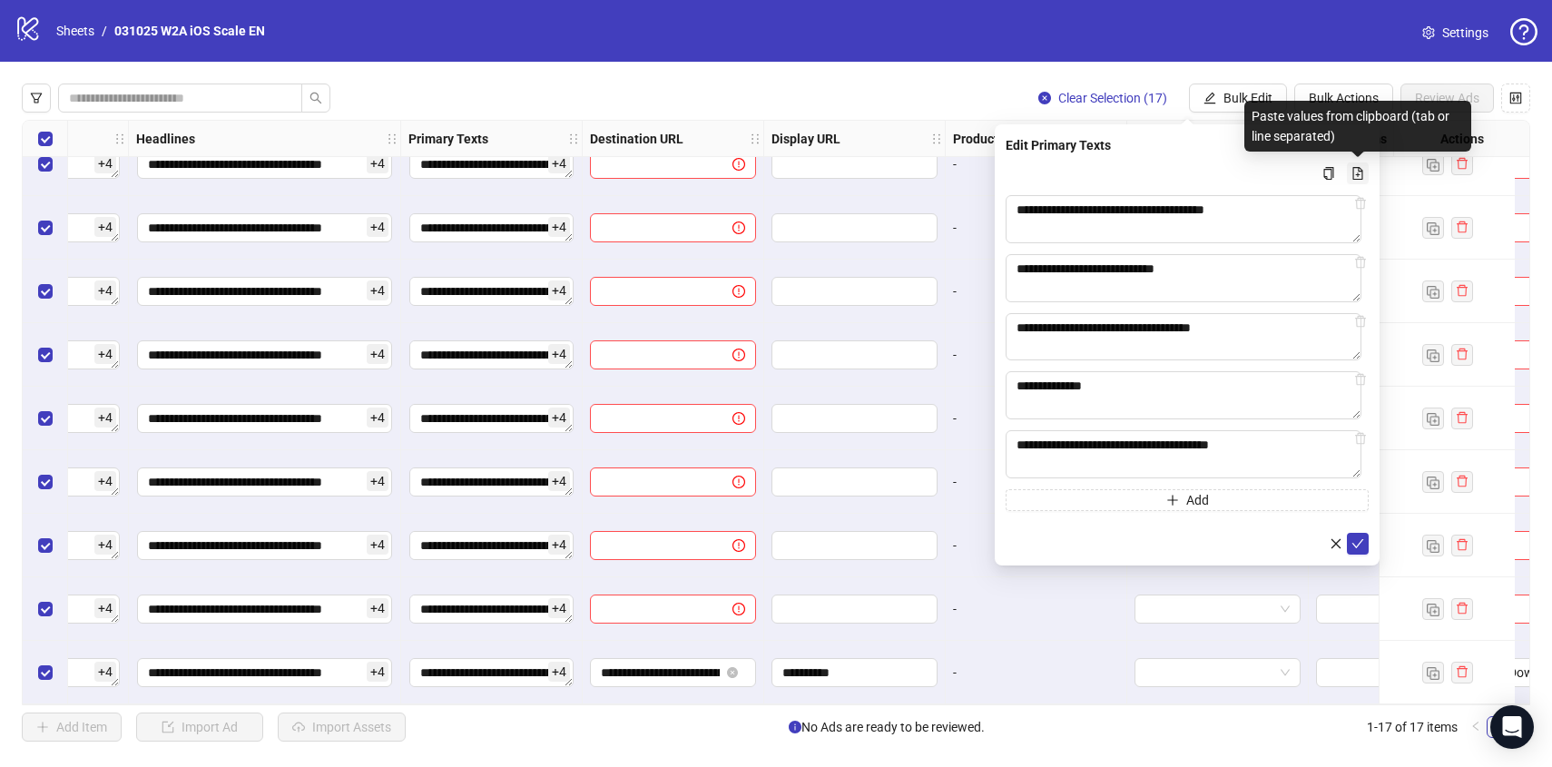
type textarea "**********"
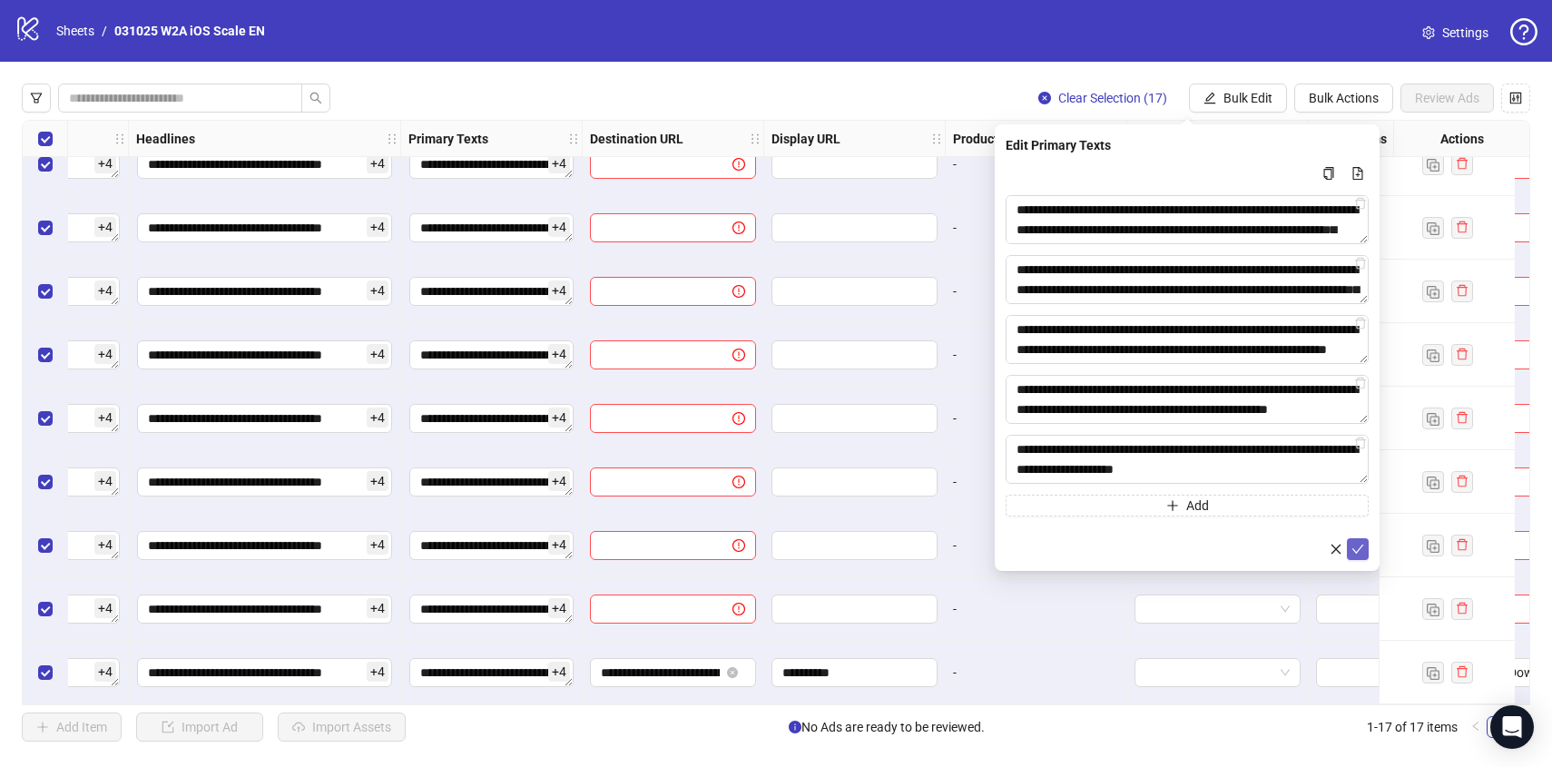
click at [1360, 544] on icon "check" at bounding box center [1357, 549] width 13 height 13
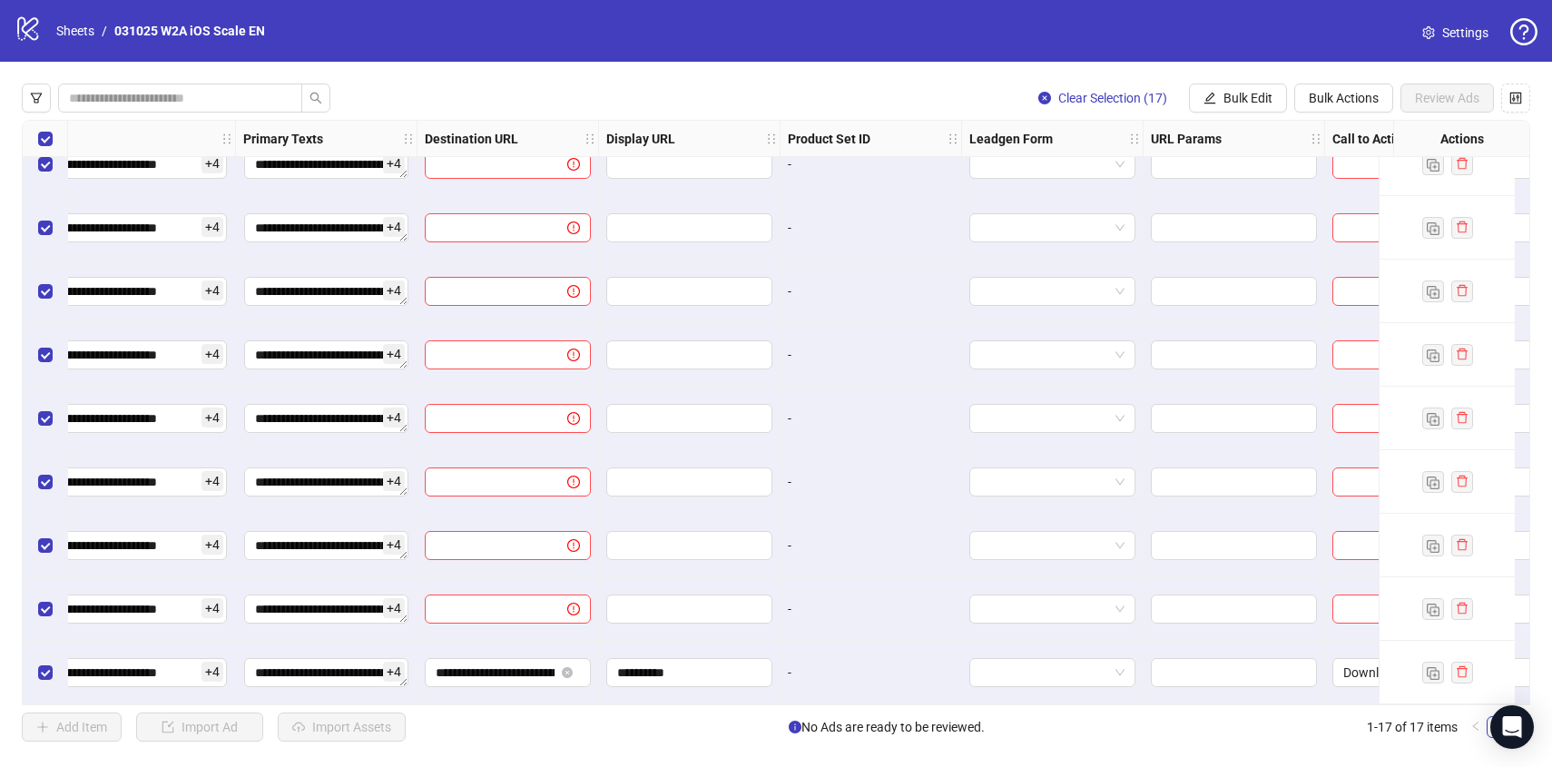
scroll to position [540, 1385]
click at [639, 662] on input "**********" at bounding box center [686, 672] width 141 height 20
click at [1223, 94] on span "Bulk Edit" at bounding box center [1247, 98] width 49 height 15
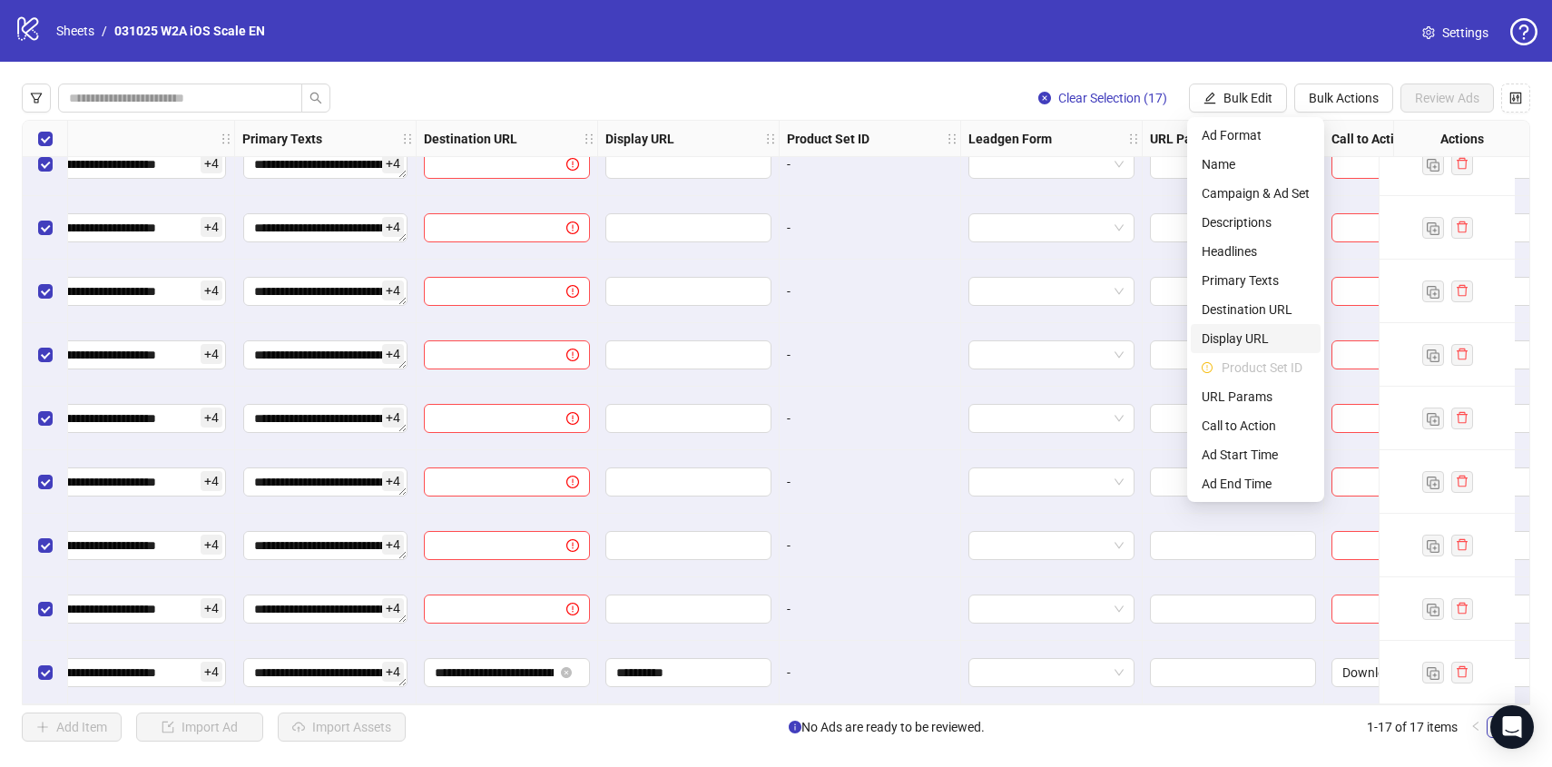
click at [1244, 333] on span "Display URL" at bounding box center [1255, 338] width 108 height 20
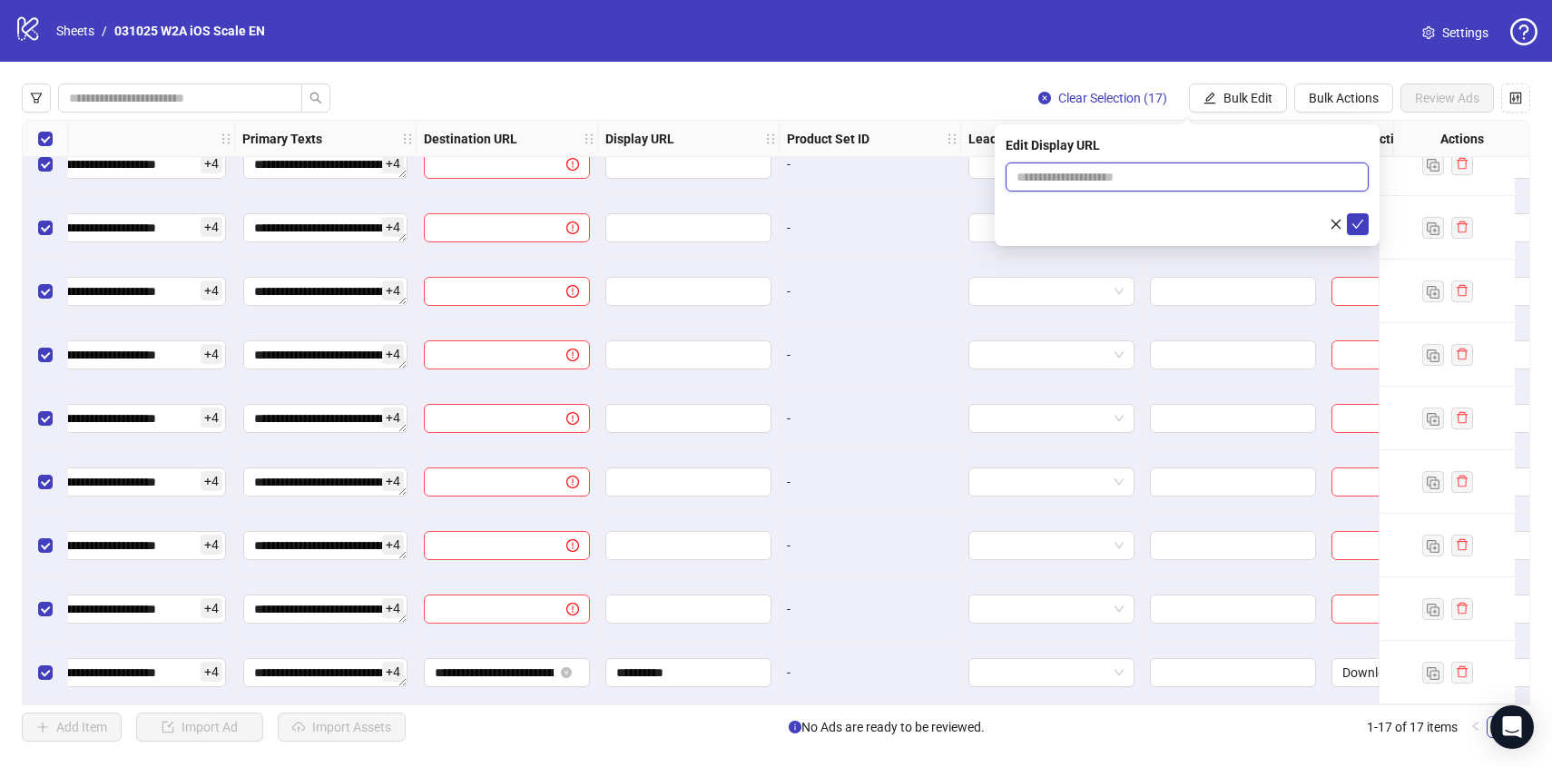
click at [1168, 184] on input "text" at bounding box center [1186, 176] width 363 height 29
type input "**********"
click at [1357, 227] on icon "check" at bounding box center [1357, 224] width 13 height 13
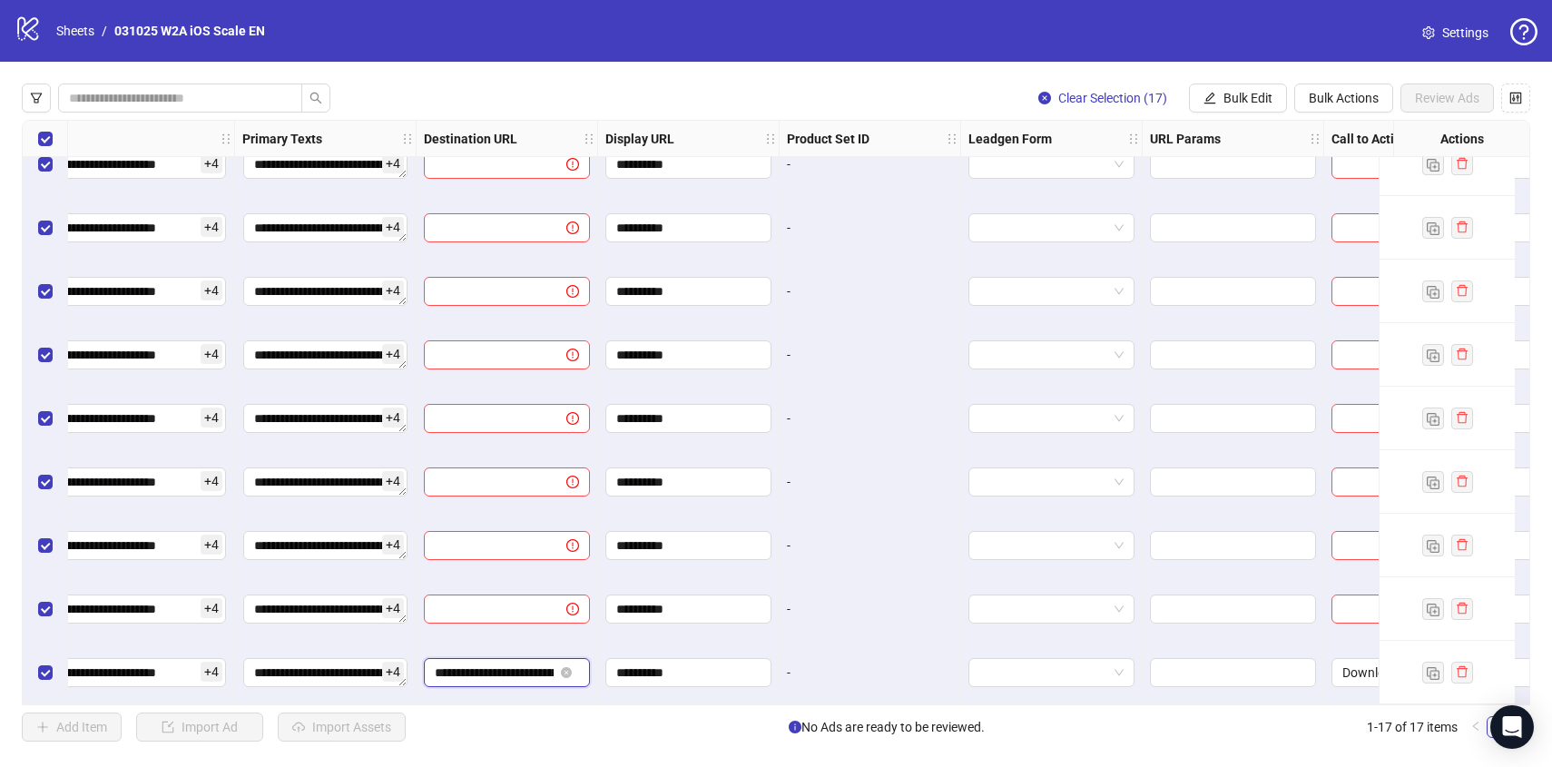
click at [487, 666] on input "**********" at bounding box center [494, 672] width 119 height 20
click at [1200, 93] on button "Bulk Edit" at bounding box center [1238, 97] width 98 height 29
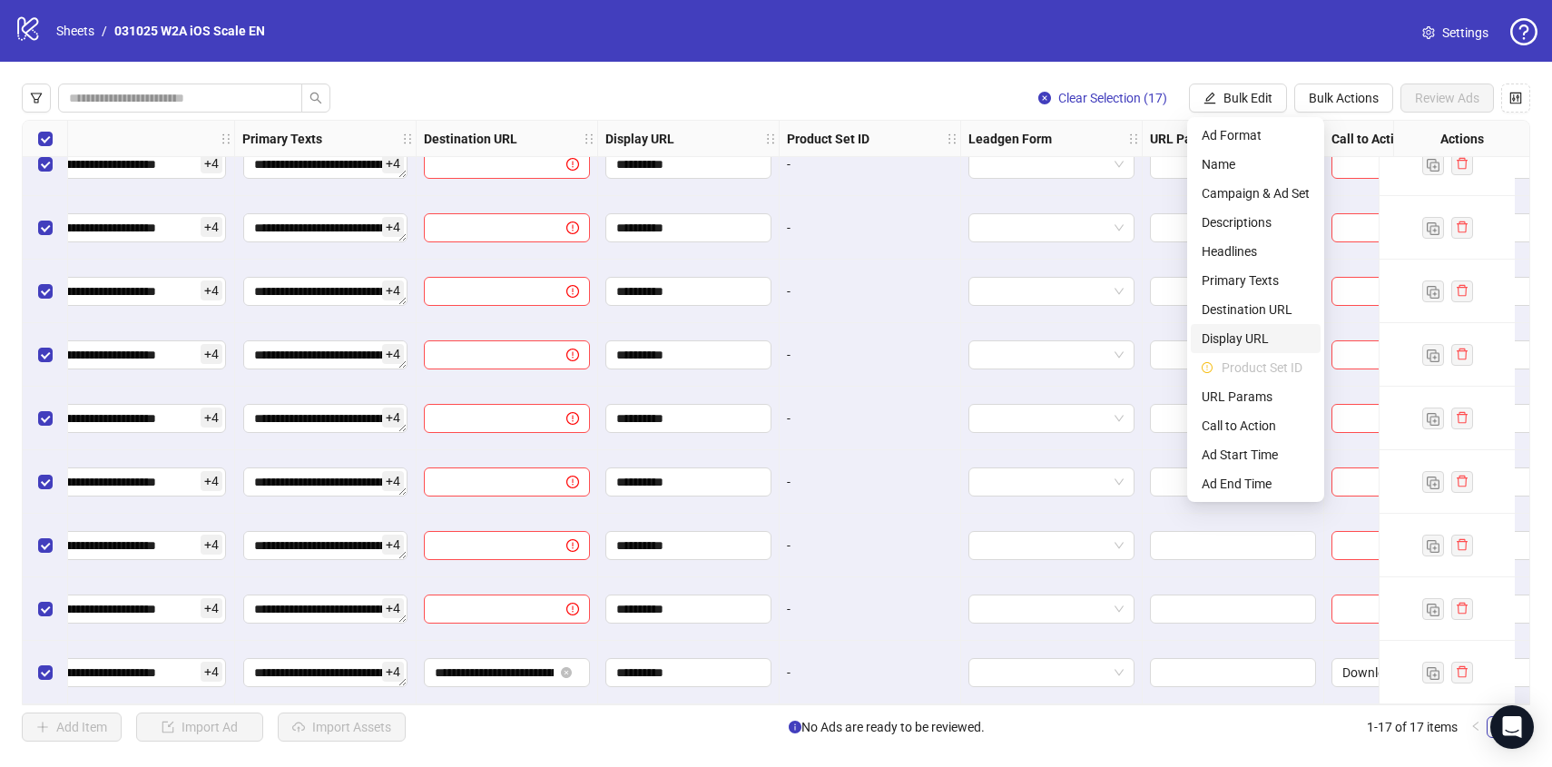
click at [1246, 340] on span "Display URL" at bounding box center [1255, 338] width 108 height 20
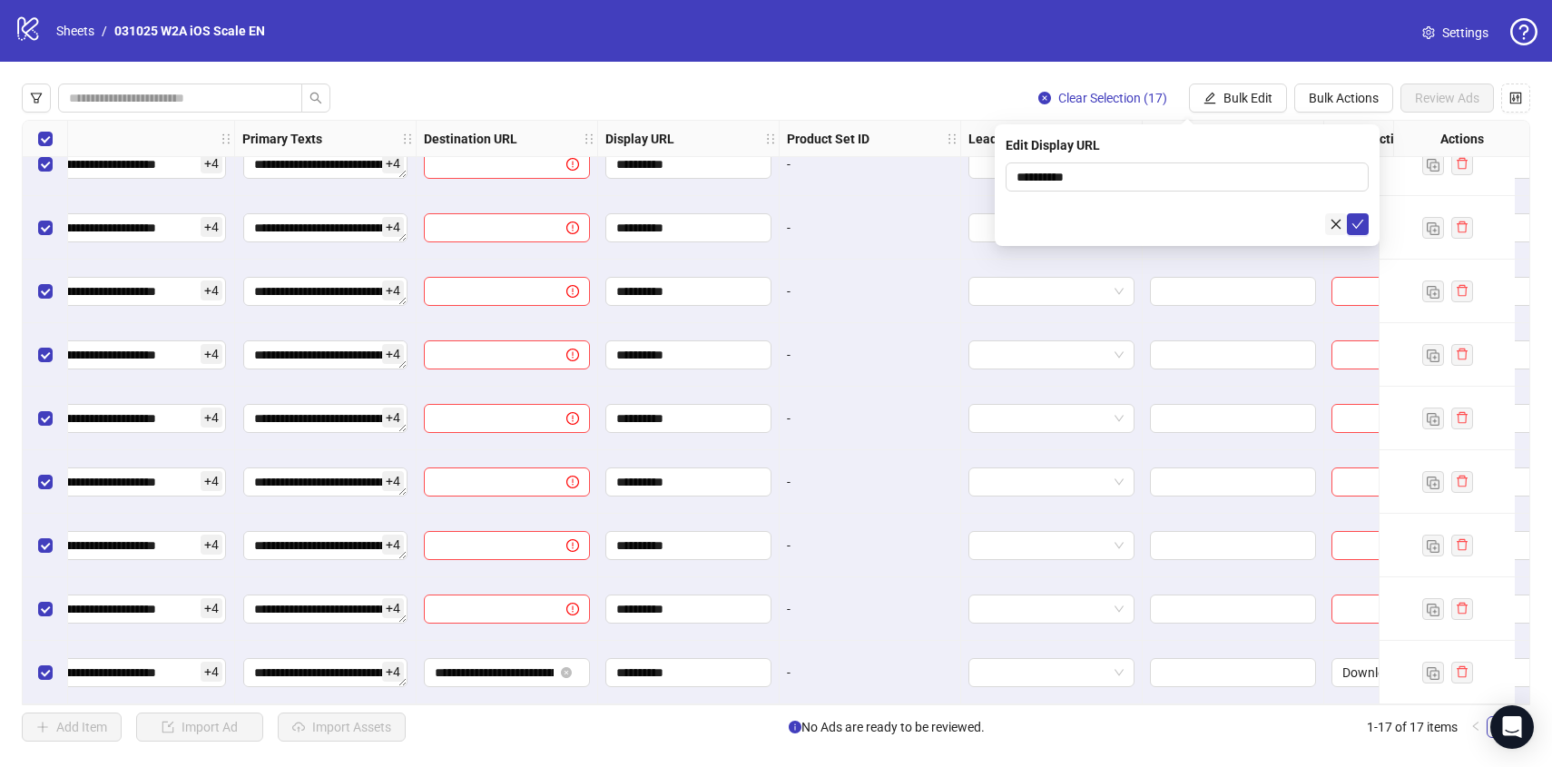
click at [1336, 232] on button "button" at bounding box center [1336, 224] width 22 height 22
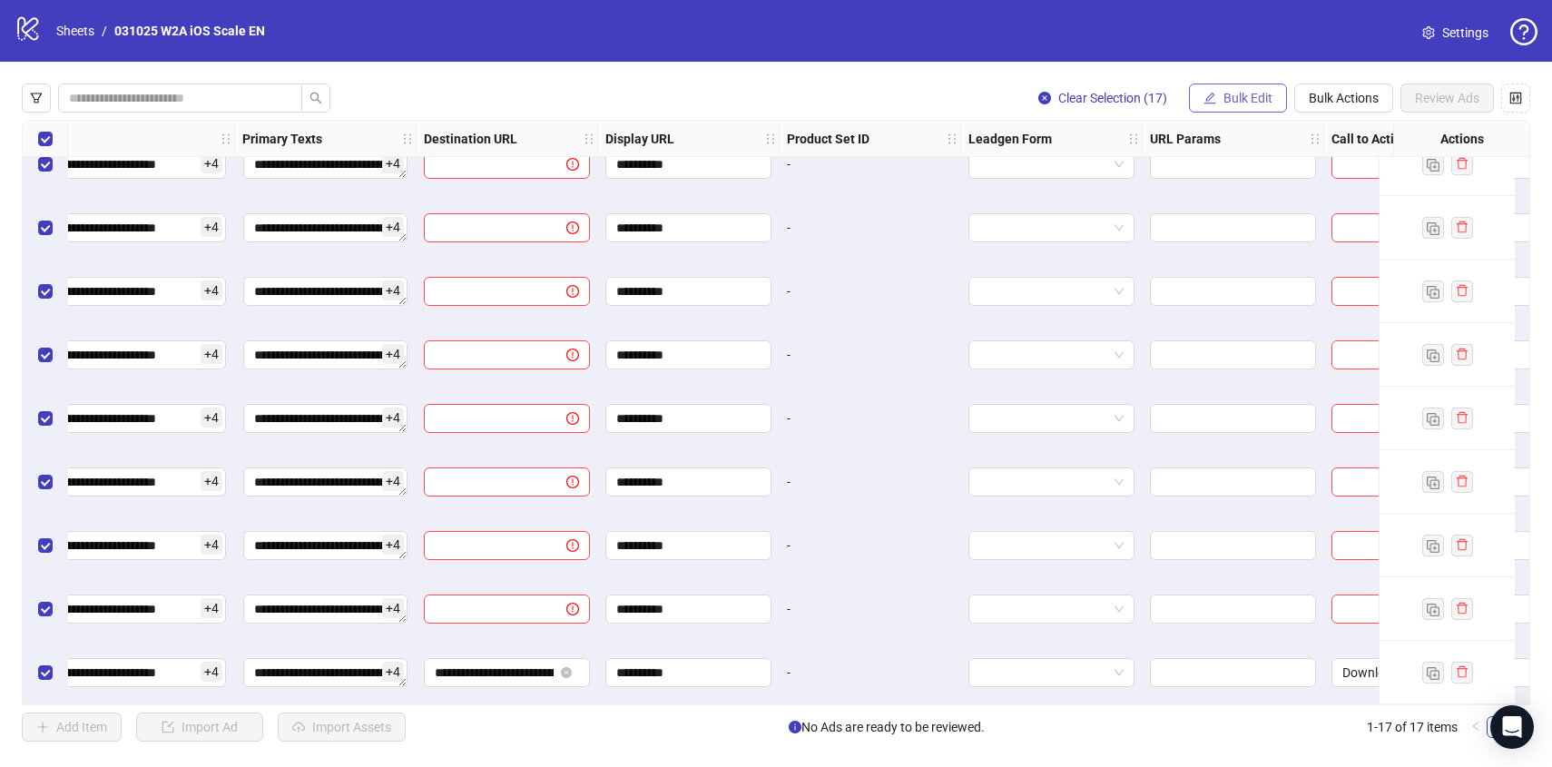
click at [1239, 108] on button "Bulk Edit" at bounding box center [1238, 97] width 98 height 29
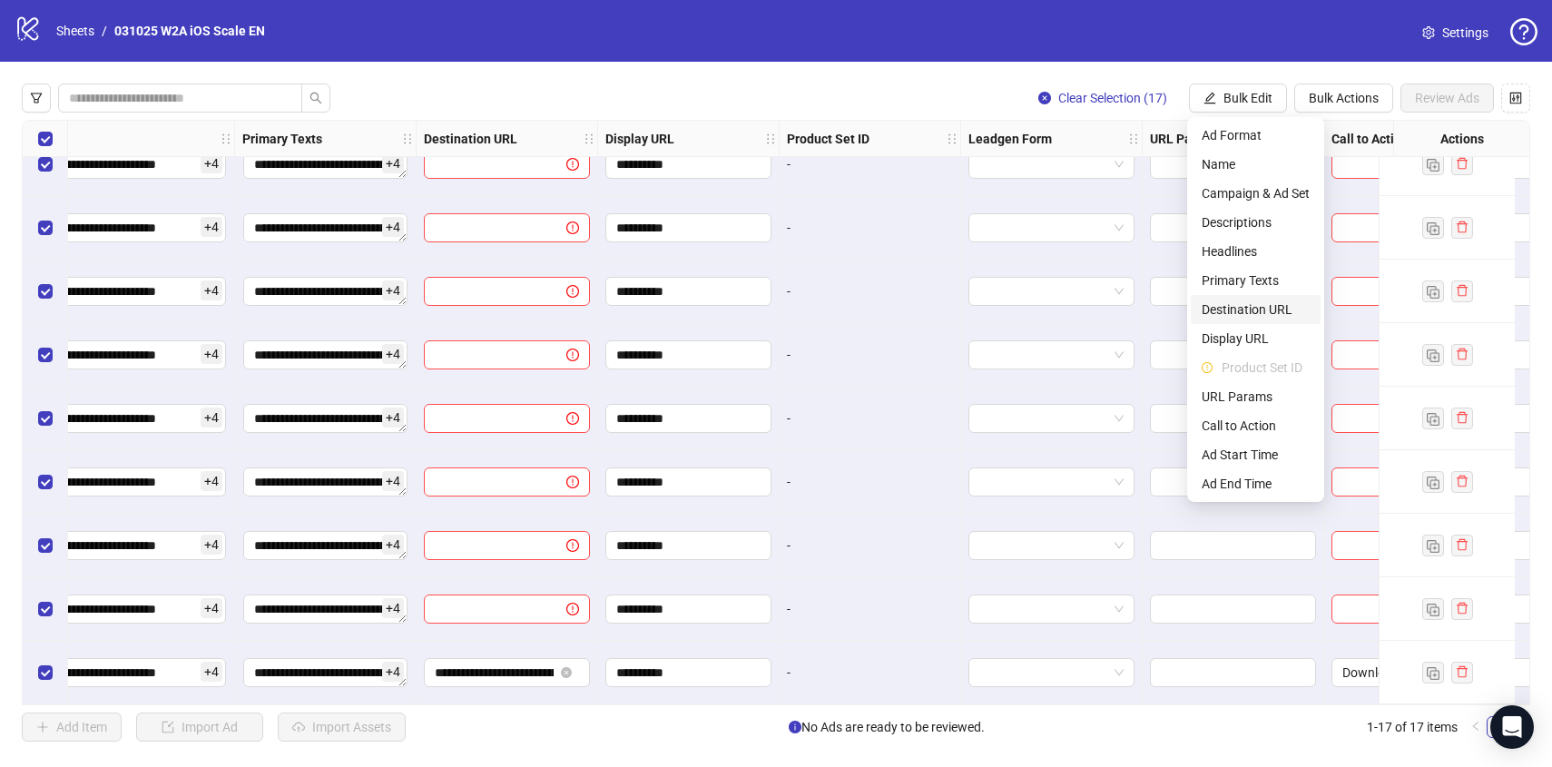
click at [1229, 299] on span "Destination URL" at bounding box center [1255, 309] width 108 height 20
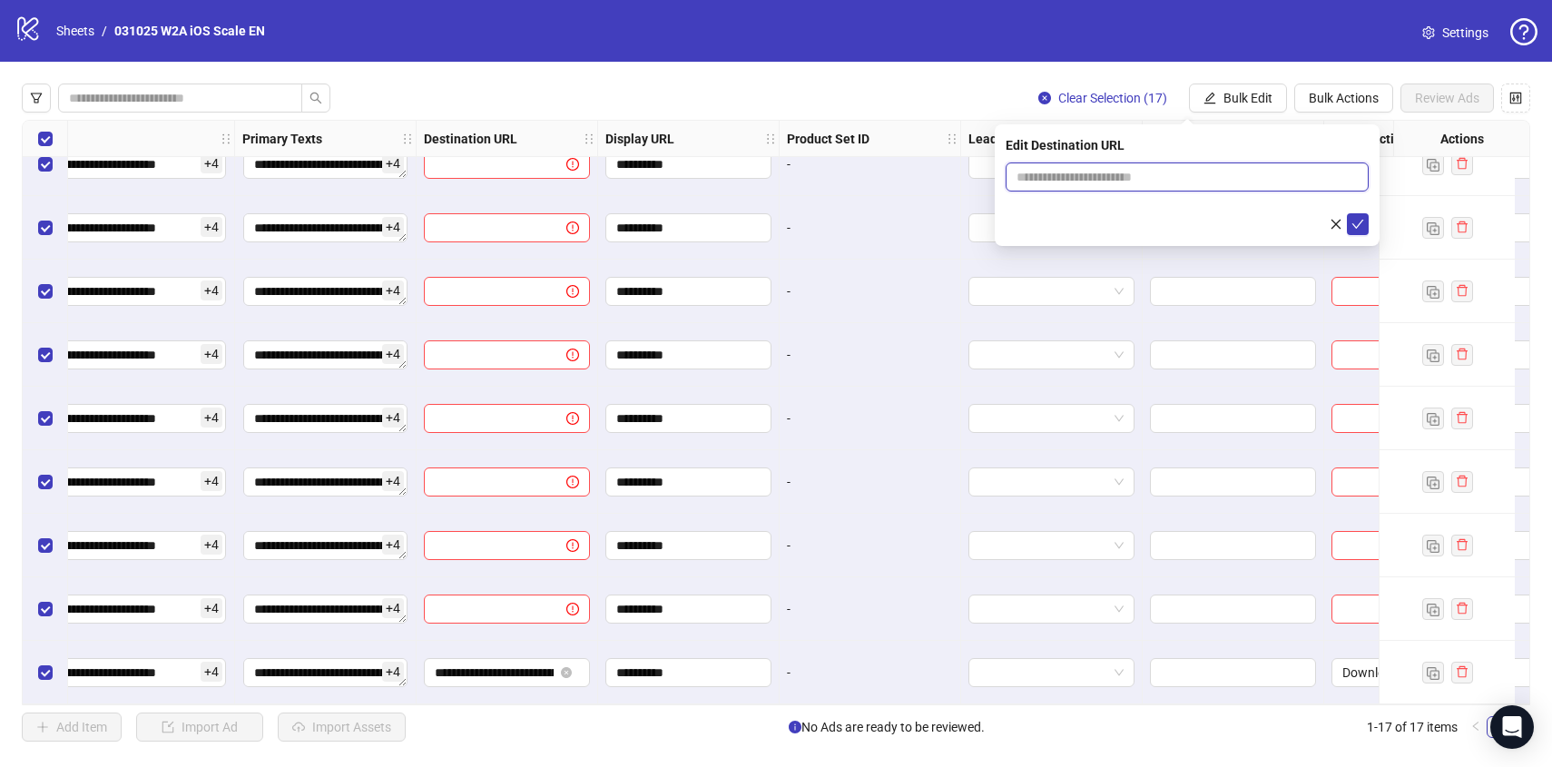
click at [1094, 181] on input "text" at bounding box center [1179, 177] width 327 height 20
paste input "**********"
type input "**********"
click at [1356, 221] on icon "check" at bounding box center [1357, 224] width 13 height 13
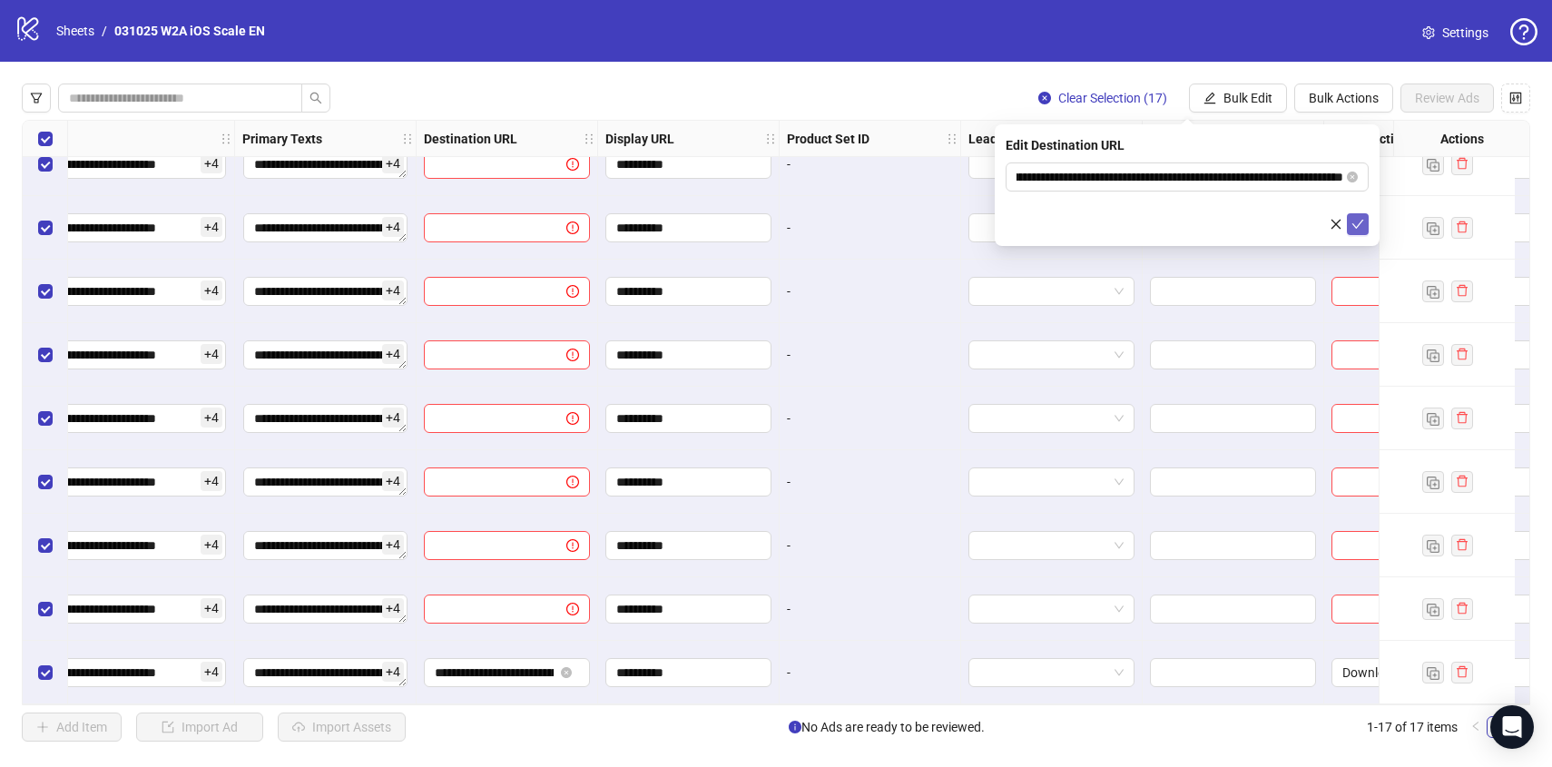
scroll to position [0, 0]
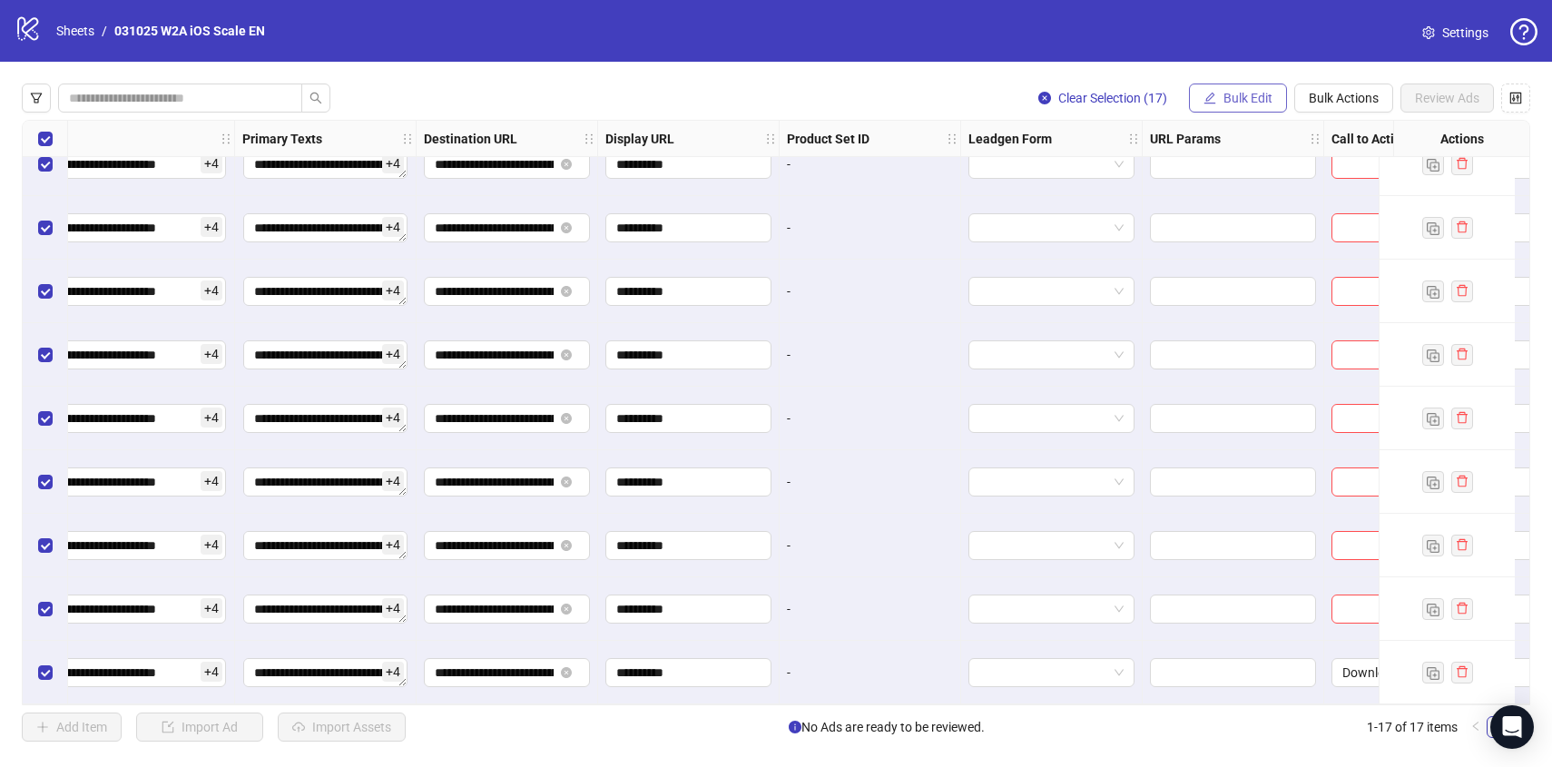
click at [1244, 95] on span "Bulk Edit" at bounding box center [1247, 98] width 49 height 15
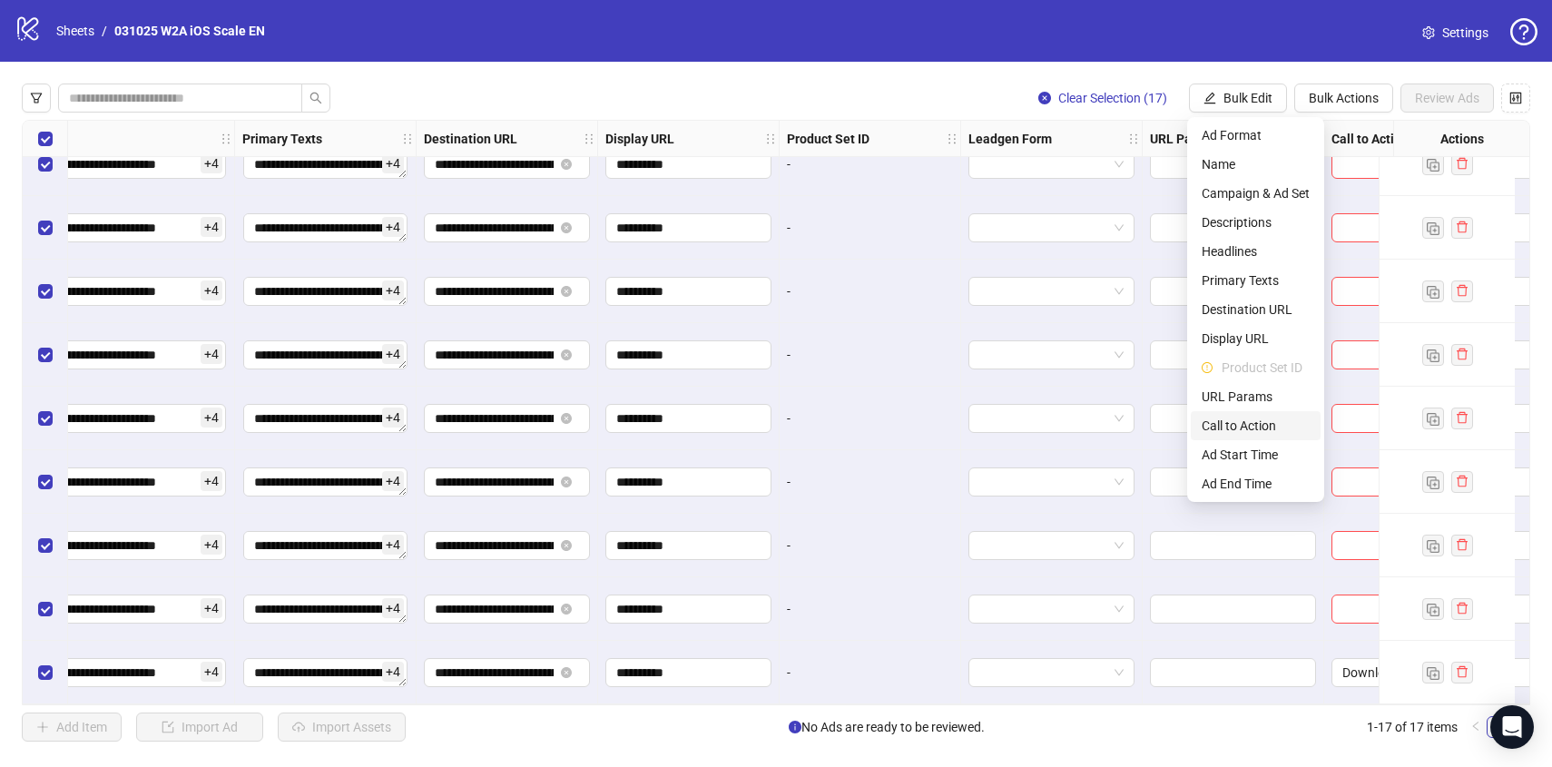
click at [1236, 417] on span "Call to Action" at bounding box center [1255, 426] width 108 height 20
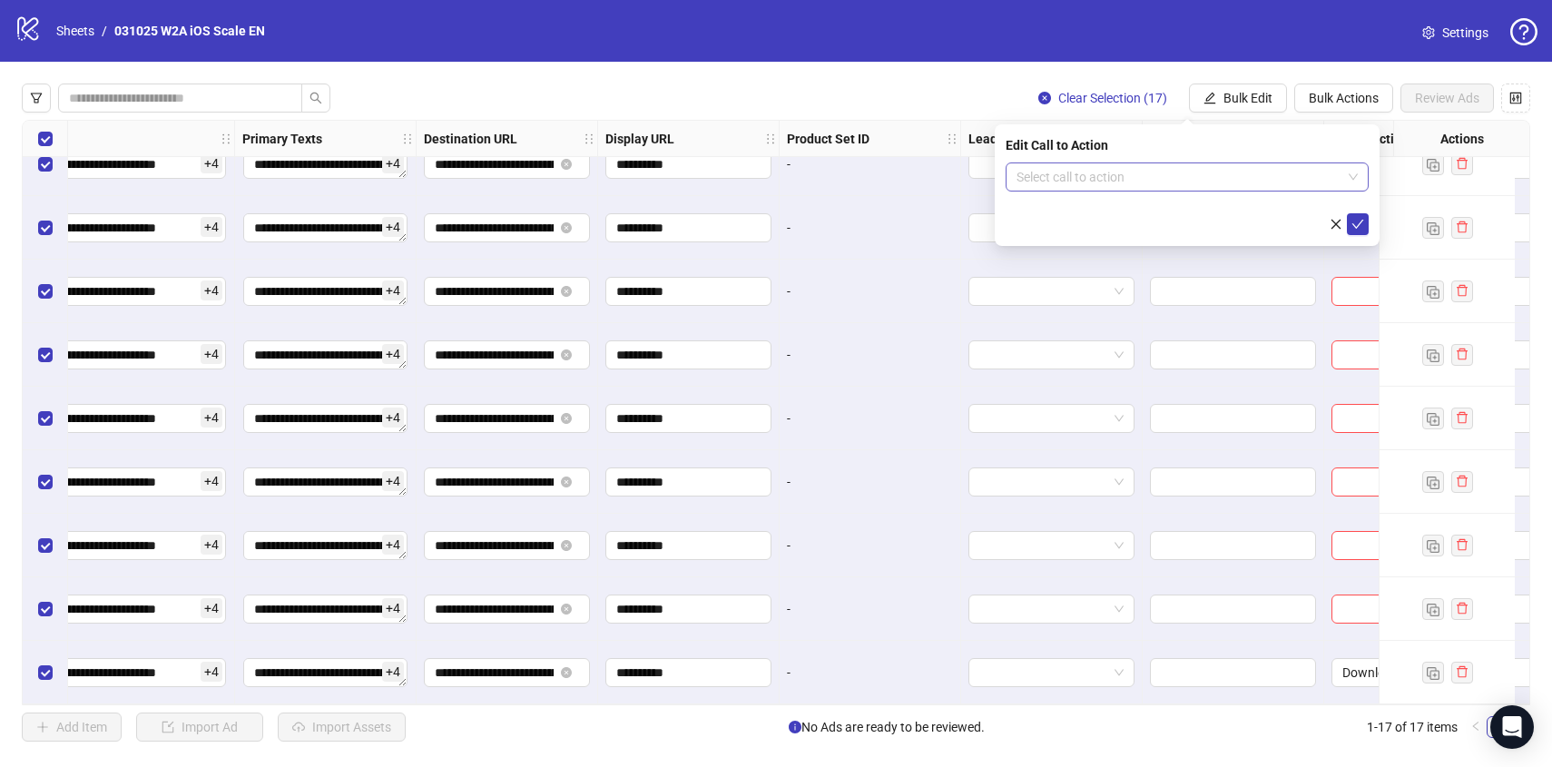
click at [1120, 167] on input "search" at bounding box center [1178, 176] width 325 height 27
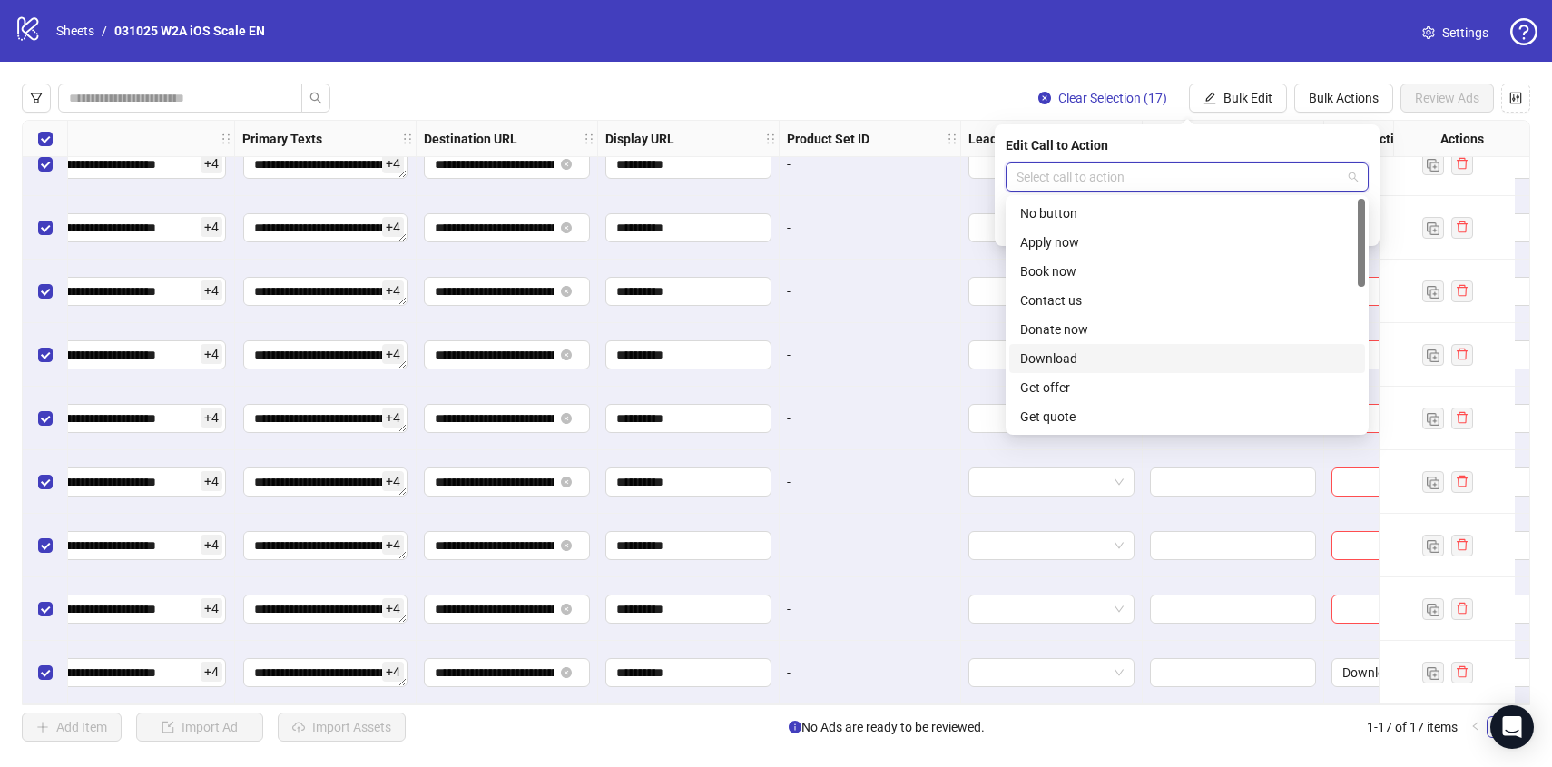
click at [1089, 359] on div "Download" at bounding box center [1187, 358] width 334 height 20
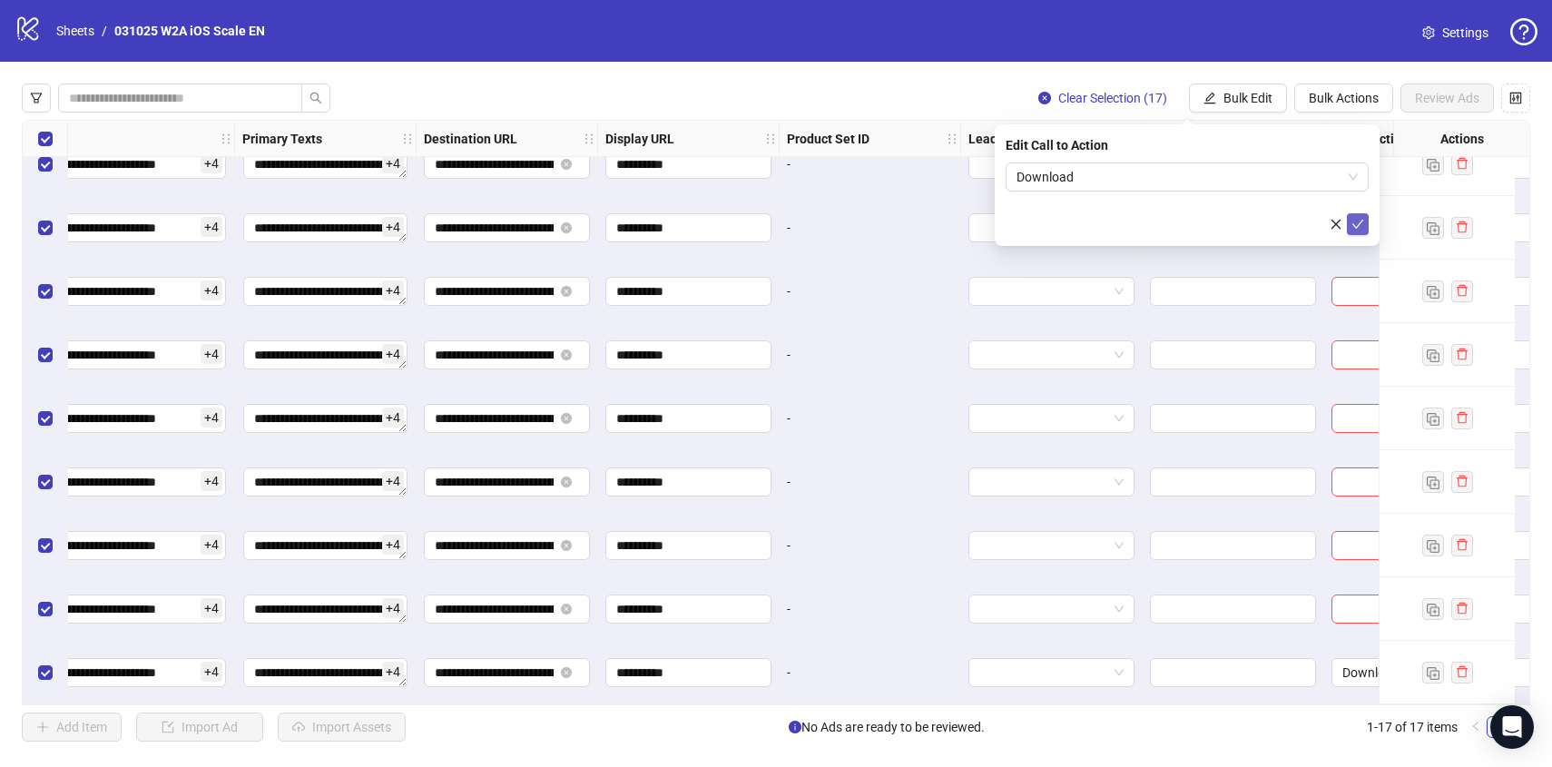
click at [1358, 219] on icon "check" at bounding box center [1357, 224] width 13 height 13
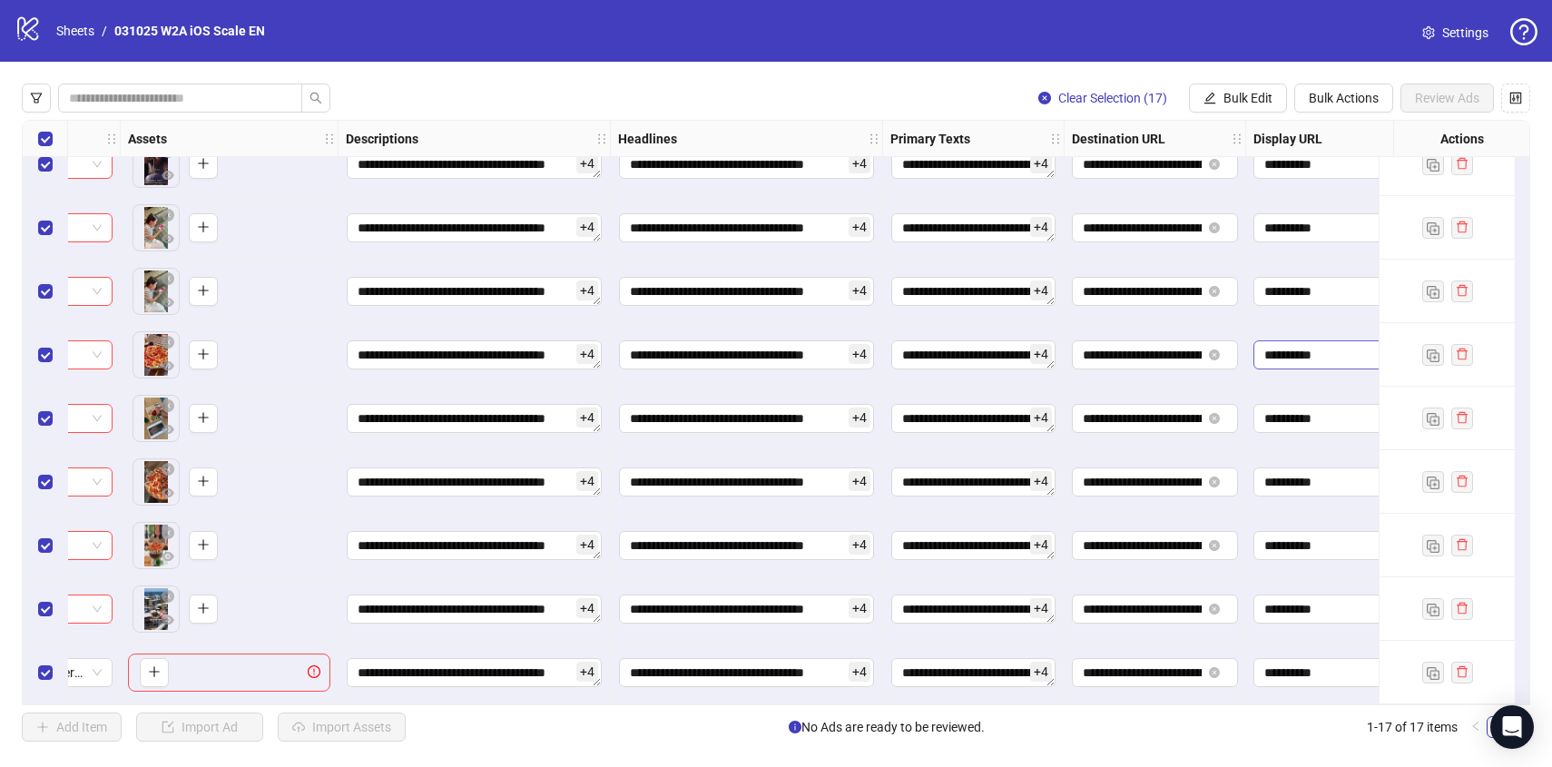
scroll to position [540, 0]
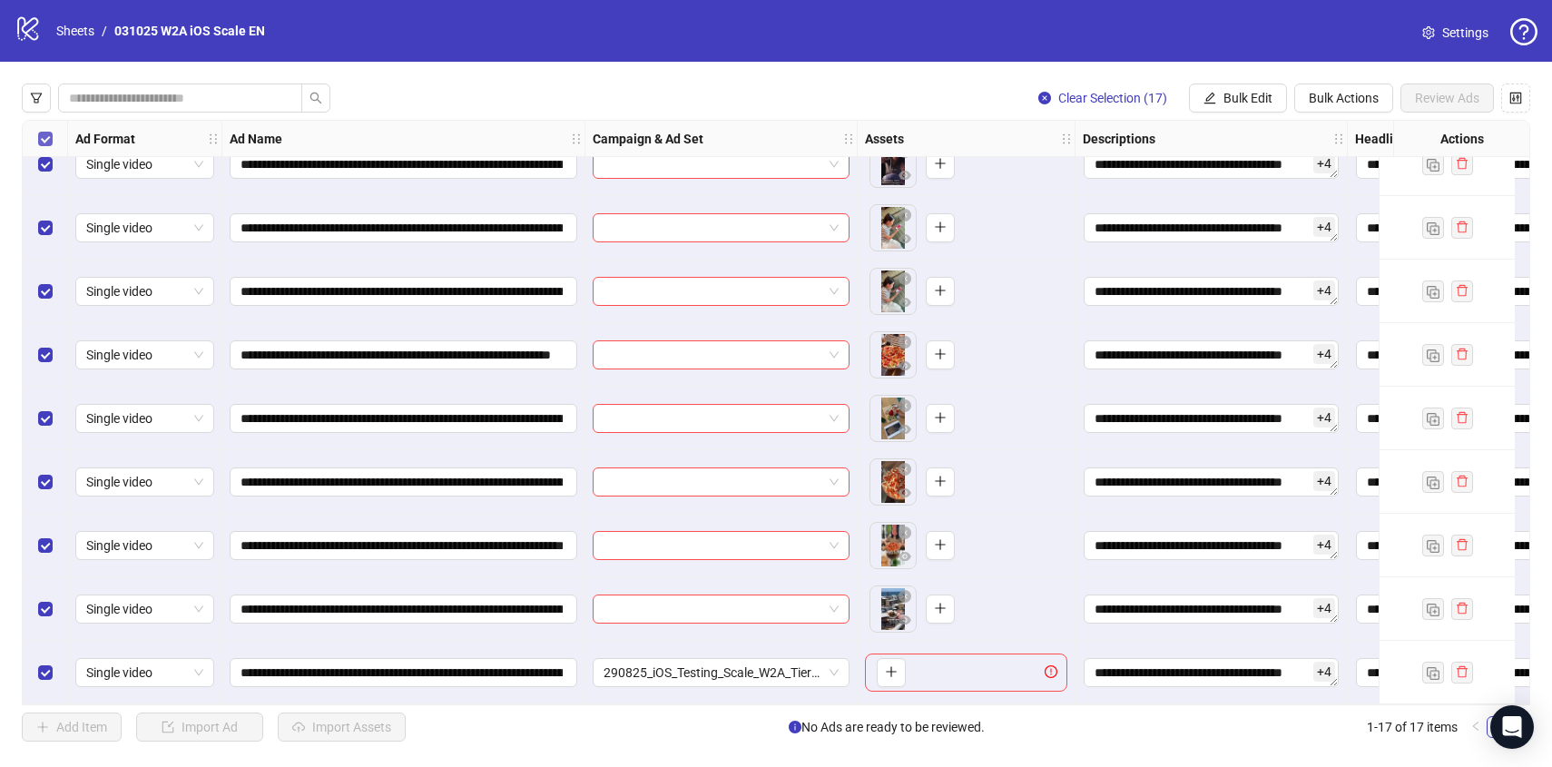
click at [44, 130] on label "Select all rows" at bounding box center [45, 139] width 15 height 20
click at [38, 130] on label "Select all rows" at bounding box center [45, 139] width 15 height 20
click at [38, 131] on label "Select all rows" at bounding box center [45, 139] width 15 height 20
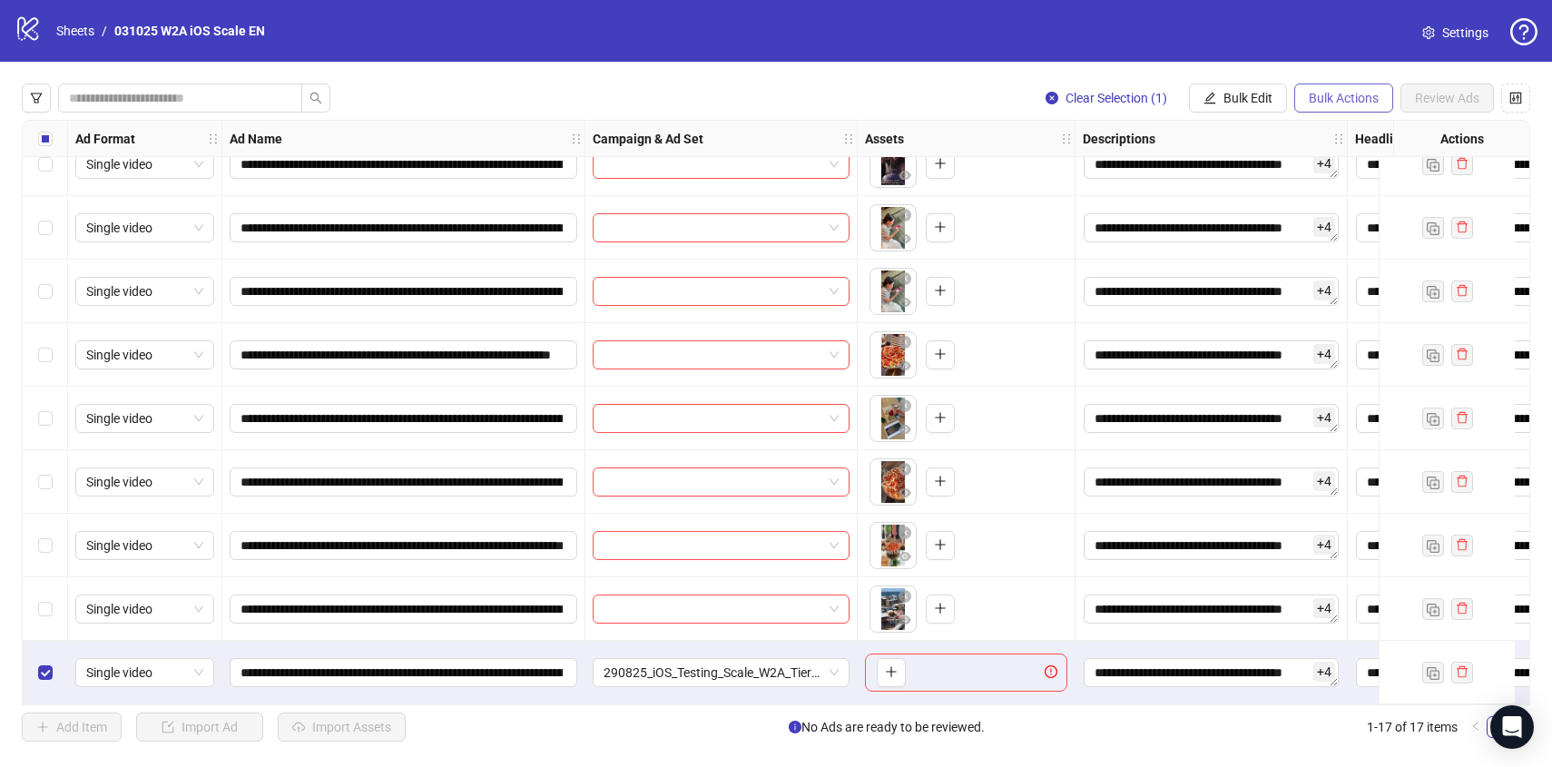
click at [1328, 99] on span "Bulk Actions" at bounding box center [1343, 98] width 70 height 15
click at [1317, 137] on span "Delete" at bounding box center [1369, 135] width 124 height 20
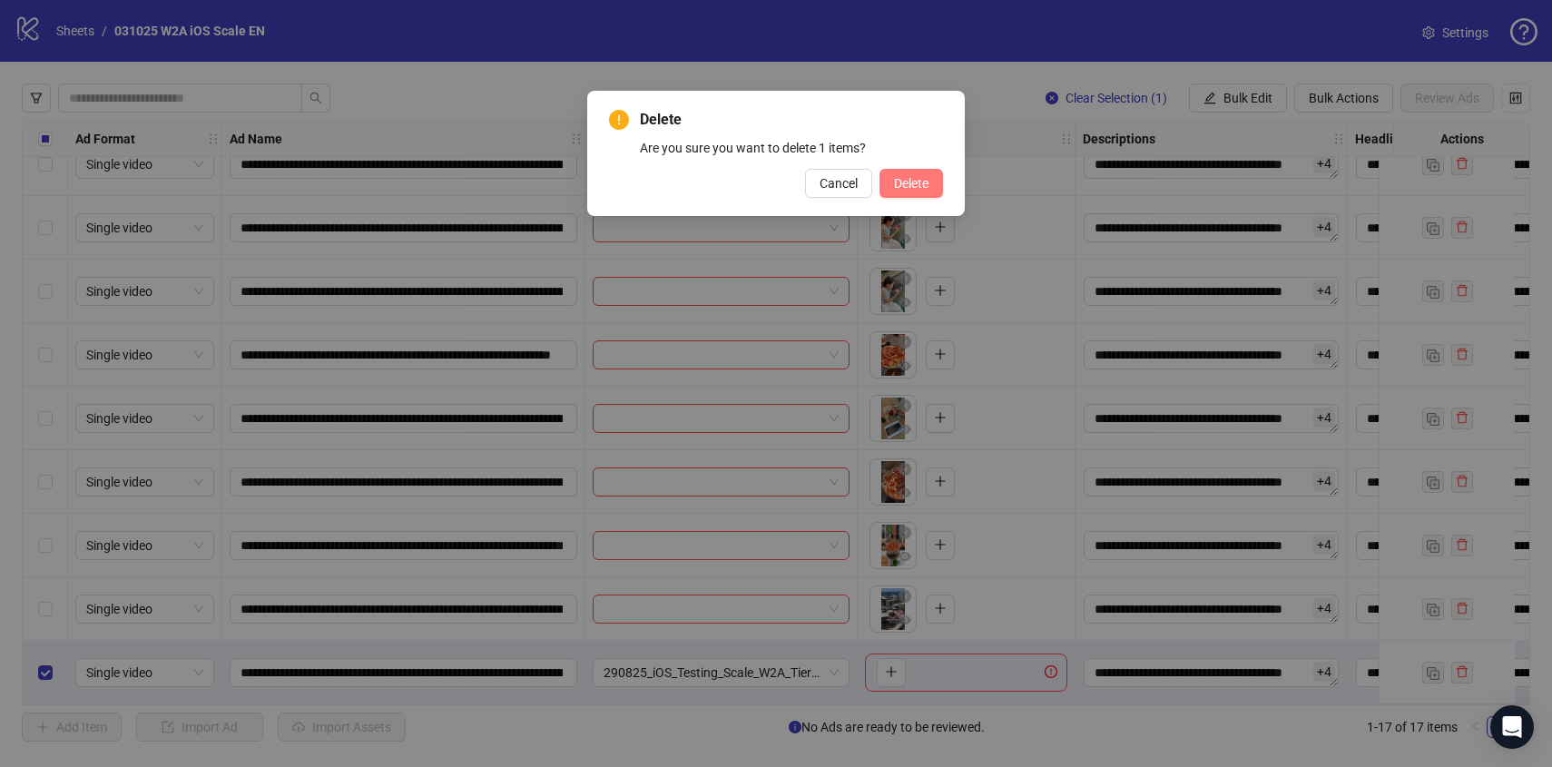
click at [911, 179] on span "Delete" at bounding box center [911, 183] width 34 height 15
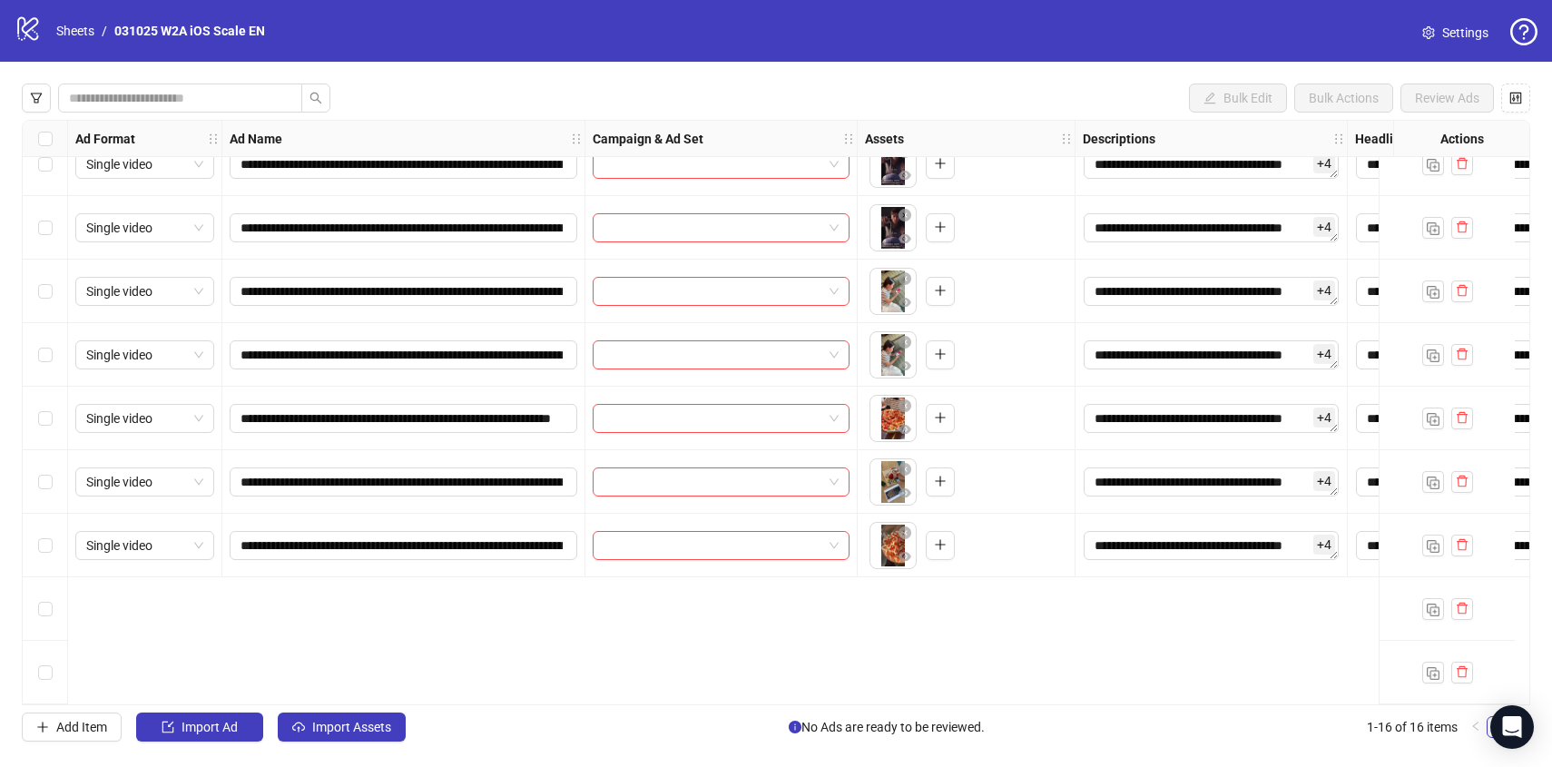
scroll to position [0, 0]
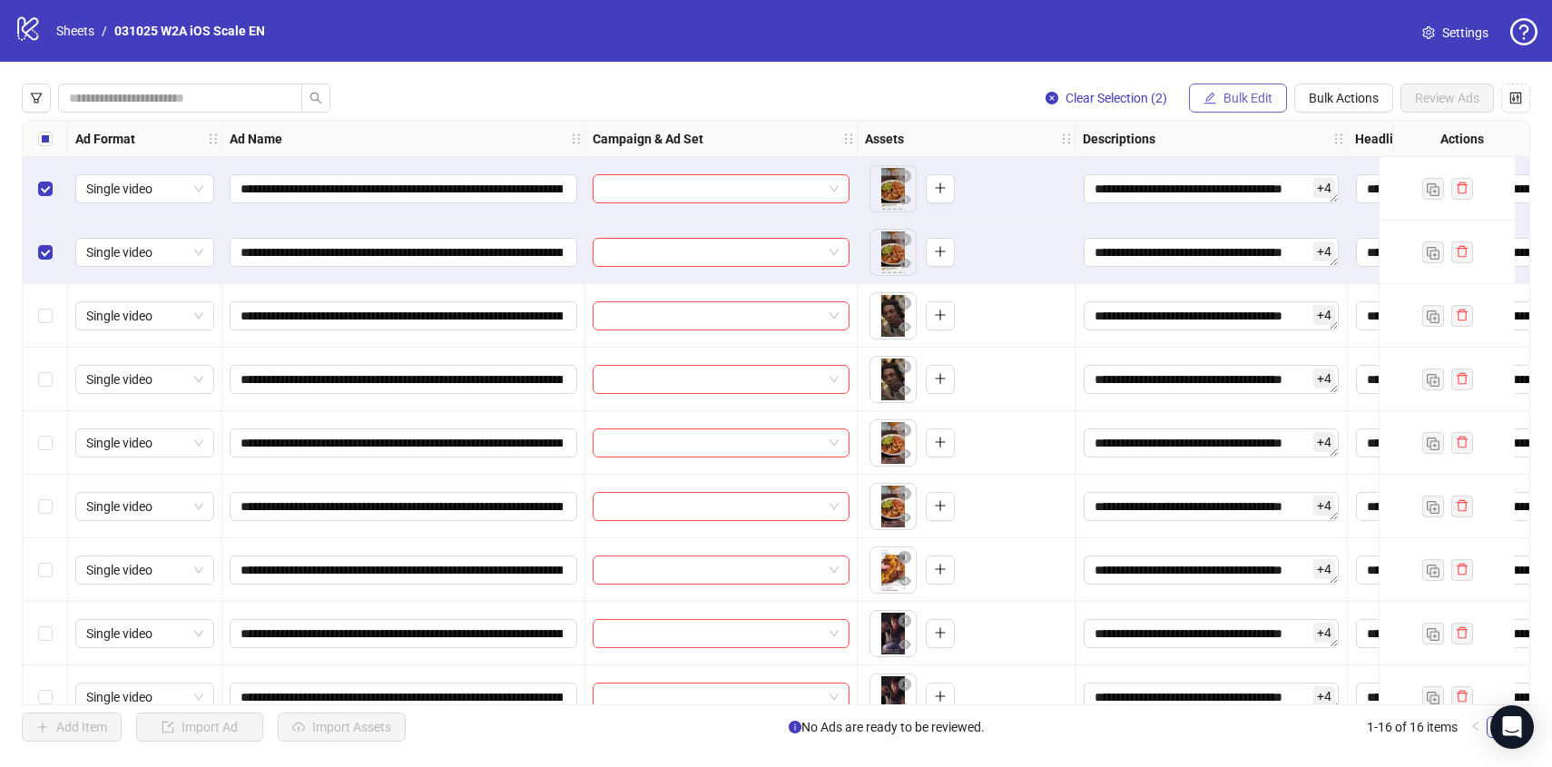
click at [1239, 103] on span "Bulk Edit" at bounding box center [1247, 98] width 49 height 15
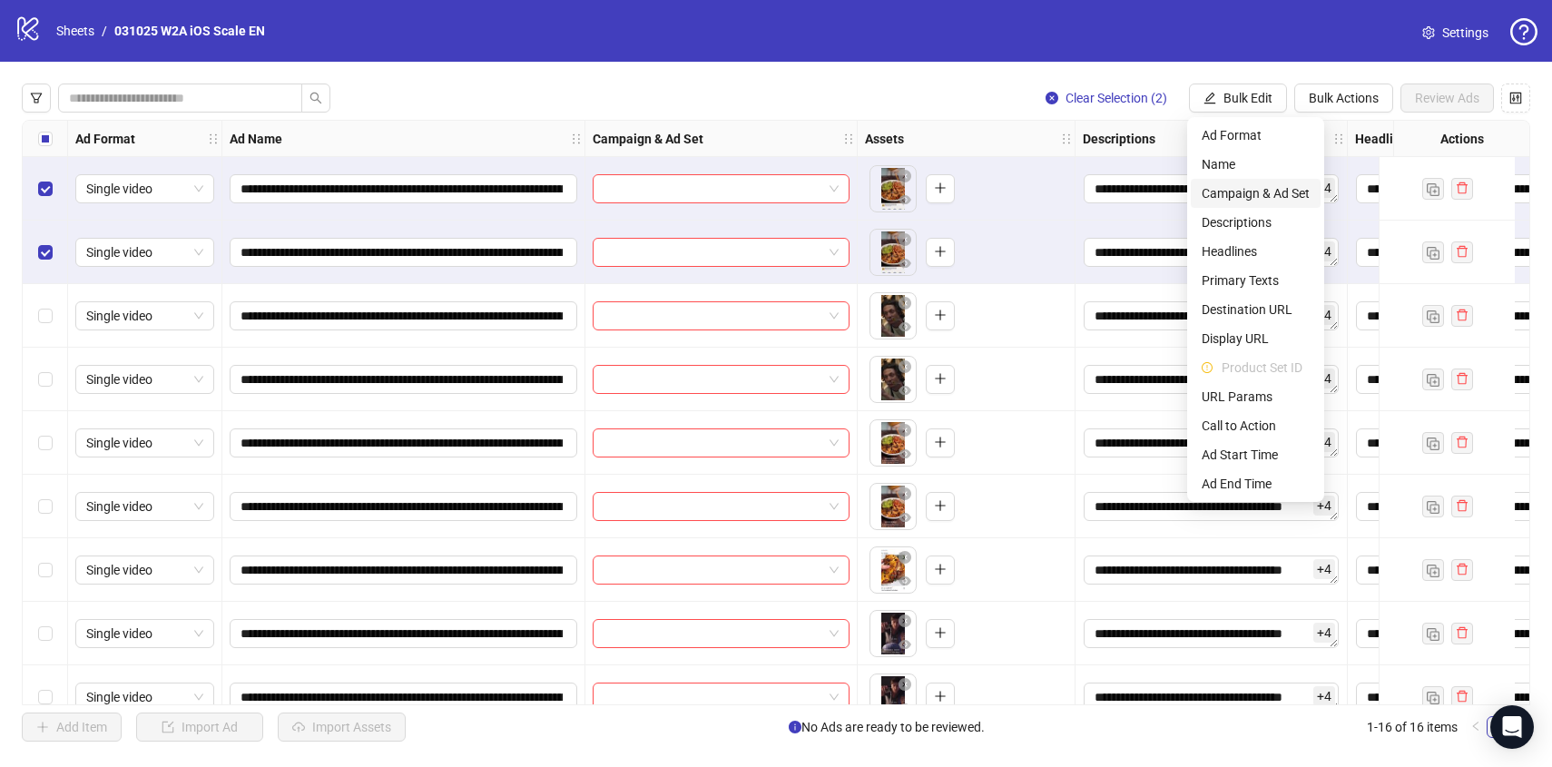
click at [1242, 190] on span "Campaign & Ad Set" at bounding box center [1255, 193] width 108 height 20
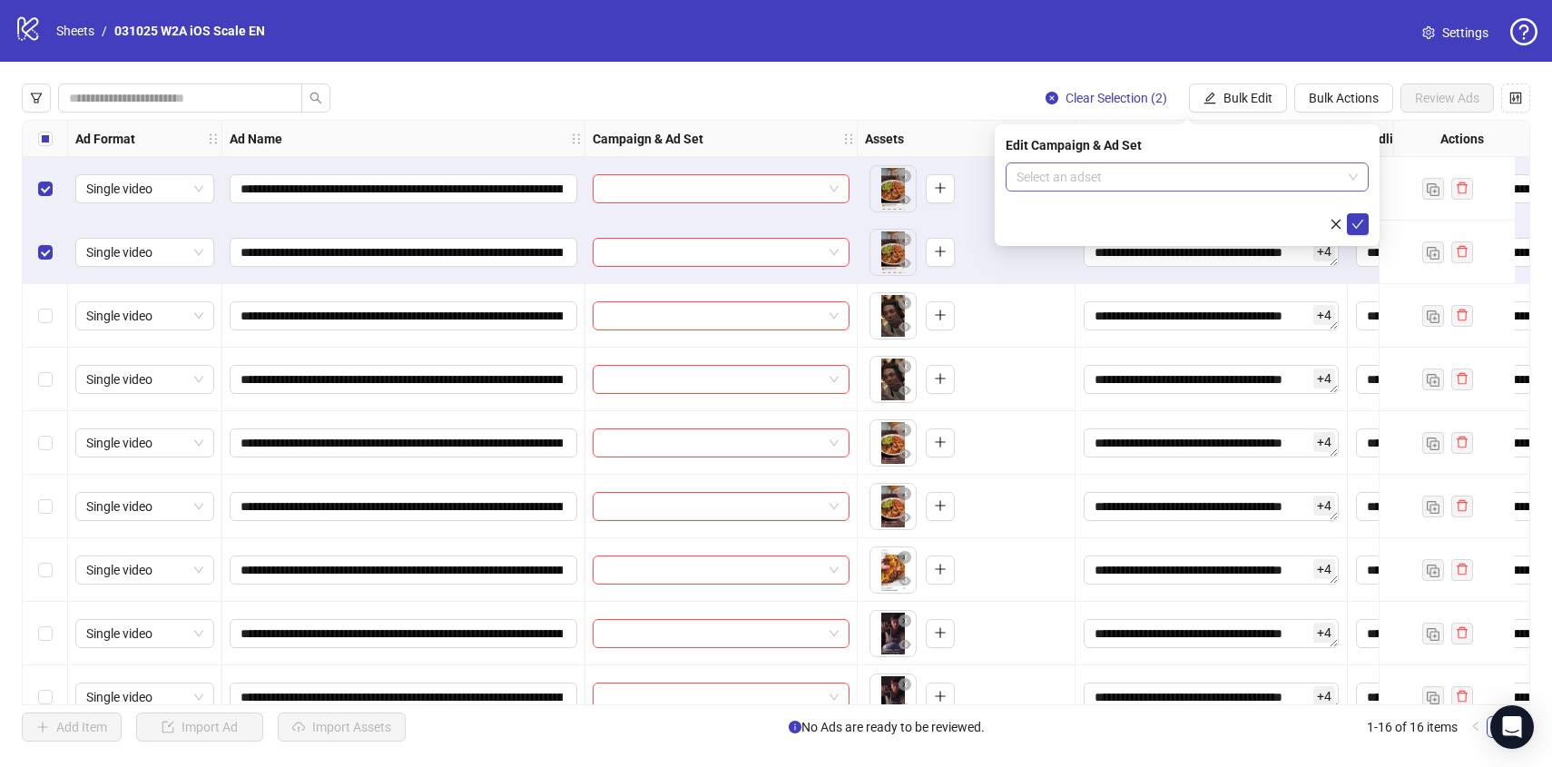
click at [1217, 181] on input "search" at bounding box center [1178, 176] width 325 height 27
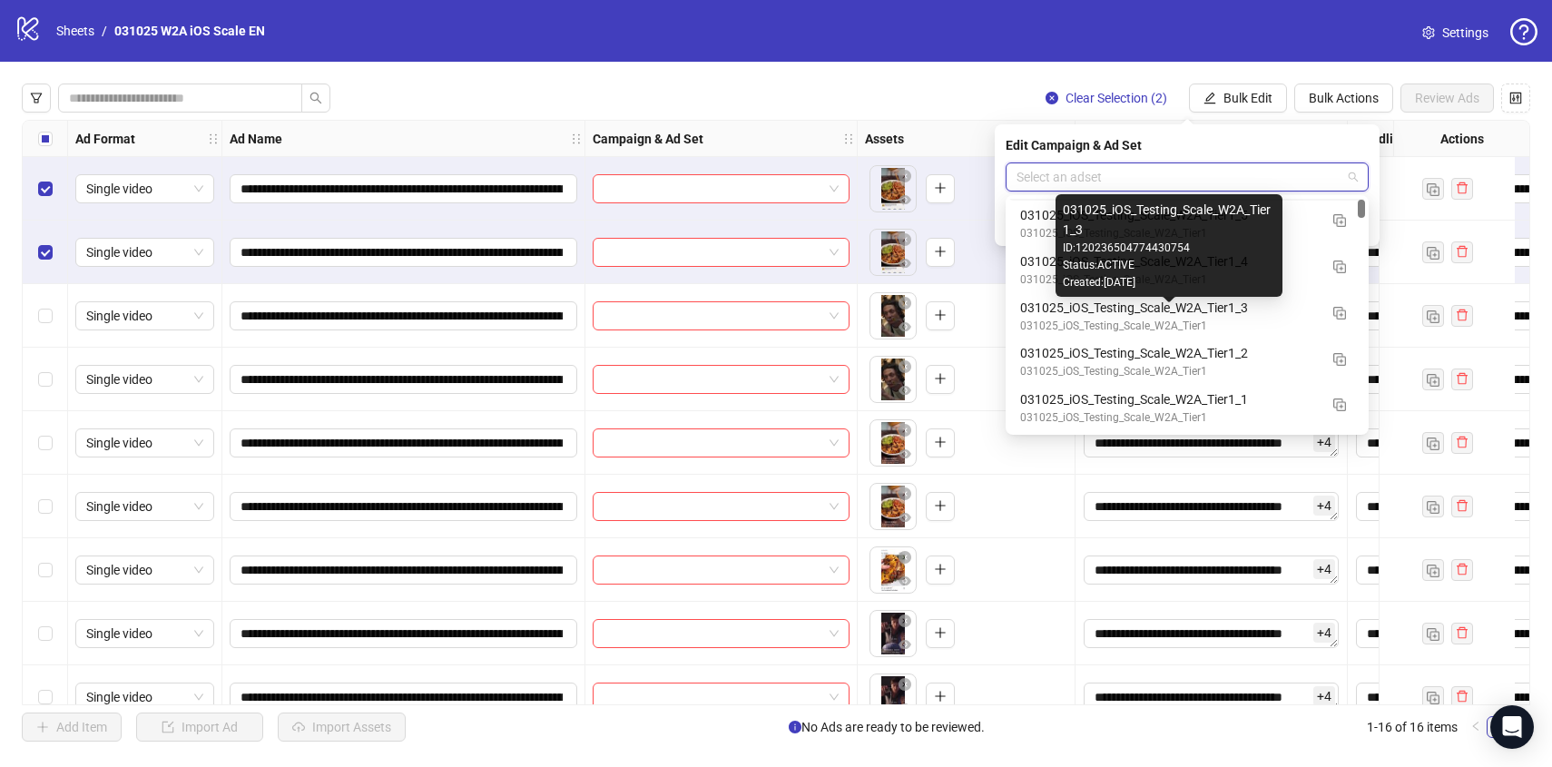
scroll to position [141, 0]
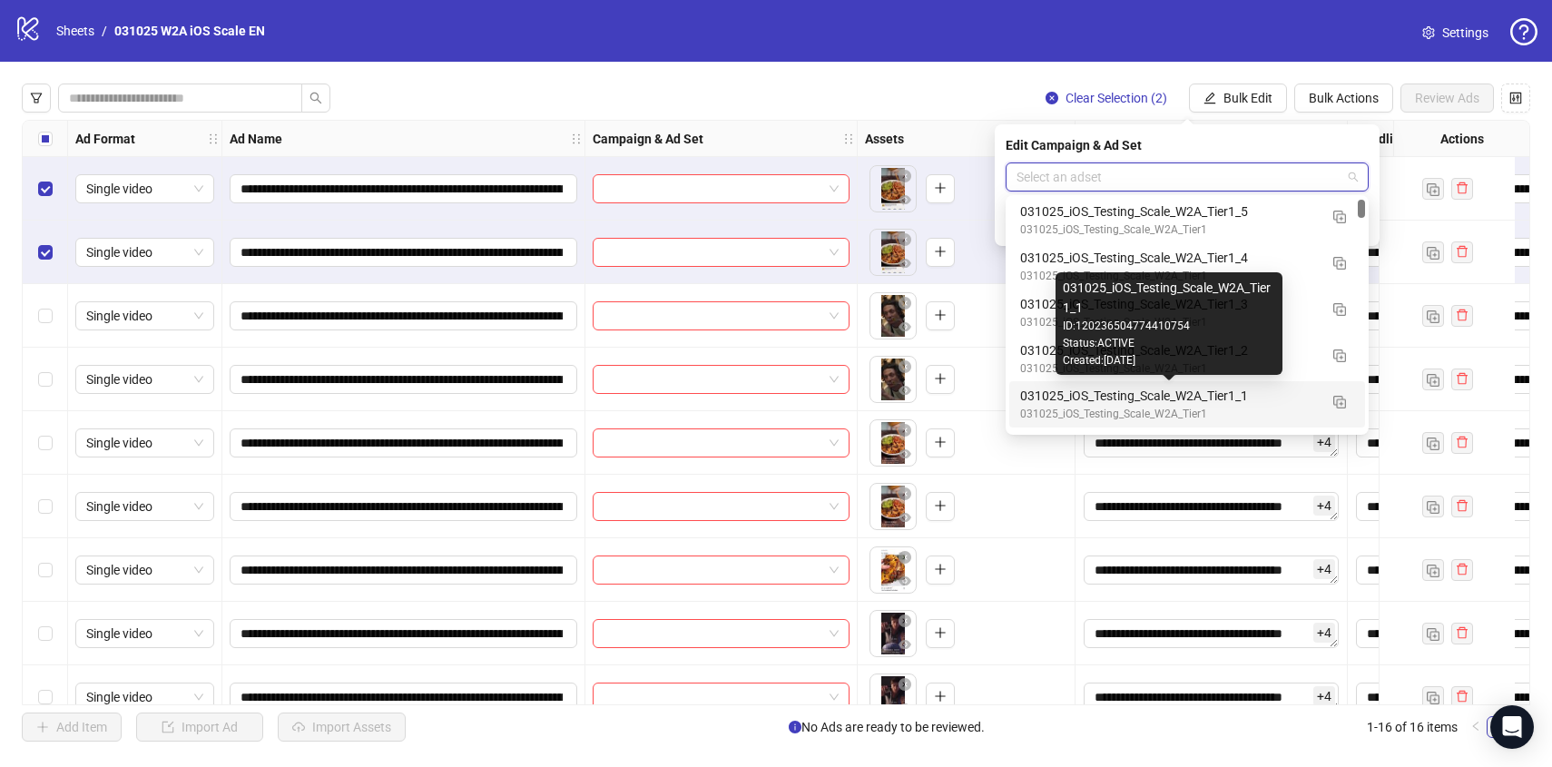
click at [1252, 401] on div "031025_iOS_Testing_Scale_W2A_Tier1_1" at bounding box center [1169, 396] width 298 height 20
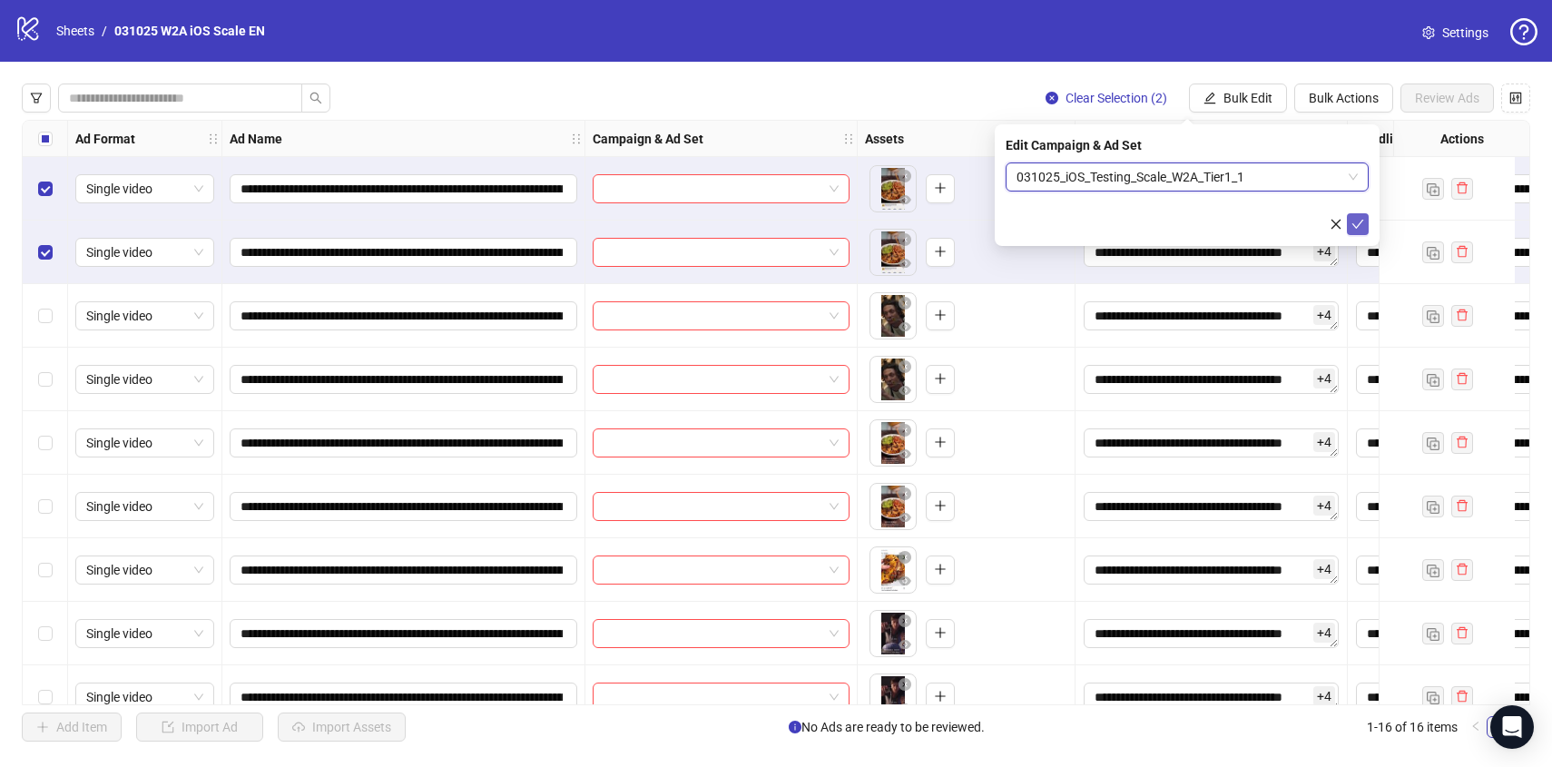
click at [1355, 221] on icon "check" at bounding box center [1357, 224] width 13 height 13
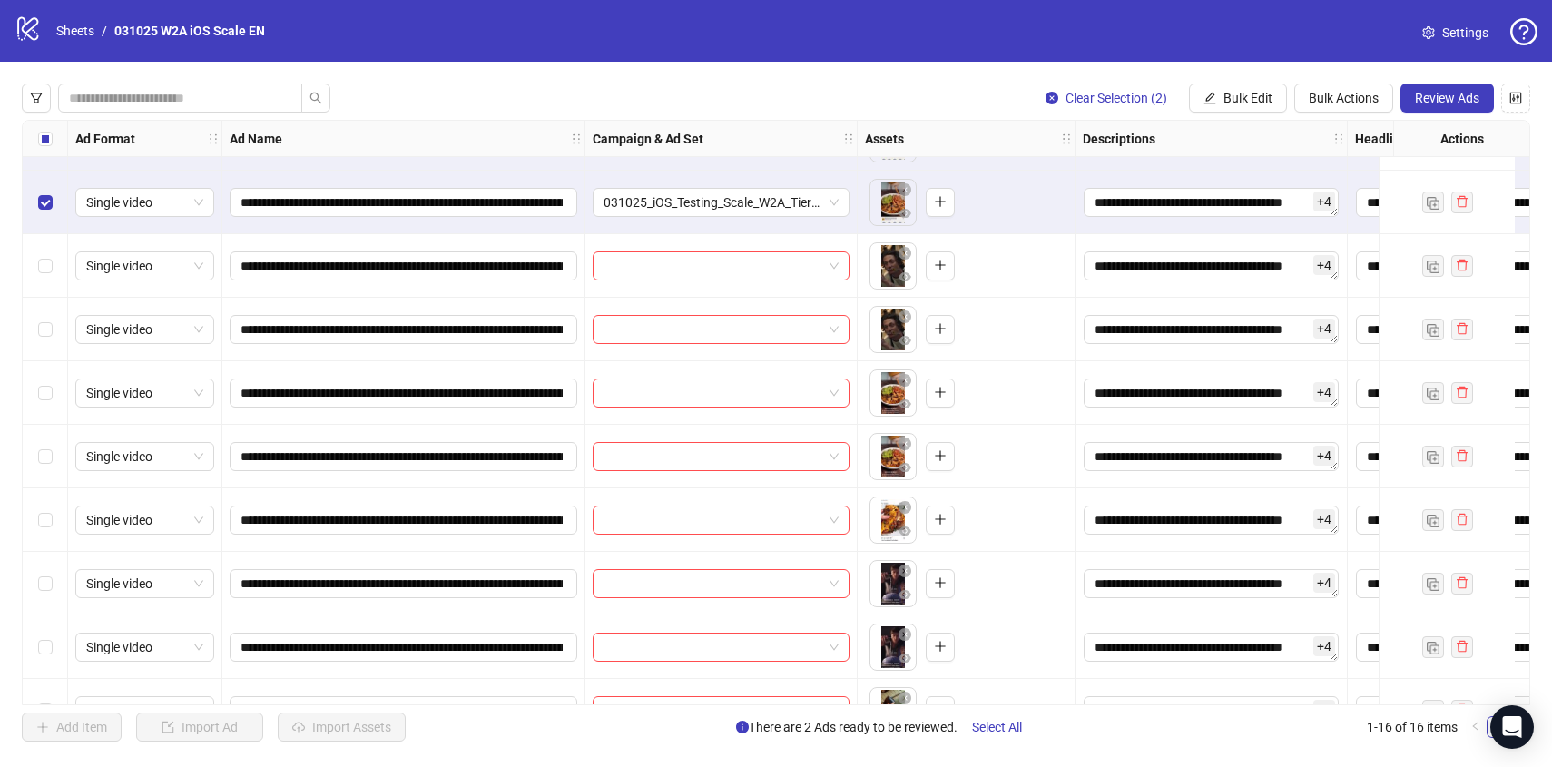
scroll to position [54, 0]
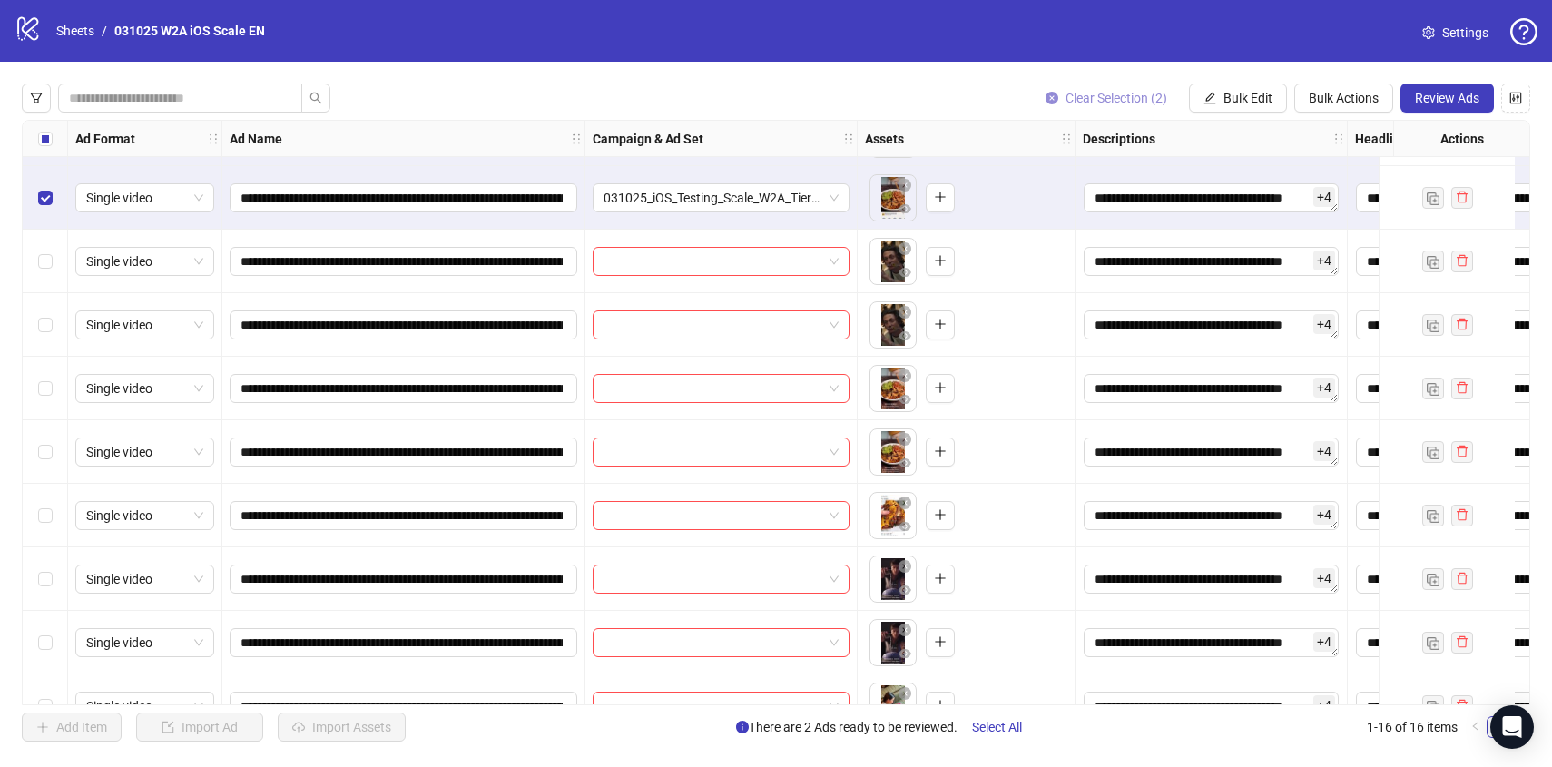
click at [1089, 98] on span "Clear Selection (2)" at bounding box center [1116, 98] width 102 height 15
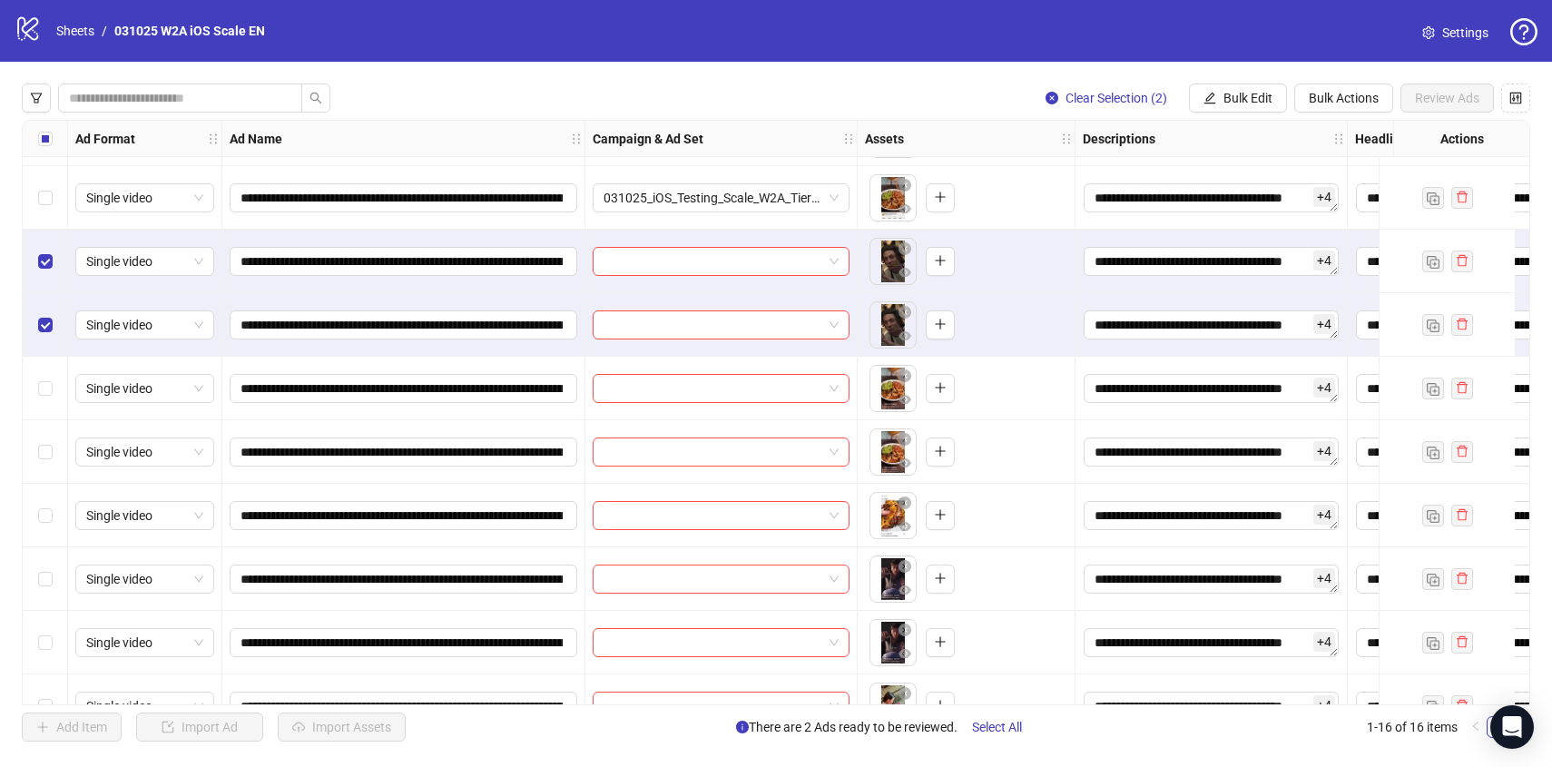
click at [1239, 80] on div "**********" at bounding box center [776, 412] width 1552 height 701
click at [1233, 104] on span "Bulk Edit" at bounding box center [1247, 98] width 49 height 15
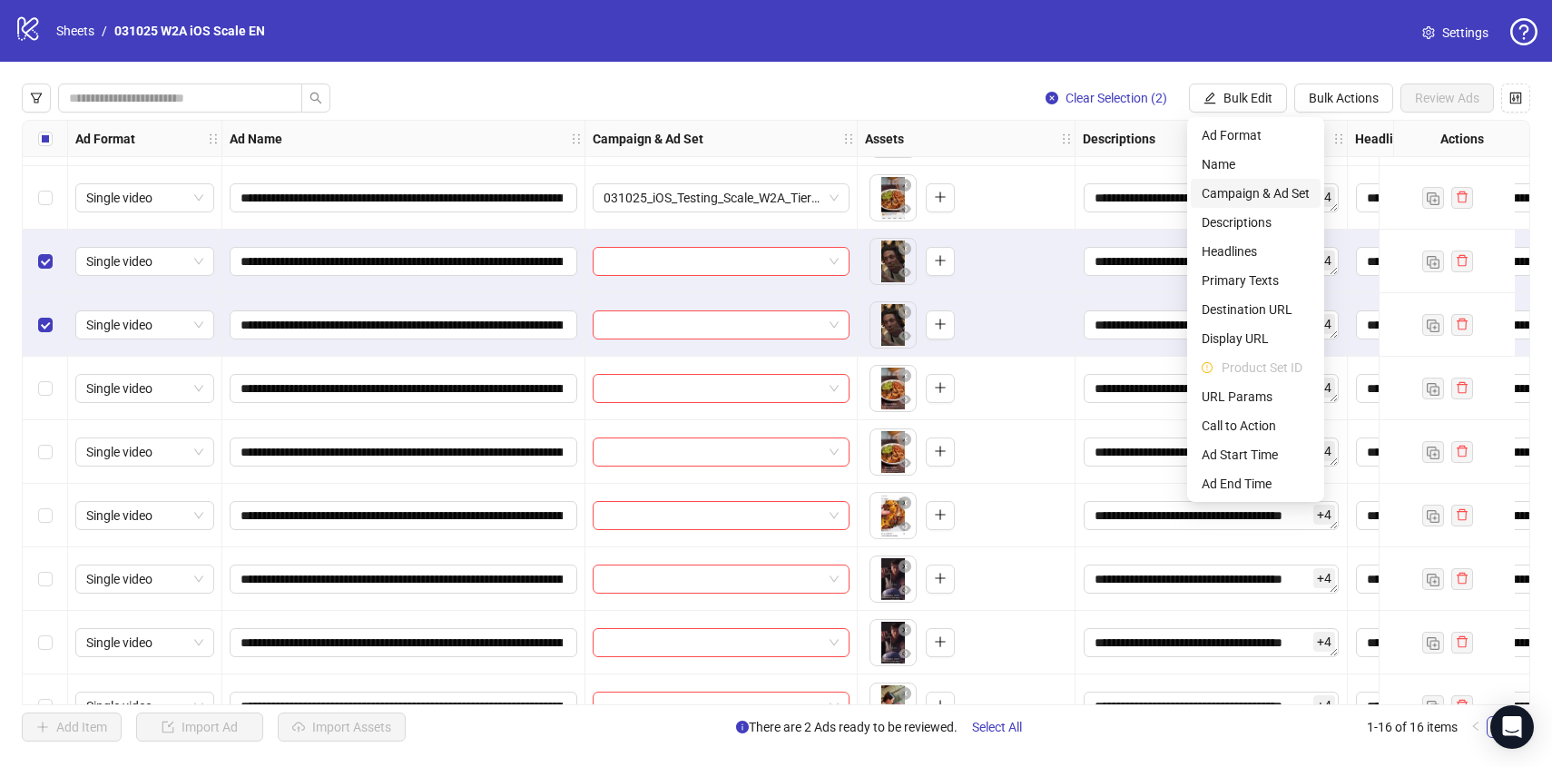
click at [1278, 191] on span "Campaign & Ad Set" at bounding box center [1255, 193] width 108 height 20
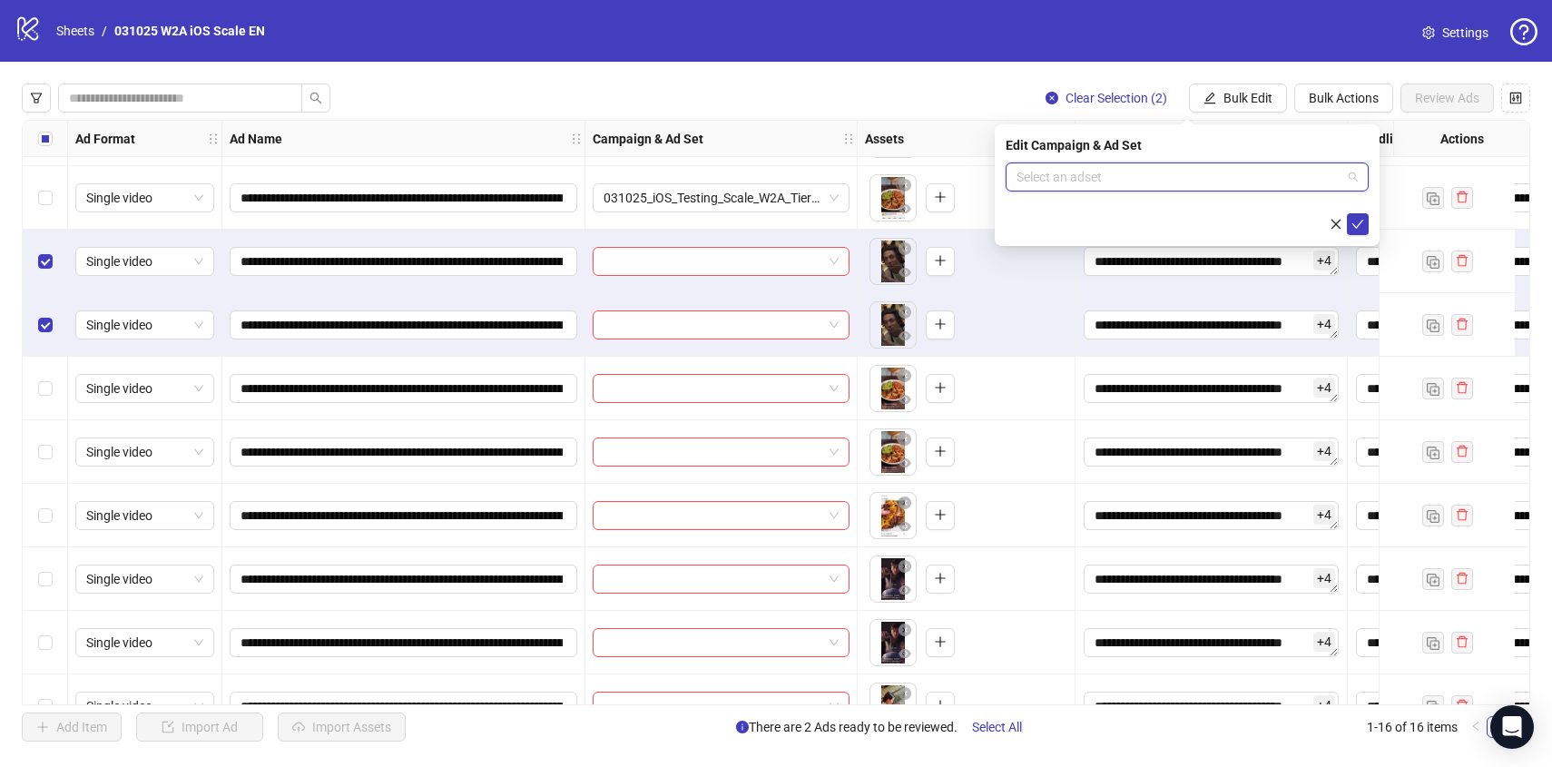
click at [1275, 189] on input "search" at bounding box center [1178, 176] width 325 height 27
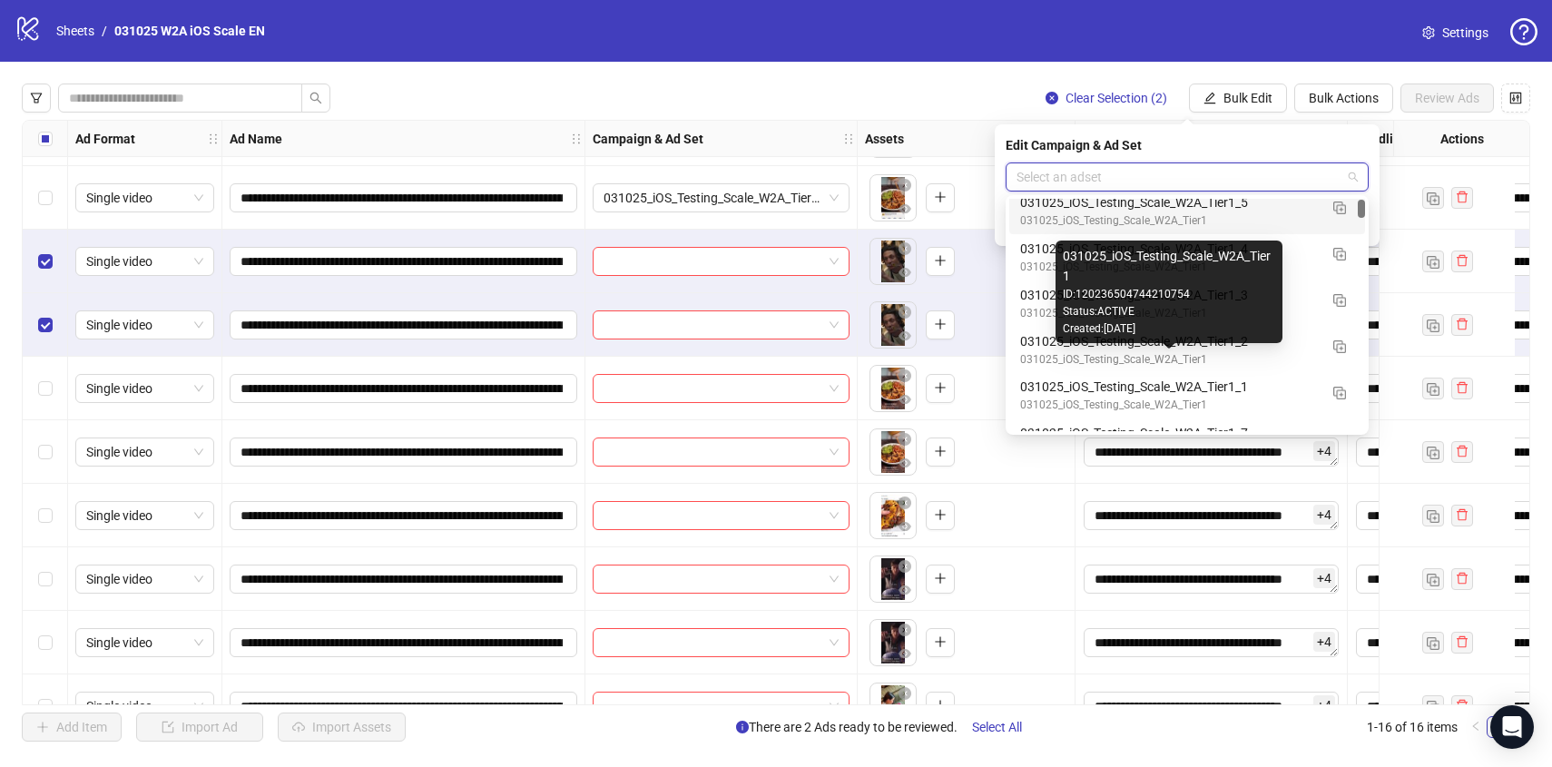
scroll to position [152, 0]
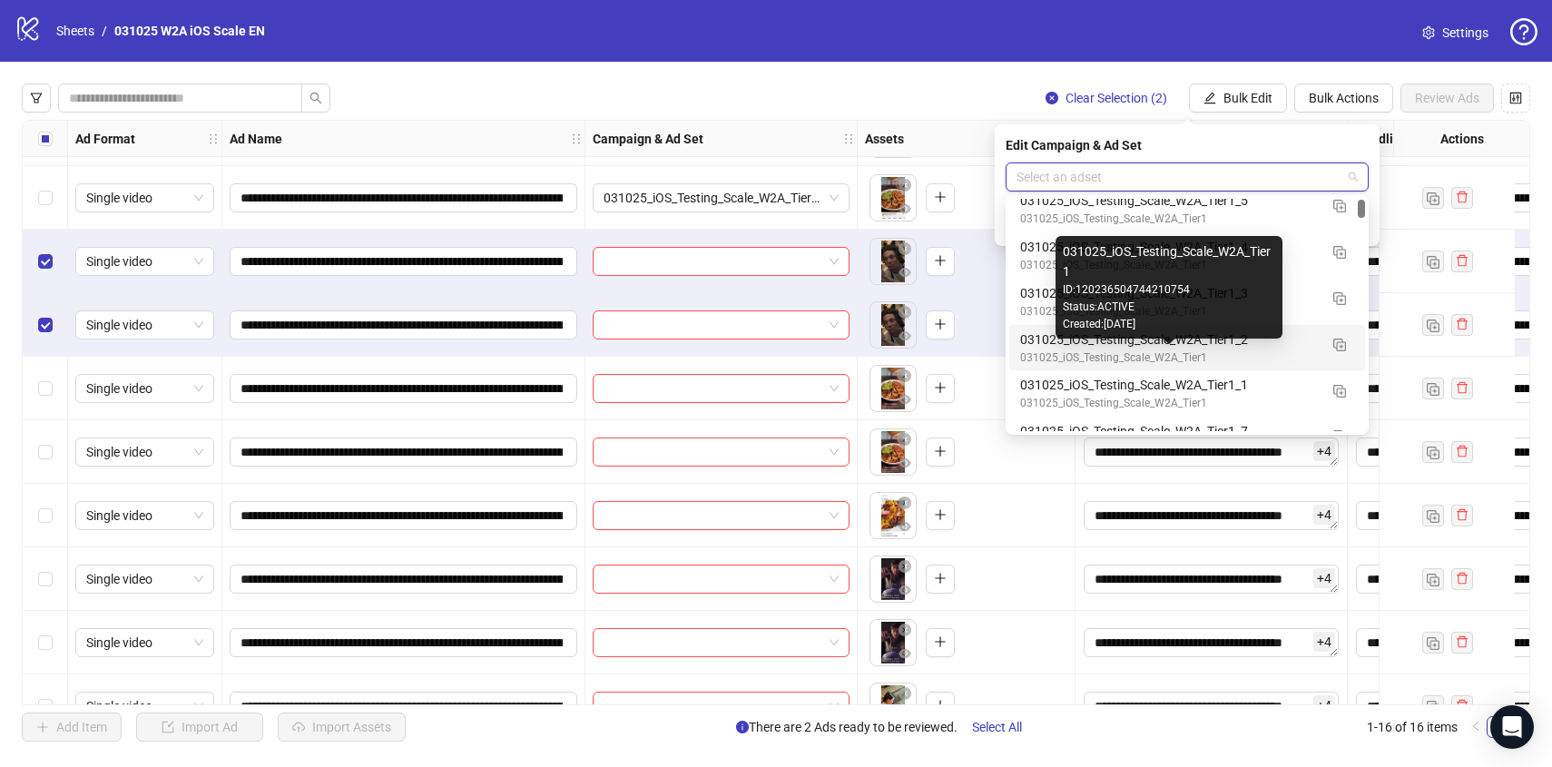
click at [1298, 348] on div "031025_iOS_Testing_Scale_W2A_Tier1_2" at bounding box center [1169, 339] width 298 height 20
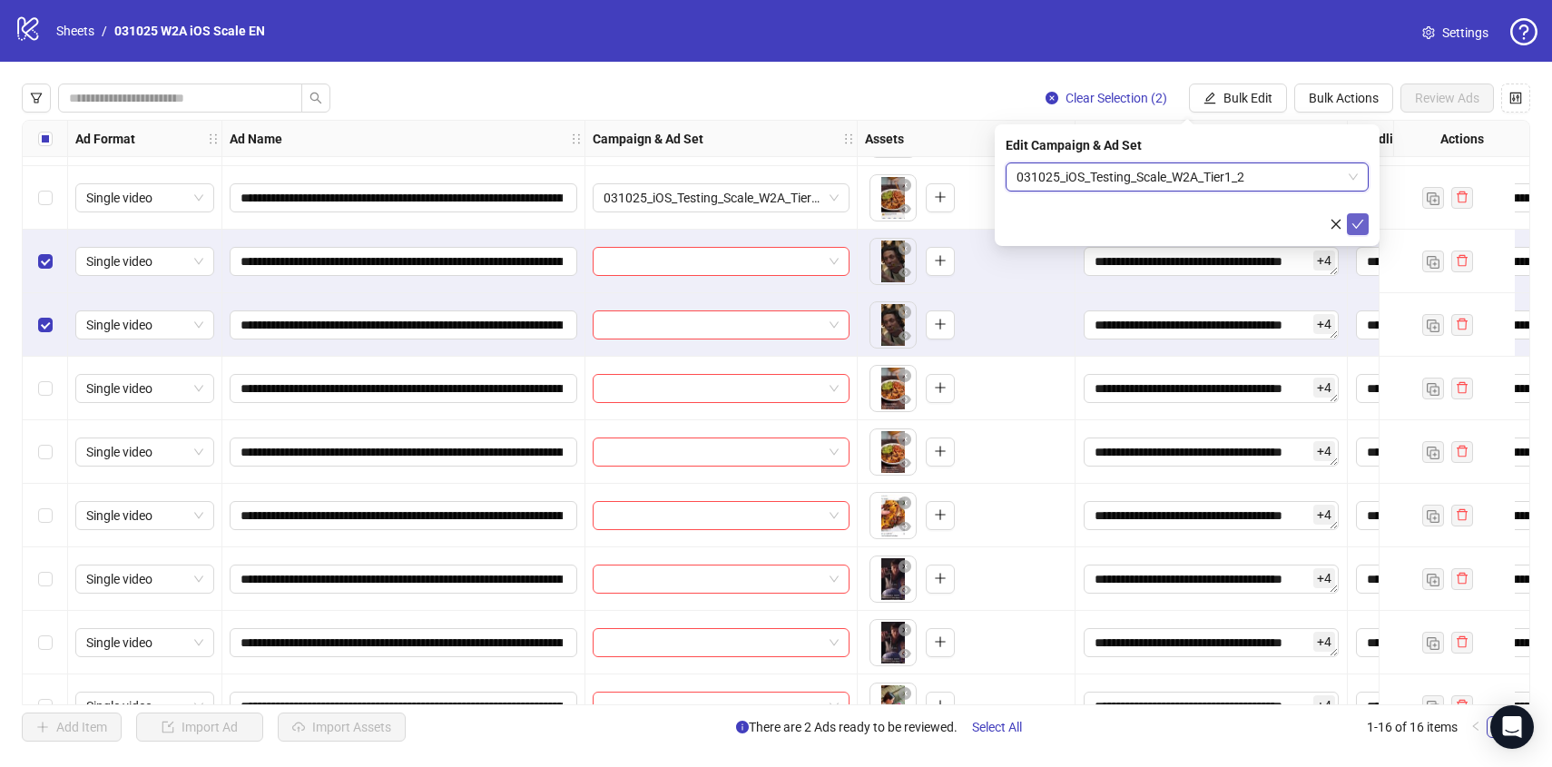
click at [1350, 234] on button "submit" at bounding box center [1358, 224] width 22 height 22
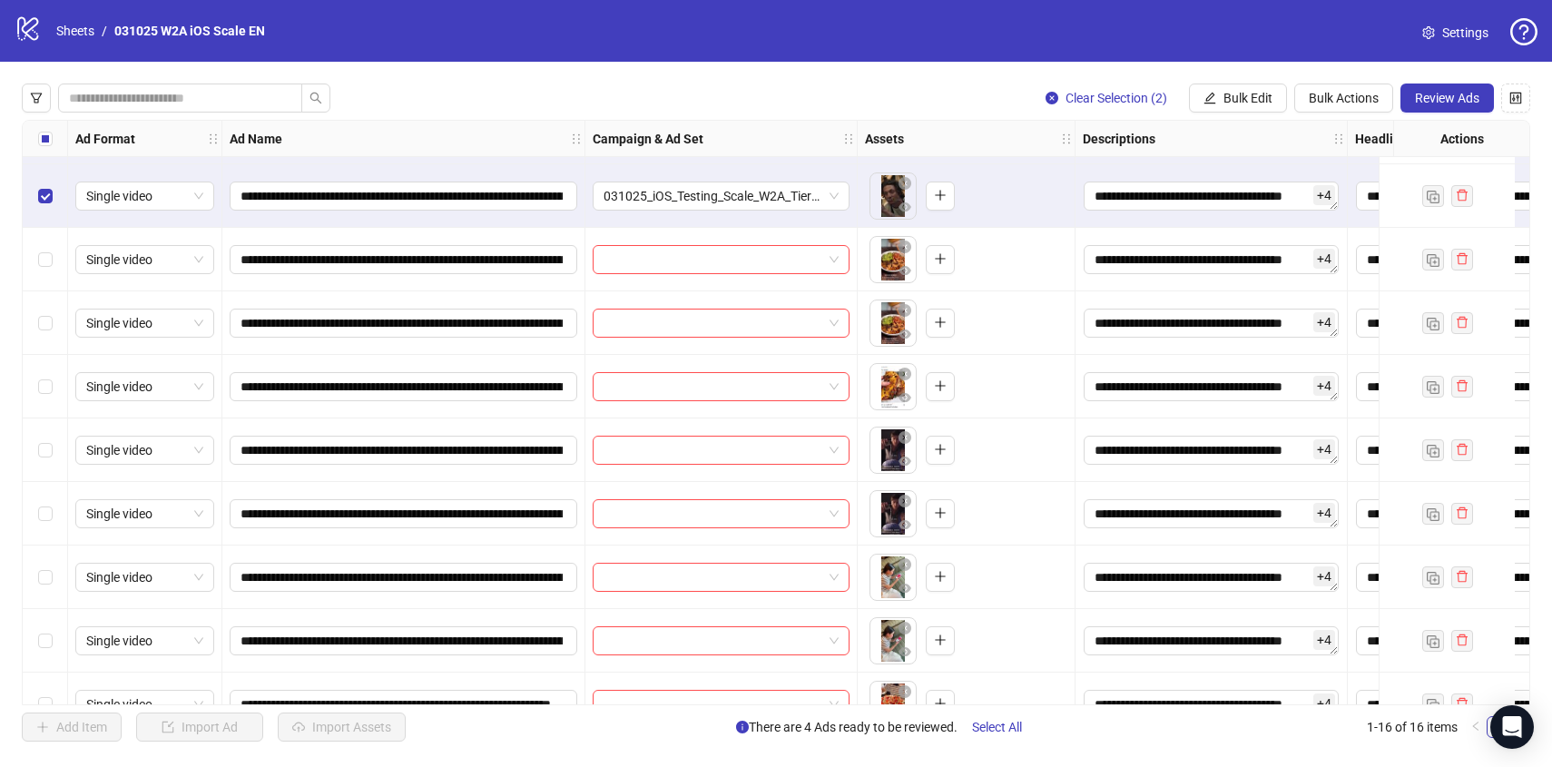
scroll to position [219, 0]
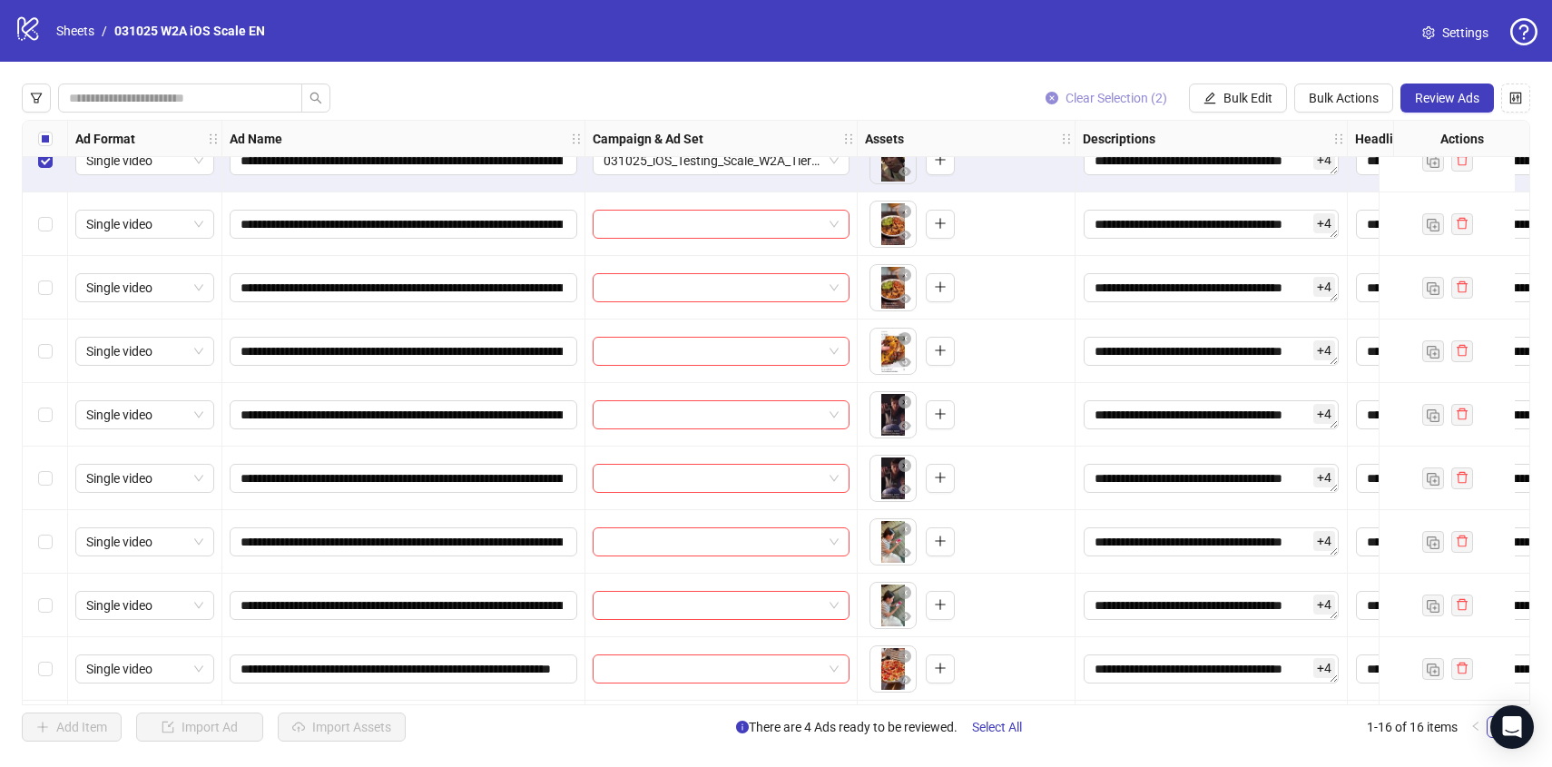
click at [1101, 87] on button "Clear Selection (2)" at bounding box center [1106, 97] width 151 height 29
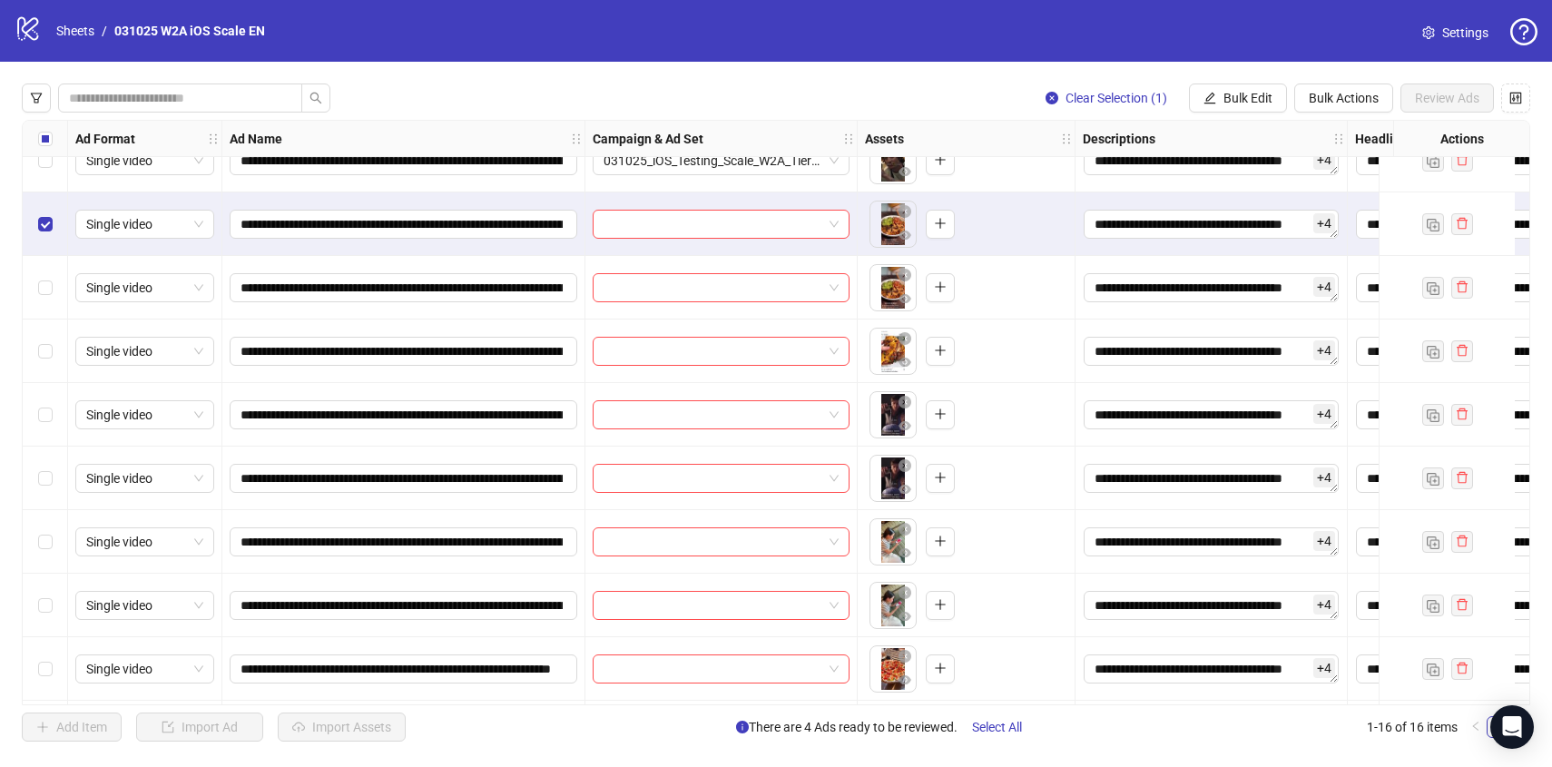
click at [43, 275] on div "Select row 6" at bounding box center [45, 288] width 45 height 64
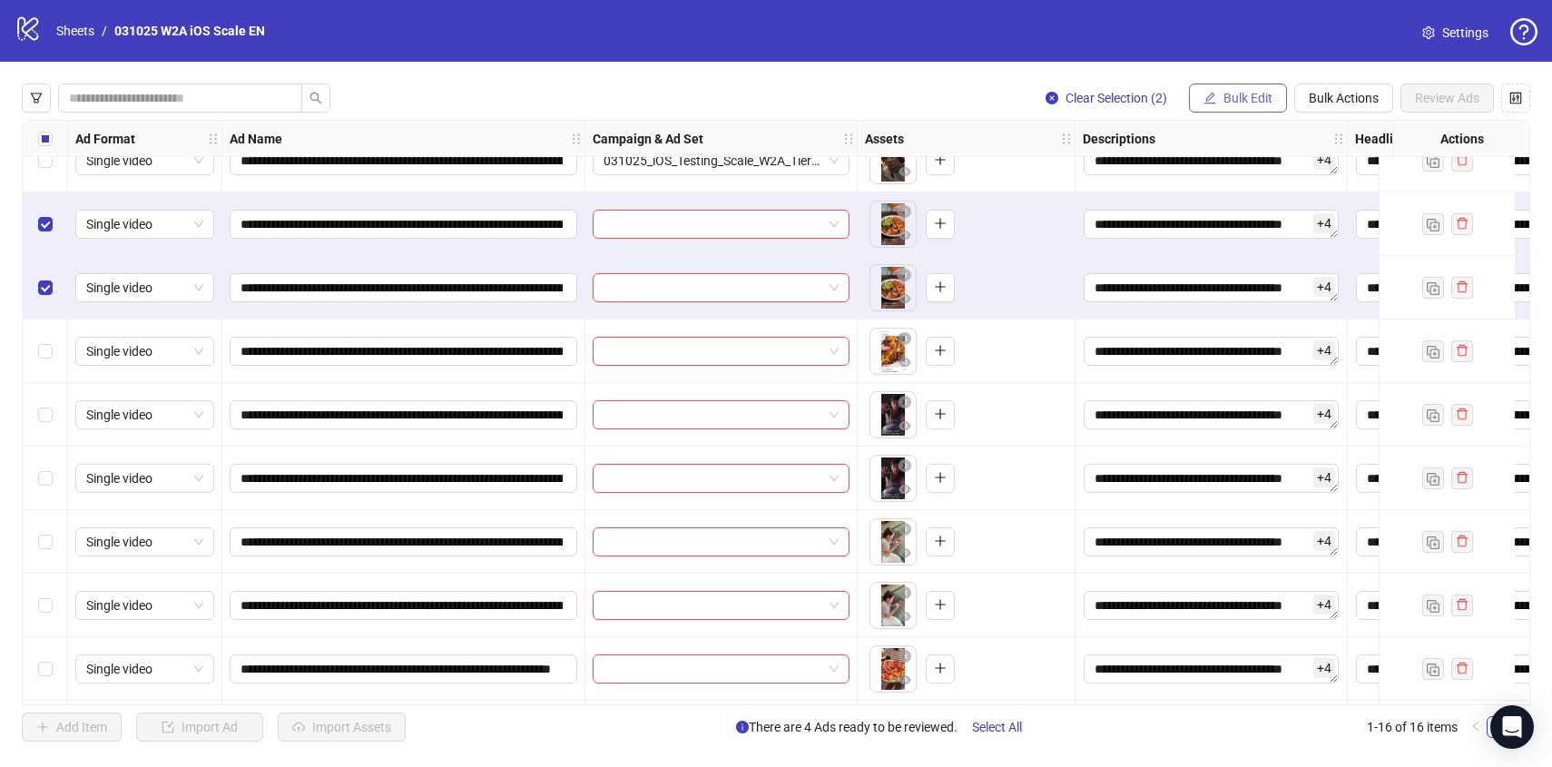
click at [1248, 101] on span "Bulk Edit" at bounding box center [1247, 98] width 49 height 15
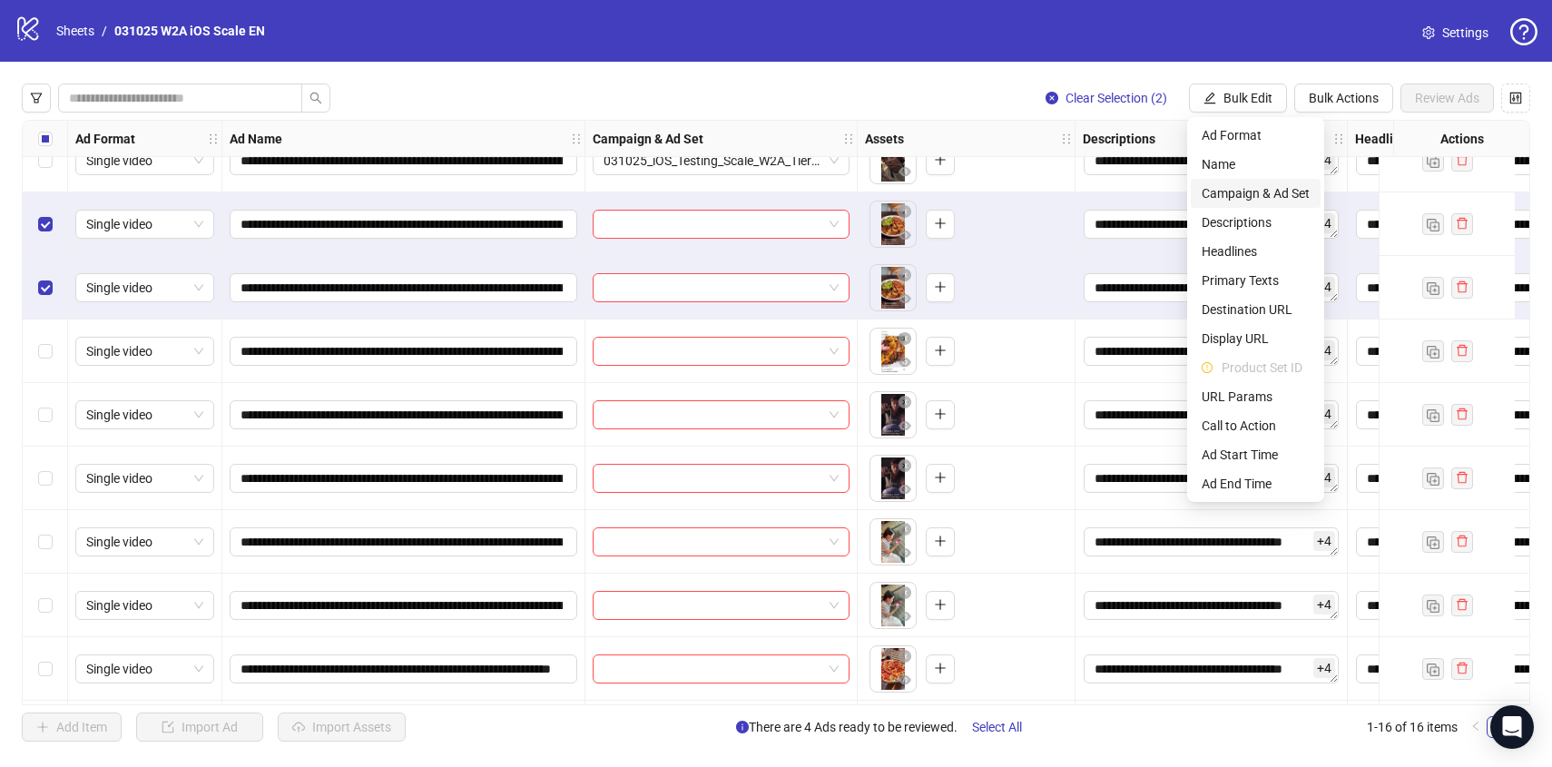
click at [1275, 190] on span "Campaign & Ad Set" at bounding box center [1255, 193] width 108 height 20
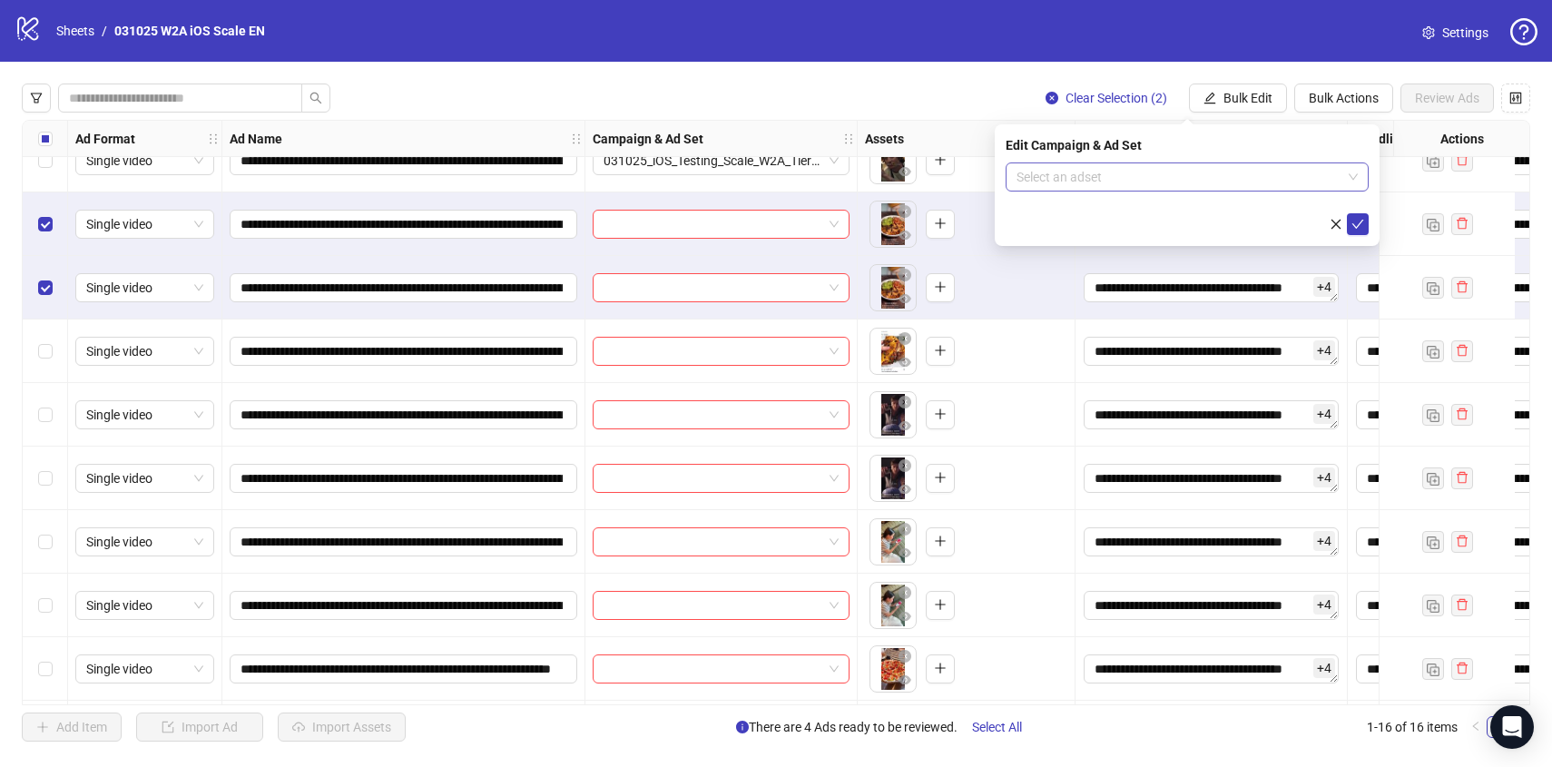
click at [1273, 179] on input "search" at bounding box center [1178, 176] width 325 height 27
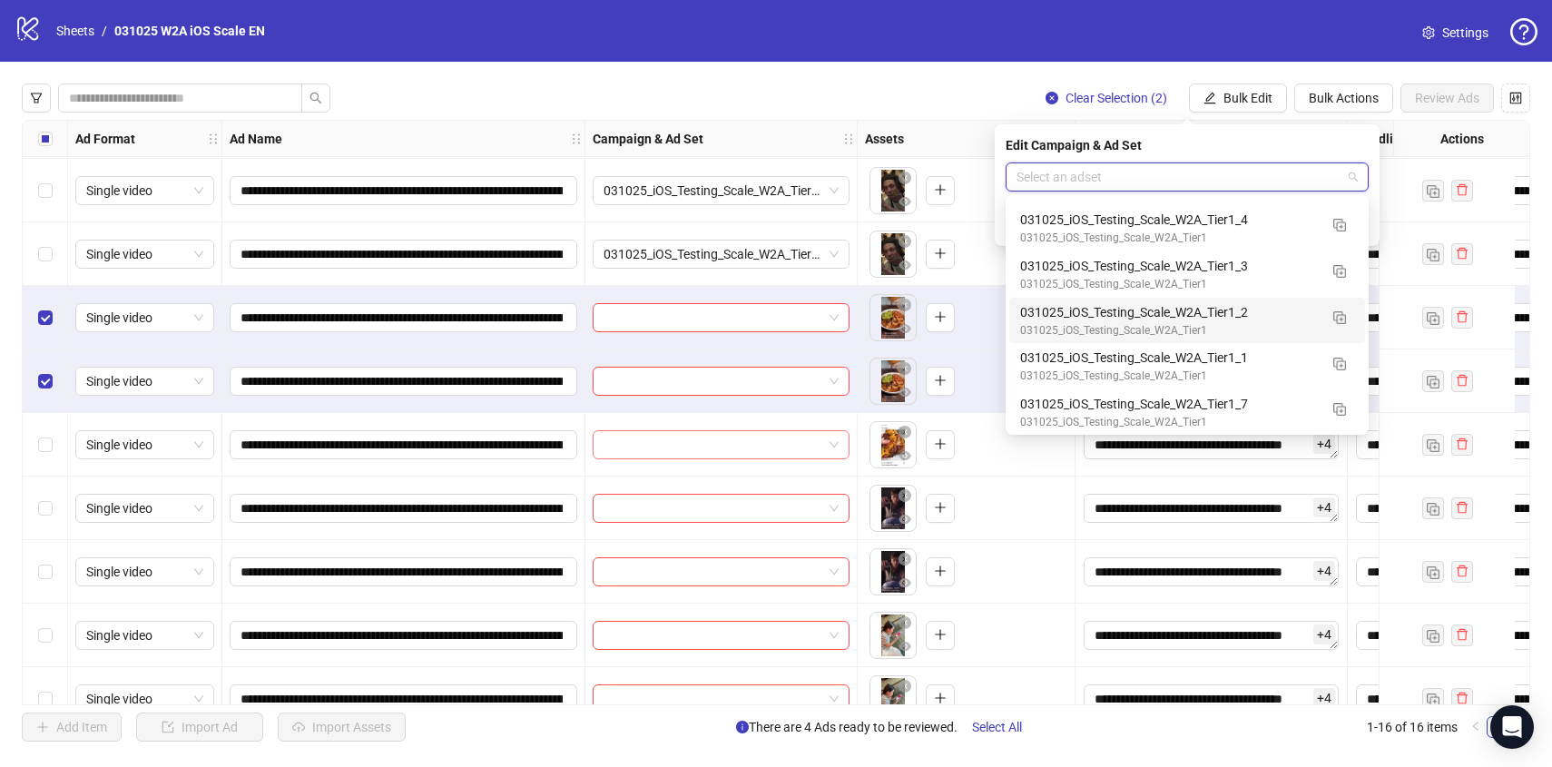
scroll to position [224, 0]
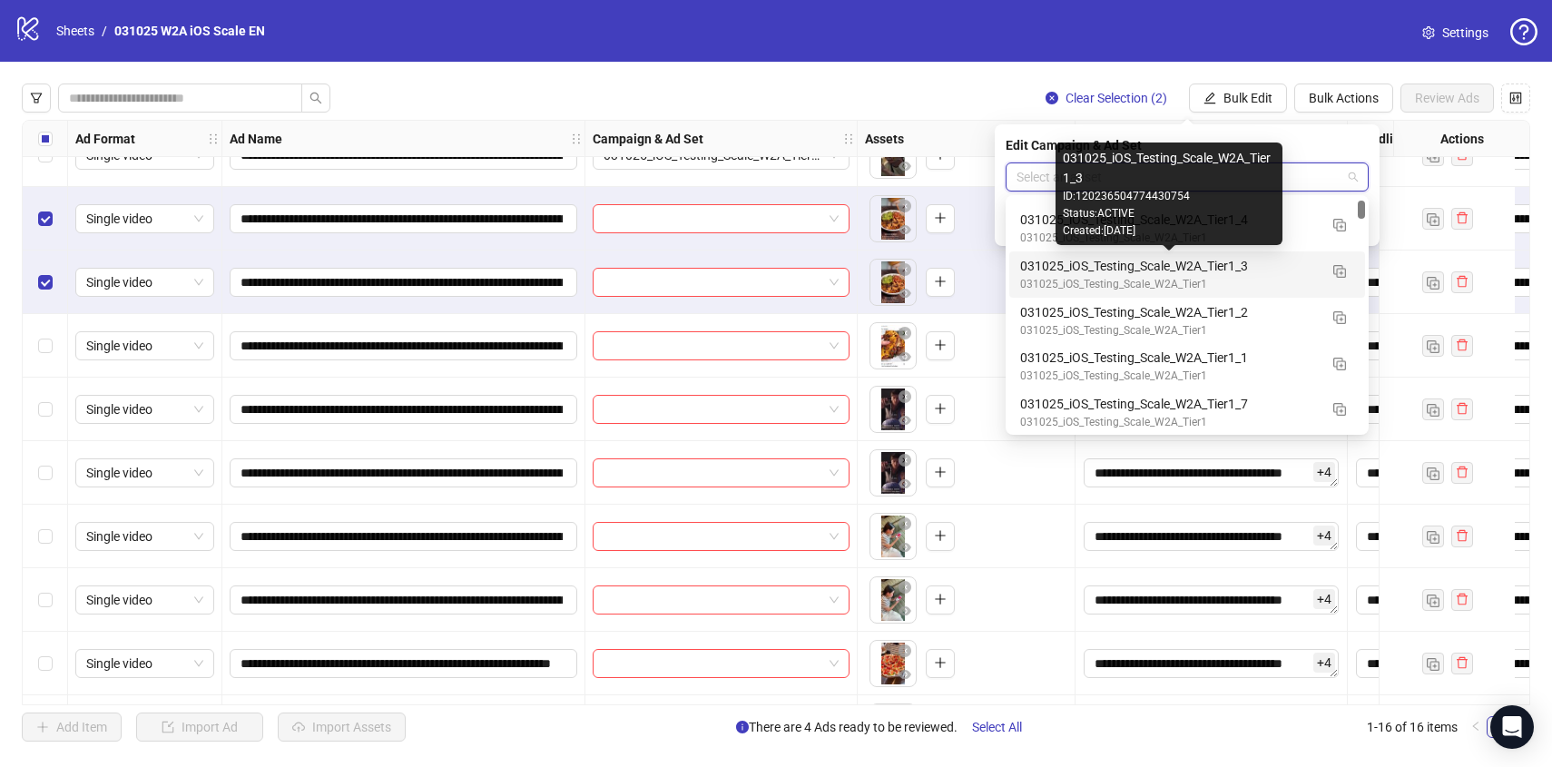
click at [1288, 259] on div "031025_iOS_Testing_Scale_W2A_Tier1_3" at bounding box center [1169, 266] width 298 height 20
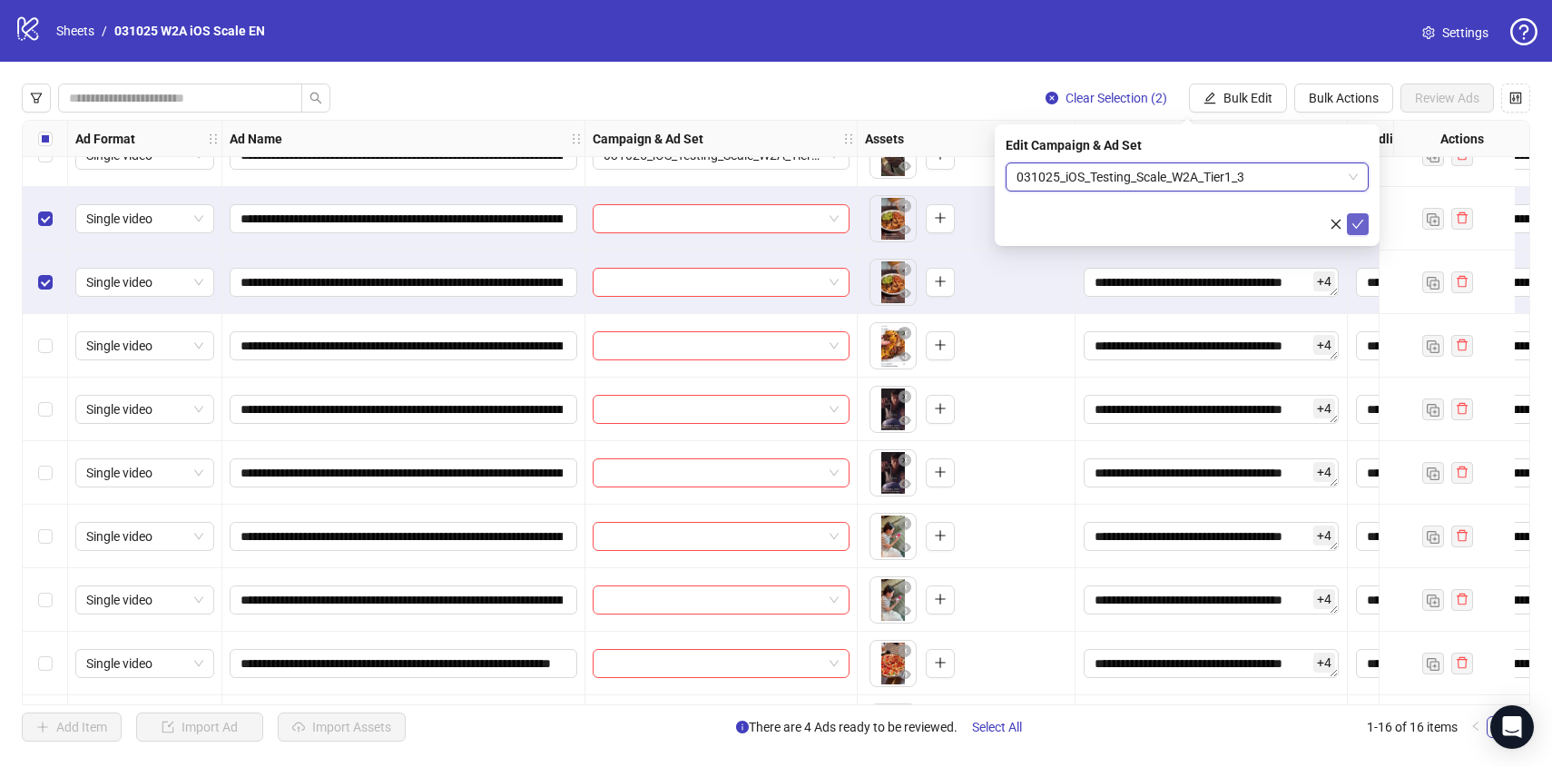
click at [1361, 220] on icon "check" at bounding box center [1358, 224] width 12 height 9
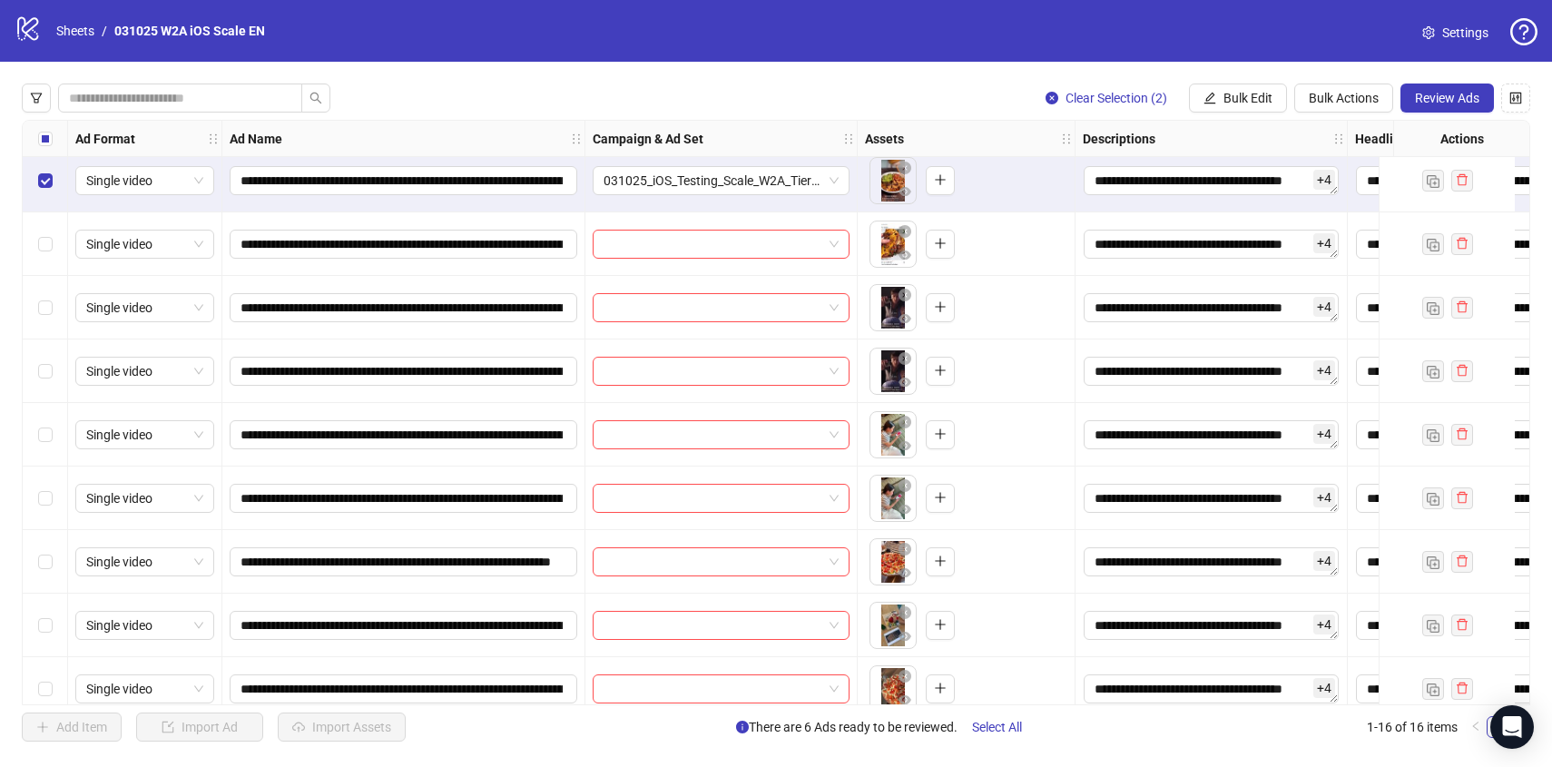
scroll to position [343, 0]
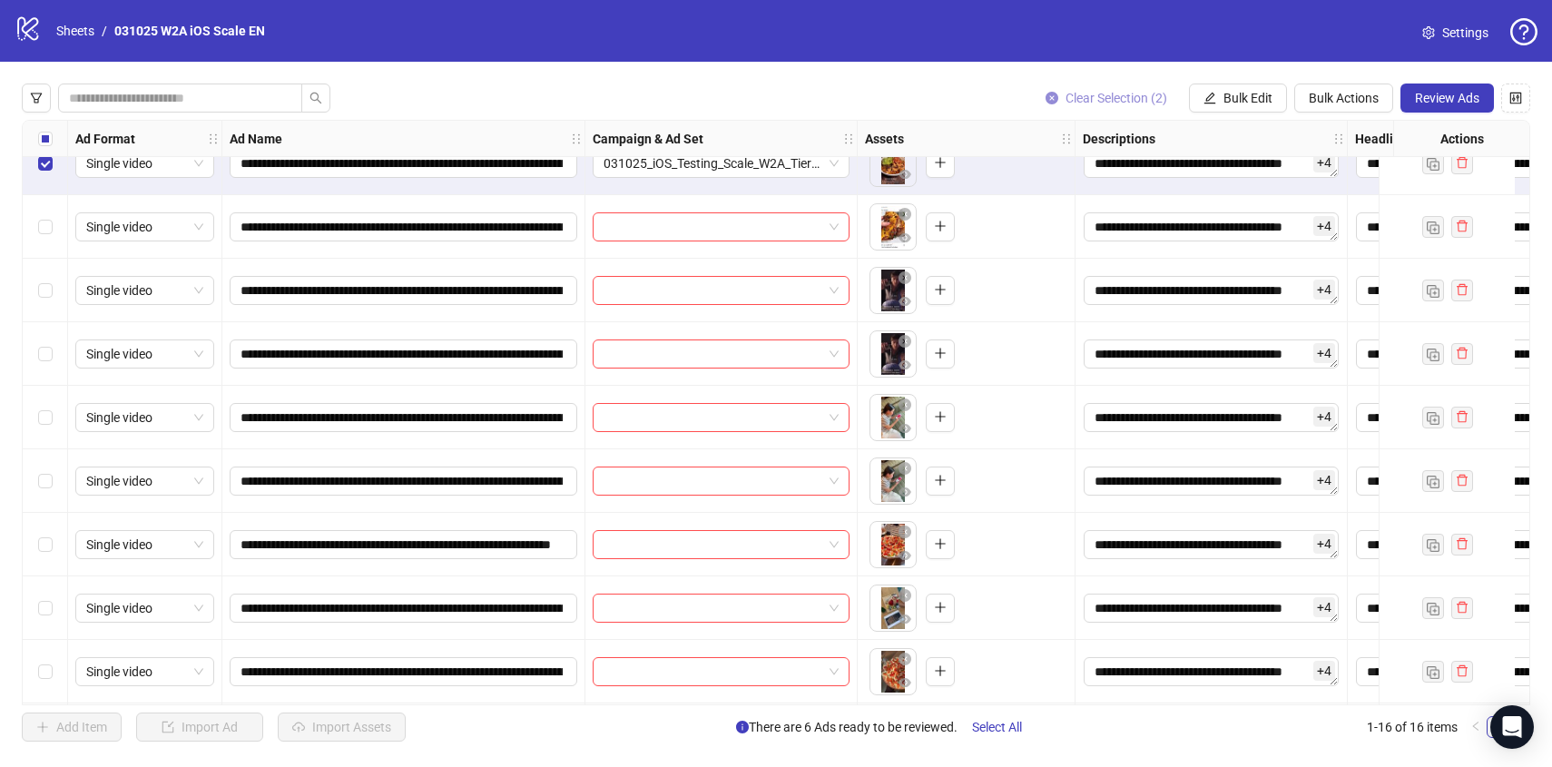
click at [1065, 97] on span "Clear Selection (2)" at bounding box center [1116, 98] width 102 height 15
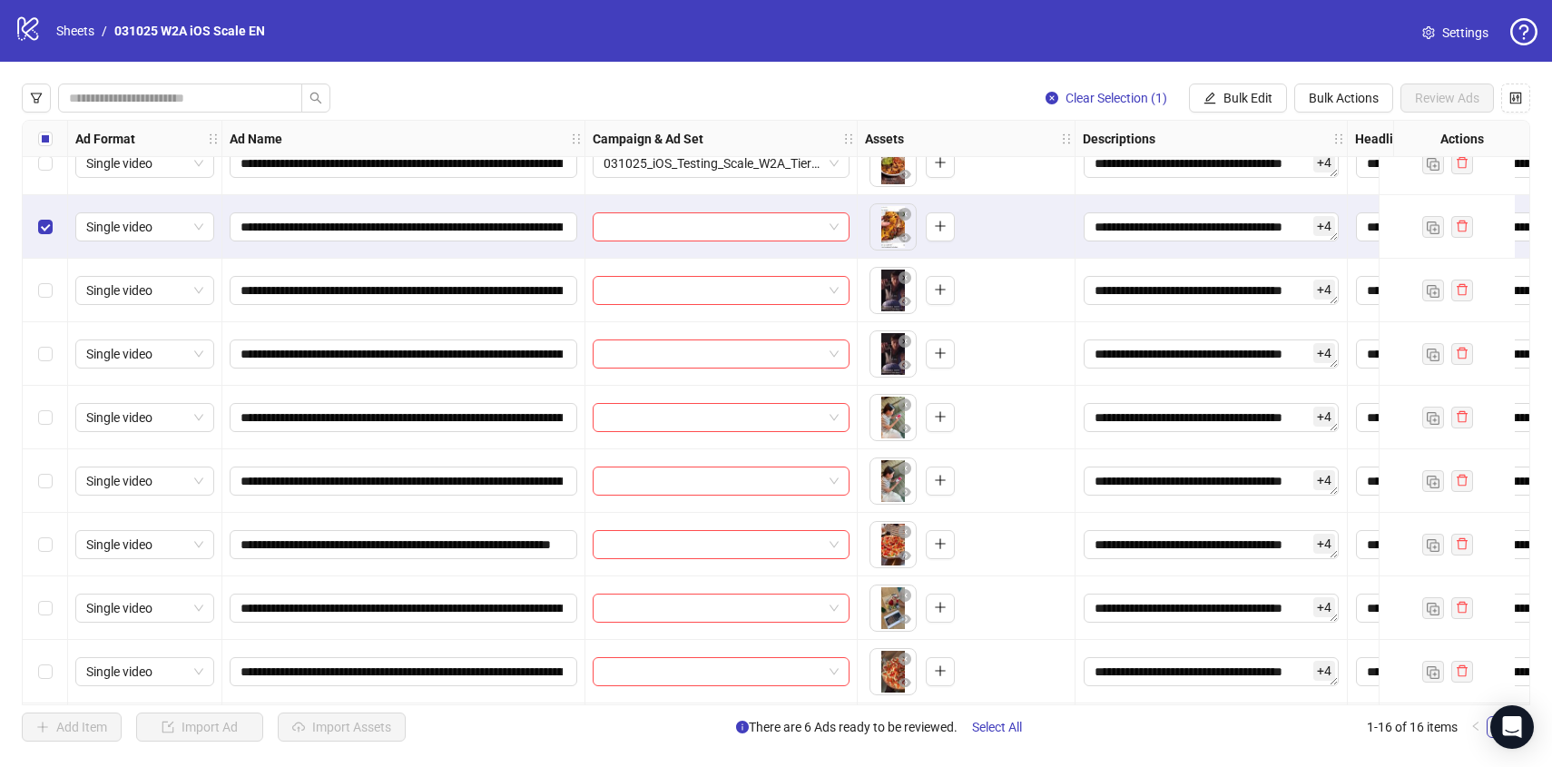
click at [51, 277] on div "Select row 8" at bounding box center [45, 291] width 45 height 64
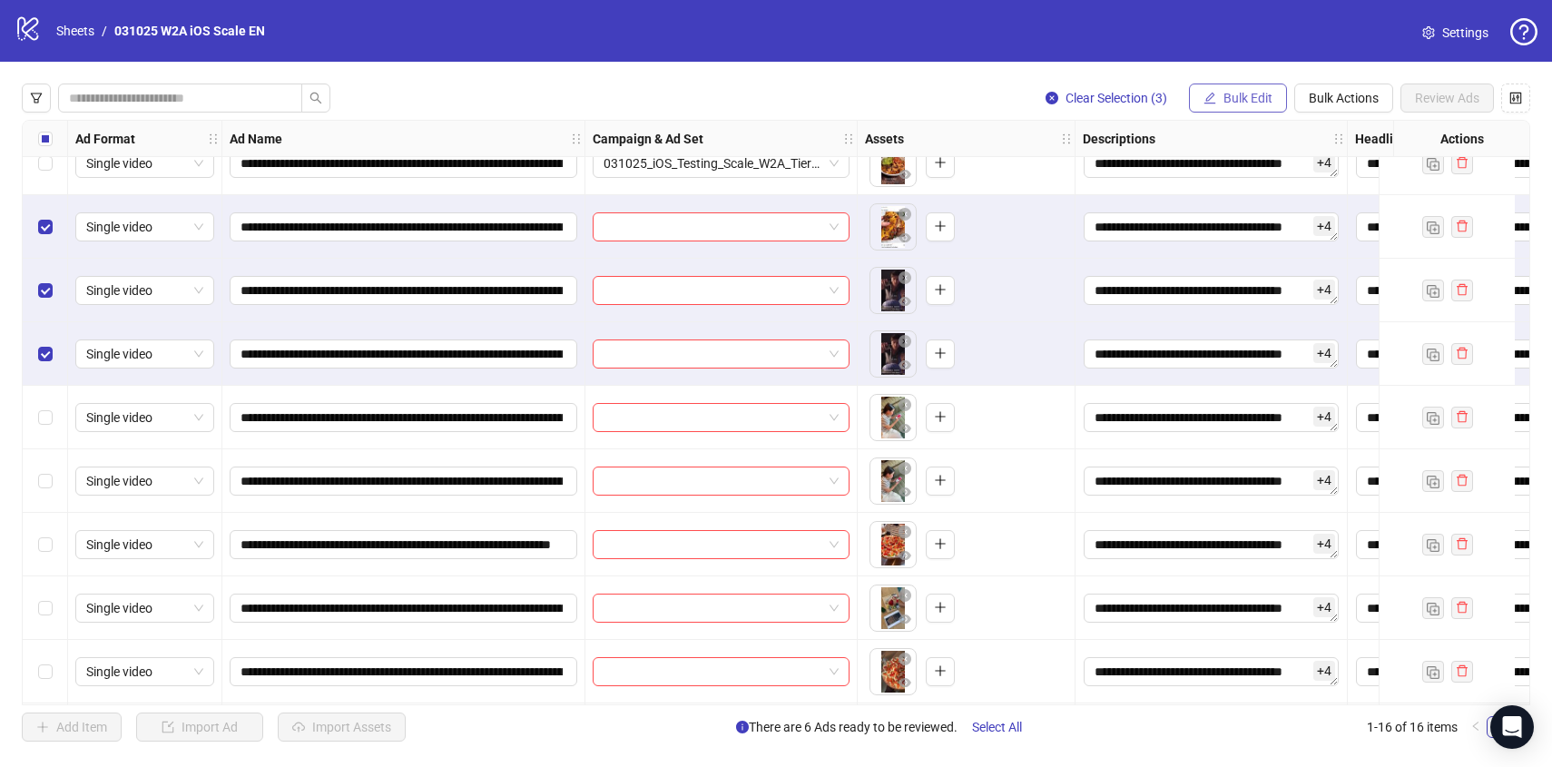
click at [1233, 93] on span "Bulk Edit" at bounding box center [1247, 98] width 49 height 15
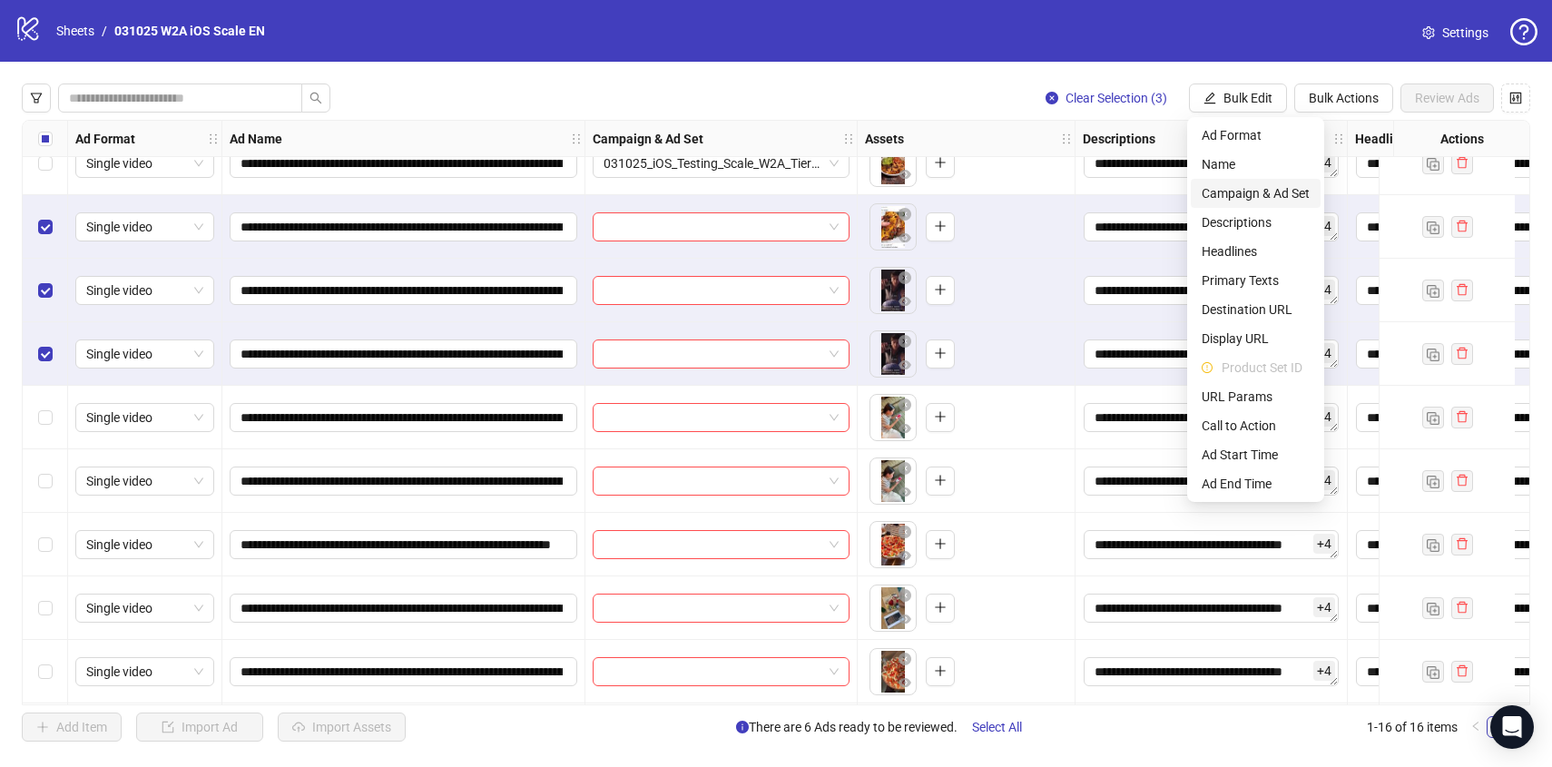
click at [1255, 197] on span "Campaign & Ad Set" at bounding box center [1255, 193] width 108 height 20
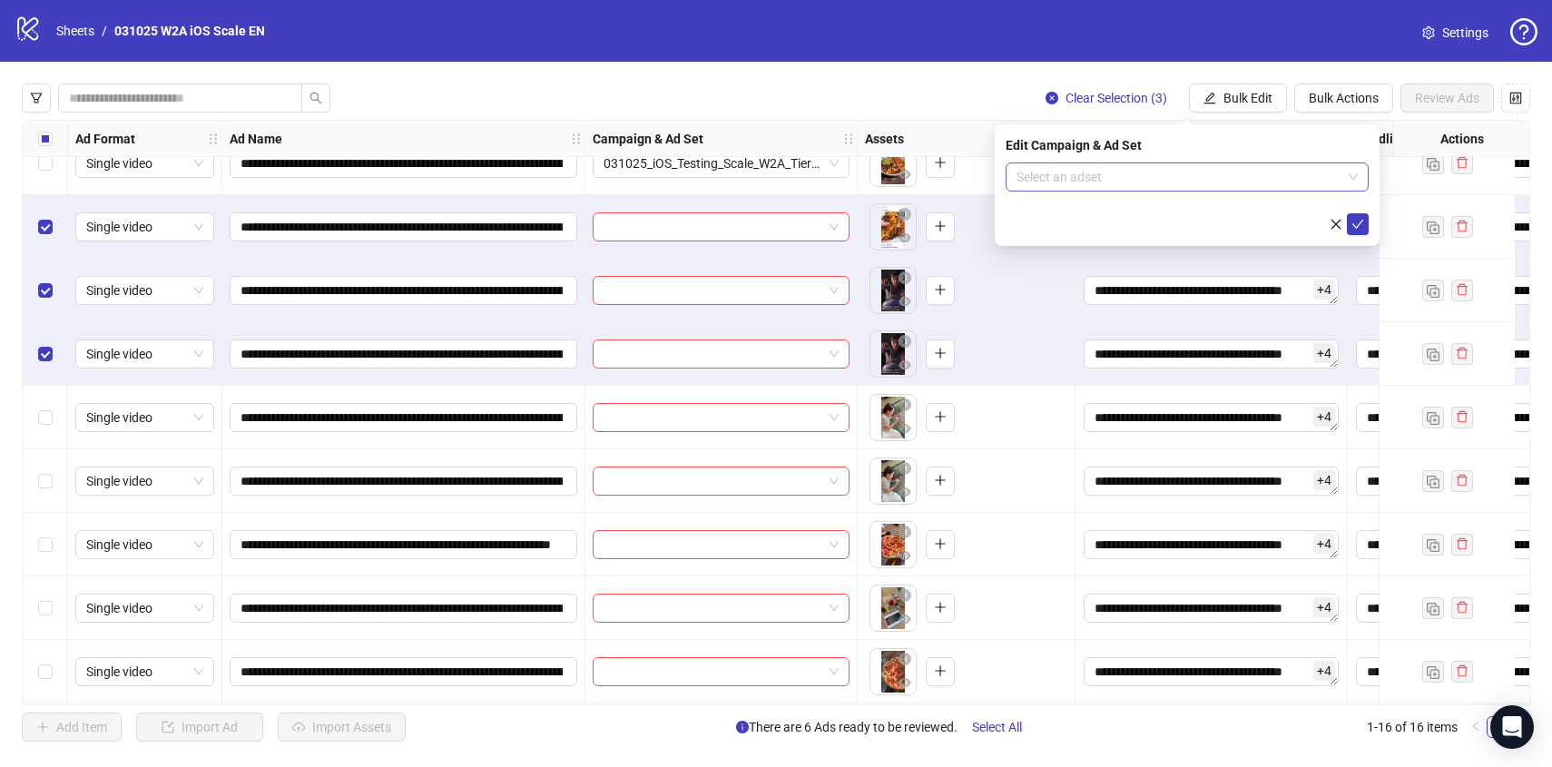
click at [1239, 174] on input "search" at bounding box center [1178, 176] width 325 height 27
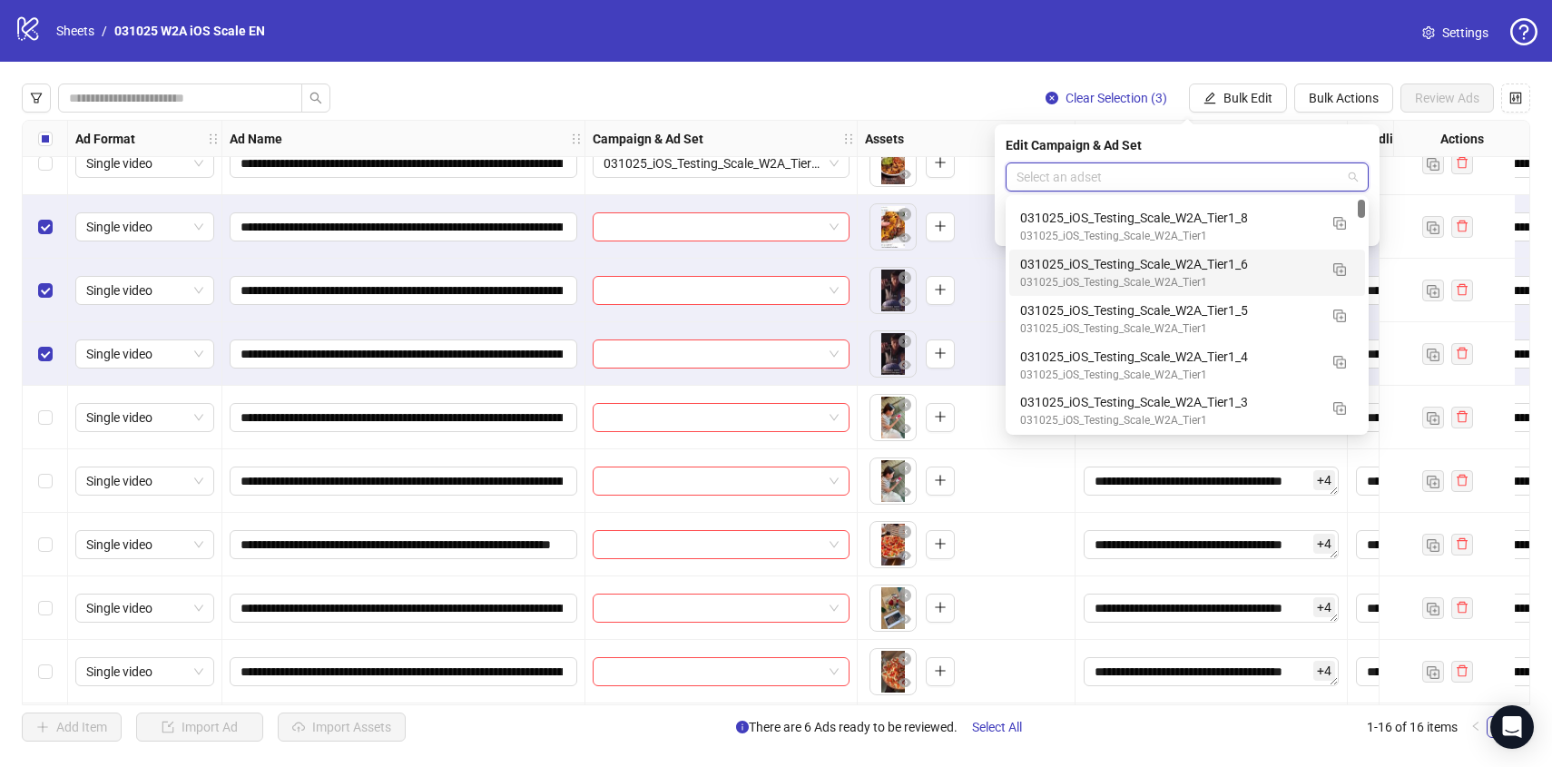
scroll to position [68, 0]
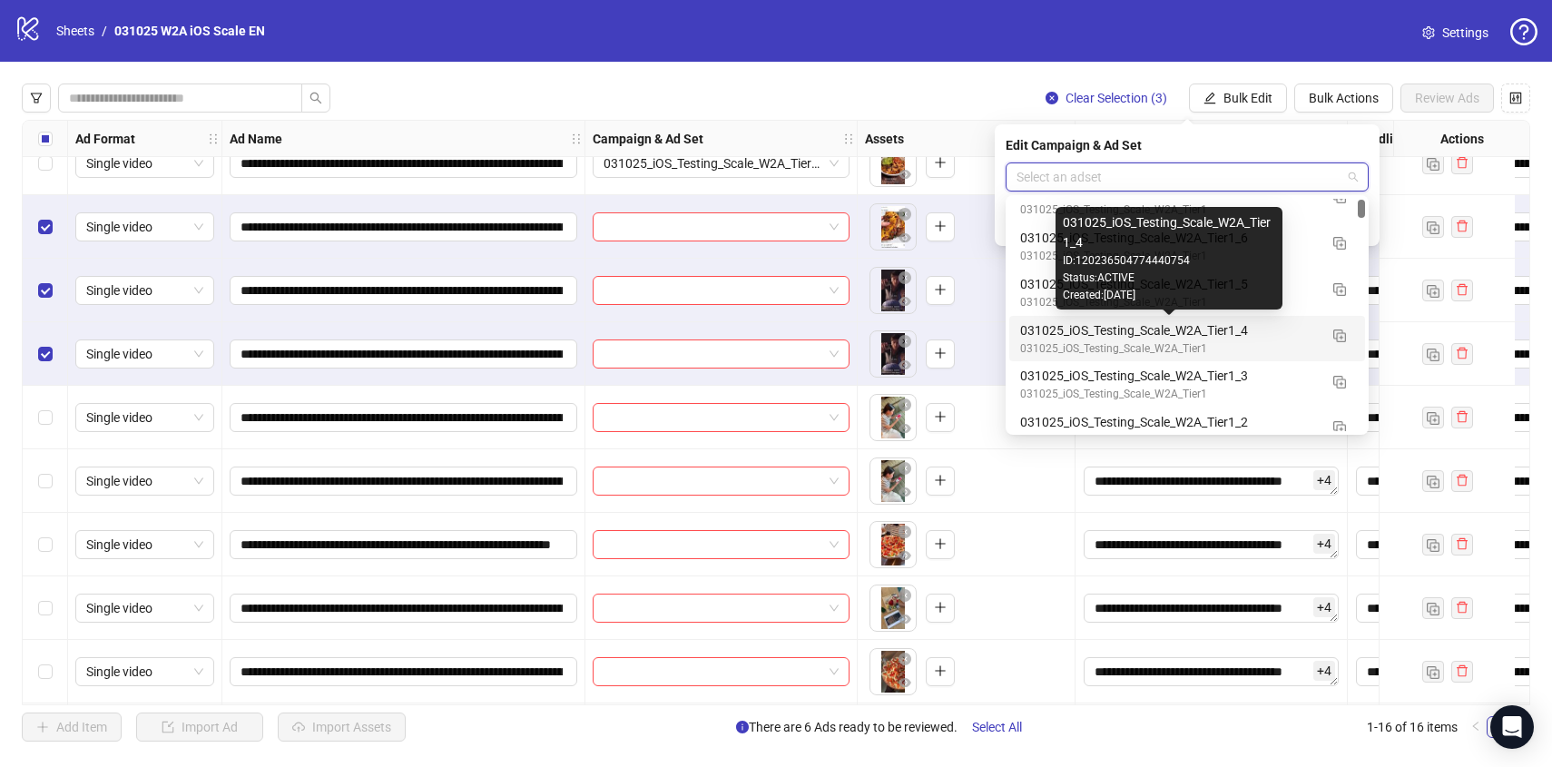
click at [1278, 325] on div "031025_iOS_Testing_Scale_W2A_Tier1_4" at bounding box center [1169, 330] width 298 height 20
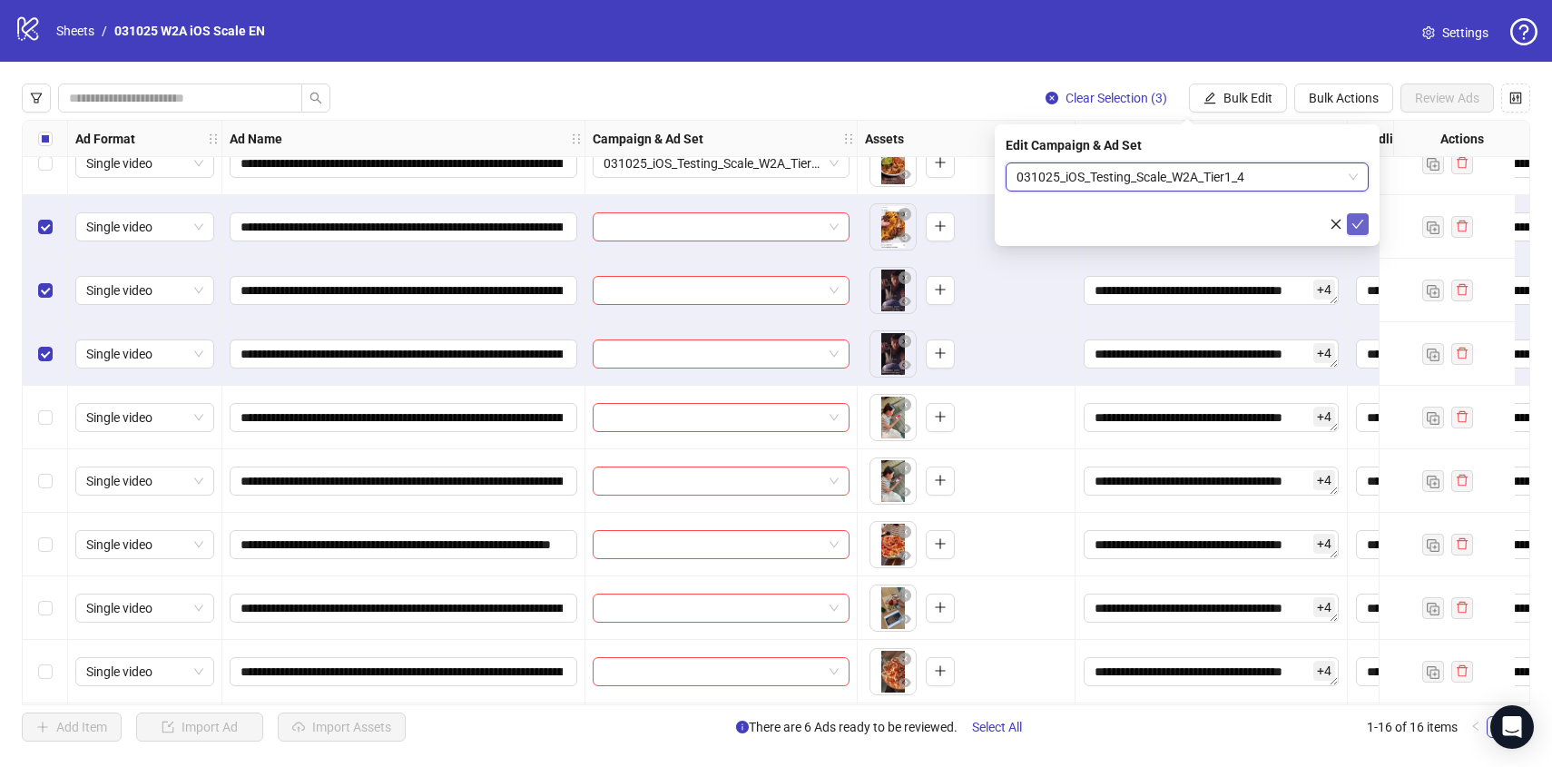
click at [1353, 214] on button "submit" at bounding box center [1358, 224] width 22 height 22
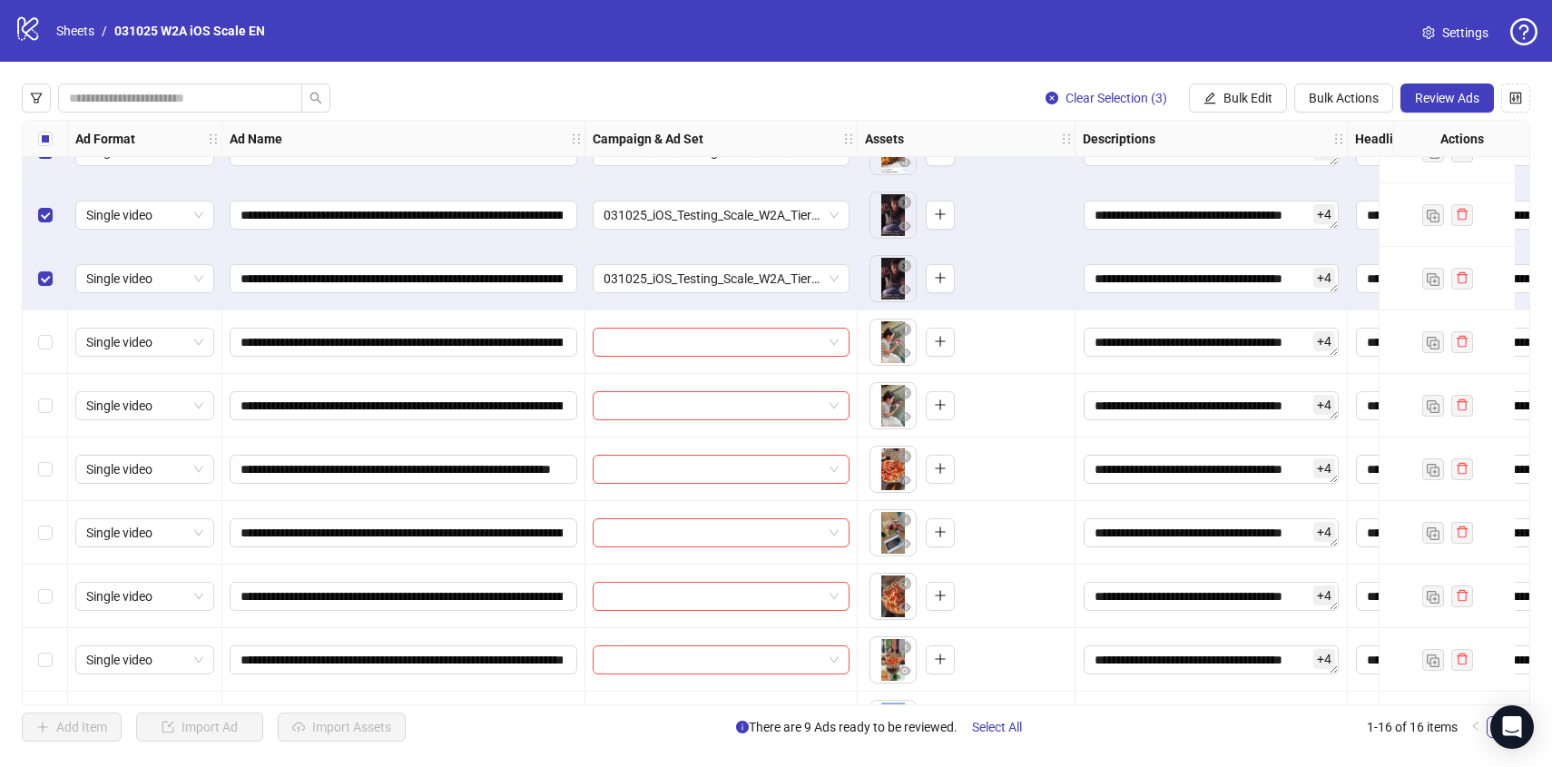
scroll to position [417, 0]
click at [1132, 98] on span "Clear Selection (3)" at bounding box center [1116, 98] width 102 height 15
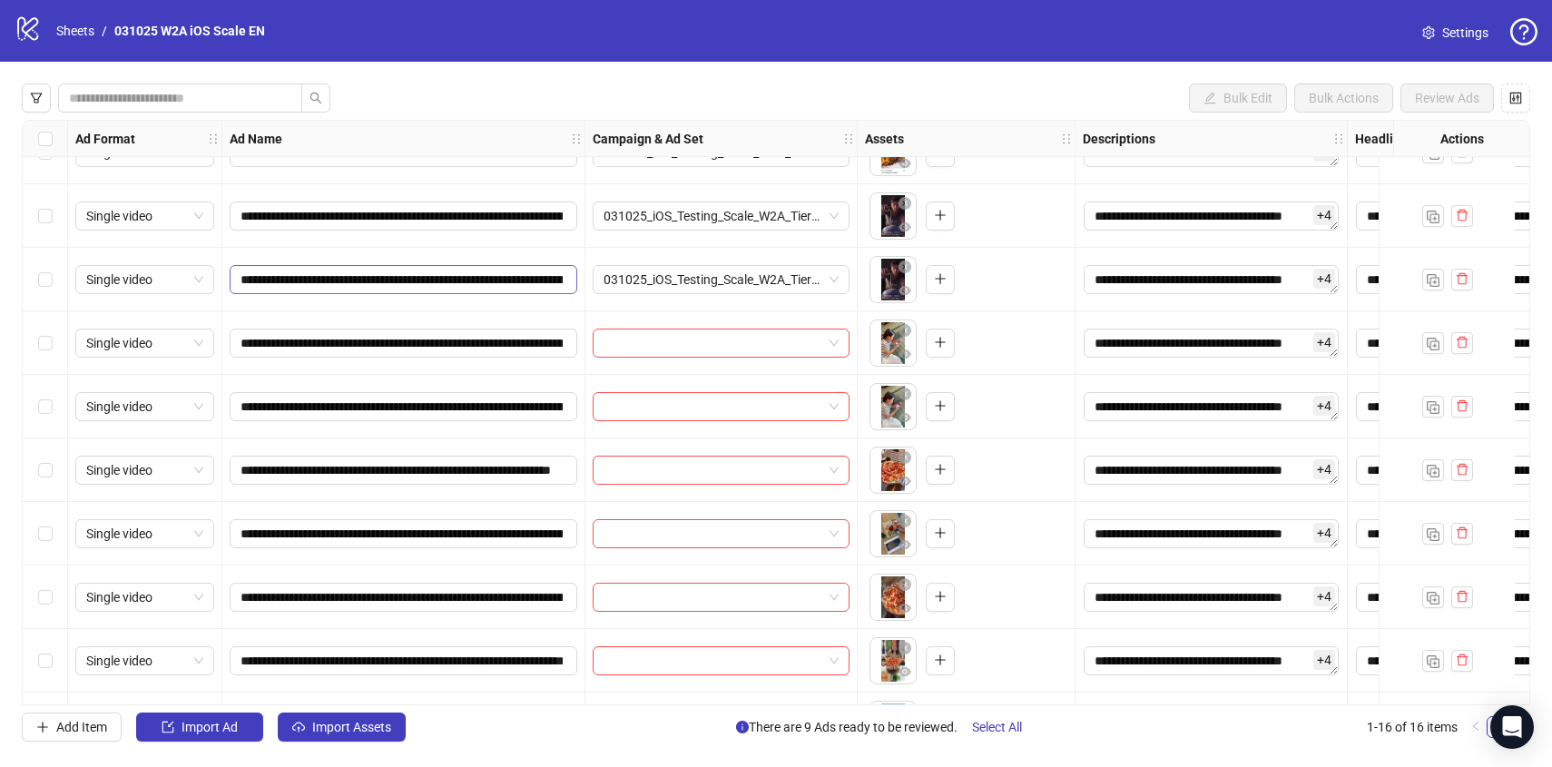
scroll to position [456, 0]
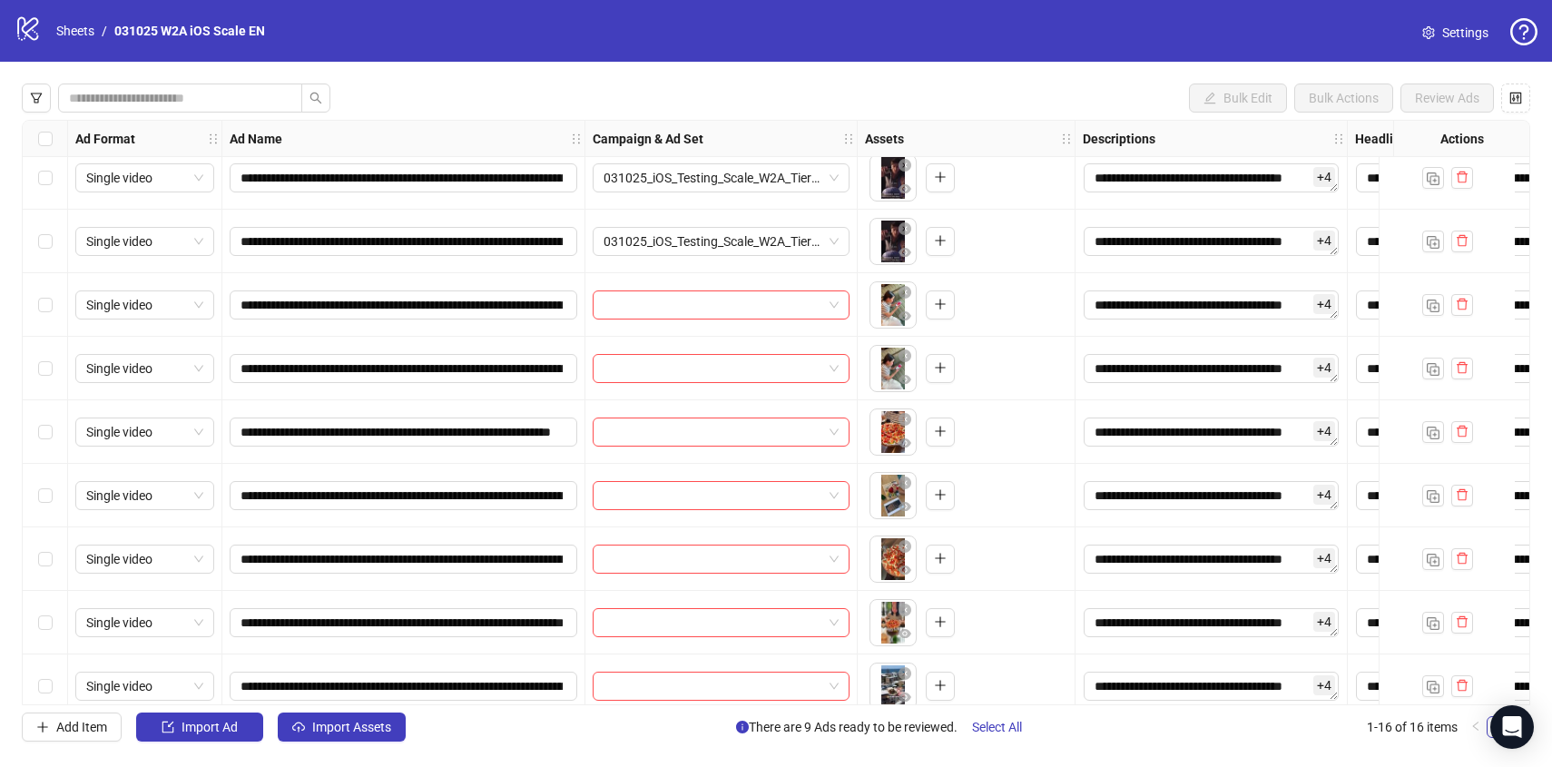
click at [34, 307] on div "Select row 10" at bounding box center [45, 305] width 45 height 64
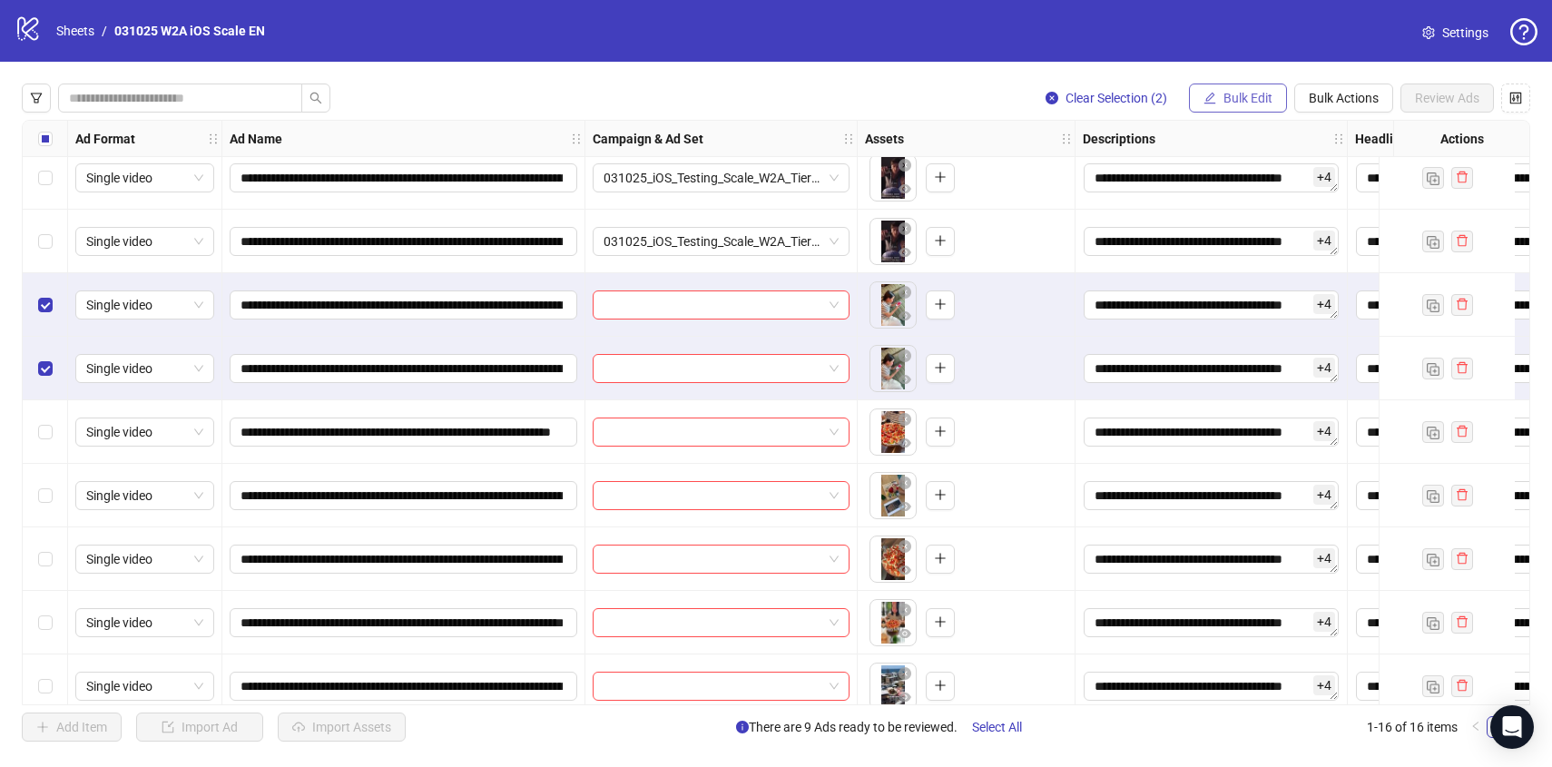
click at [1223, 91] on span "Bulk Edit" at bounding box center [1247, 98] width 49 height 15
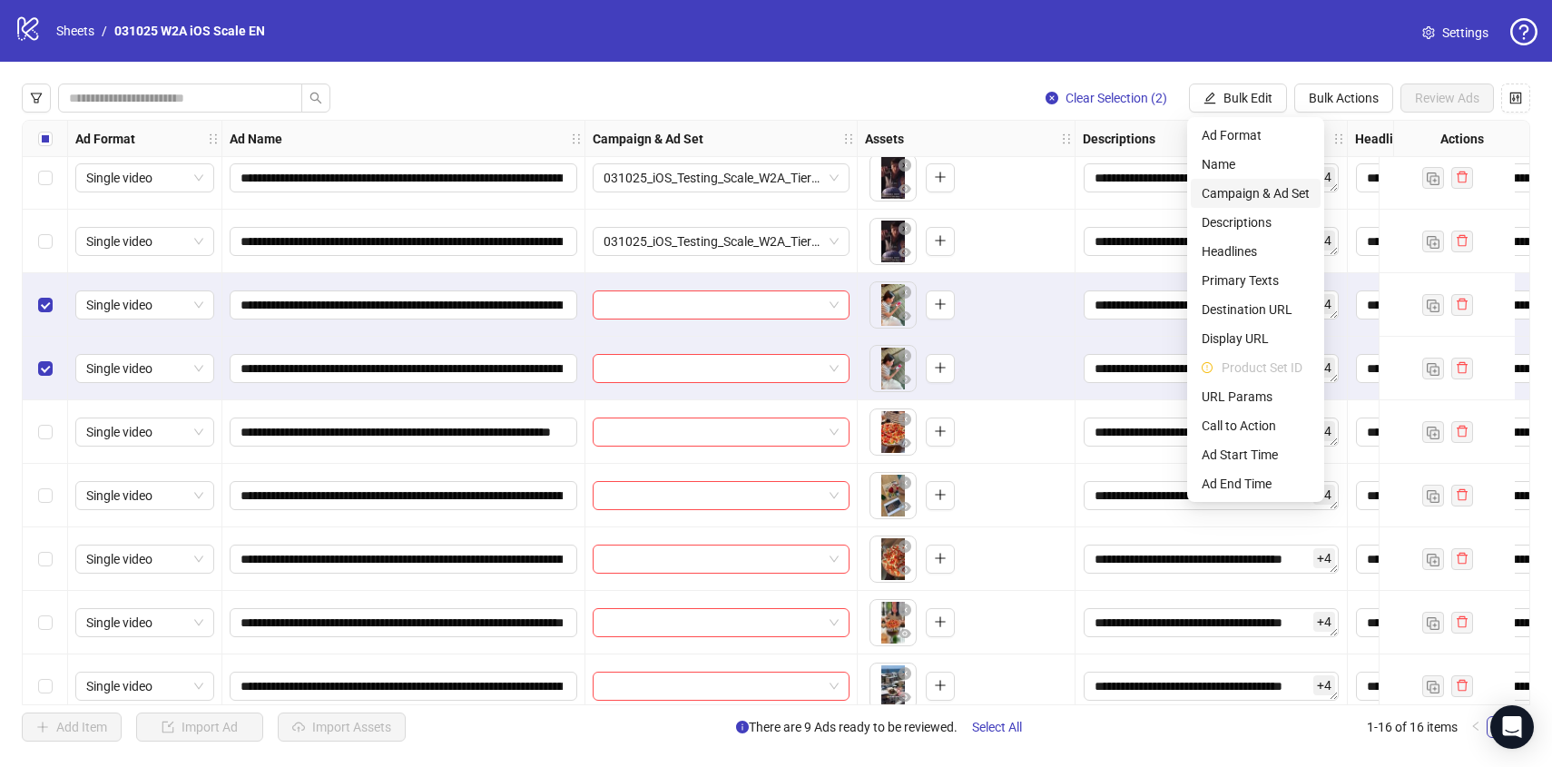
click at [1263, 185] on span "Campaign & Ad Set" at bounding box center [1255, 193] width 108 height 20
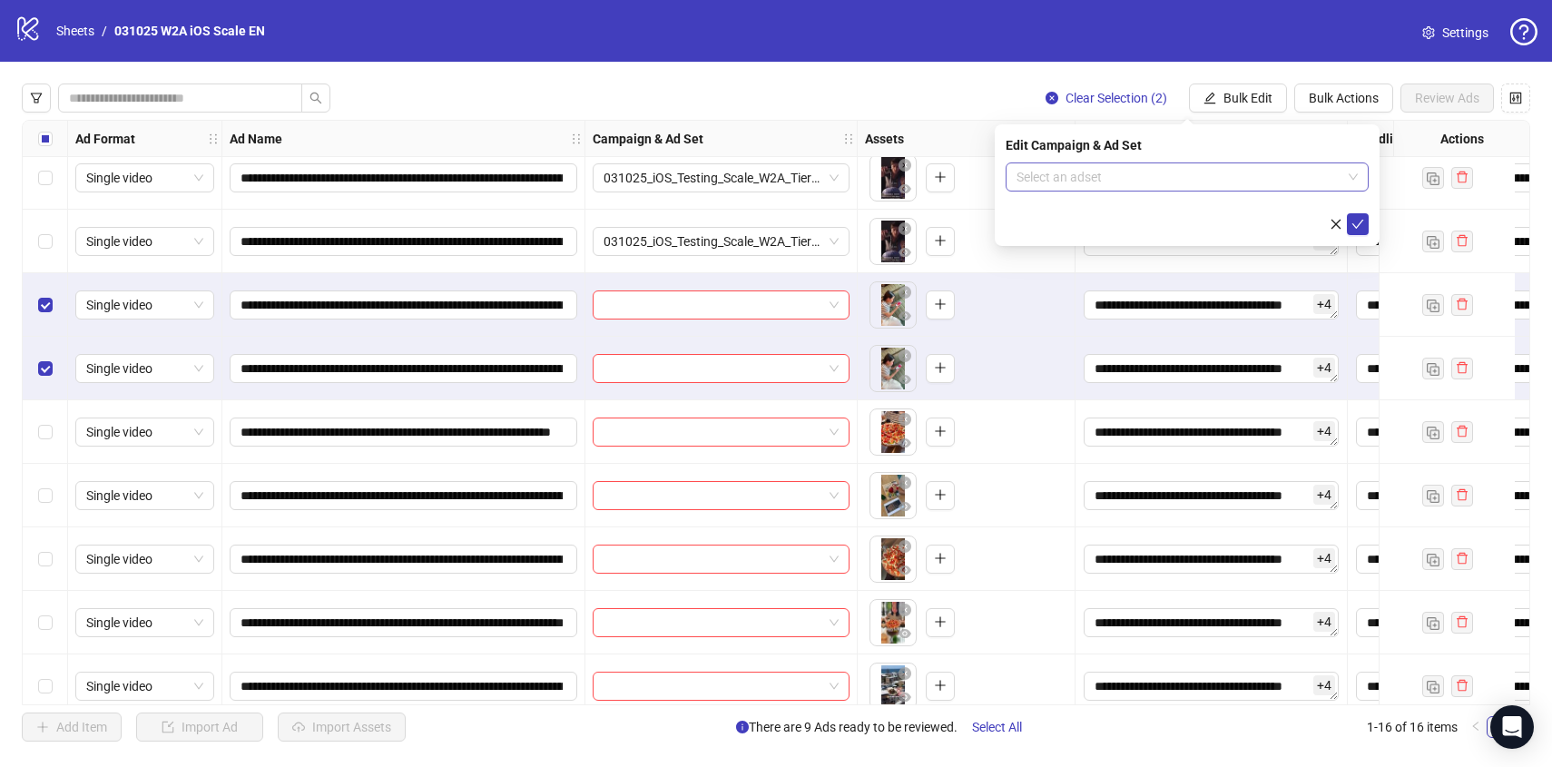
click at [1257, 180] on input "search" at bounding box center [1178, 176] width 325 height 27
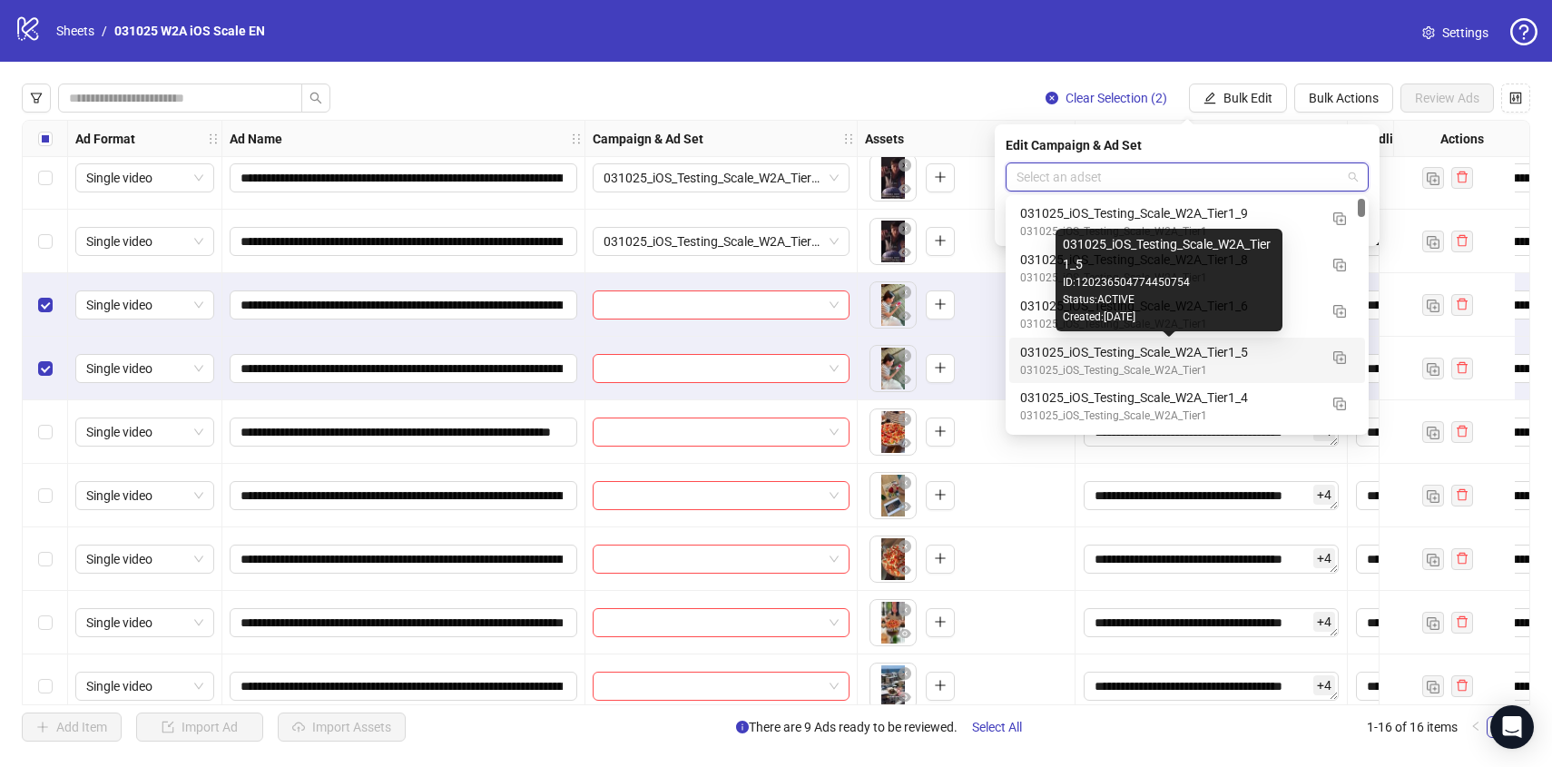
click at [1285, 348] on div "031025_iOS_Testing_Scale_W2A_Tier1_5" at bounding box center [1169, 352] width 298 height 20
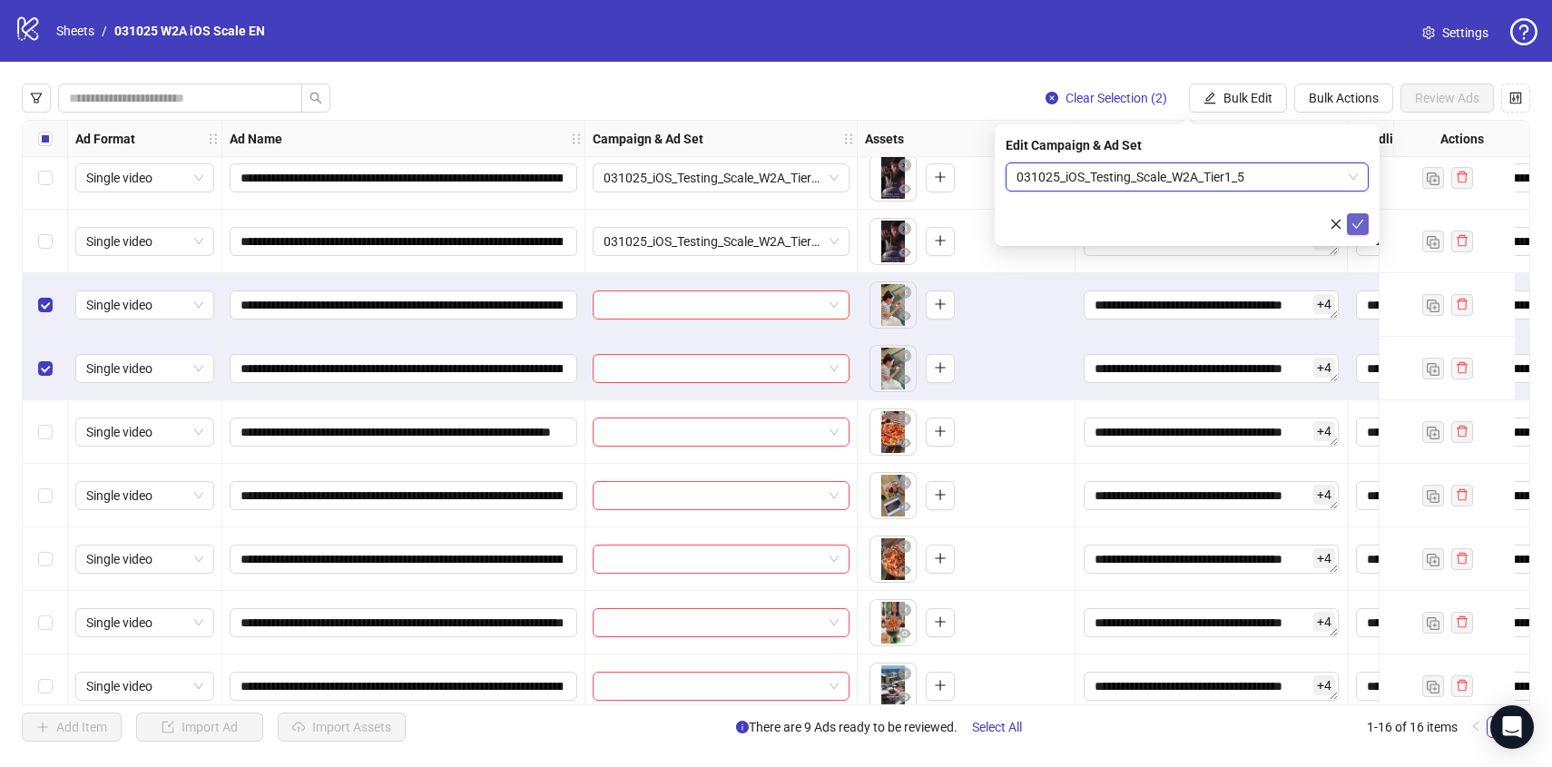
click at [1354, 228] on icon "check" at bounding box center [1357, 224] width 13 height 13
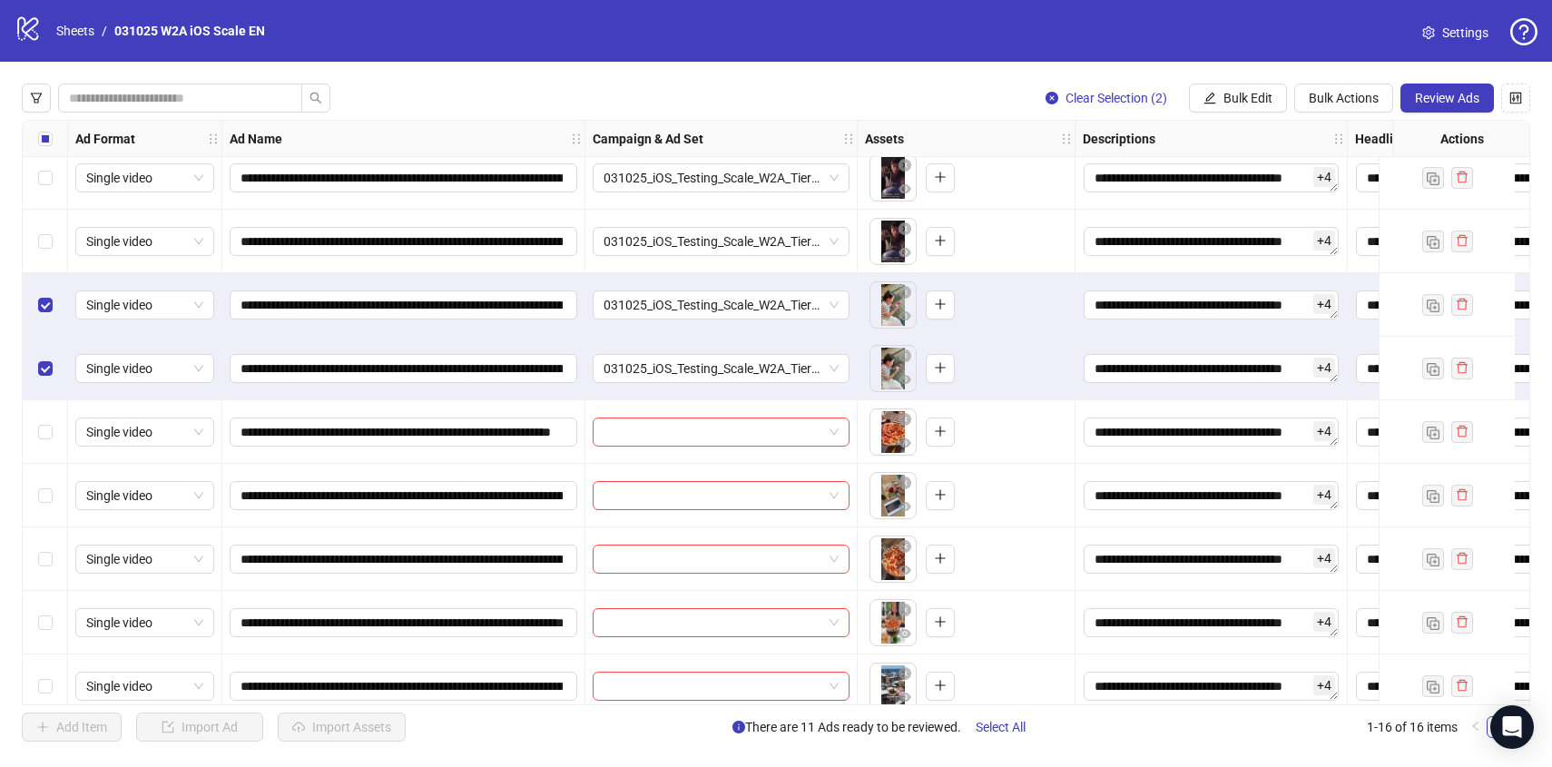
scroll to position [476, 0]
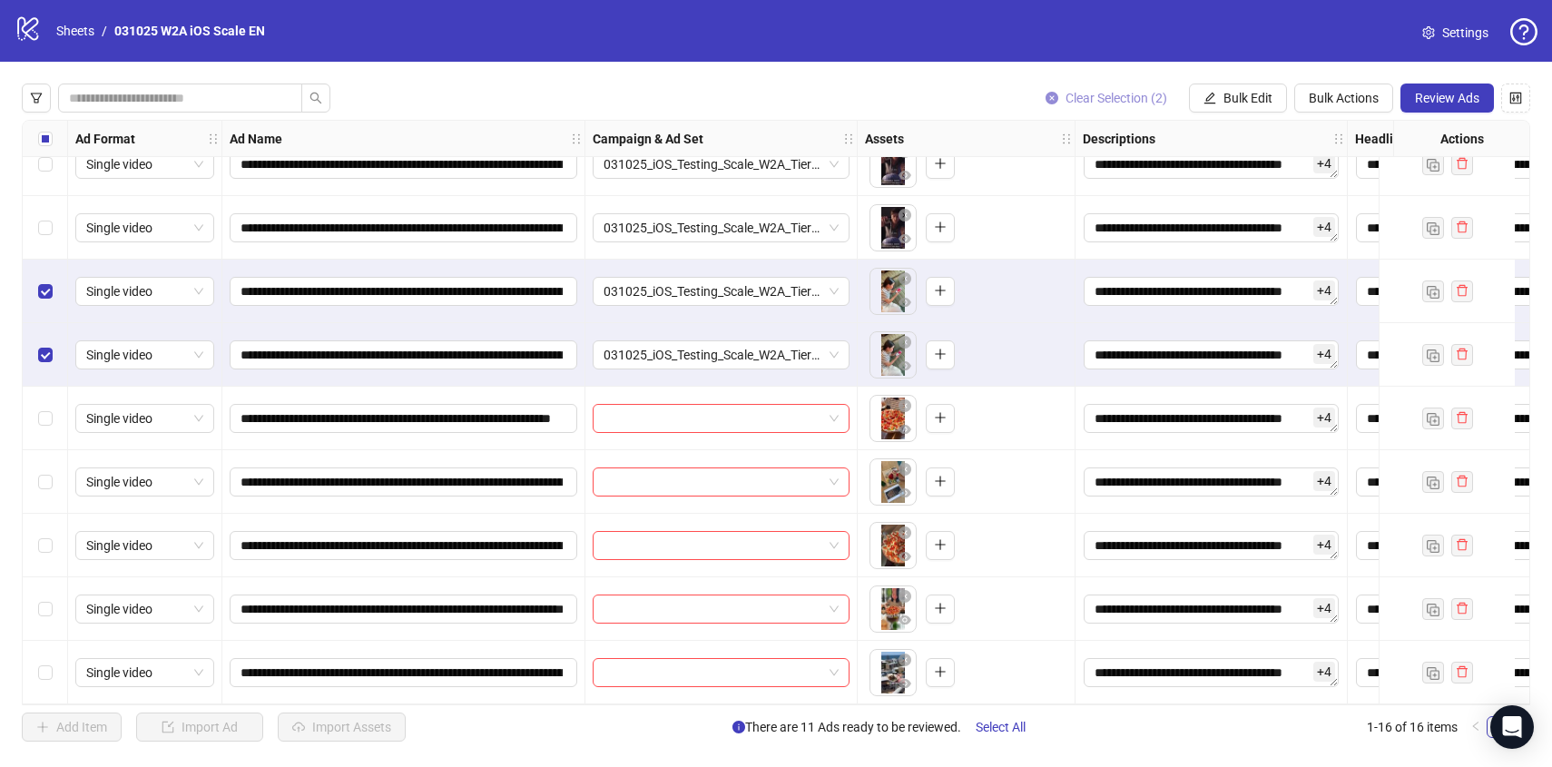
click at [1139, 90] on button "Clear Selection (2)" at bounding box center [1106, 97] width 151 height 29
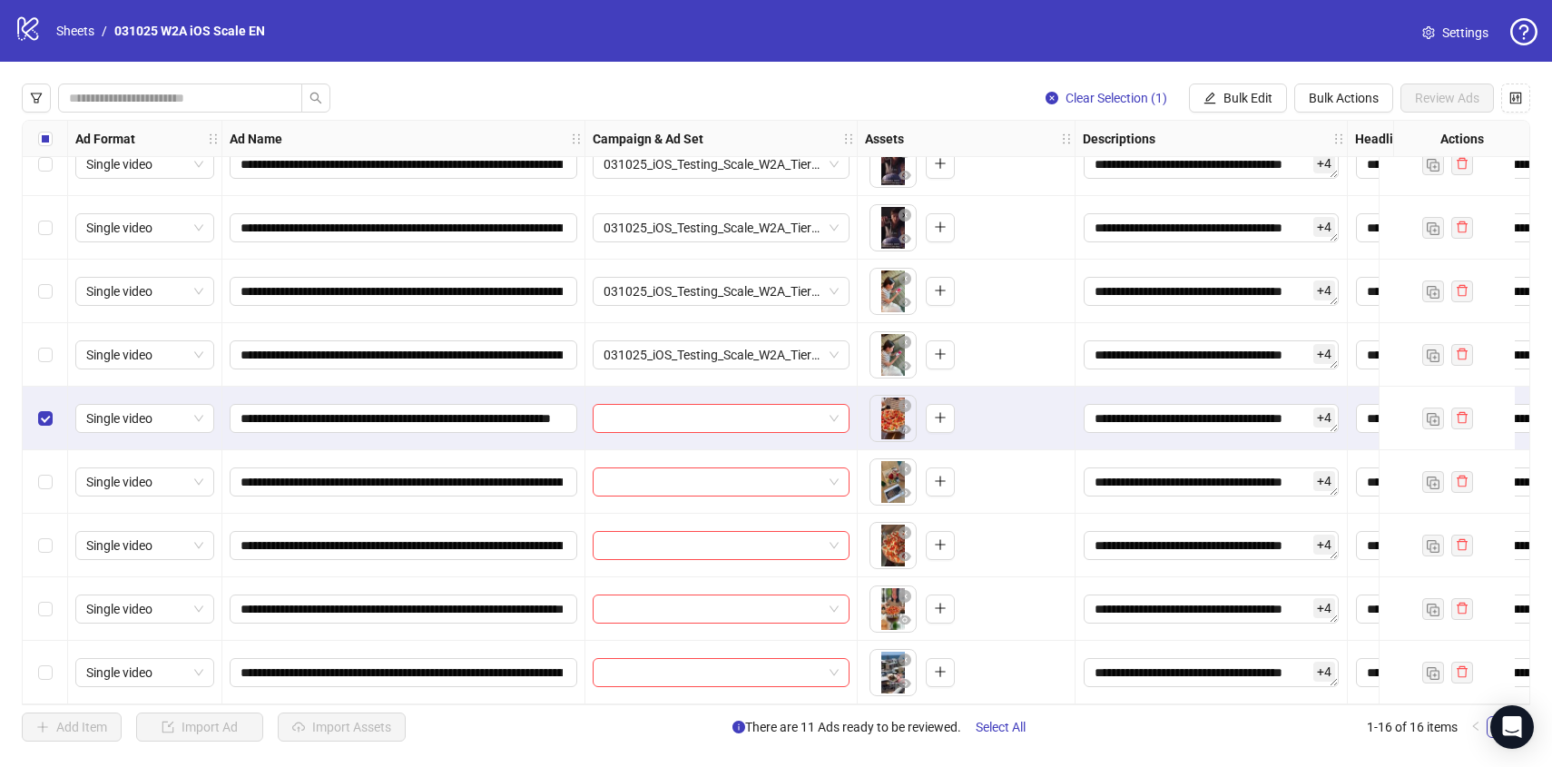
click at [44, 460] on div "Select row 13" at bounding box center [45, 482] width 45 height 64
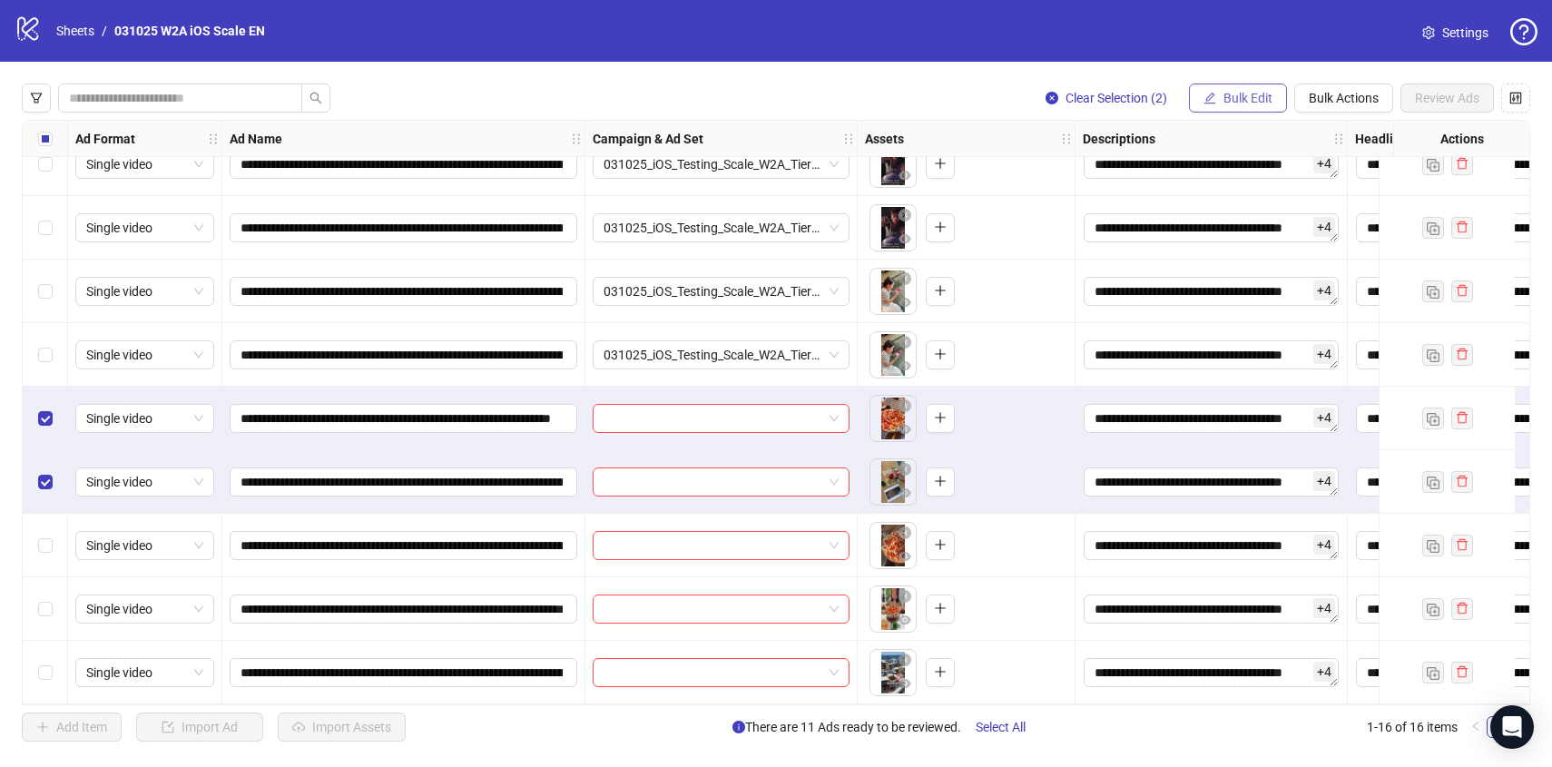
click at [1249, 108] on button "Bulk Edit" at bounding box center [1238, 97] width 98 height 29
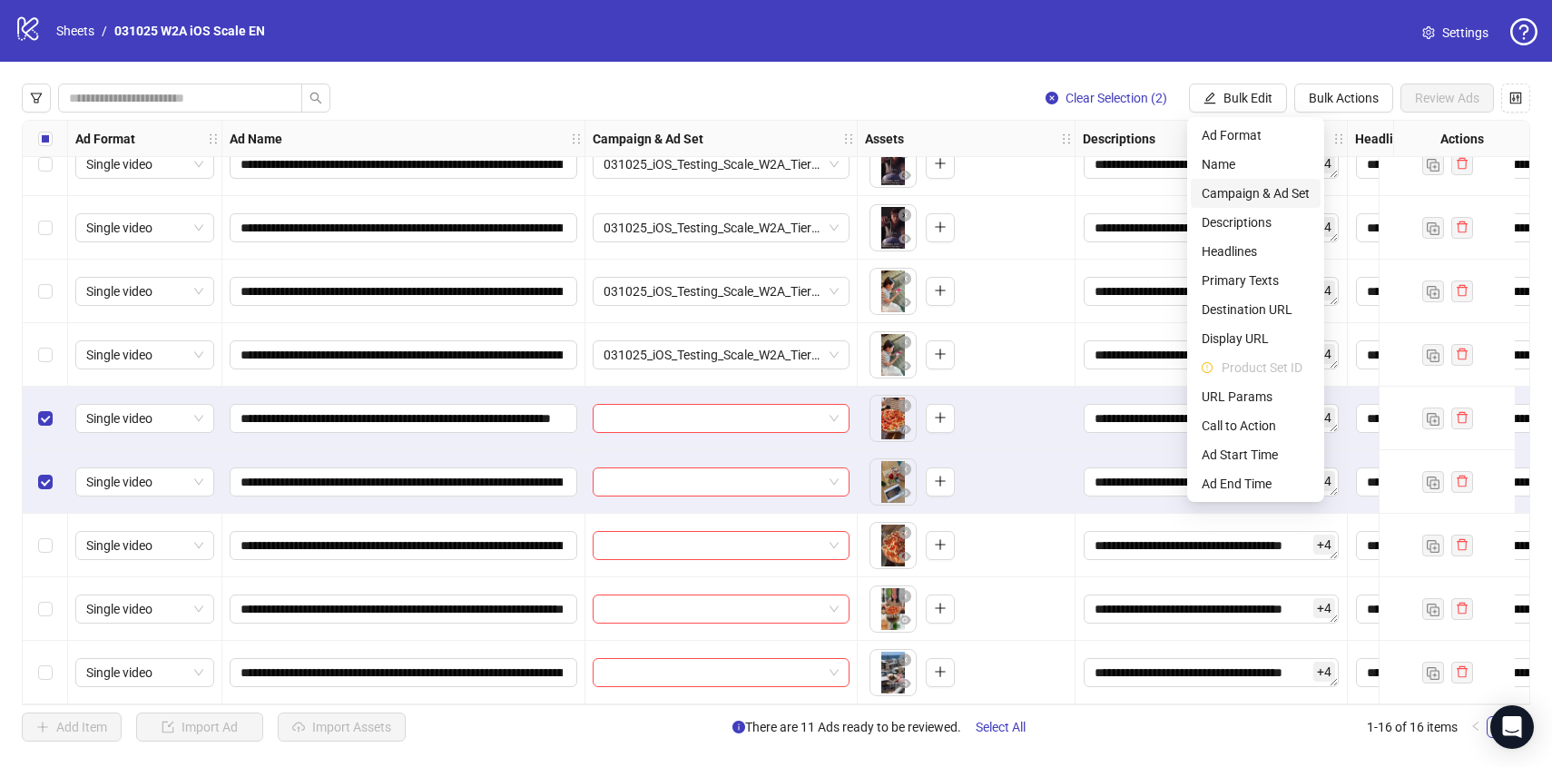
click at [1243, 187] on span "Campaign & Ad Set" at bounding box center [1255, 193] width 108 height 20
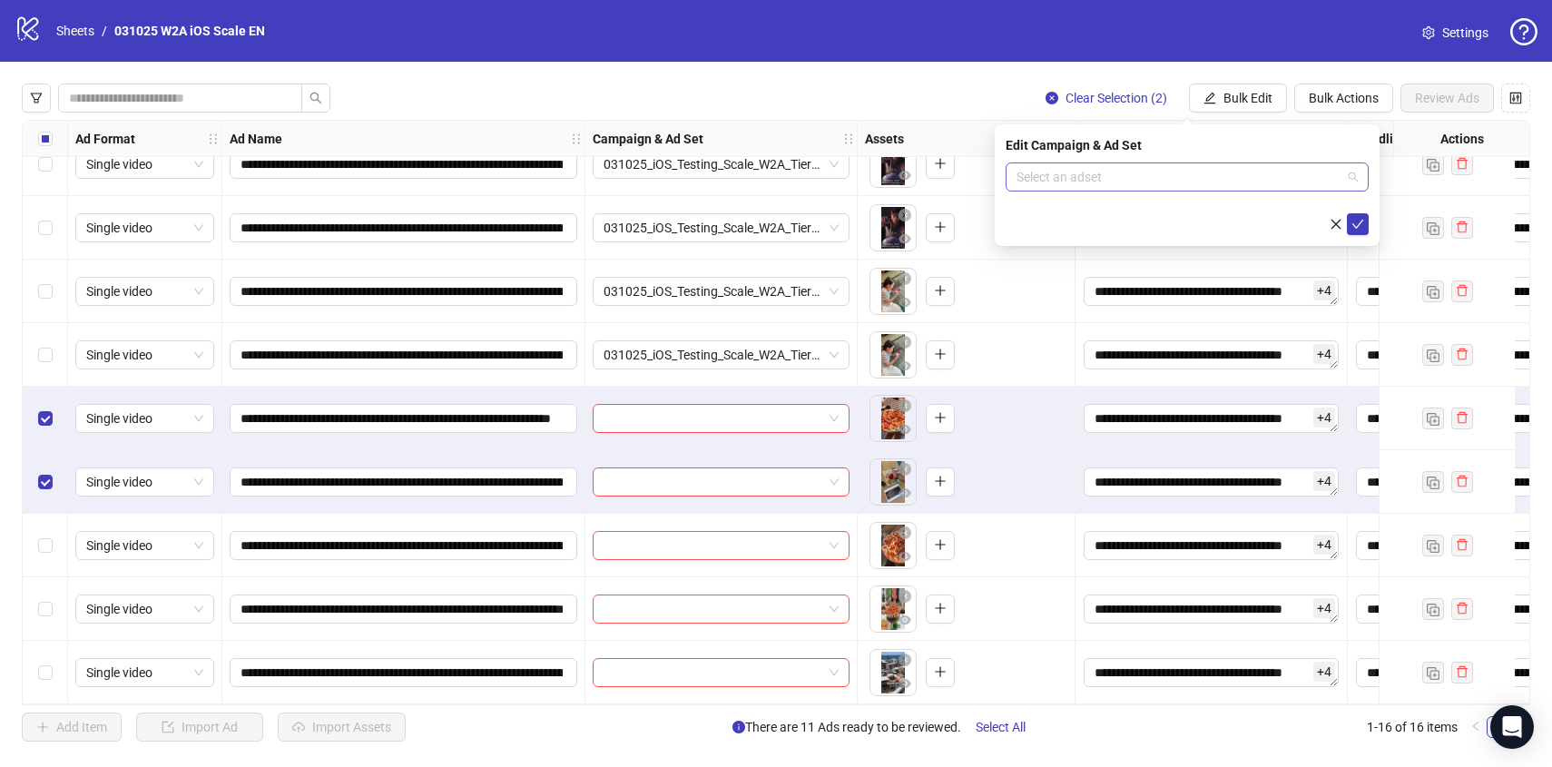
click at [1221, 176] on input "search" at bounding box center [1178, 176] width 325 height 27
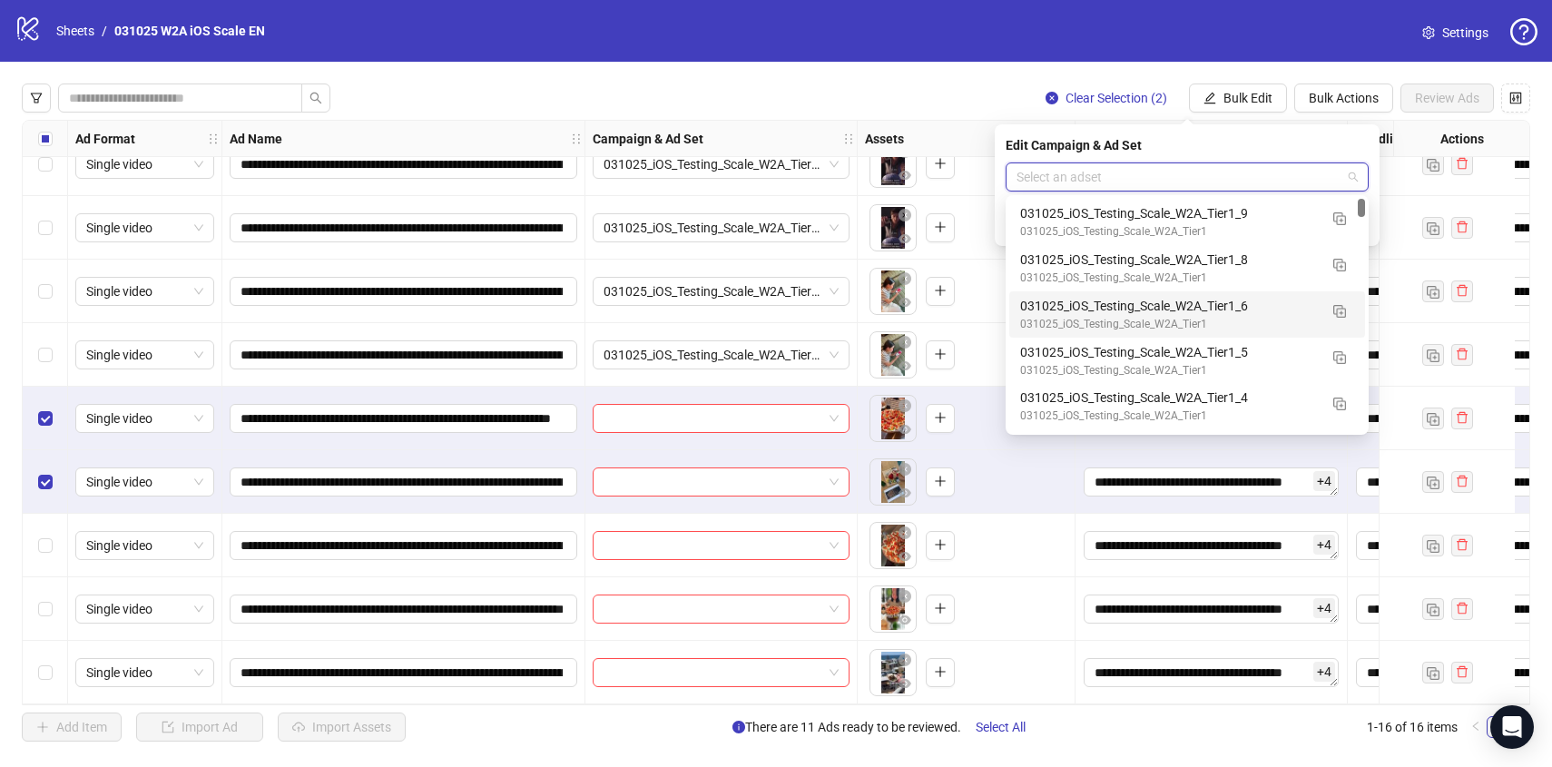
click at [1298, 317] on div "031025_iOS_Testing_Scale_W2A_Tier1" at bounding box center [1169, 324] width 298 height 17
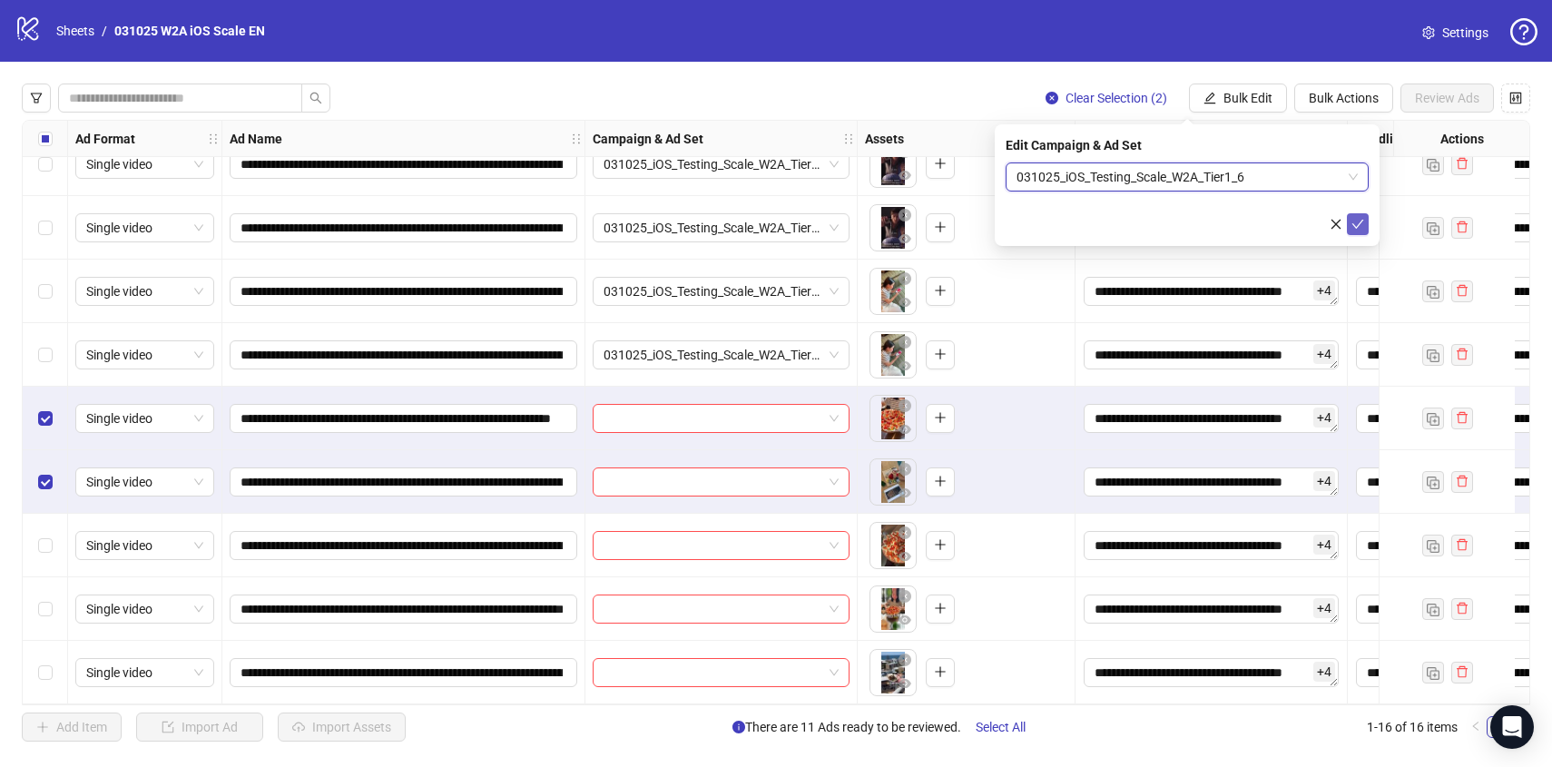
click at [1354, 220] on icon "check" at bounding box center [1357, 224] width 13 height 13
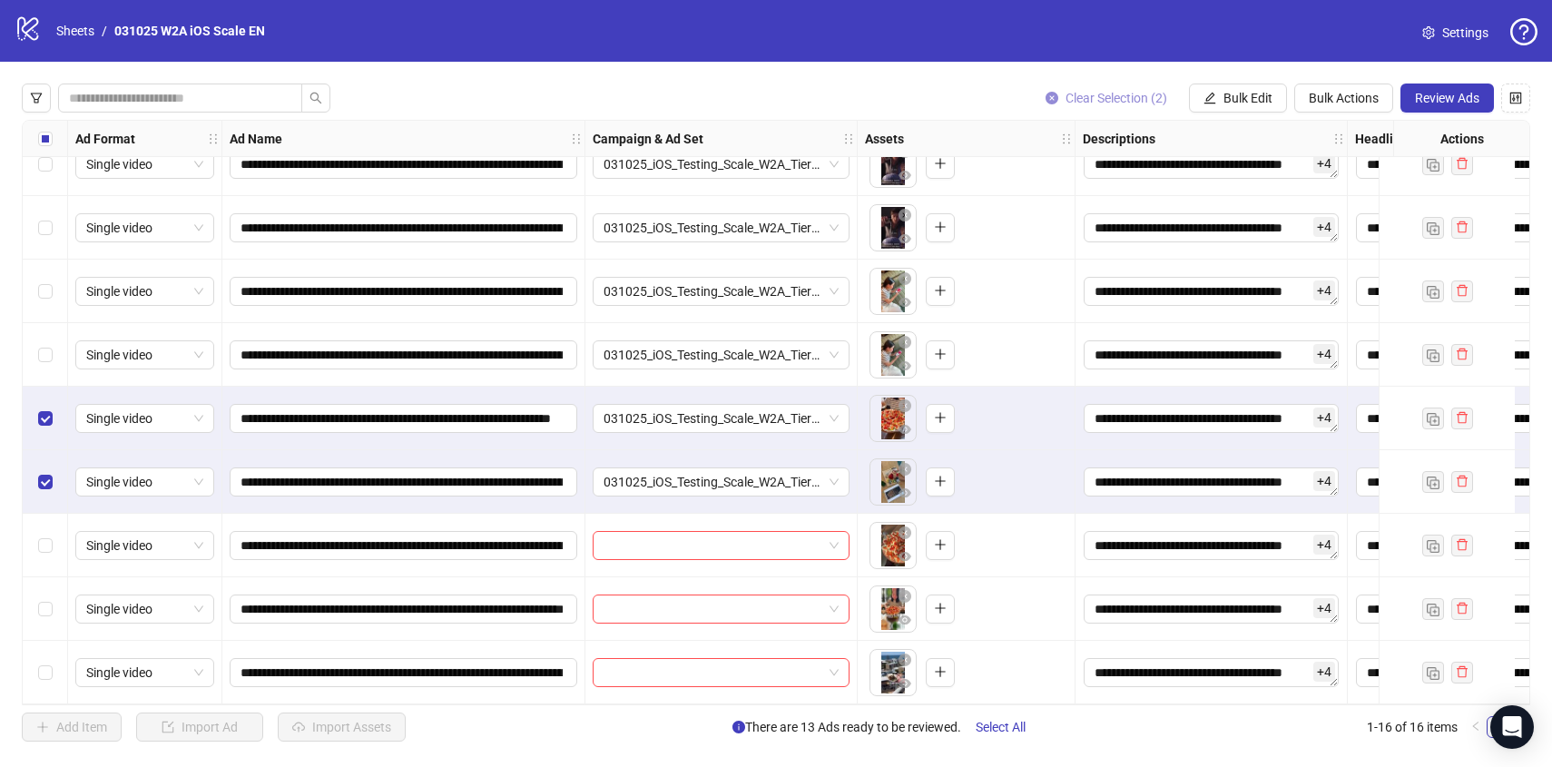
click at [1129, 93] on span "Clear Selection (2)" at bounding box center [1116, 98] width 102 height 15
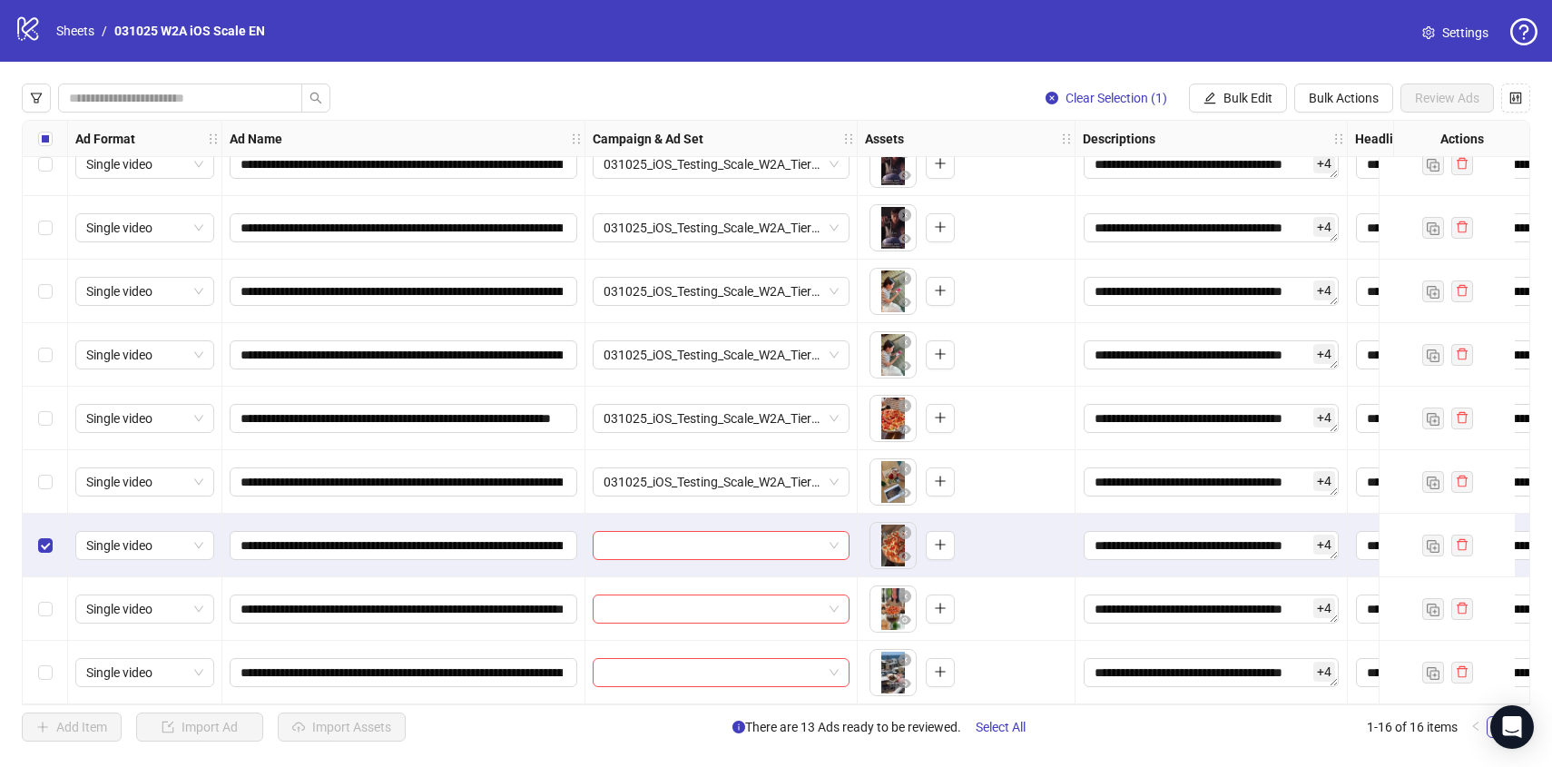
click at [1257, 82] on div "**********" at bounding box center [776, 412] width 1552 height 701
click at [1247, 105] on span "Bulk Edit" at bounding box center [1247, 98] width 49 height 15
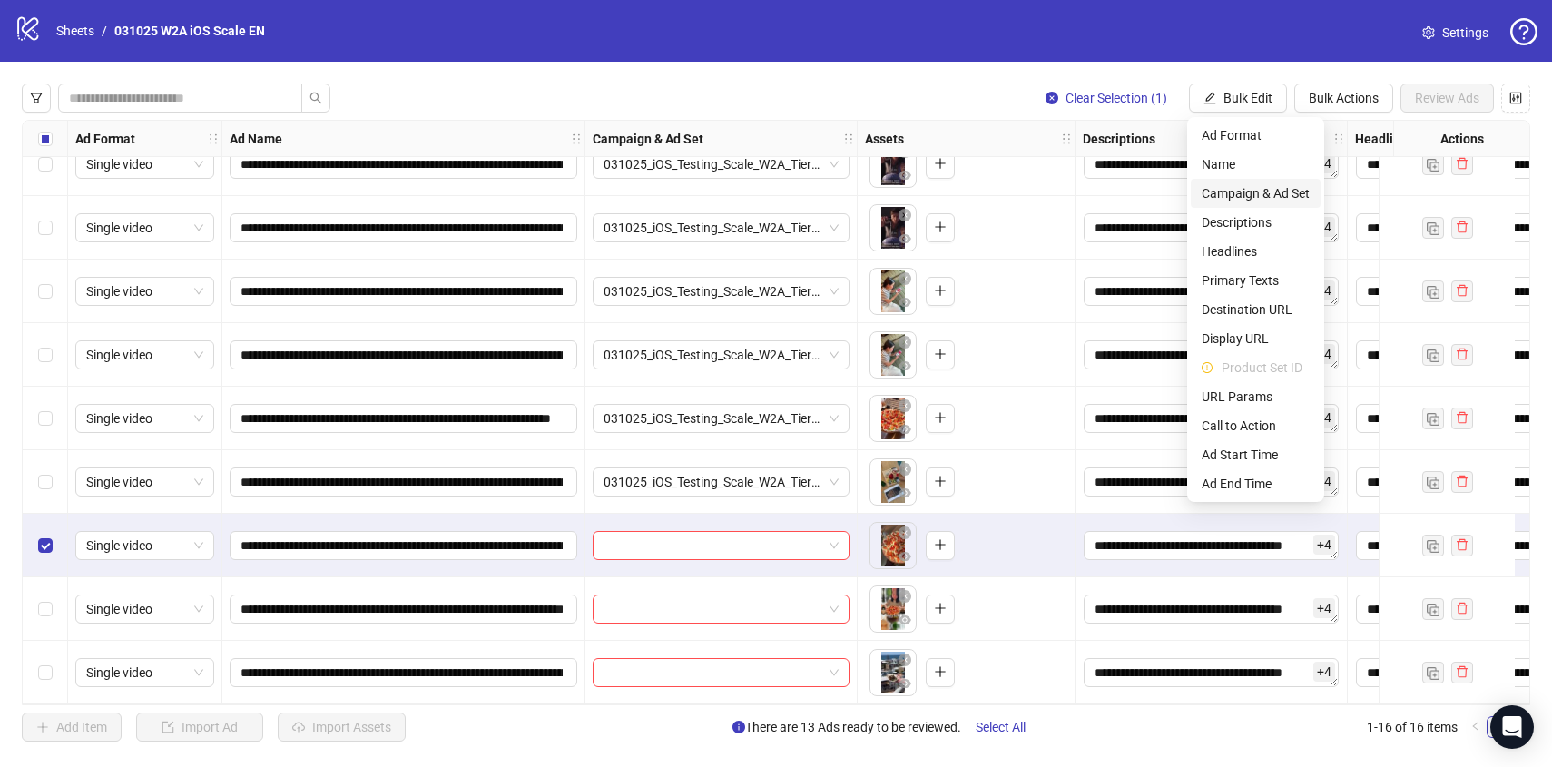
click at [1264, 185] on span "Campaign & Ad Set" at bounding box center [1255, 193] width 108 height 20
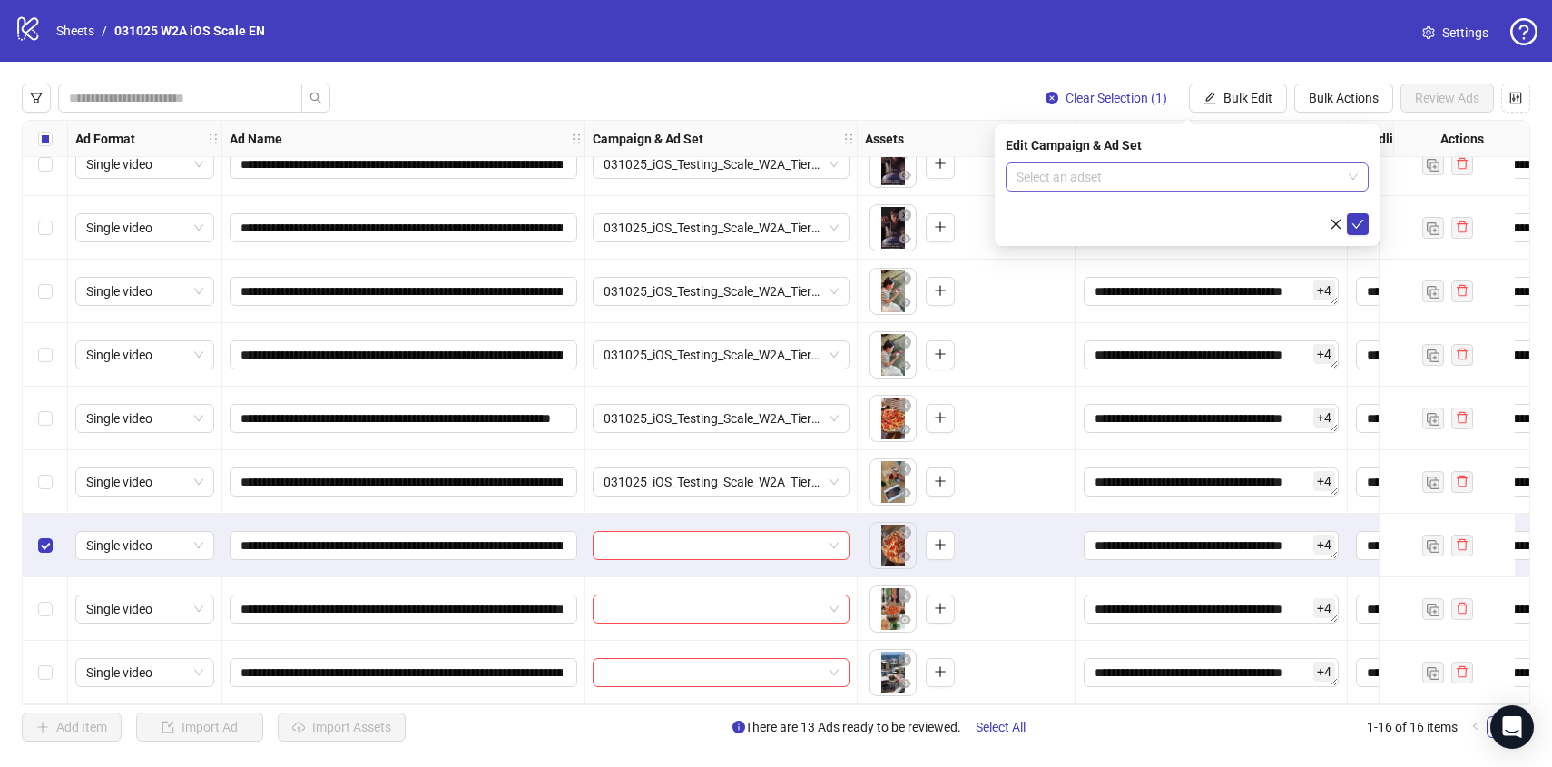
click at [1264, 180] on input "search" at bounding box center [1178, 176] width 325 height 27
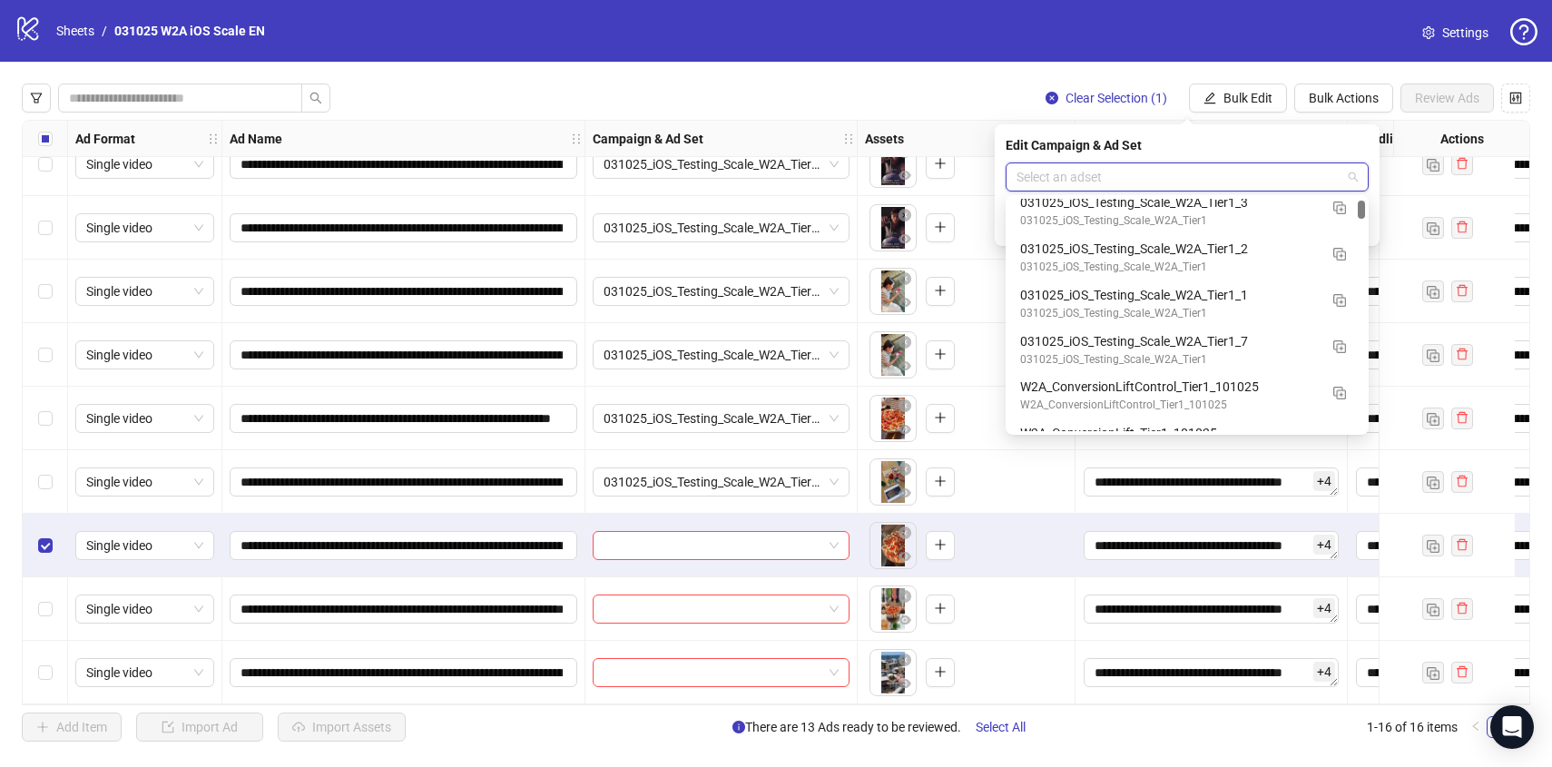
scroll to position [244, 0]
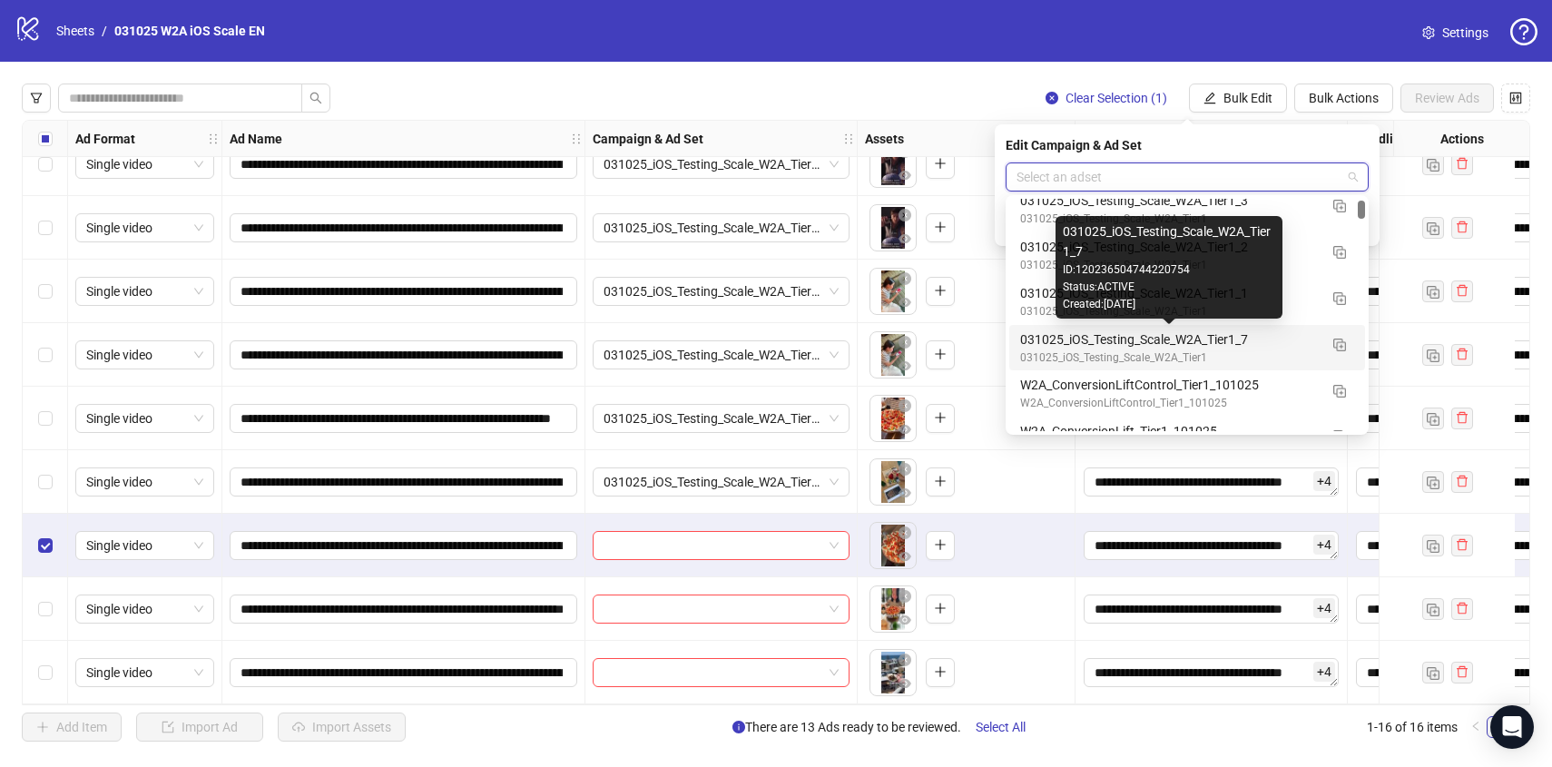
click at [1295, 342] on div "031025_iOS_Testing_Scale_W2A_Tier1_7" at bounding box center [1169, 339] width 298 height 20
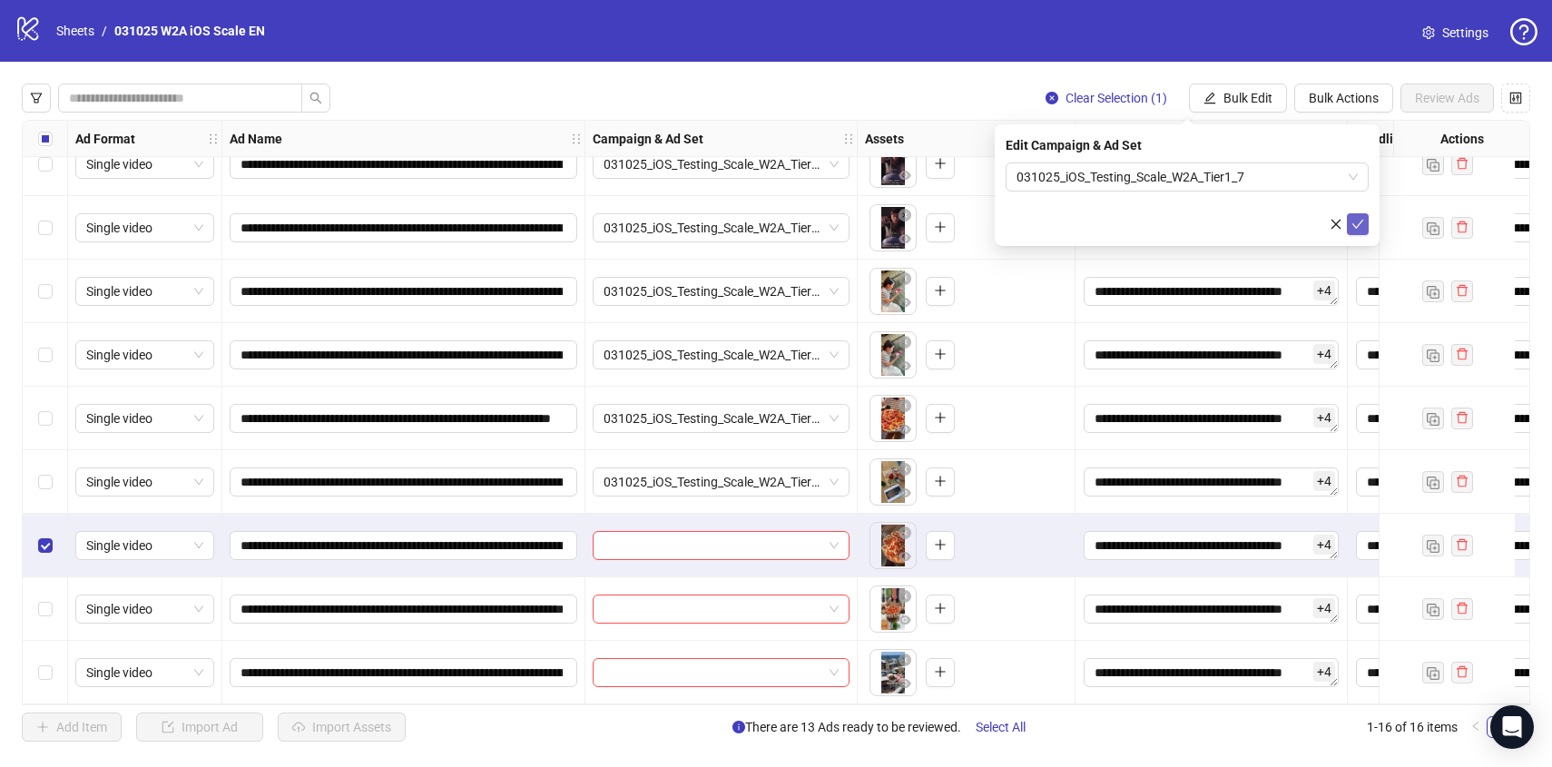
click at [1357, 218] on icon "check" at bounding box center [1357, 224] width 13 height 13
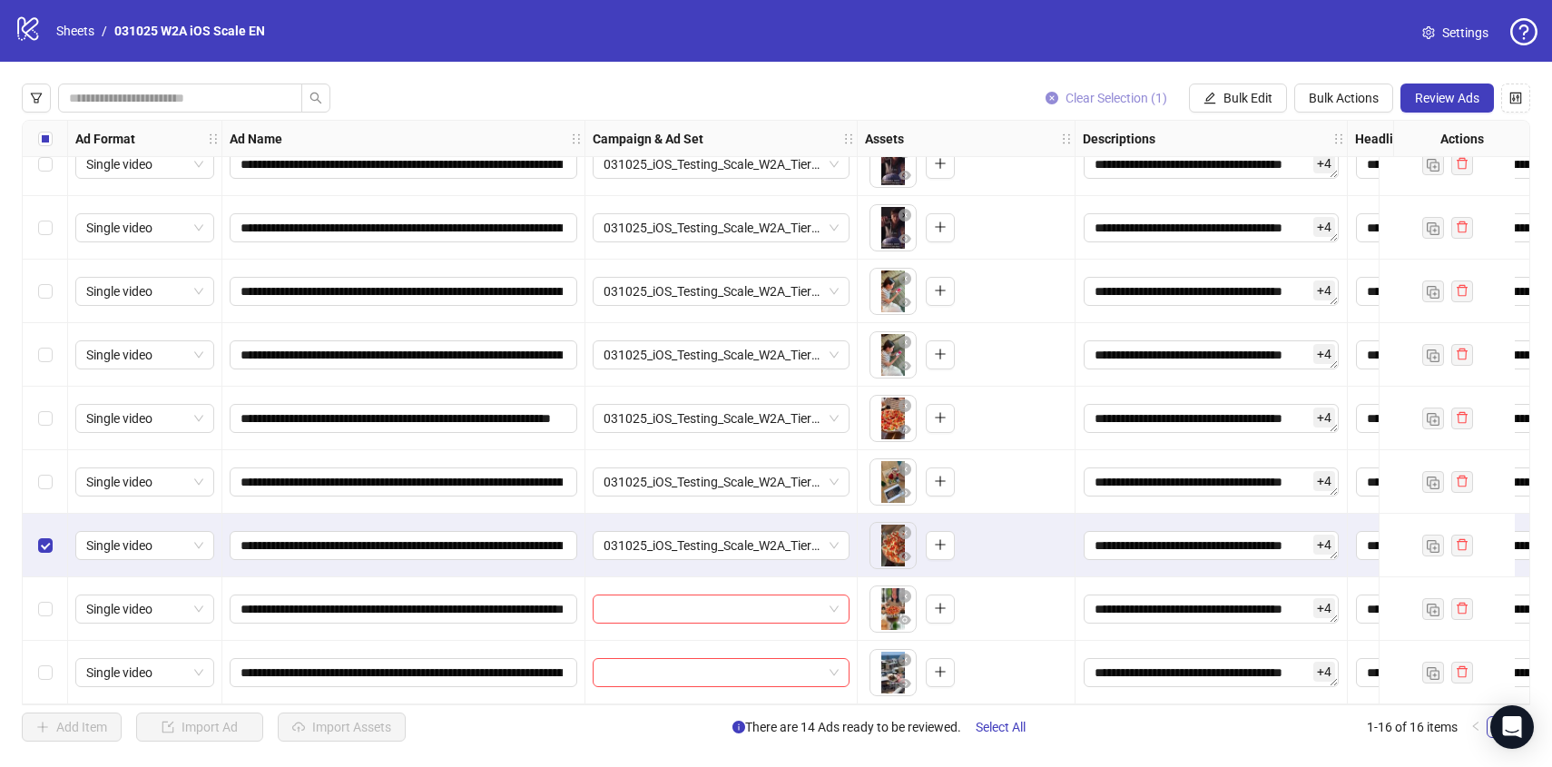
click at [1088, 93] on span "Clear Selection (1)" at bounding box center [1116, 98] width 102 height 15
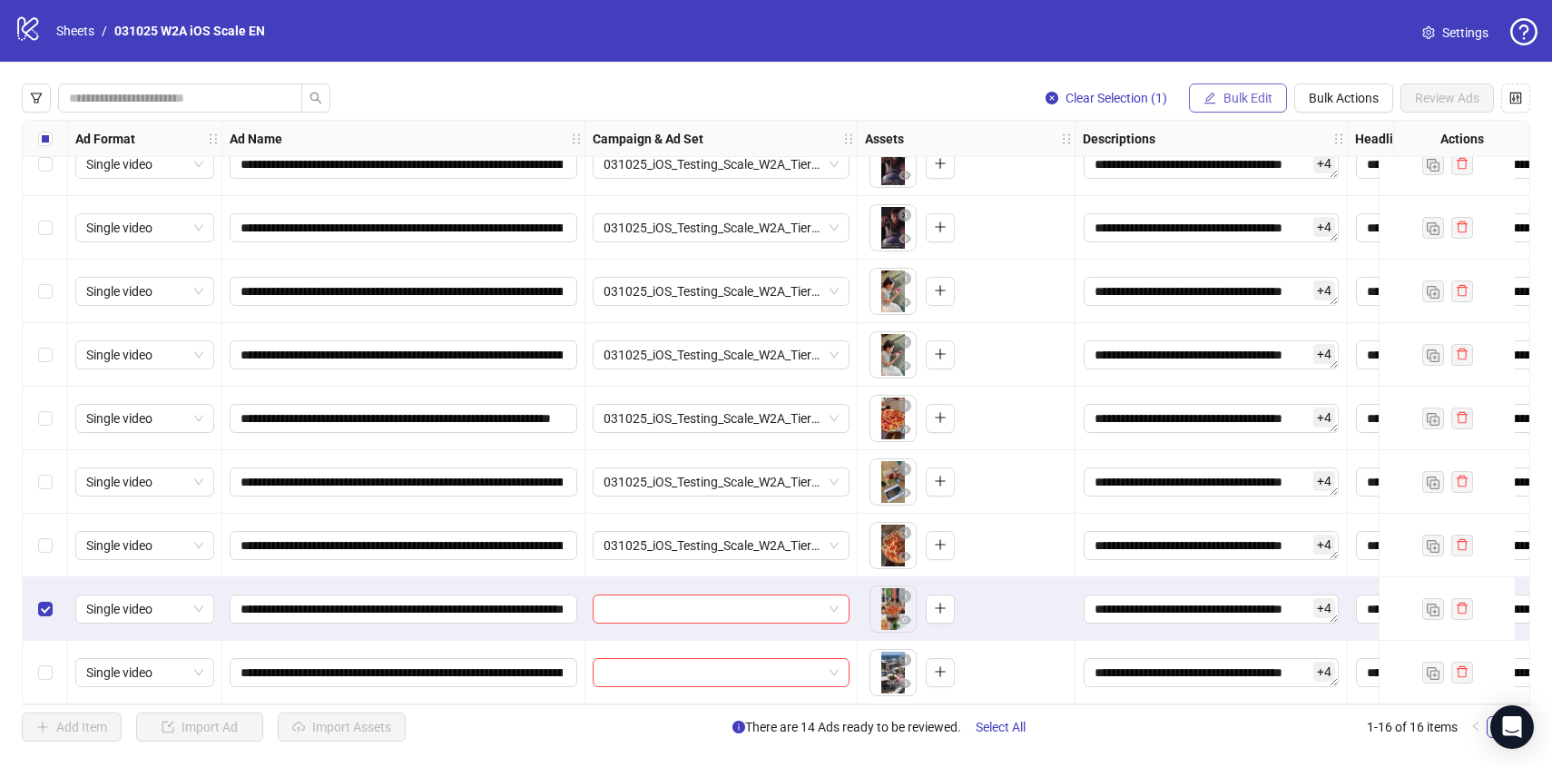
click at [1259, 85] on button "Bulk Edit" at bounding box center [1238, 97] width 98 height 29
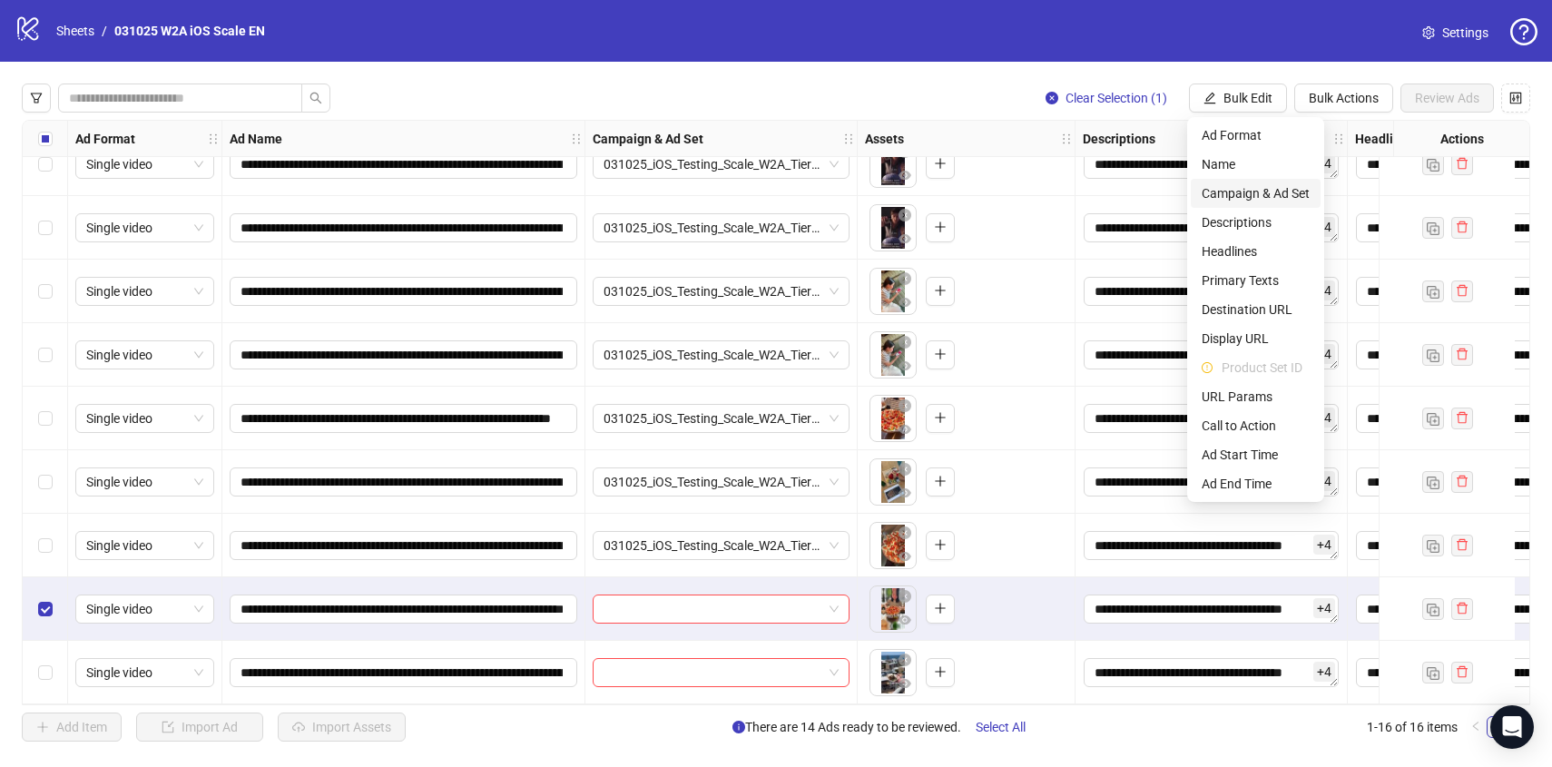
click at [1280, 188] on span "Campaign & Ad Set" at bounding box center [1255, 193] width 108 height 20
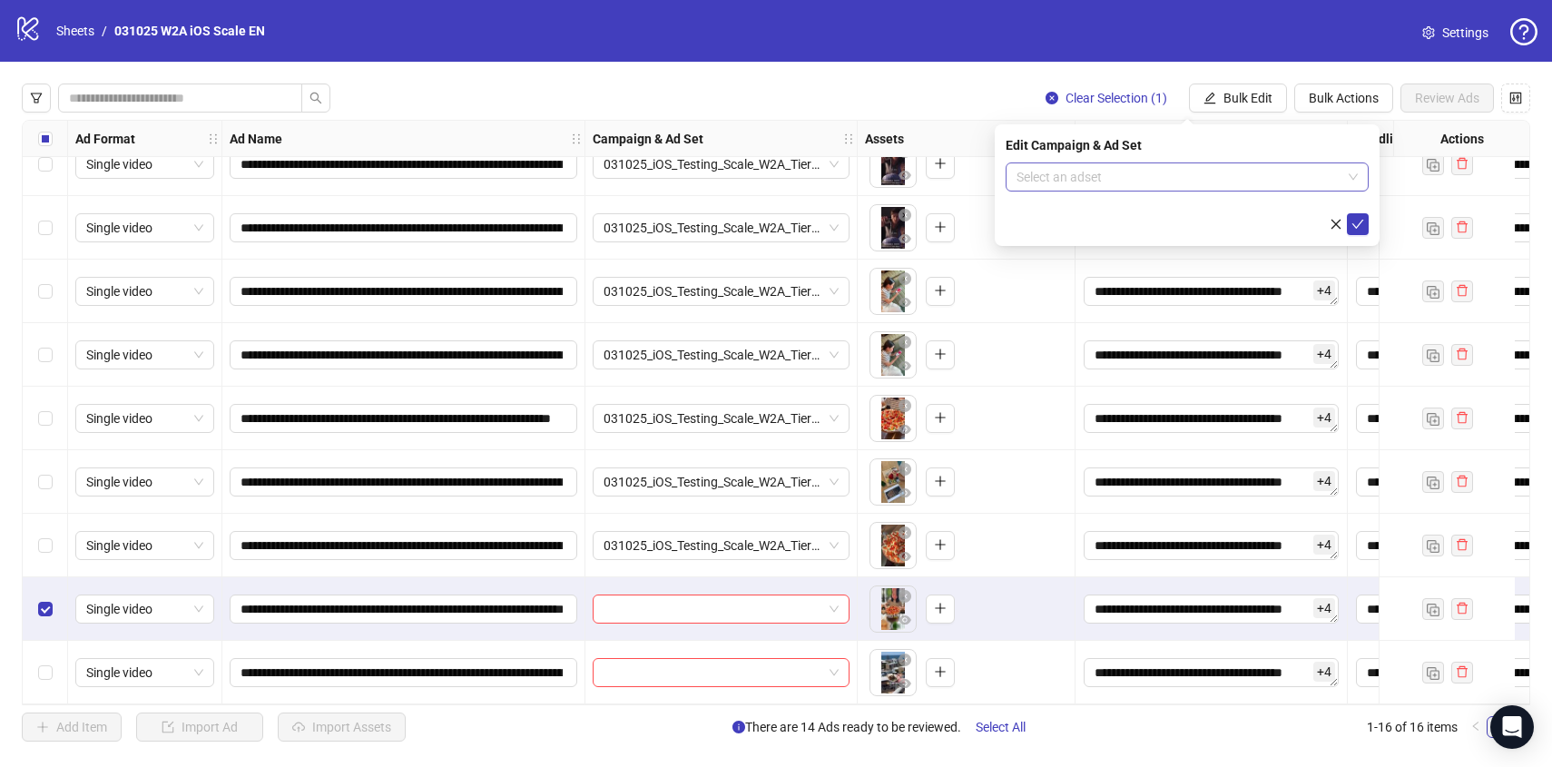
click at [1276, 171] on input "search" at bounding box center [1178, 176] width 325 height 27
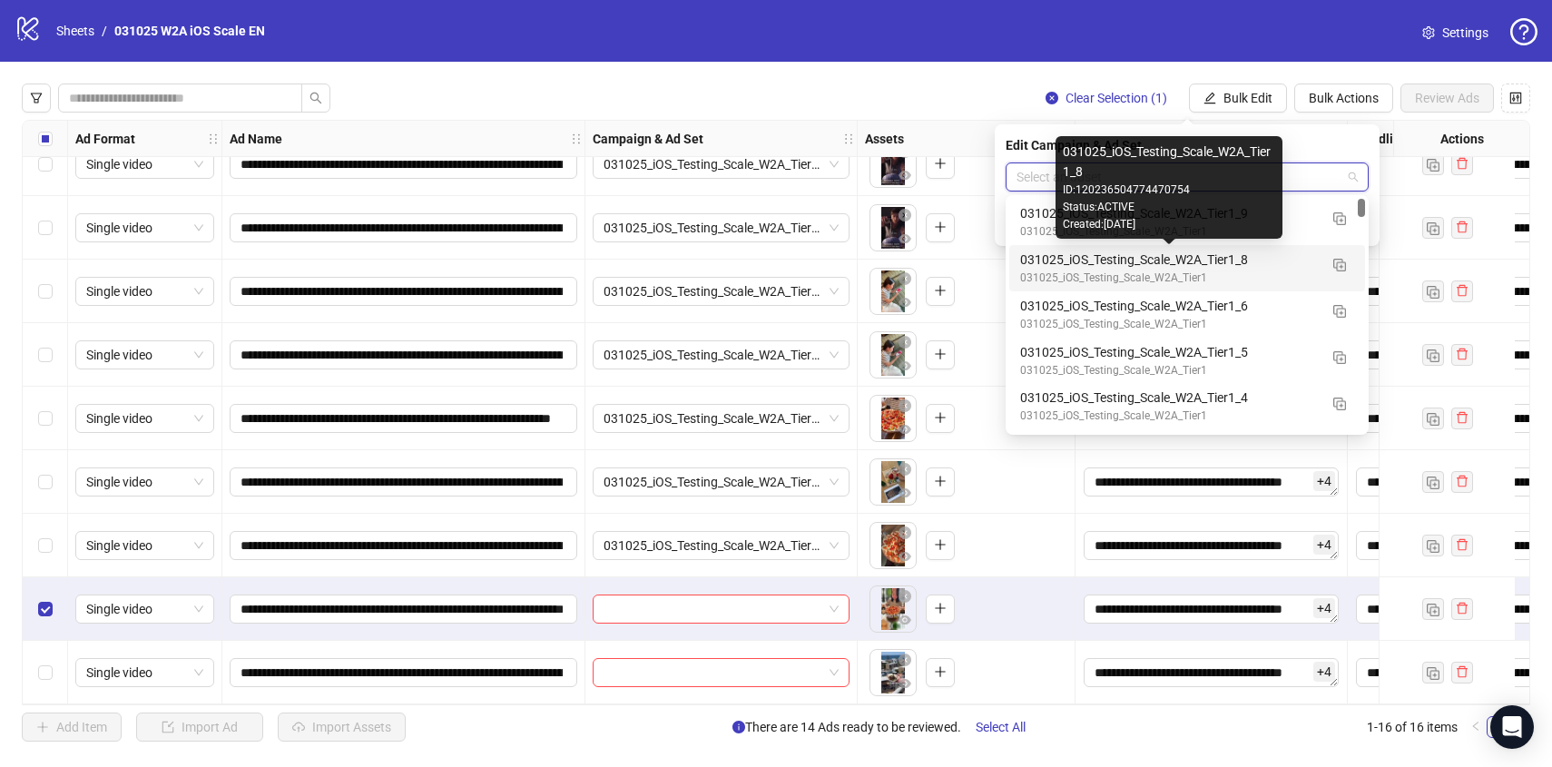
click at [1289, 265] on div "031025_iOS_Testing_Scale_W2A_Tier1_8" at bounding box center [1169, 260] width 298 height 20
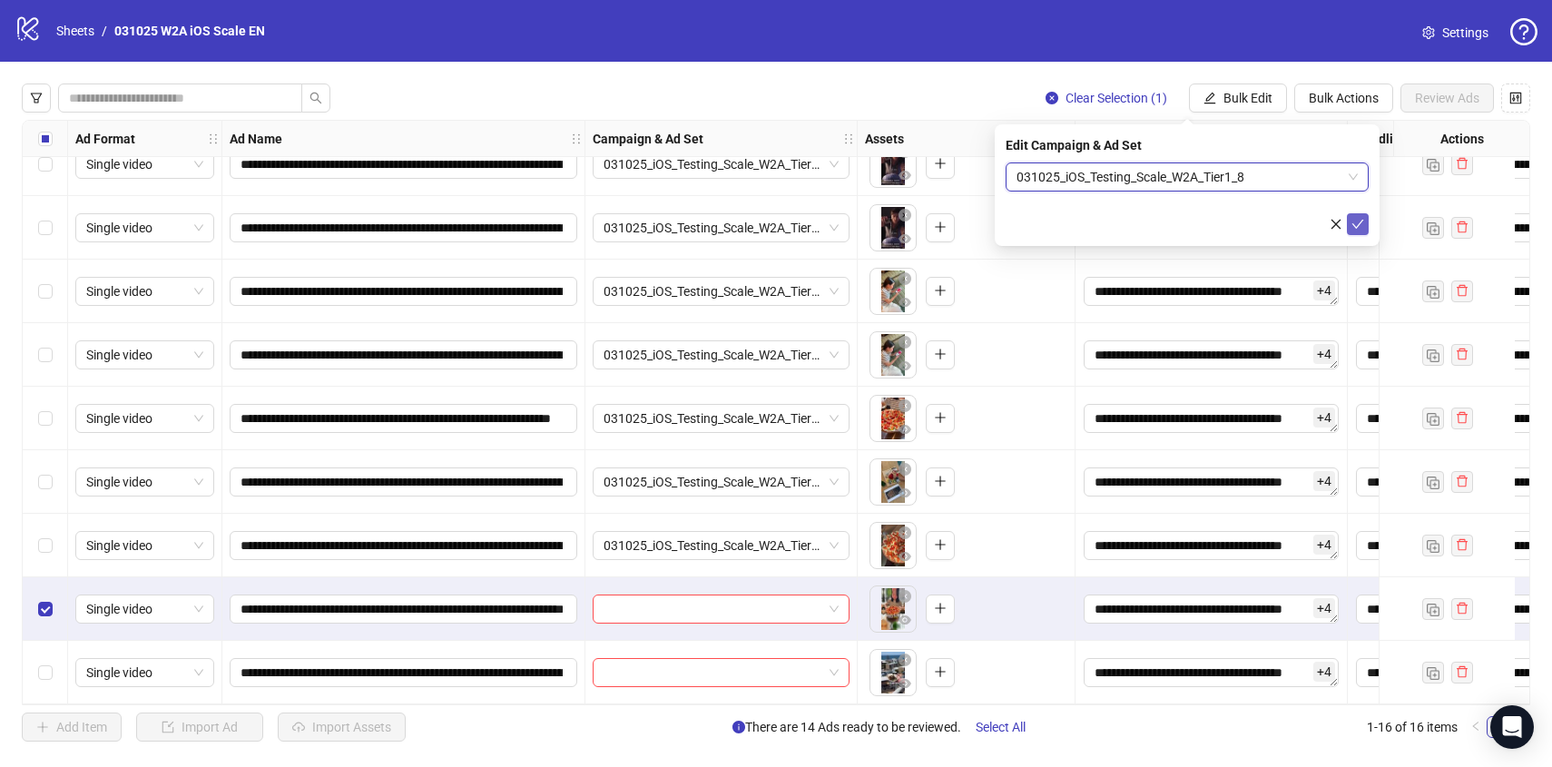
click at [1357, 220] on icon "check" at bounding box center [1357, 224] width 13 height 13
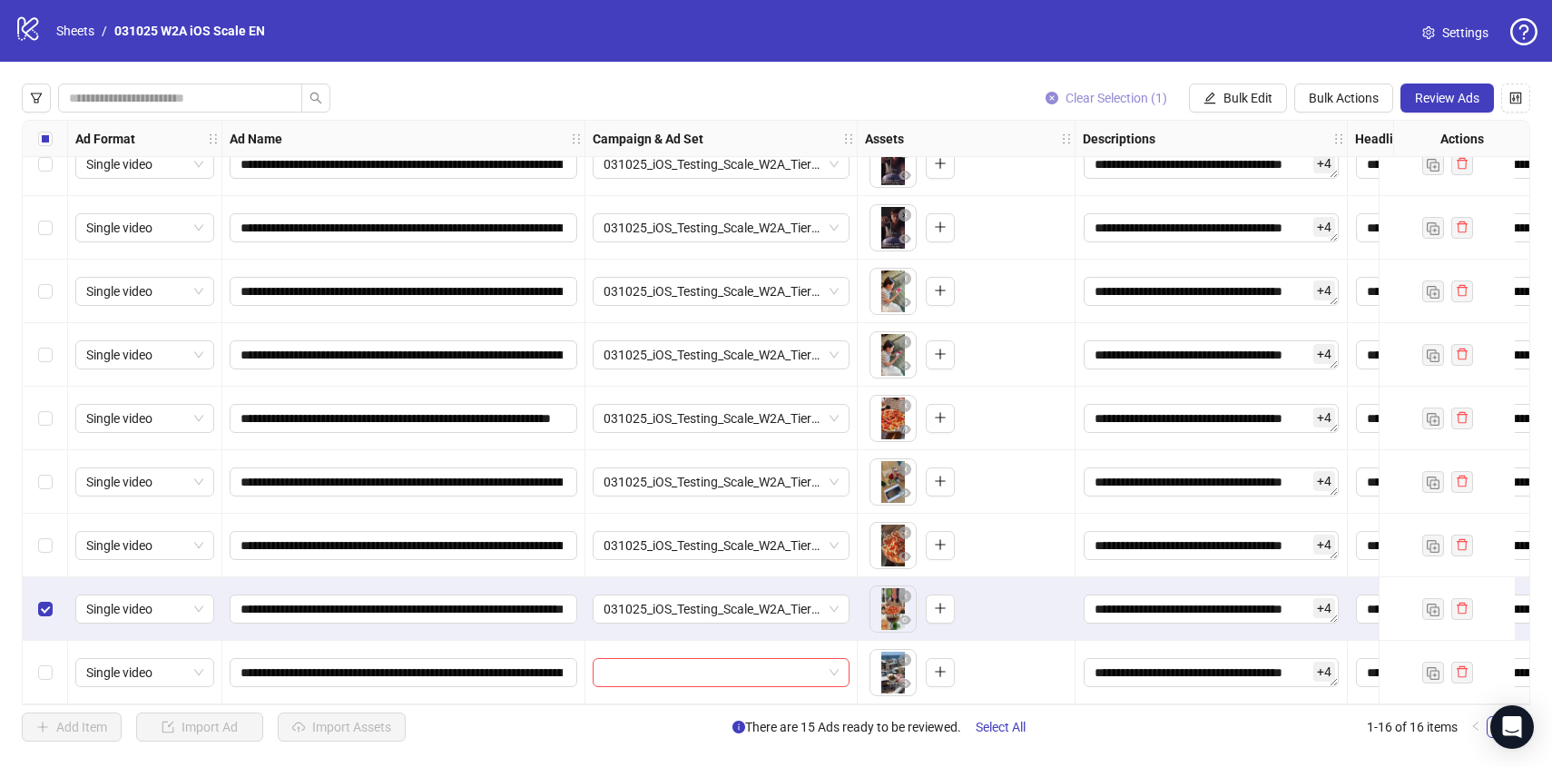
click at [1112, 99] on span "Clear Selection (1)" at bounding box center [1116, 98] width 102 height 15
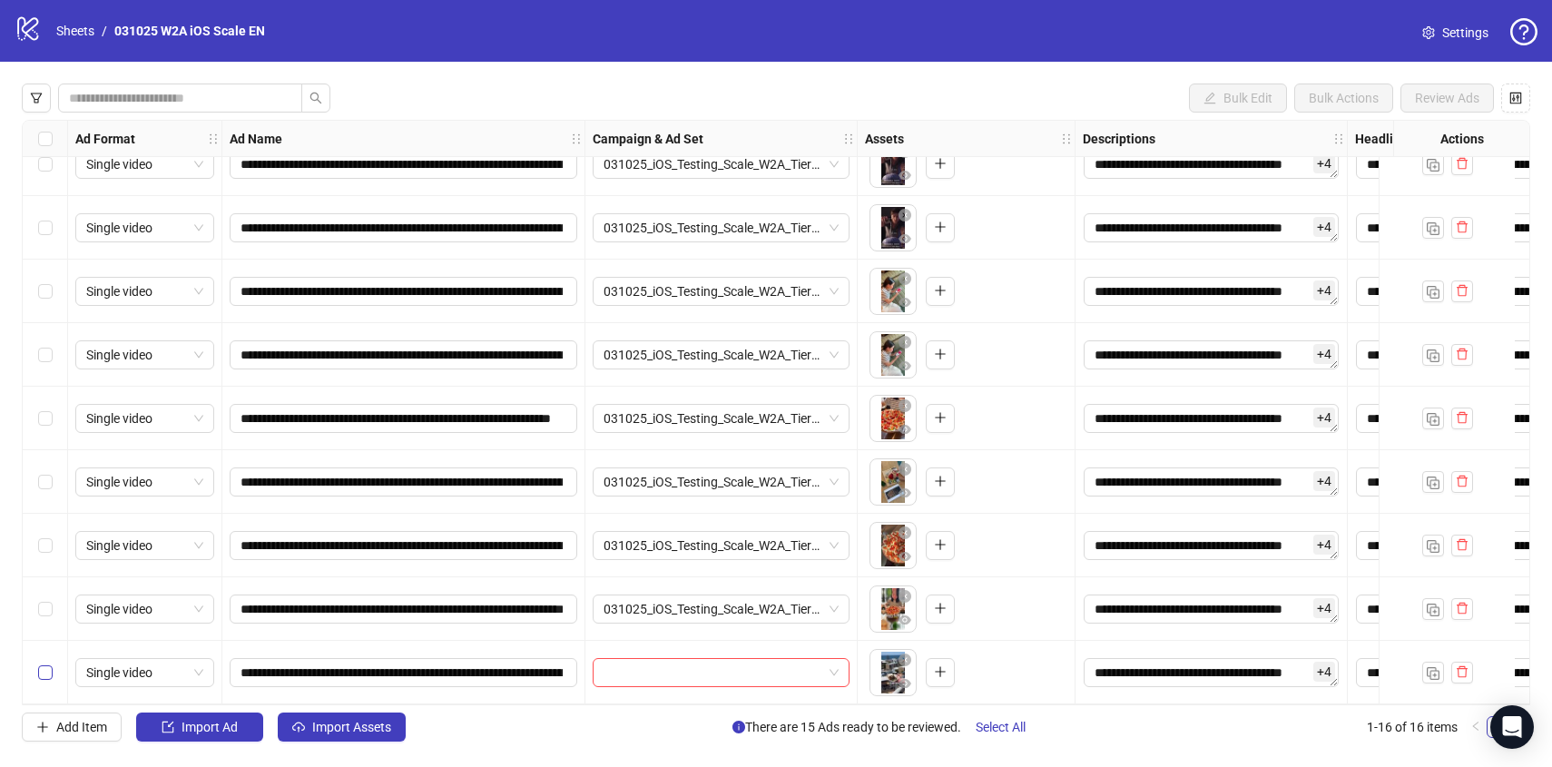
click at [43, 673] on label "Select row 16" at bounding box center [45, 672] width 15 height 20
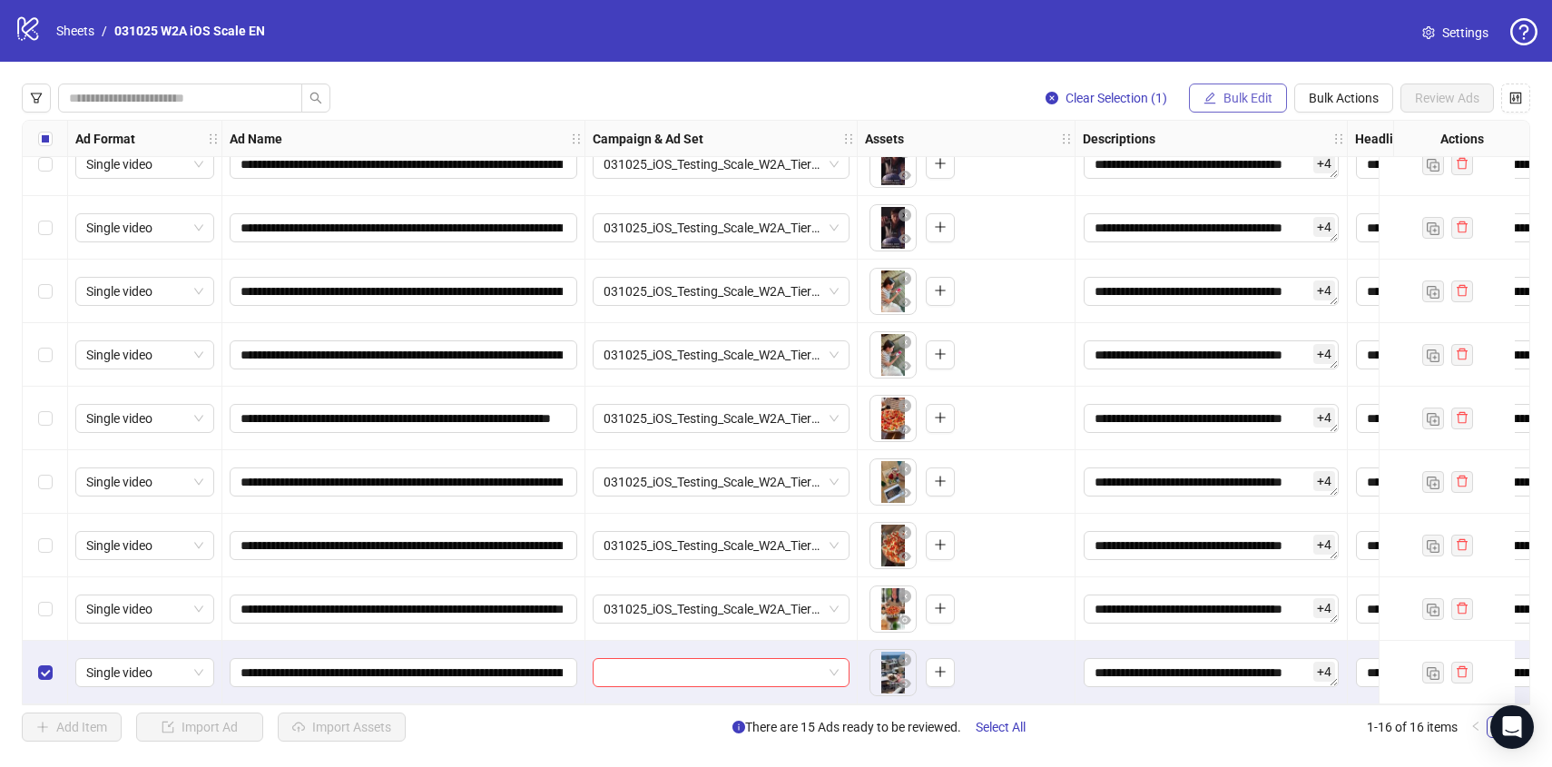
click at [1239, 102] on span "Bulk Edit" at bounding box center [1247, 98] width 49 height 15
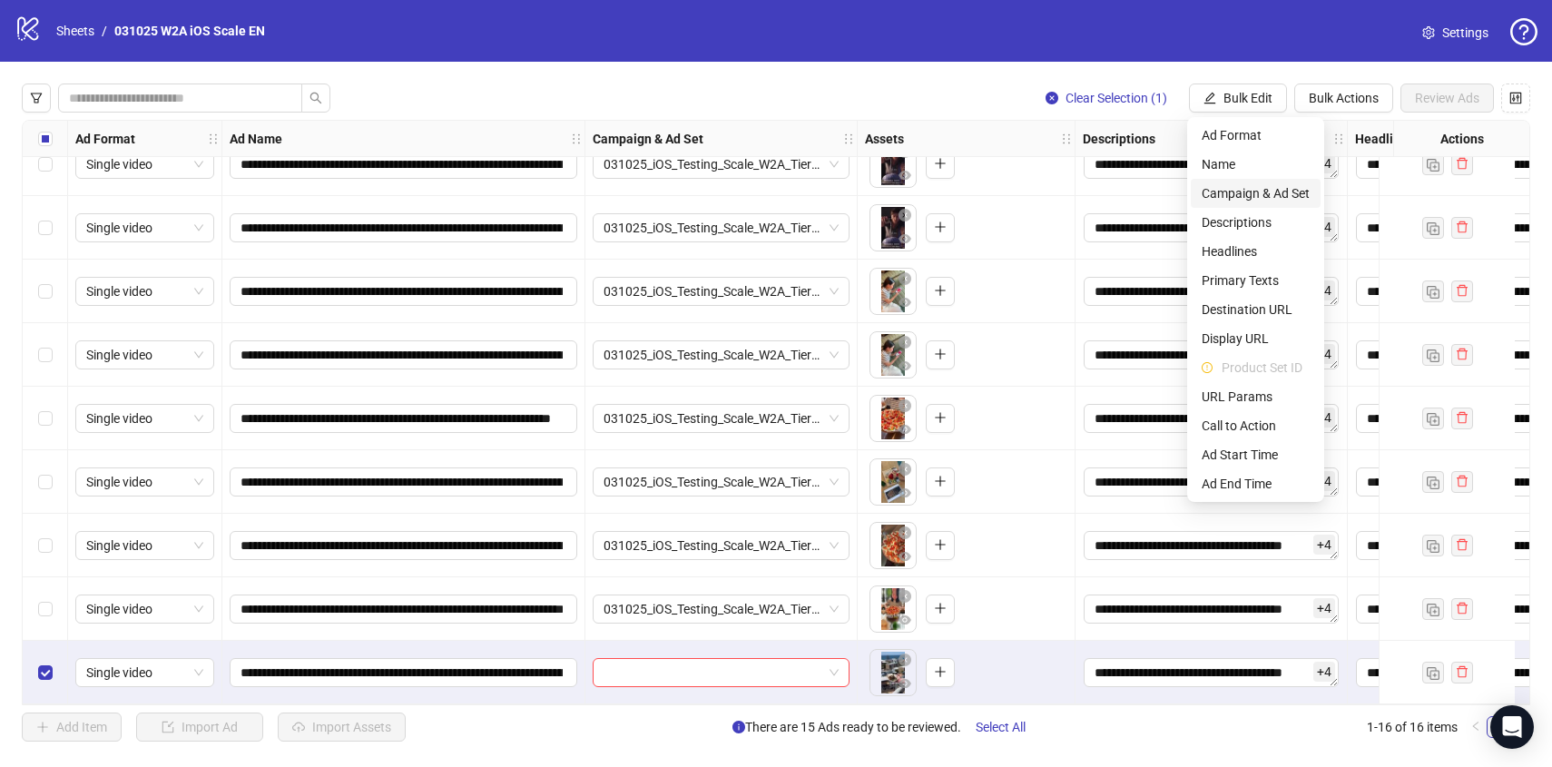
click at [1272, 191] on span "Campaign & Ad Set" at bounding box center [1255, 193] width 108 height 20
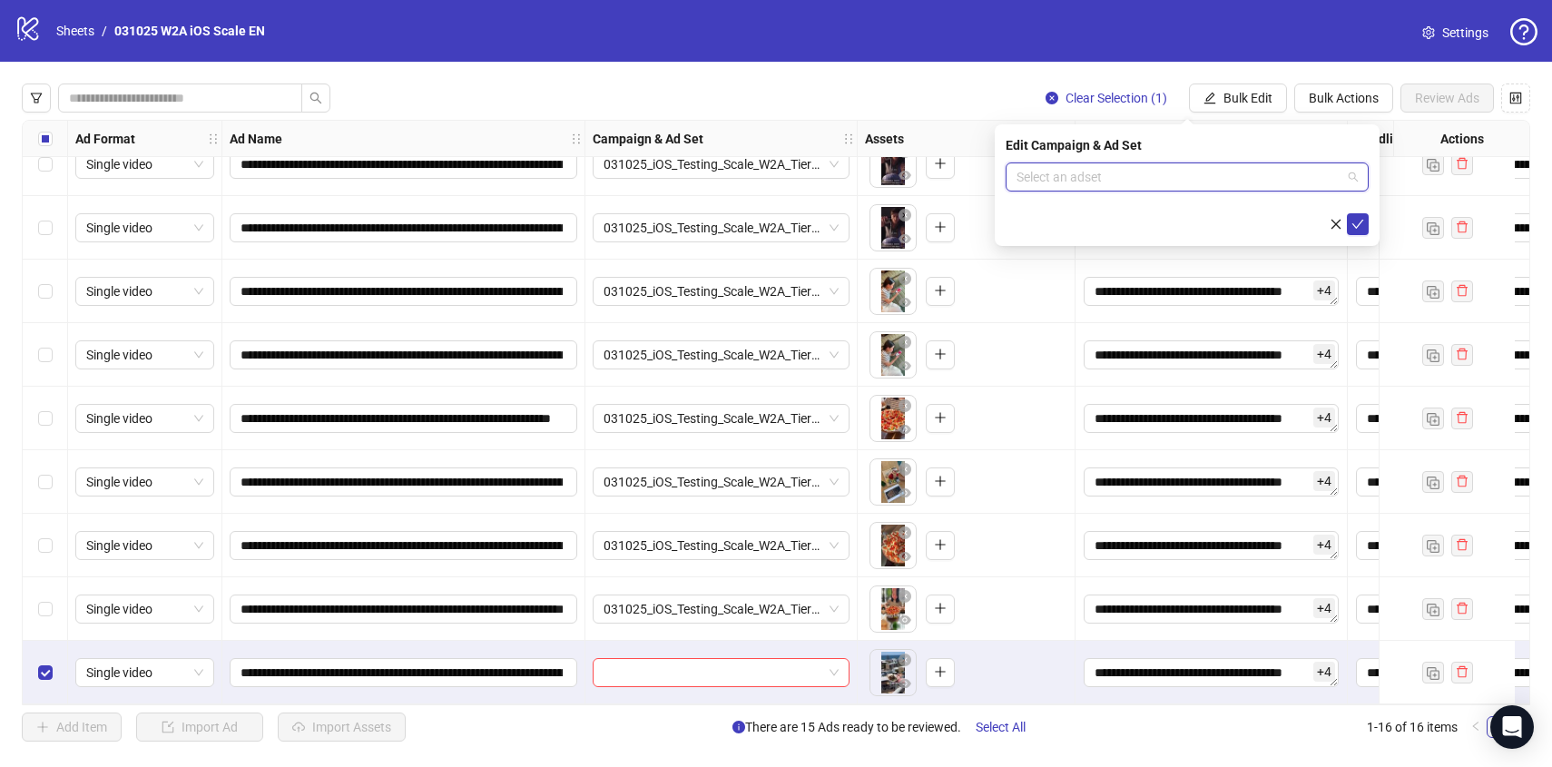
click at [1269, 172] on input "search" at bounding box center [1178, 176] width 325 height 27
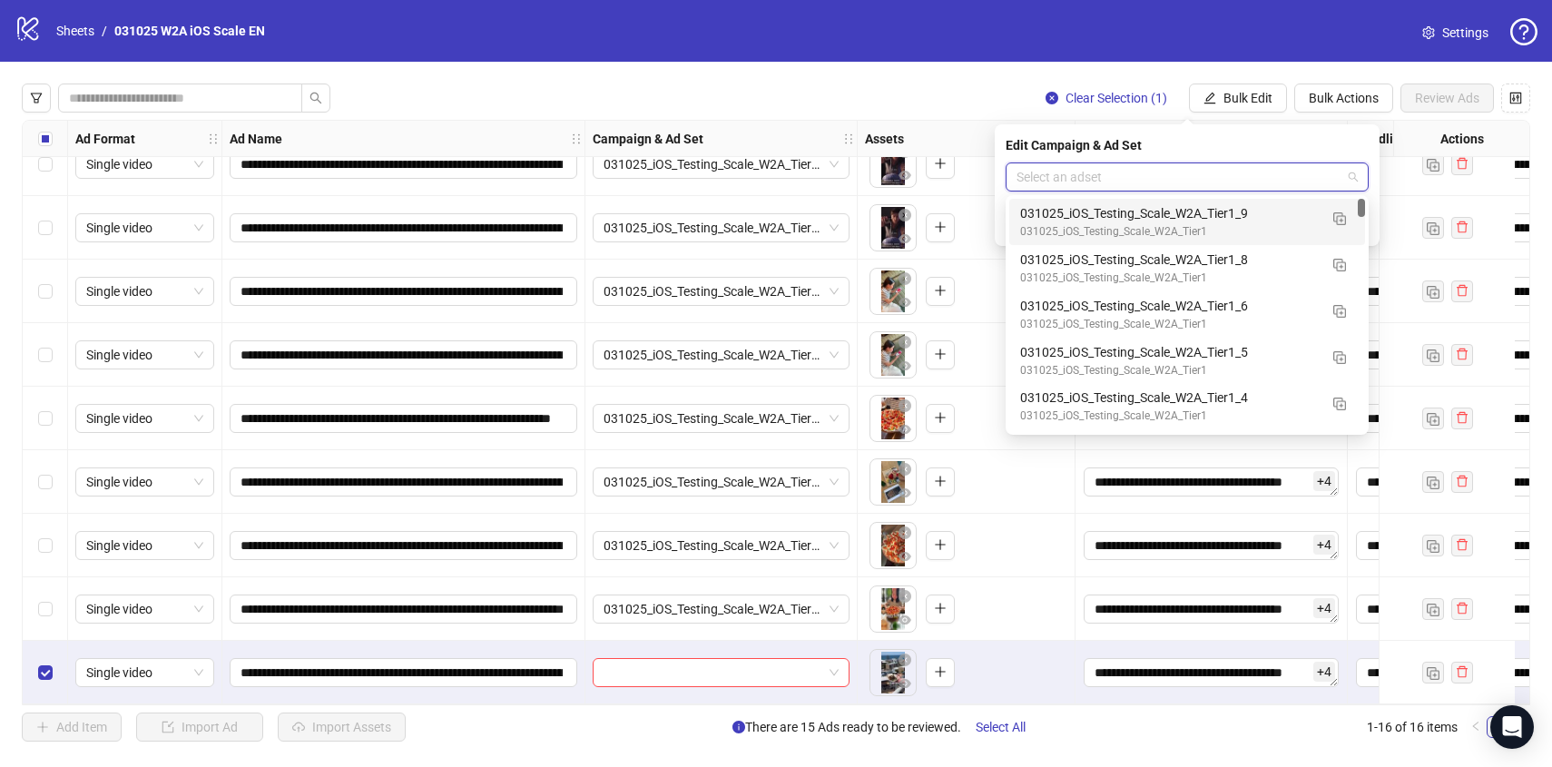
click at [1274, 211] on div "031025_iOS_Testing_Scale_W2A_Tier1_9" at bounding box center [1169, 213] width 298 height 20
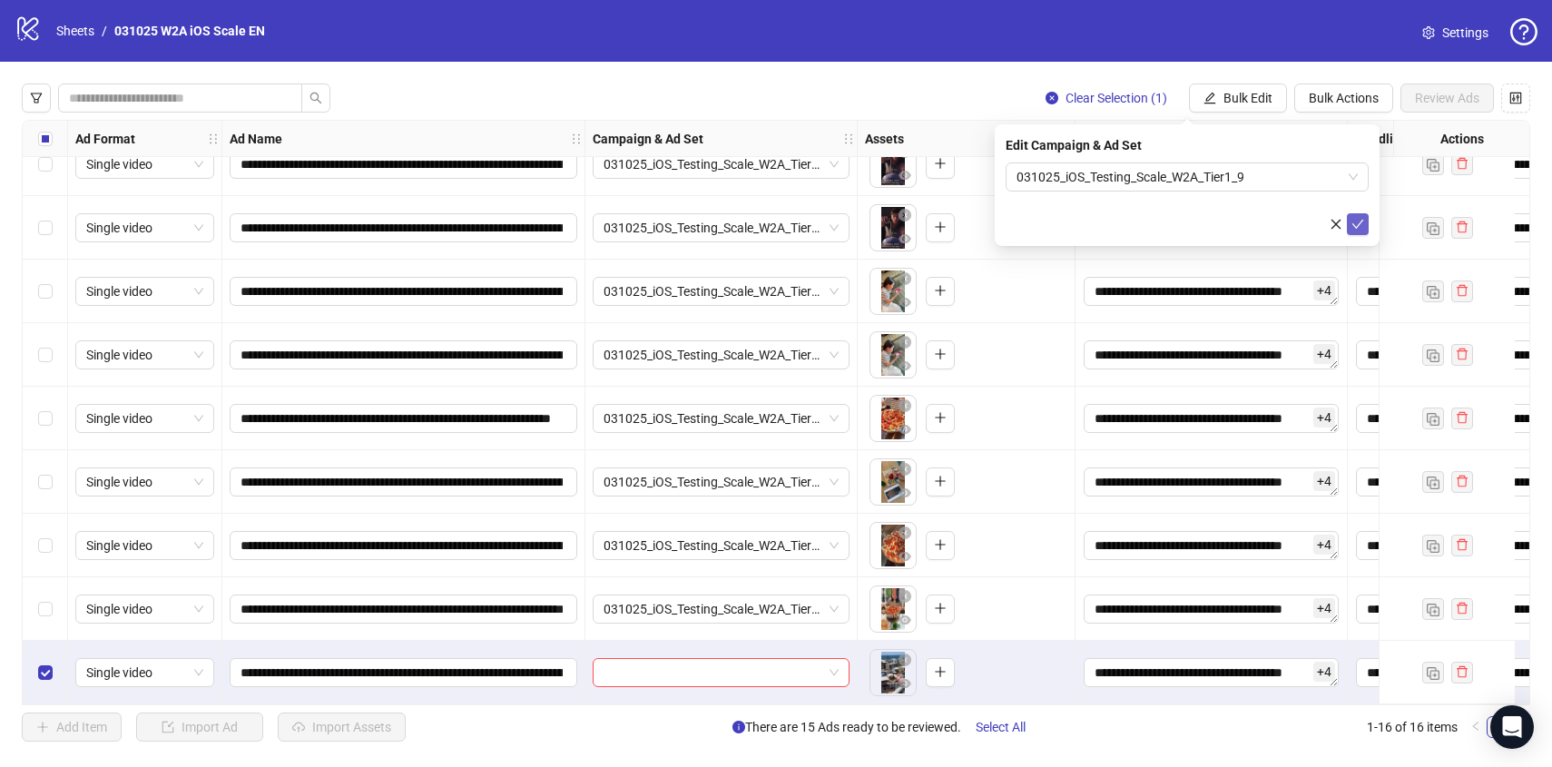
click at [1353, 220] on icon "check" at bounding box center [1357, 224] width 13 height 13
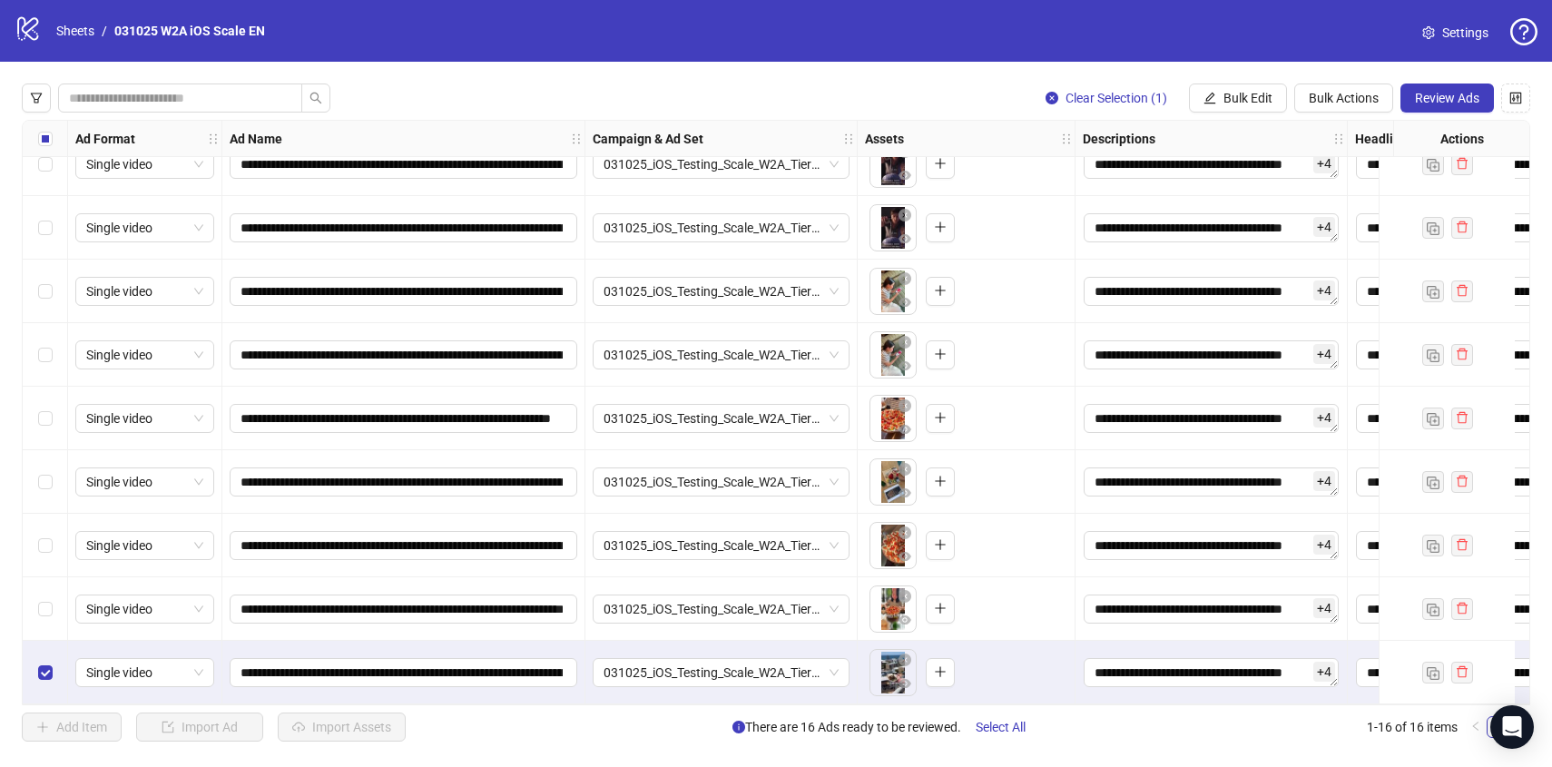
scroll to position [0, 0]
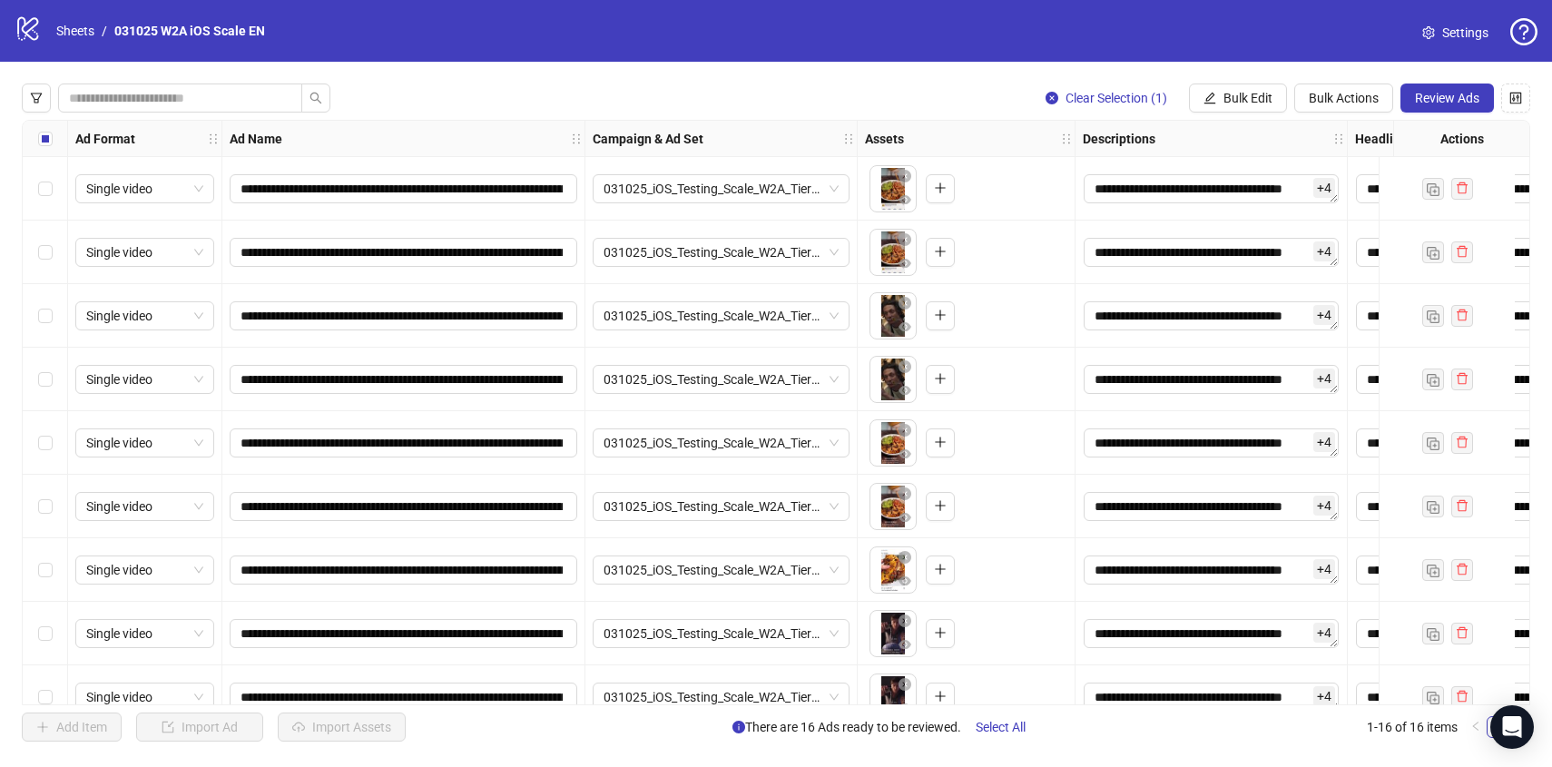
click at [44, 151] on div "Select all rows" at bounding box center [45, 139] width 45 height 36
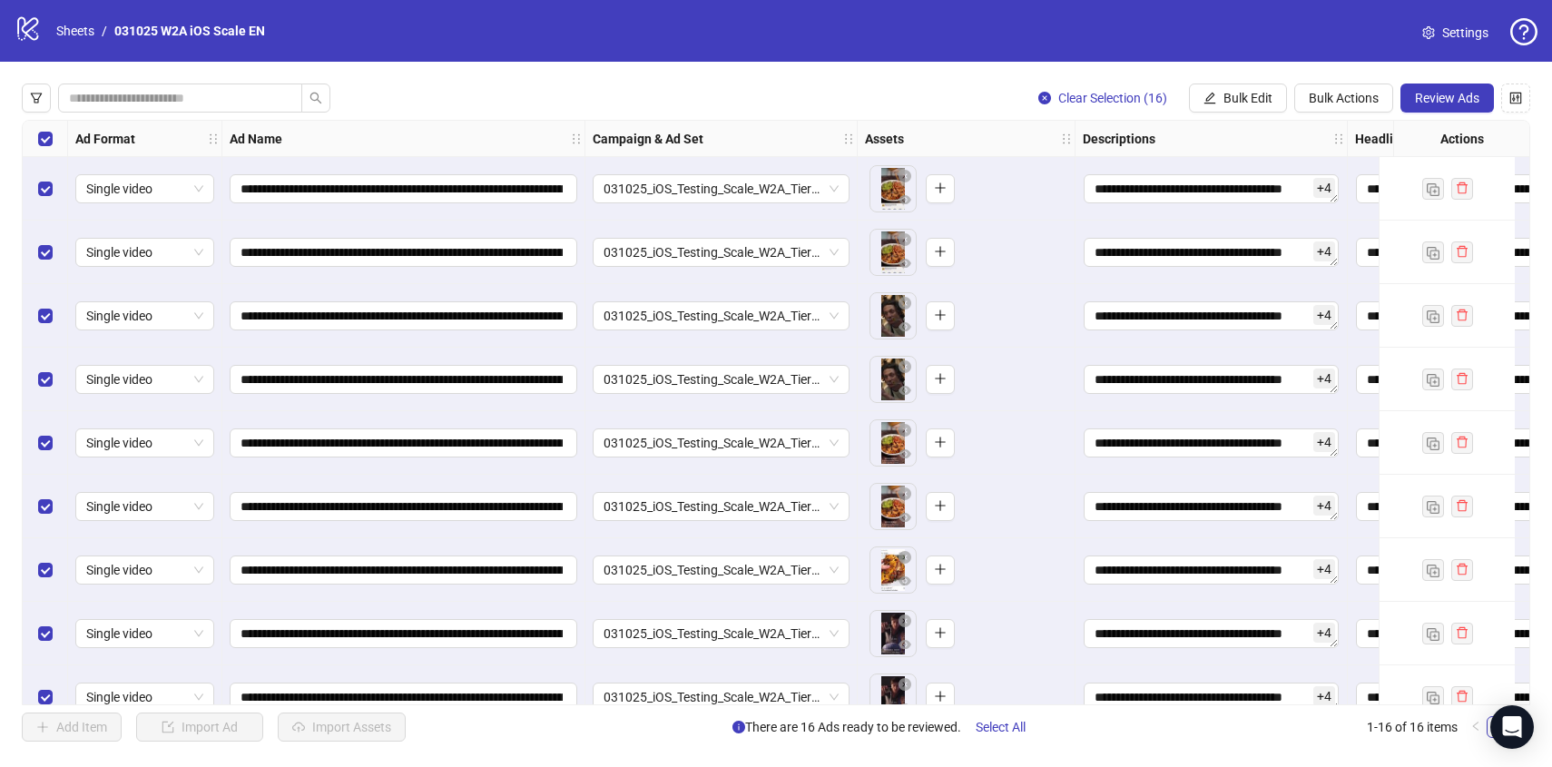
click at [44, 151] on div "Select all rows" at bounding box center [45, 139] width 45 height 36
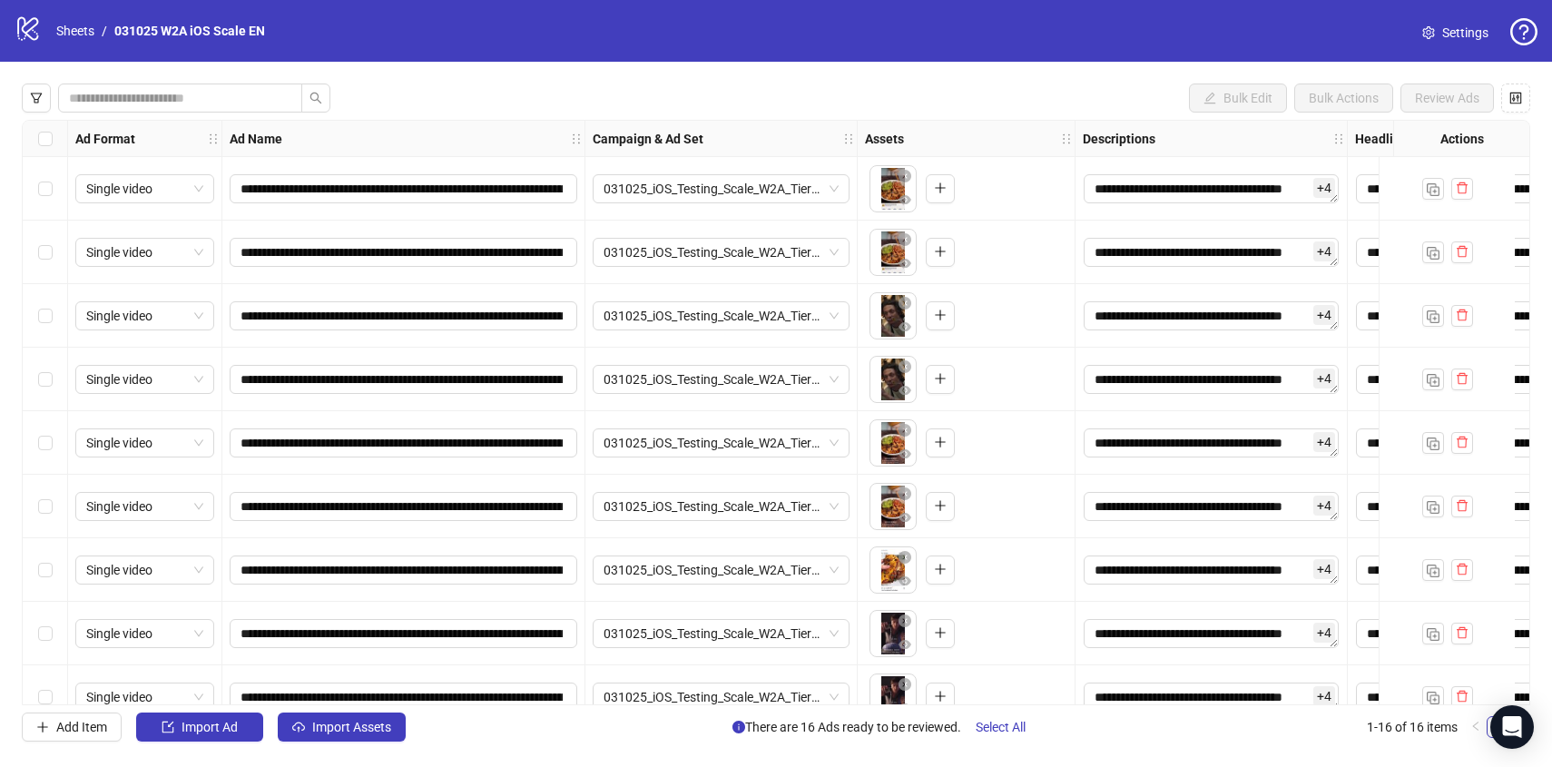
click at [44, 151] on div "Select all rows" at bounding box center [45, 139] width 45 height 36
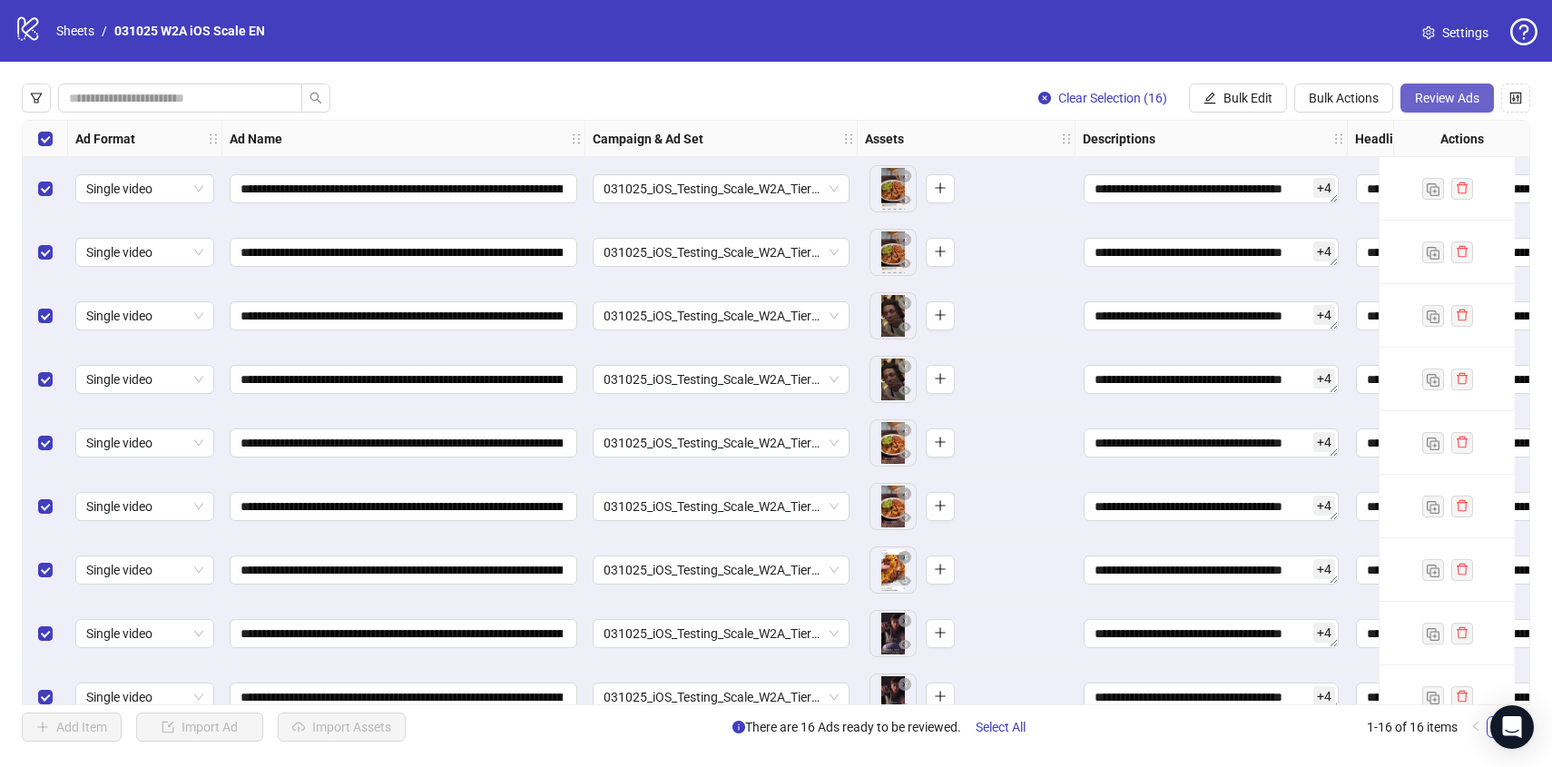
click at [1434, 93] on span "Review Ads" at bounding box center [1447, 98] width 64 height 15
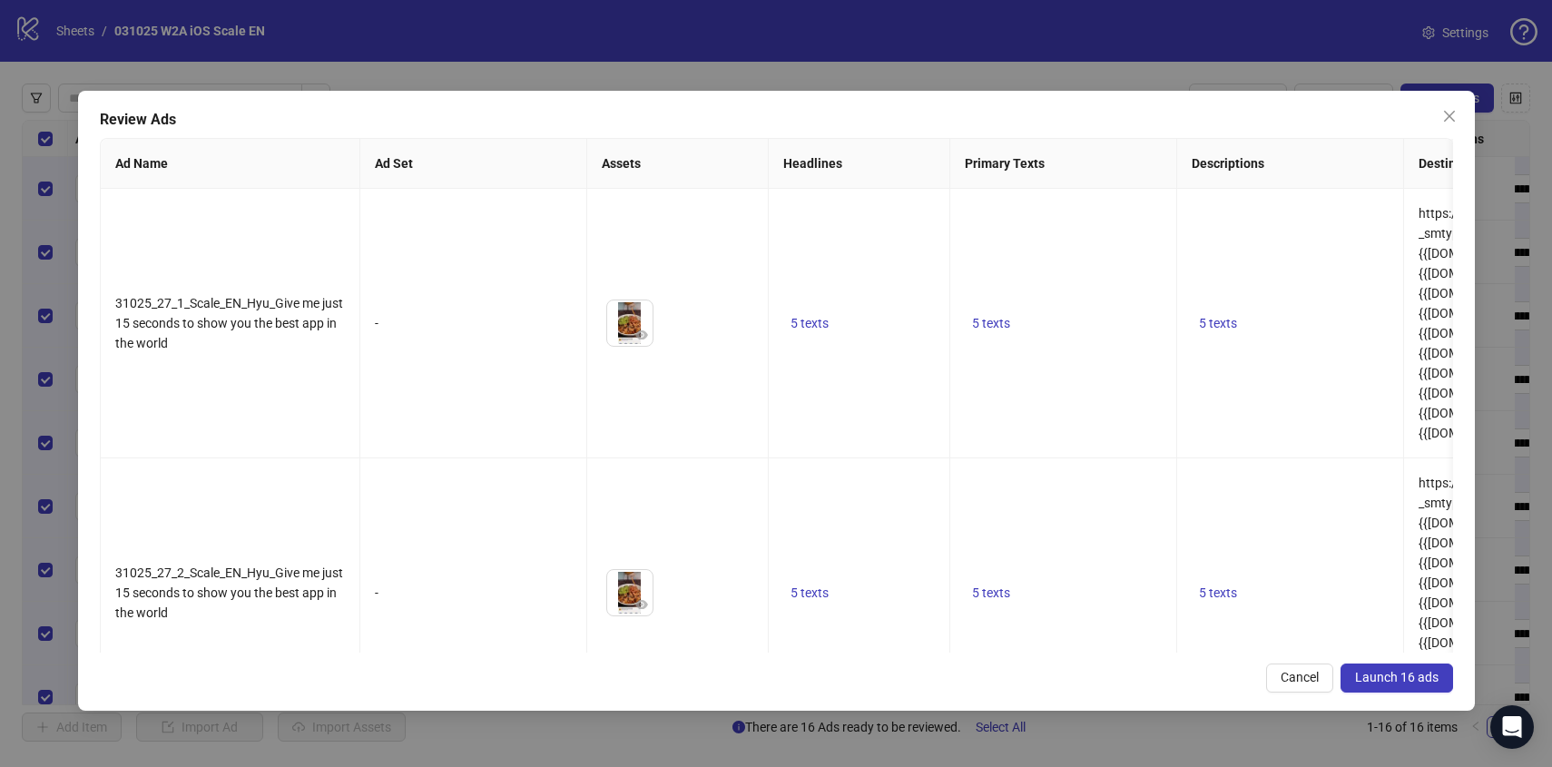
click at [1403, 670] on span "Launch 16 ads" at bounding box center [1396, 677] width 83 height 15
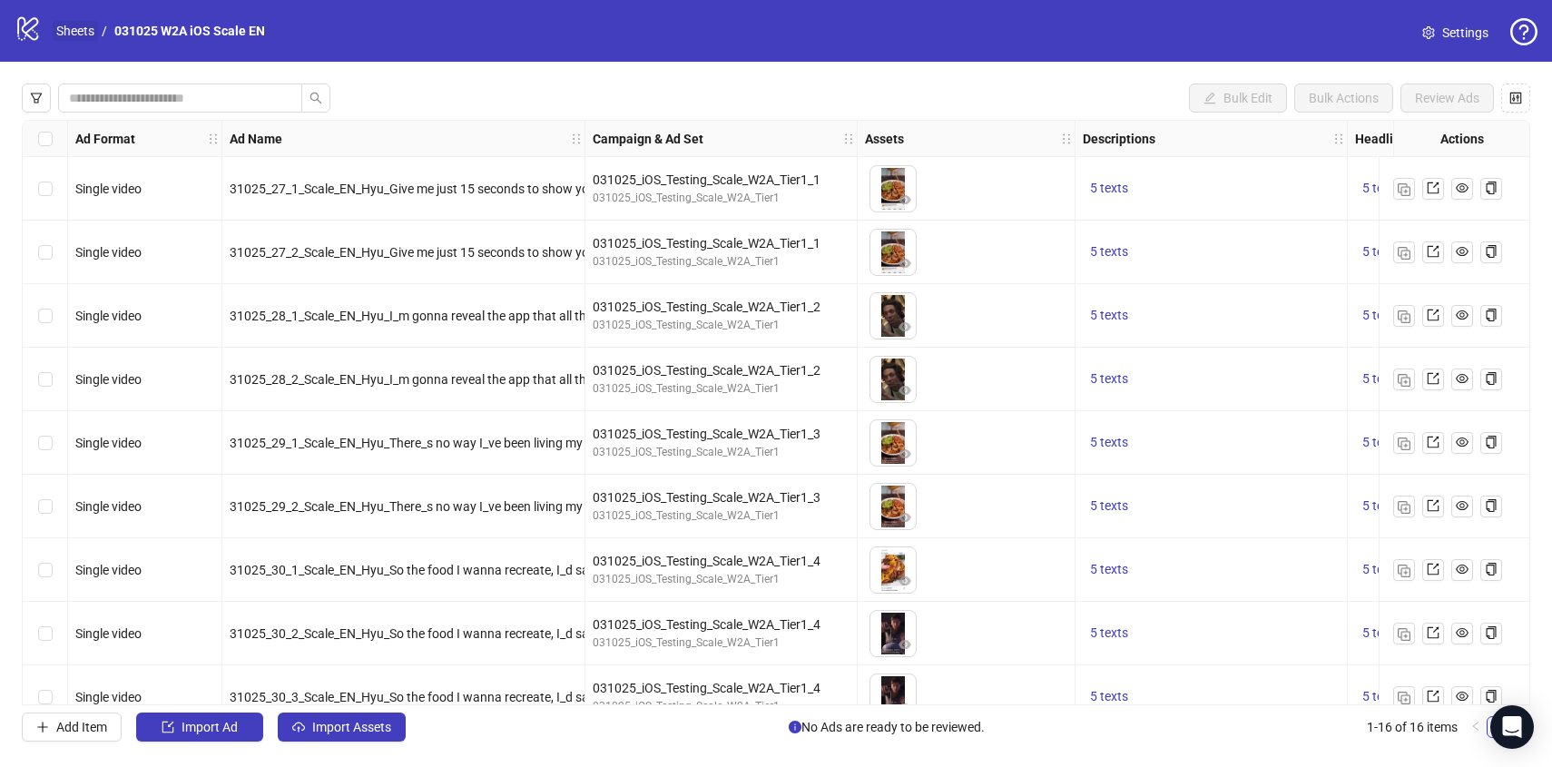
click at [81, 35] on link "Sheets" at bounding box center [75, 31] width 45 height 20
